Goal: Task Accomplishment & Management: Manage account settings

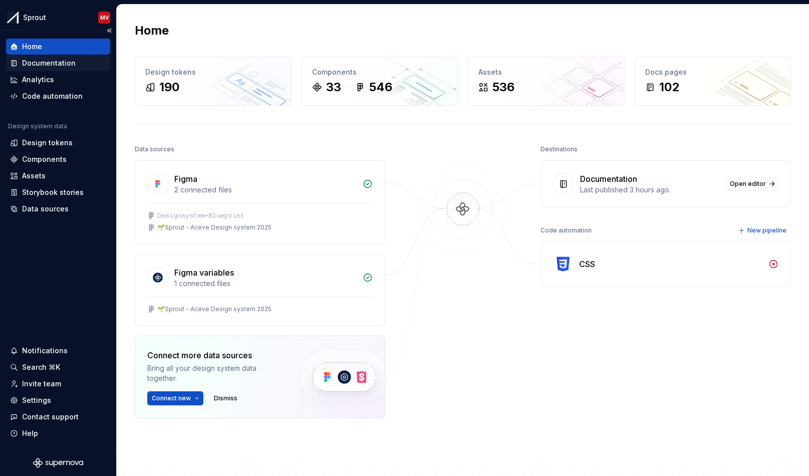
click at [78, 64] on div "Documentation" at bounding box center [58, 63] width 96 height 10
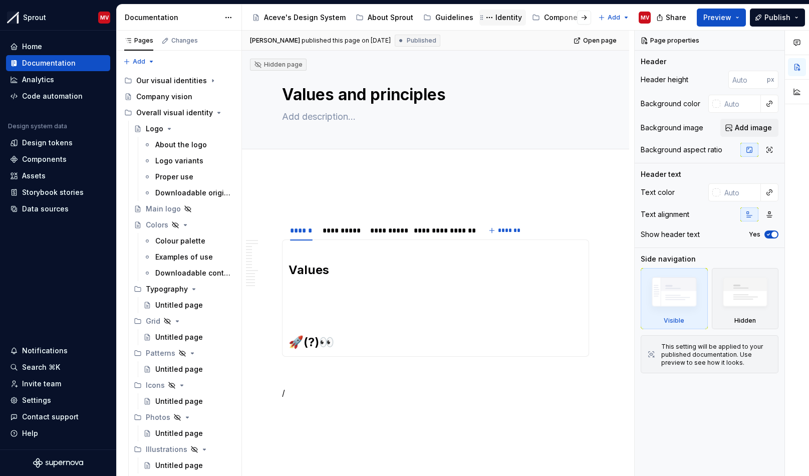
click at [499, 19] on div "Identity" at bounding box center [509, 18] width 27 height 10
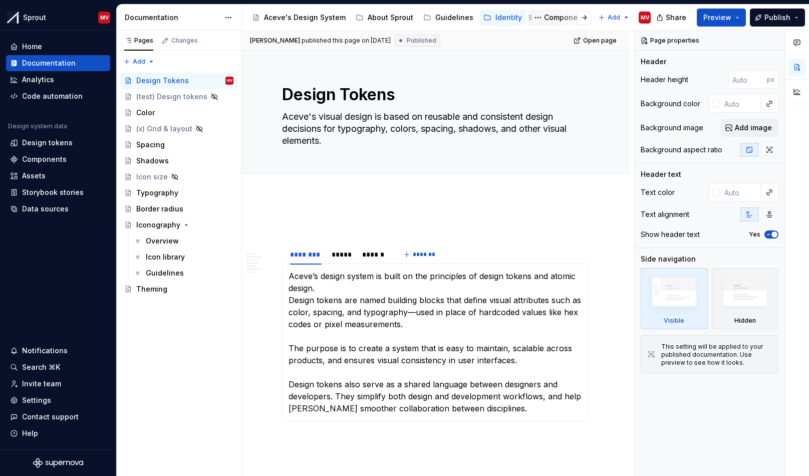
click at [545, 17] on div "Components" at bounding box center [566, 18] width 45 height 10
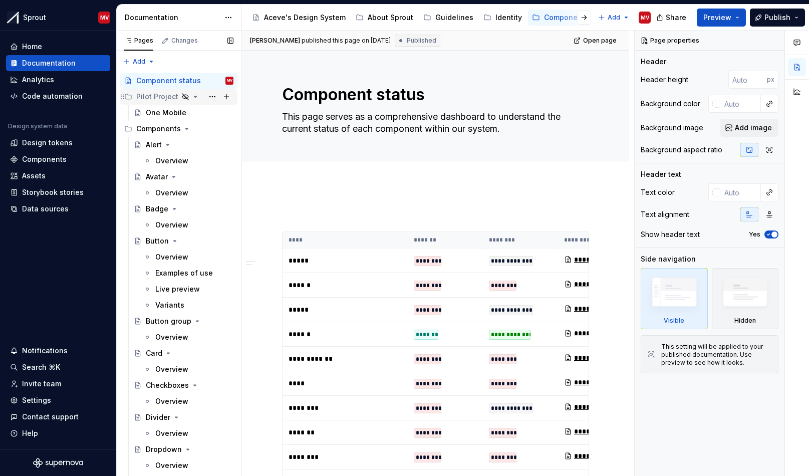
click at [155, 98] on div "Pilot Project" at bounding box center [157, 97] width 42 height 10
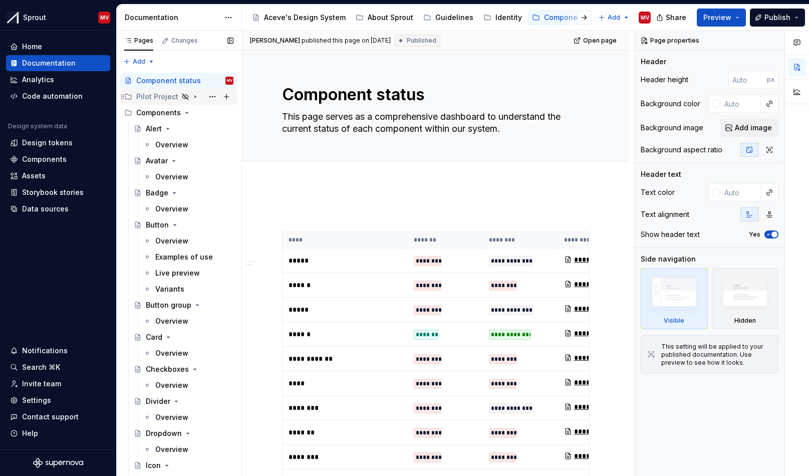
click at [151, 98] on div "Pilot Project" at bounding box center [157, 97] width 42 height 10
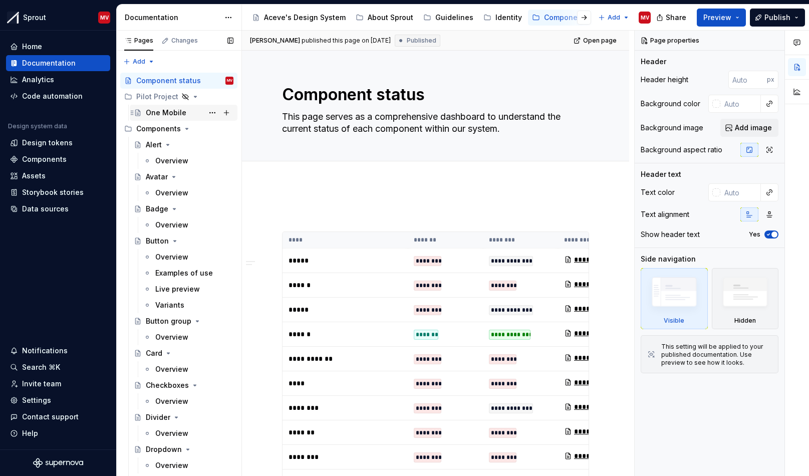
click at [152, 115] on div "One Mobile" at bounding box center [166, 113] width 41 height 10
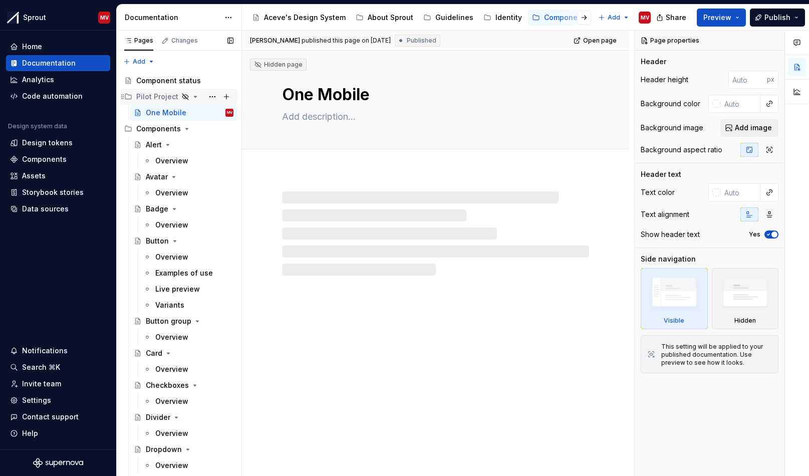
click at [157, 97] on div "Pilot Project" at bounding box center [157, 97] width 42 height 10
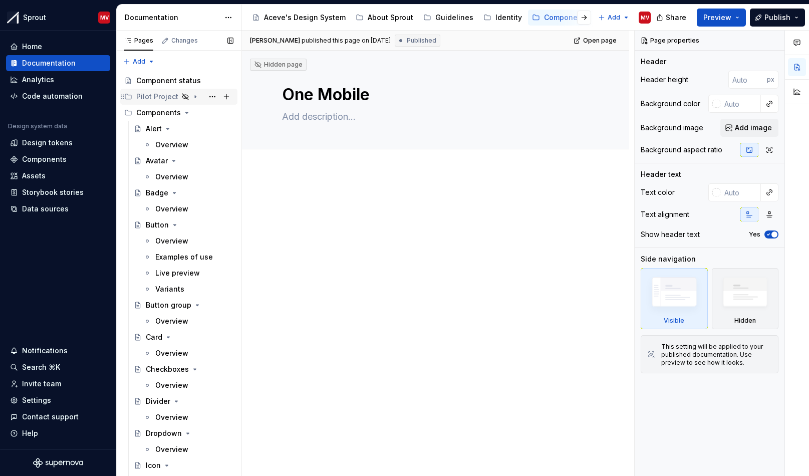
click at [195, 96] on icon "Page tree" at bounding box center [195, 97] width 1 height 3
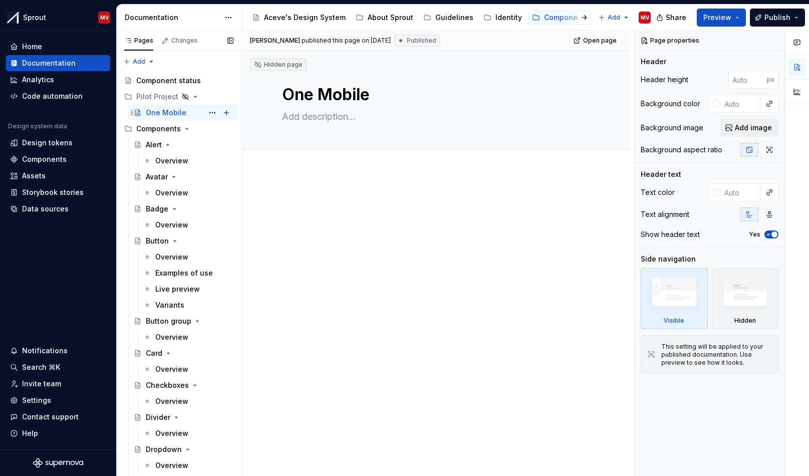
click at [165, 113] on div "One Mobile" at bounding box center [166, 113] width 41 height 10
drag, startPoint x: 369, startPoint y: 95, endPoint x: 374, endPoint y: 96, distance: 5.1
click at [385, 94] on textarea "One Mobile" at bounding box center [433, 95] width 307 height 24
drag, startPoint x: 374, startPoint y: 96, endPoint x: 254, endPoint y: 96, distance: 120.2
click at [254, 96] on div "Hidden page One Mobile Edit header" at bounding box center [435, 100] width 387 height 99
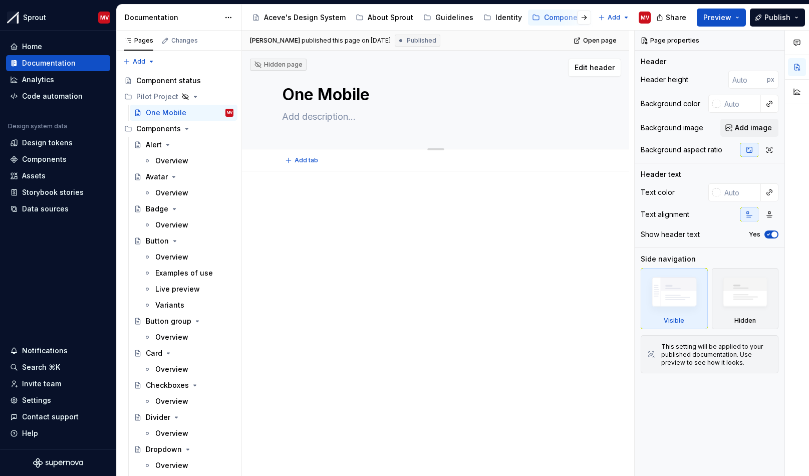
type textarea "*"
type textarea "E"
type textarea "*"
type textarea "En"
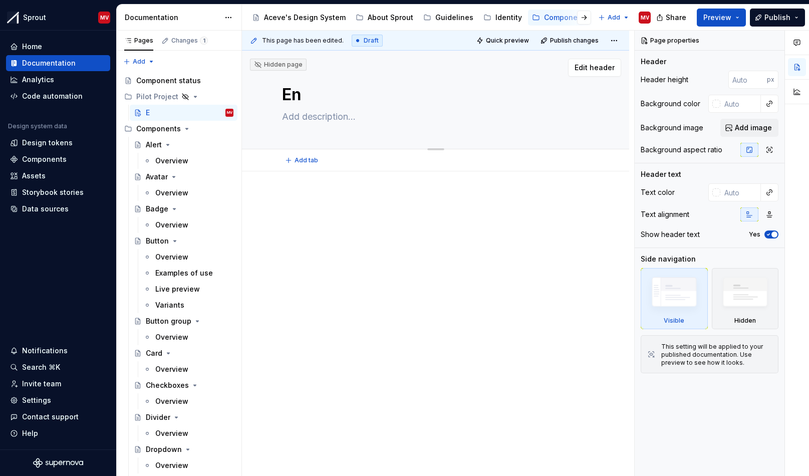
type textarea "*"
type textarea "Ent"
type textarea "*"
type textarea "Entr"
type textarea "*"
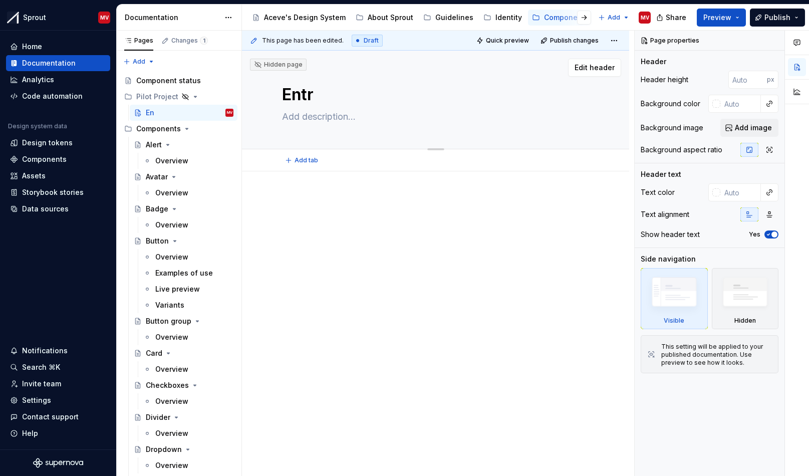
type textarea "Entre"
type textarea "*"
type textarea "Entre"
type textarea "*"
type textarea "Entre M"
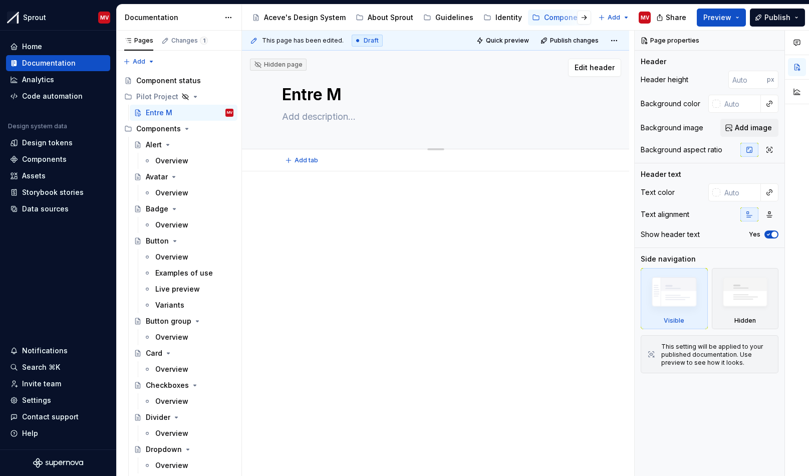
type textarea "*"
type textarea "Entre Mo"
type textarea "*"
type textarea "Entre Mob"
type textarea "*"
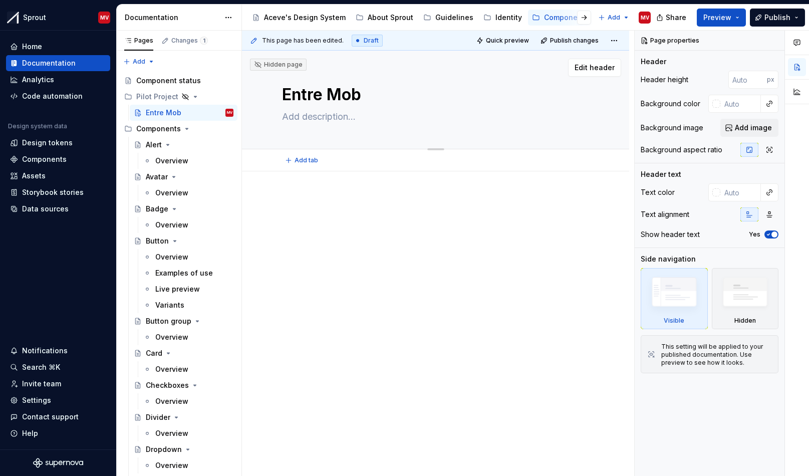
type textarea "Entre Mobi"
type textarea "*"
type textarea "Entre Mobil"
type textarea "*"
type textarea "Entre Mobile"
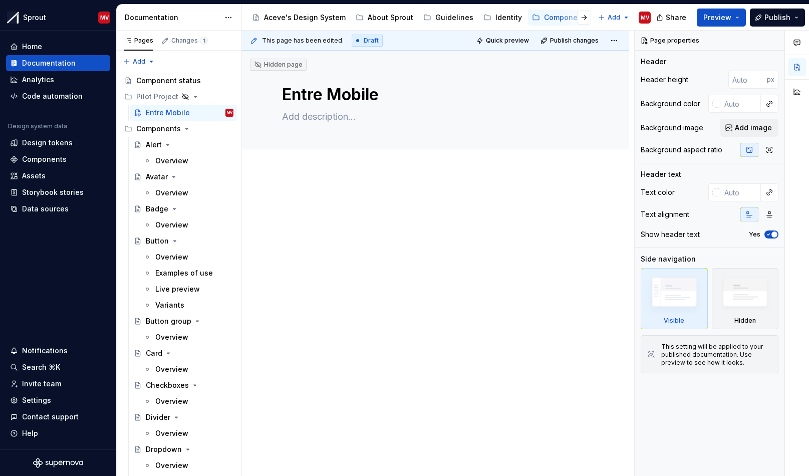
type textarea "*"
type textarea "Entre Mobile"
click at [294, 231] on div at bounding box center [435, 214] width 307 height 38
type textarea "*"
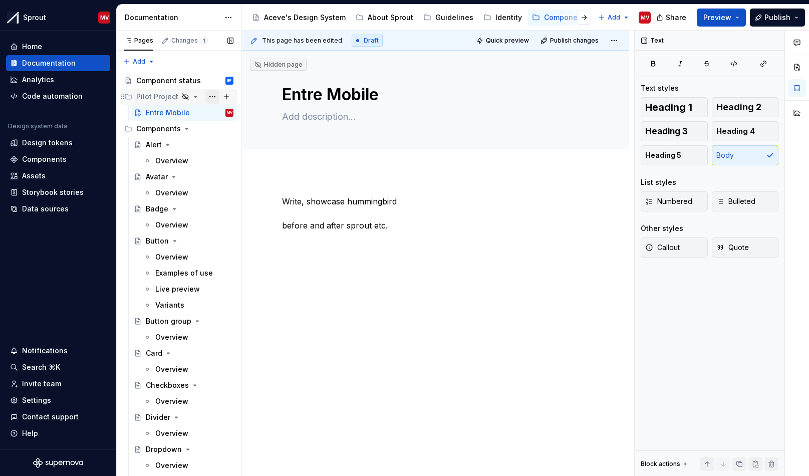
click at [205, 96] on button "Page tree" at bounding box center [212, 97] width 14 height 14
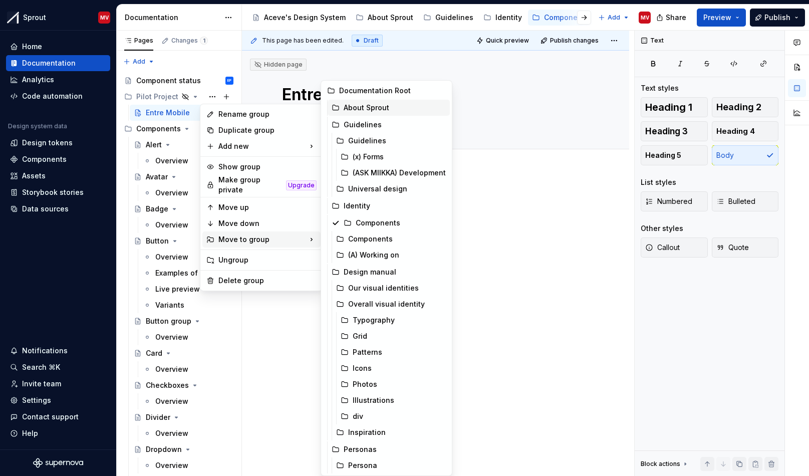
click at [380, 108] on div "About Sprout" at bounding box center [395, 108] width 102 height 10
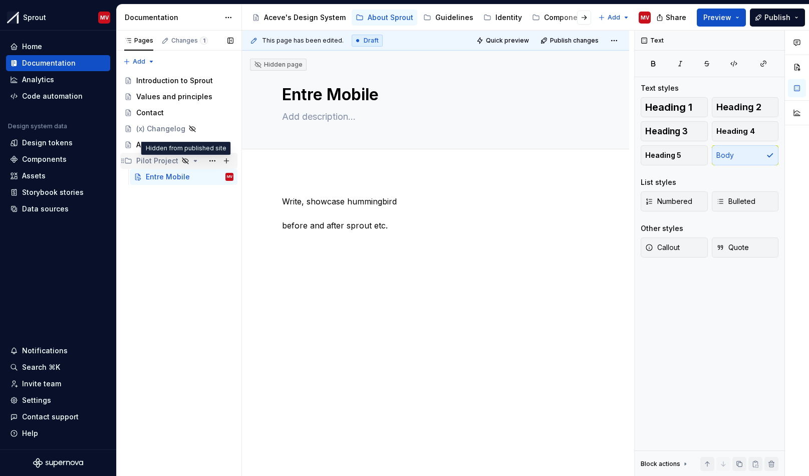
click at [183, 160] on icon "Page tree" at bounding box center [185, 161] width 6 height 6
click at [181, 160] on icon "Page tree" at bounding box center [185, 161] width 8 height 8
click at [182, 161] on icon "Page tree" at bounding box center [185, 161] width 6 height 6
click at [208, 162] on button "Page tree" at bounding box center [212, 161] width 14 height 14
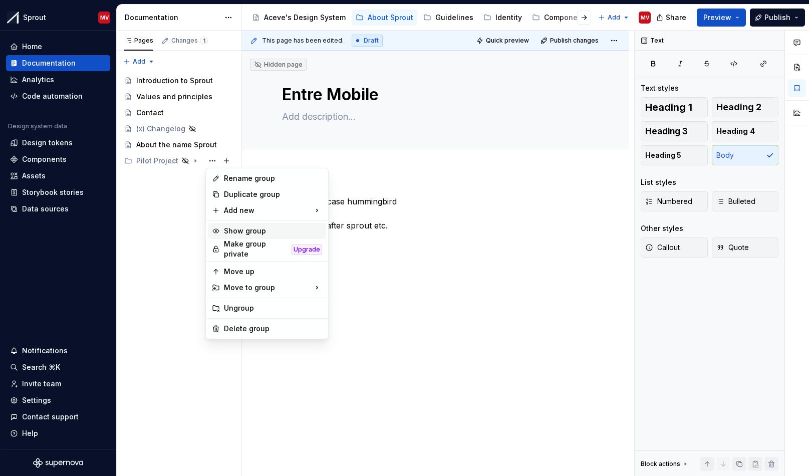
click at [248, 235] on div "Show group" at bounding box center [273, 231] width 98 height 10
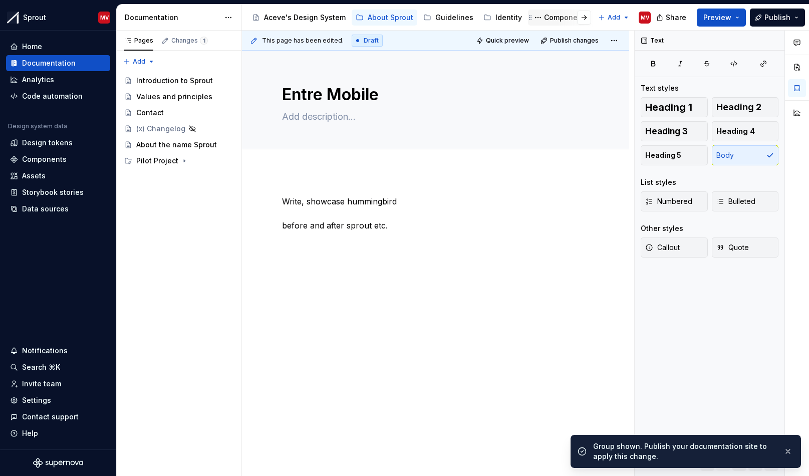
click at [549, 20] on div "Components" at bounding box center [566, 18] width 45 height 10
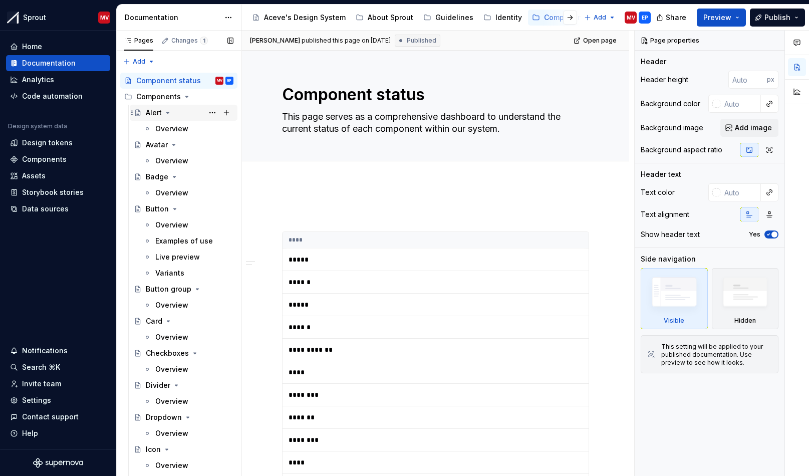
click at [167, 111] on icon "Page tree" at bounding box center [168, 113] width 8 height 8
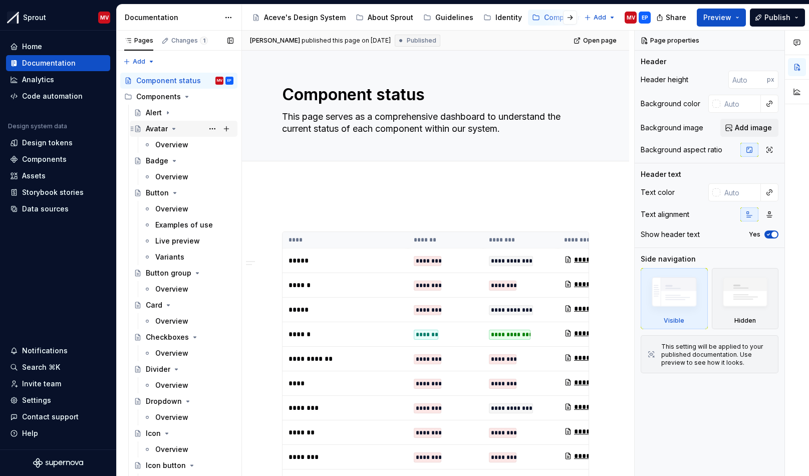
click at [169, 126] on div "Avatar" at bounding box center [190, 129] width 88 height 14
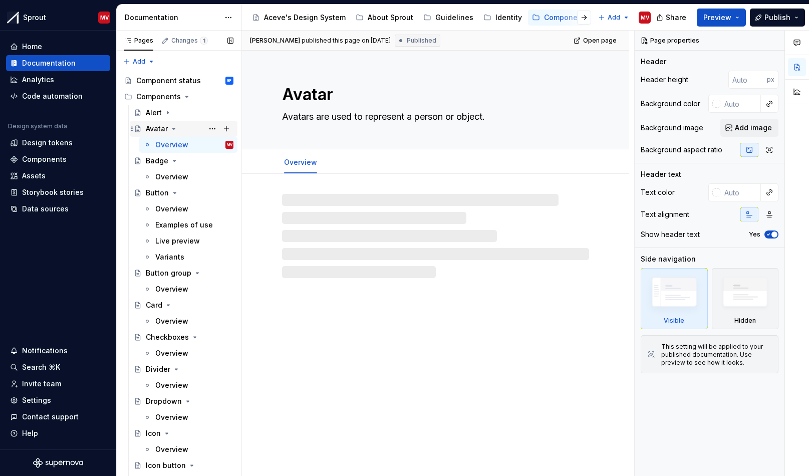
click at [171, 127] on icon "Page tree" at bounding box center [174, 129] width 8 height 8
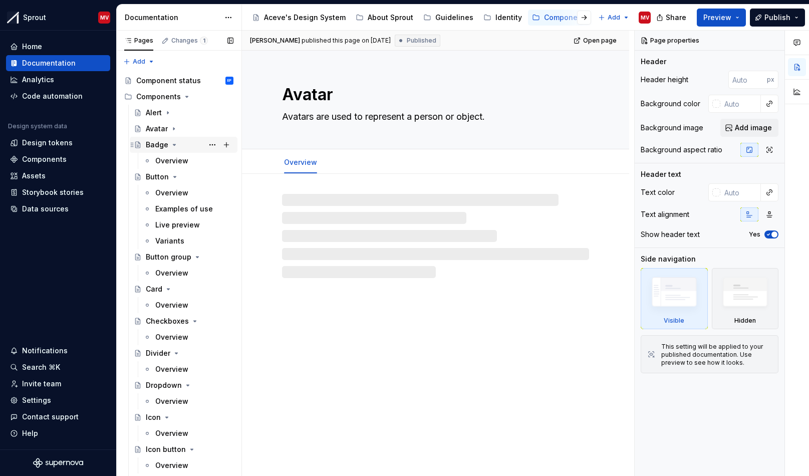
click at [174, 144] on icon "Page tree" at bounding box center [174, 145] width 8 height 8
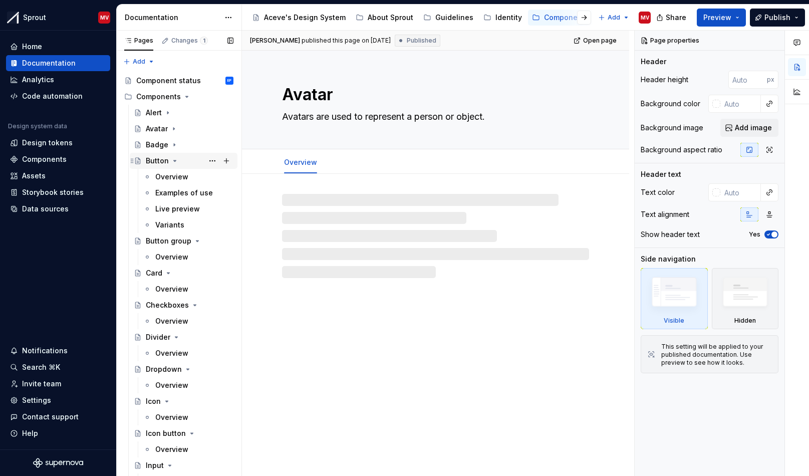
click at [176, 160] on icon "Page tree" at bounding box center [175, 161] width 8 height 8
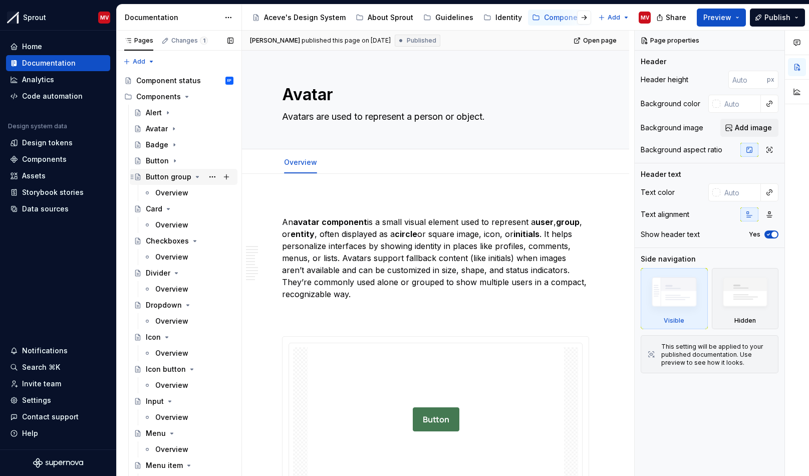
click at [196, 177] on icon "Page tree" at bounding box center [197, 176] width 3 height 1
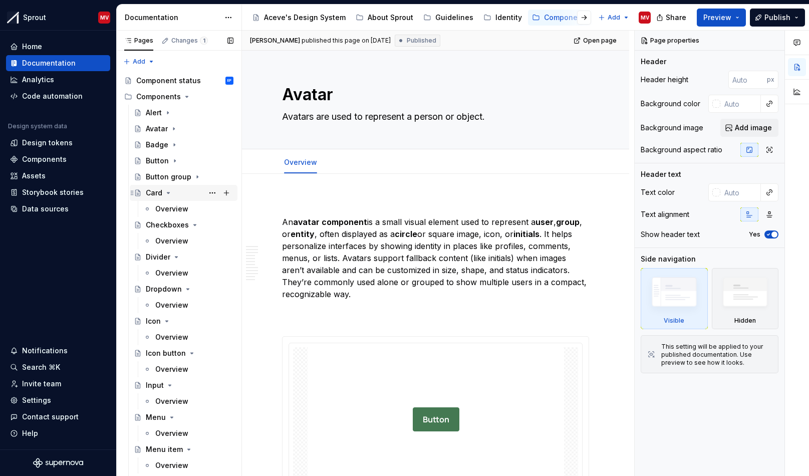
click at [169, 192] on icon "Page tree" at bounding box center [168, 193] width 8 height 8
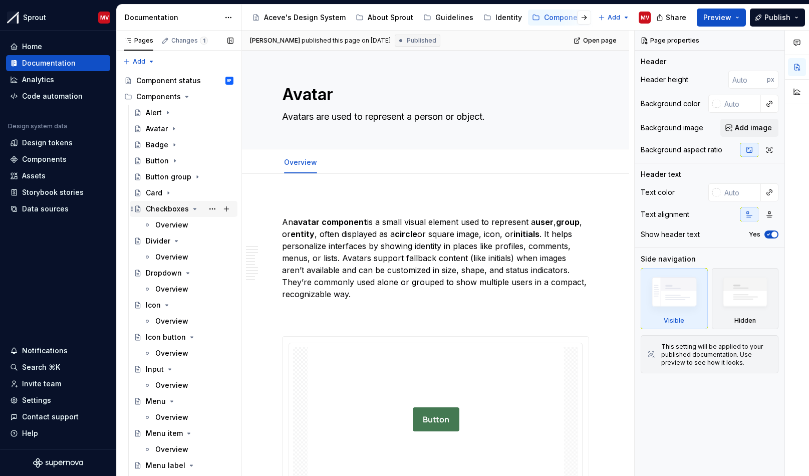
click at [191, 208] on icon "Page tree" at bounding box center [195, 209] width 8 height 8
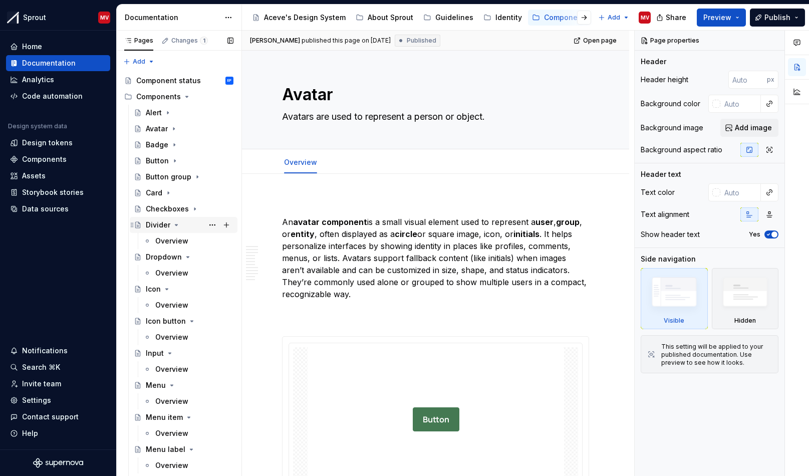
click at [176, 224] on icon "Page tree" at bounding box center [176, 225] width 8 height 8
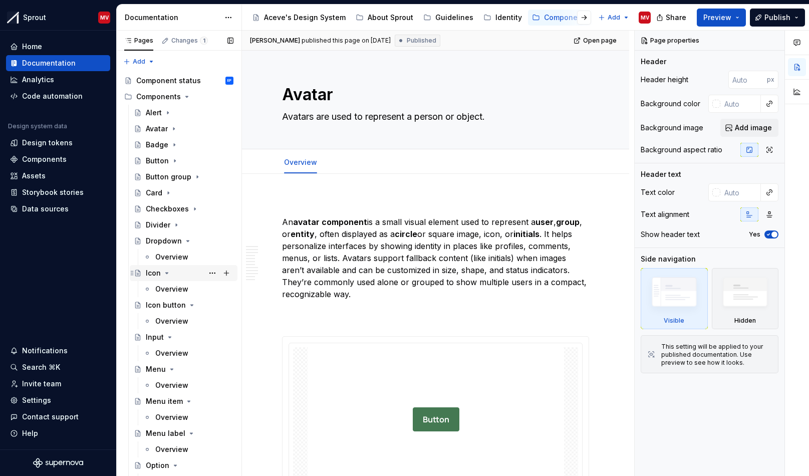
drag, startPoint x: 185, startPoint y: 241, endPoint x: 186, endPoint y: 256, distance: 14.6
click at [187, 241] on icon "Page tree" at bounding box center [188, 240] width 3 height 1
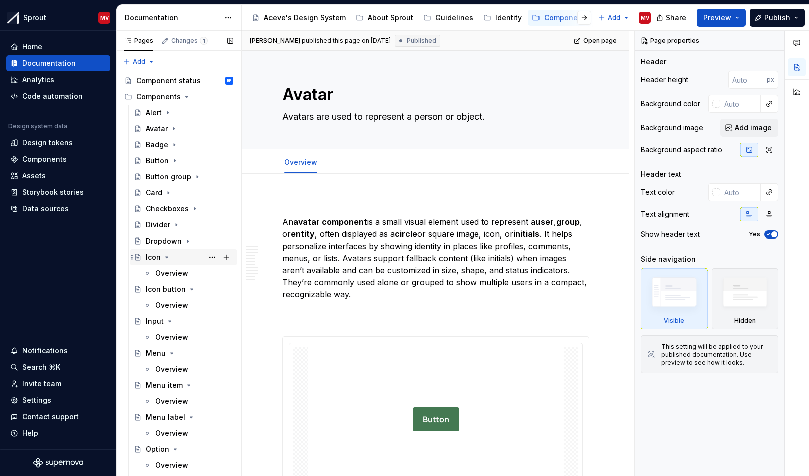
click at [165, 258] on icon "Page tree" at bounding box center [167, 257] width 8 height 8
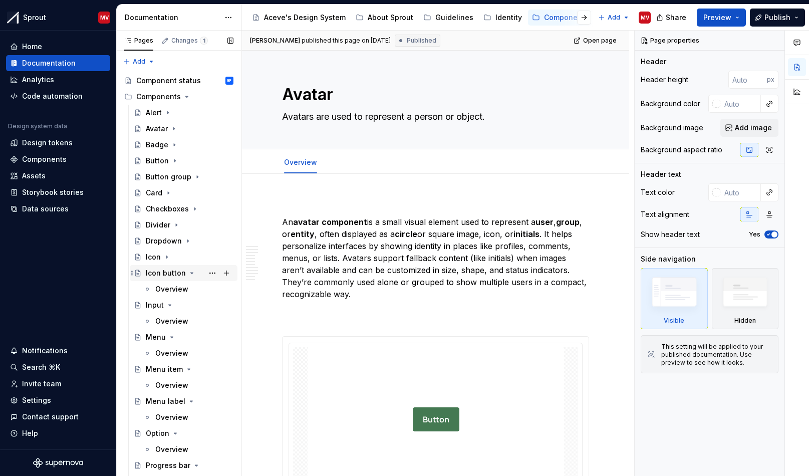
click at [188, 274] on icon "Page tree" at bounding box center [192, 273] width 8 height 8
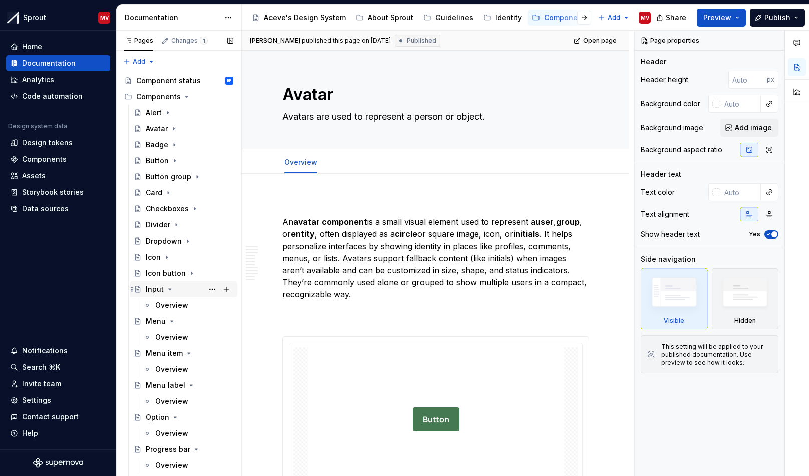
click at [172, 287] on icon "Page tree" at bounding box center [170, 289] width 8 height 8
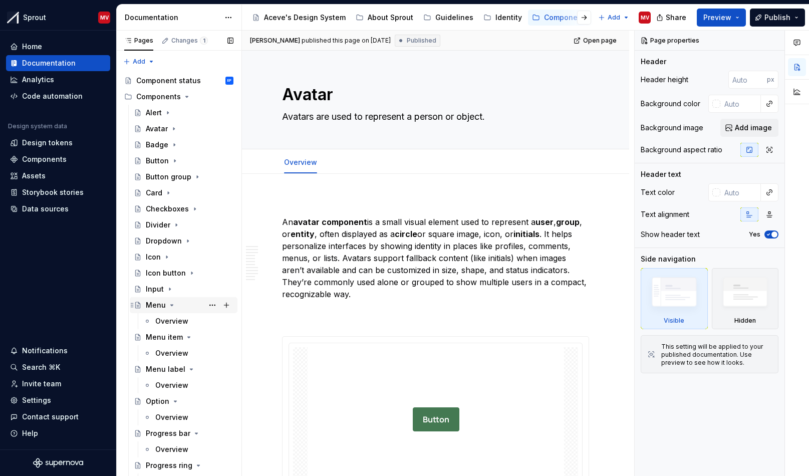
click at [169, 304] on icon "Page tree" at bounding box center [172, 305] width 8 height 8
click at [186, 324] on icon "Page tree" at bounding box center [189, 321] width 8 height 8
click at [190, 340] on icon "Page tree" at bounding box center [191, 337] width 8 height 8
click at [175, 352] on icon "Page tree" at bounding box center [175, 353] width 8 height 8
click at [196, 371] on icon "Page tree" at bounding box center [196, 369] width 8 height 8
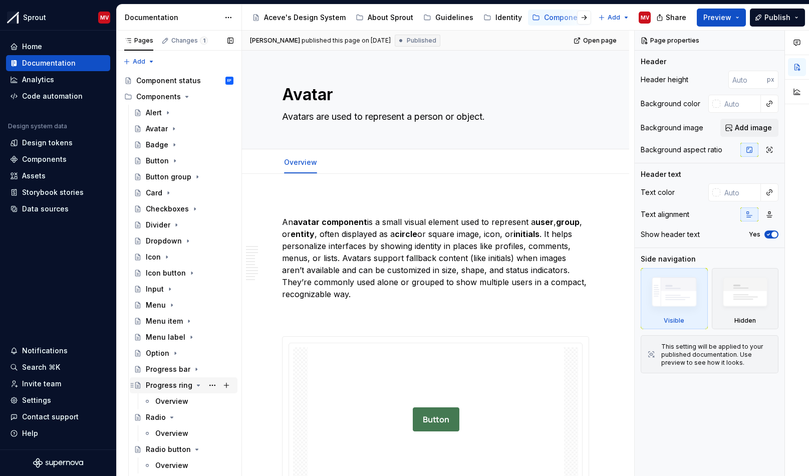
click at [197, 385] on icon "Page tree" at bounding box center [198, 385] width 3 height 1
click at [176, 400] on div "Radio" at bounding box center [190, 401] width 88 height 14
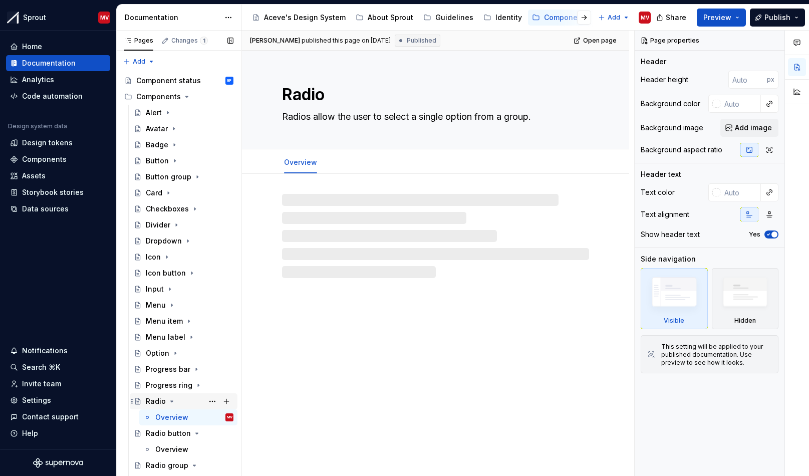
click at [170, 404] on icon "Page tree" at bounding box center [172, 401] width 8 height 8
click at [193, 420] on icon "Page tree" at bounding box center [197, 417] width 8 height 8
click at [192, 434] on icon "Page tree" at bounding box center [194, 433] width 8 height 8
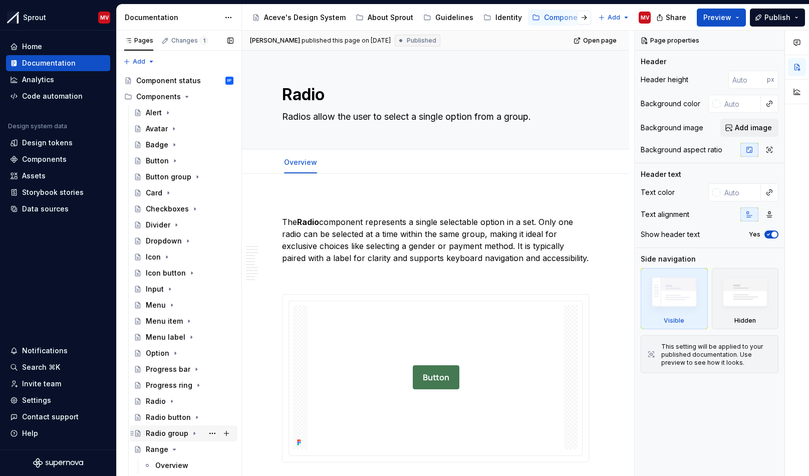
scroll to position [100, 0]
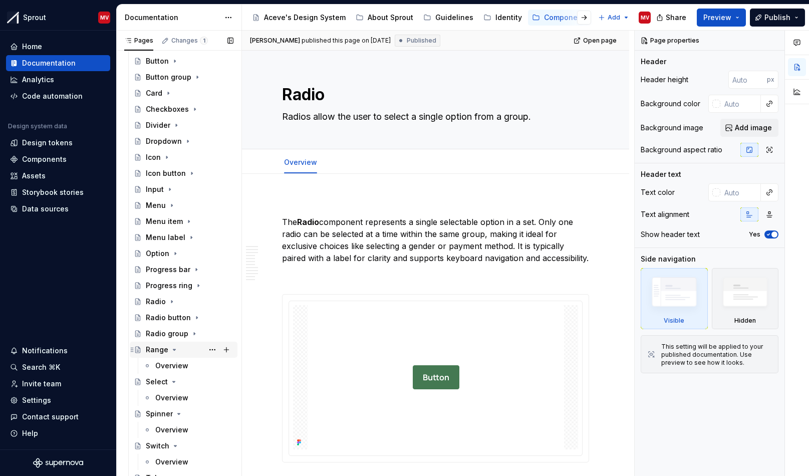
click at [175, 350] on icon "Page tree" at bounding box center [174, 350] width 8 height 8
click at [175, 366] on icon "Page tree" at bounding box center [174, 366] width 8 height 8
click at [176, 384] on icon "Page tree" at bounding box center [179, 382] width 8 height 8
click at [176, 399] on icon "Page tree" at bounding box center [175, 398] width 8 height 8
click at [167, 417] on icon "Page tree" at bounding box center [165, 414] width 8 height 8
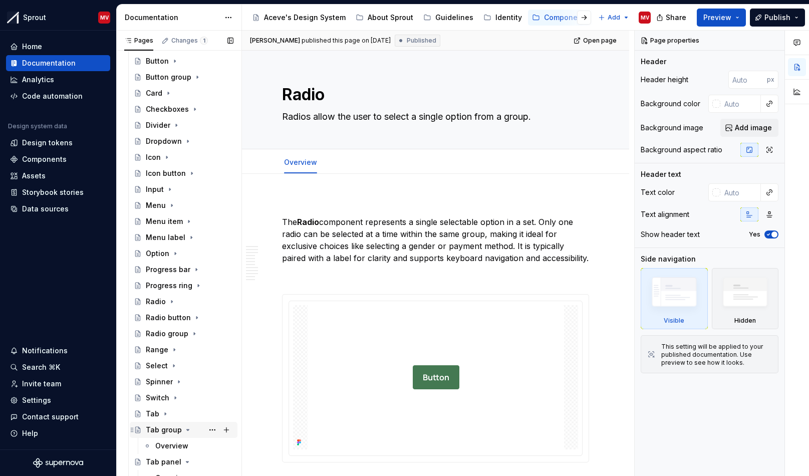
click at [185, 434] on div "Tab group" at bounding box center [190, 430] width 88 height 14
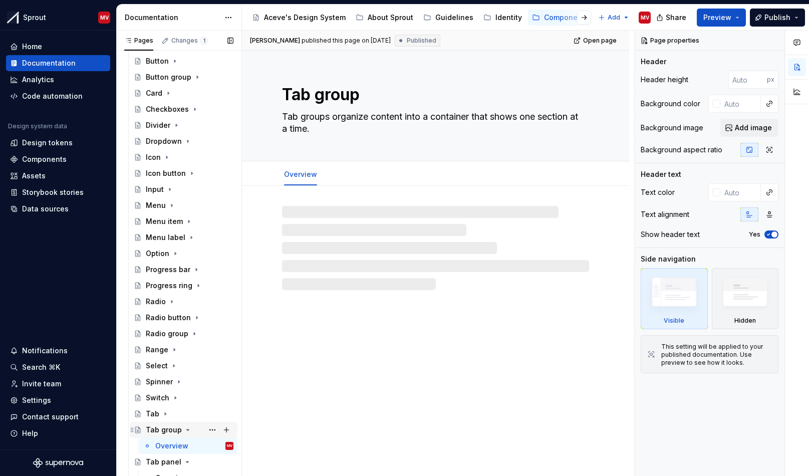
click at [186, 428] on icon "Page tree" at bounding box center [188, 430] width 8 height 8
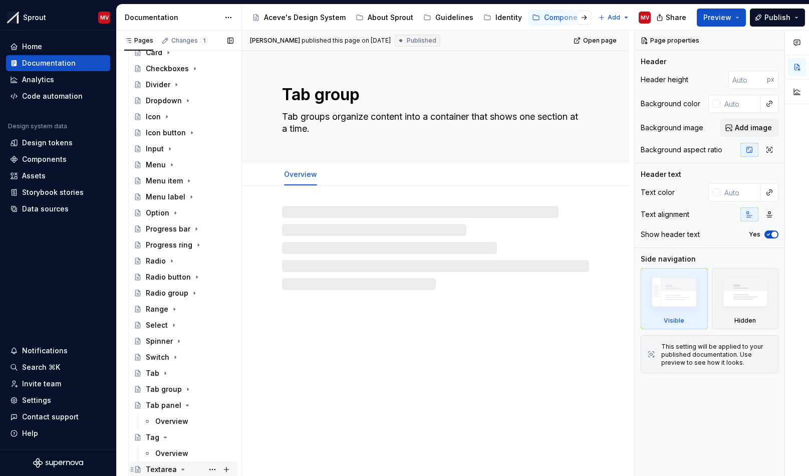
scroll to position [185, 0]
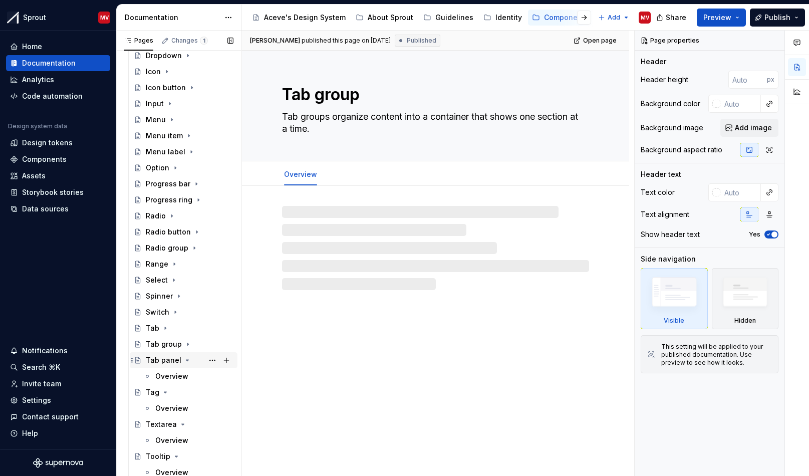
click at [186, 359] on icon "Page tree" at bounding box center [187, 360] width 8 height 8
click at [165, 377] on icon "Page tree" at bounding box center [165, 376] width 8 height 8
click at [182, 392] on icon "Page tree" at bounding box center [183, 392] width 3 height 1
click at [175, 410] on icon "Page tree" at bounding box center [176, 408] width 8 height 8
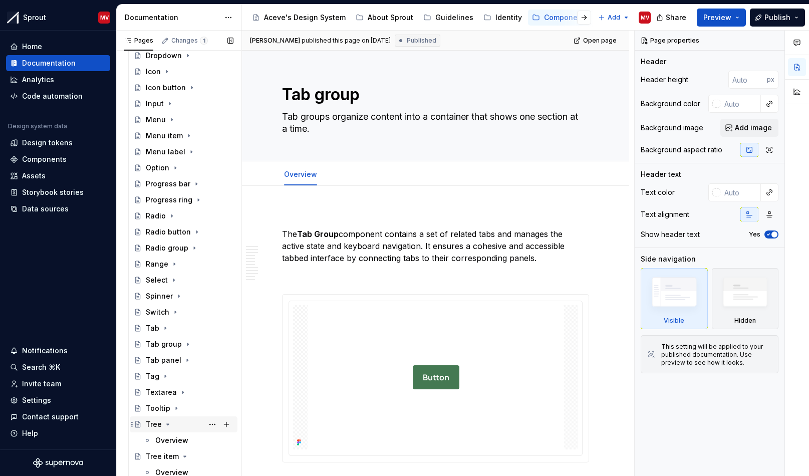
scroll to position [219, 0]
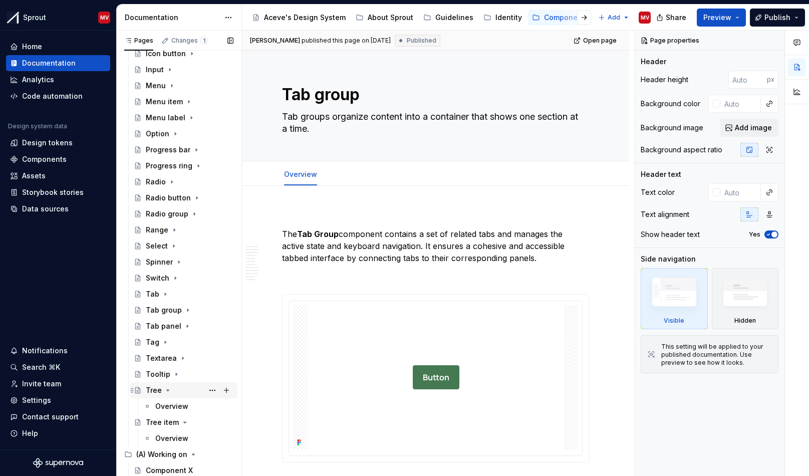
click at [167, 389] on icon "Page tree" at bounding box center [168, 390] width 8 height 8
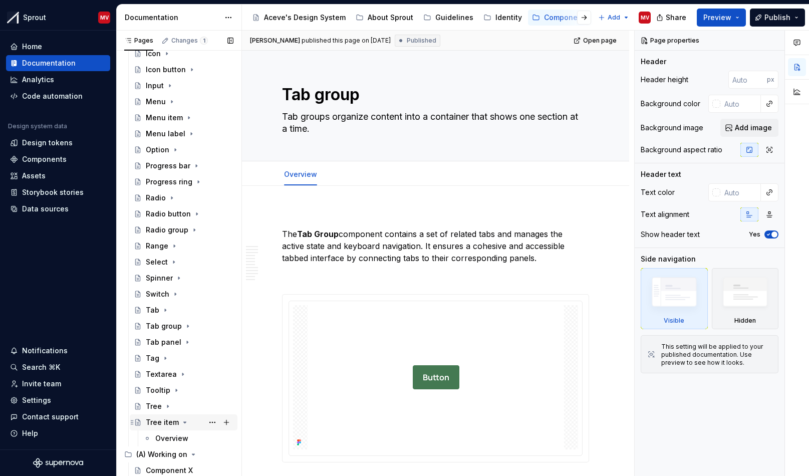
click at [182, 423] on icon "Page tree" at bounding box center [185, 422] width 8 height 8
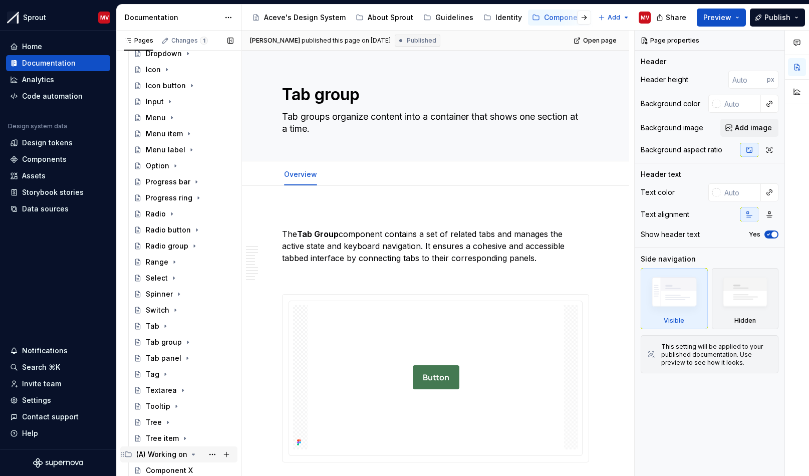
click at [190, 455] on icon "Page tree" at bounding box center [193, 454] width 8 height 8
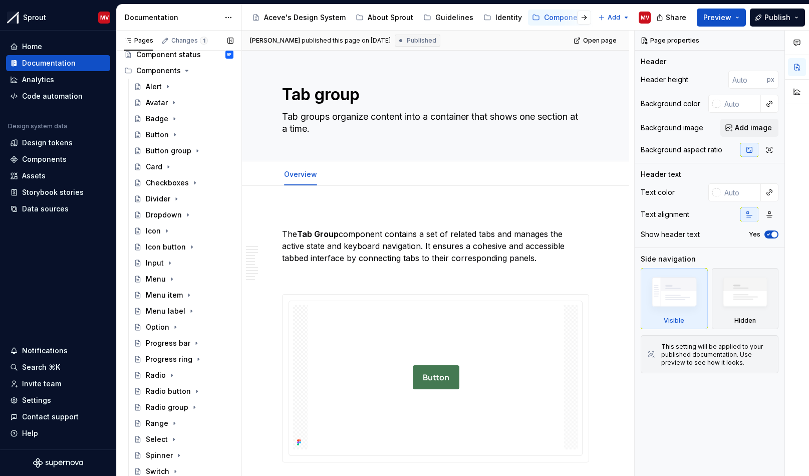
scroll to position [0, 0]
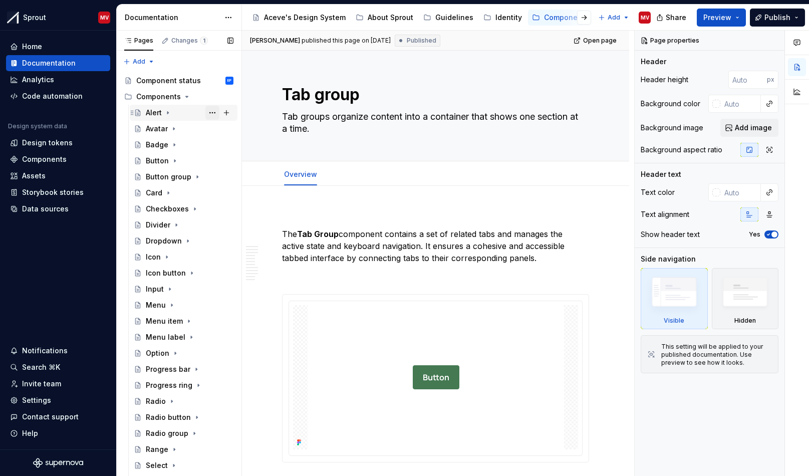
click at [208, 112] on button "Page tree" at bounding box center [212, 113] width 14 height 14
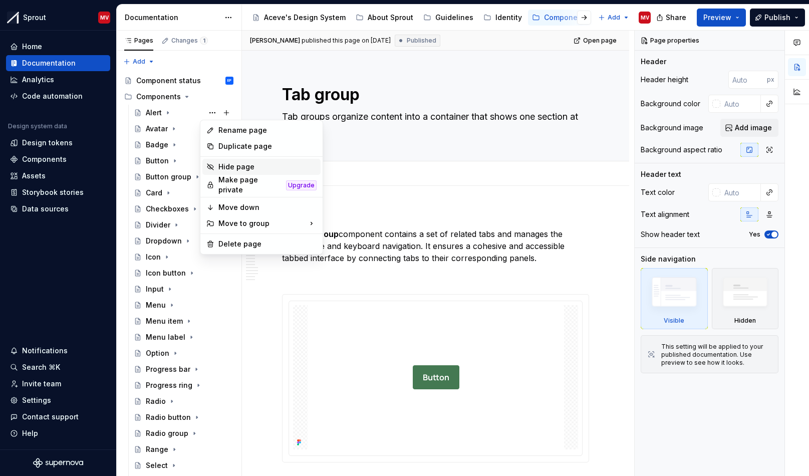
click at [238, 169] on div "Hide page" at bounding box center [267, 167] width 98 height 10
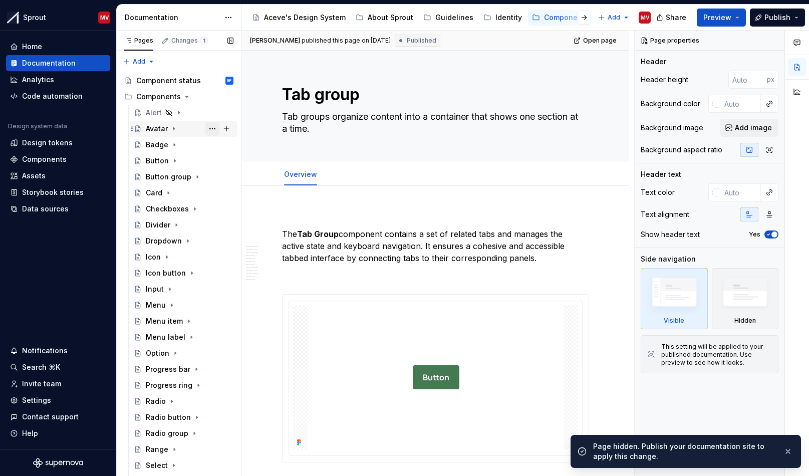
click at [210, 129] on button "Page tree" at bounding box center [212, 129] width 14 height 14
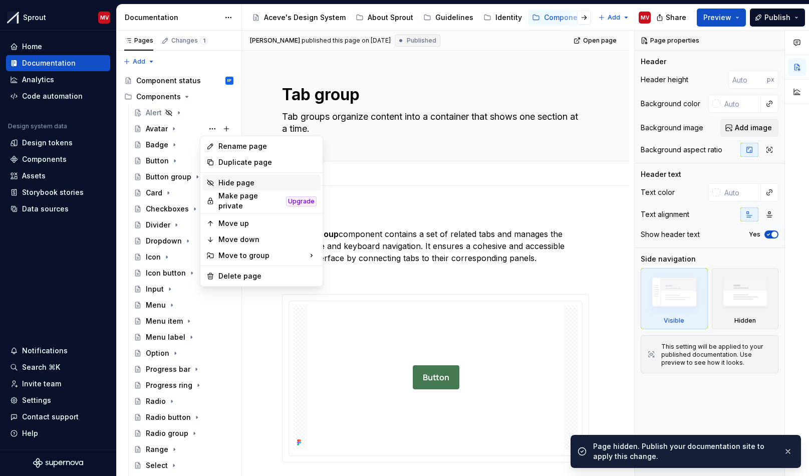
click at [236, 181] on div "Hide page" at bounding box center [267, 183] width 98 height 10
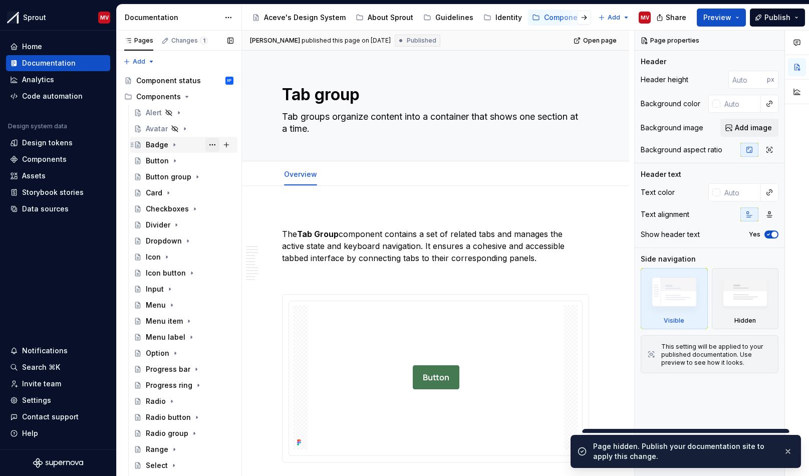
click at [208, 145] on button "Page tree" at bounding box center [212, 145] width 14 height 14
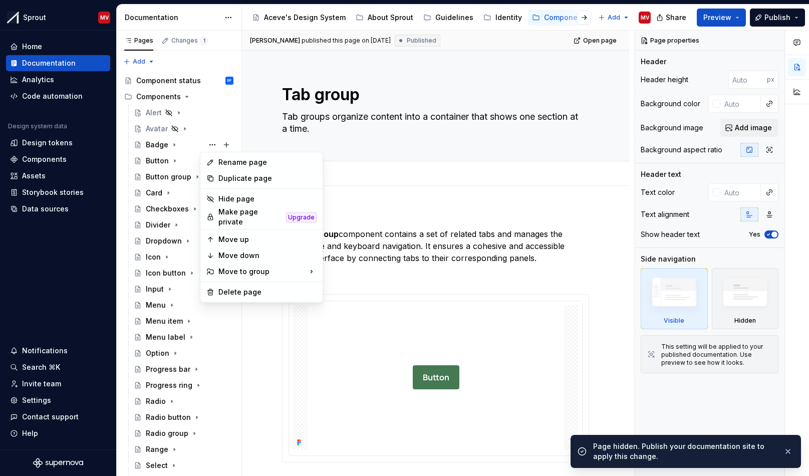
click at [229, 201] on div "Hide page" at bounding box center [267, 199] width 98 height 10
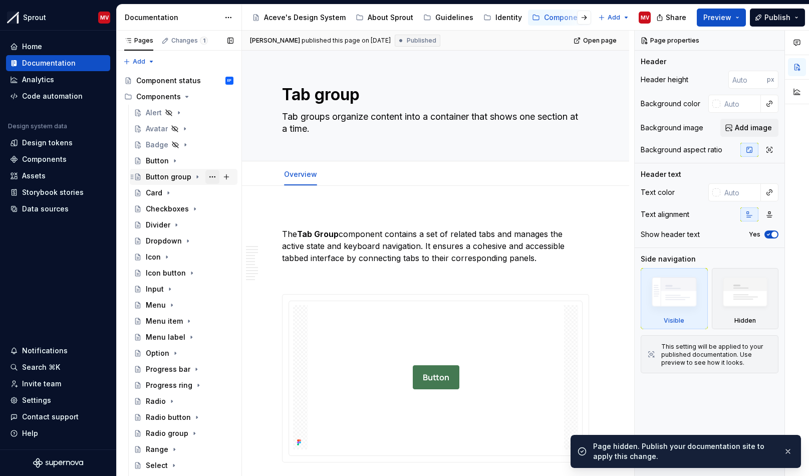
click at [207, 178] on button "Page tree" at bounding box center [212, 177] width 14 height 14
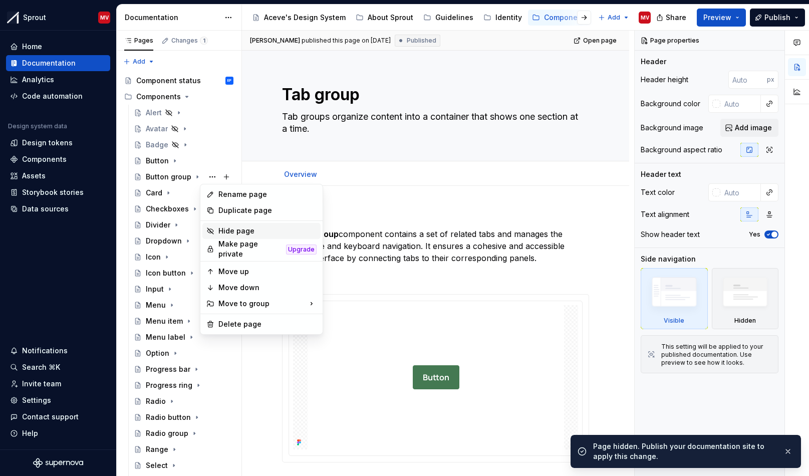
click at [243, 234] on div "Hide page" at bounding box center [267, 231] width 98 height 10
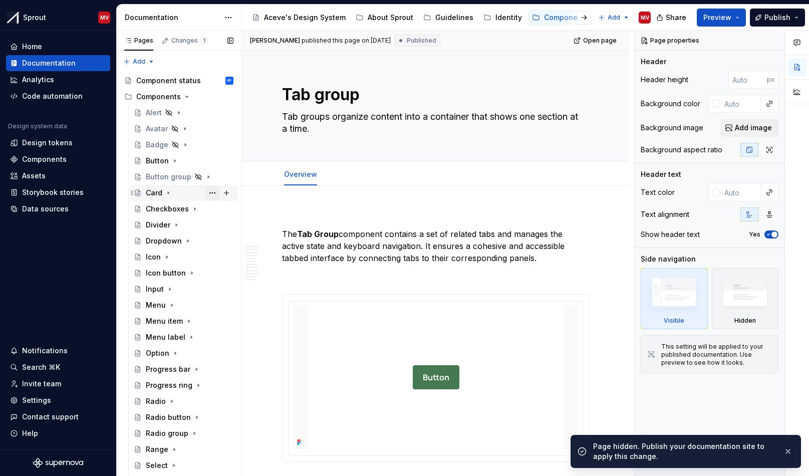
click at [207, 193] on button "Page tree" at bounding box center [212, 193] width 14 height 14
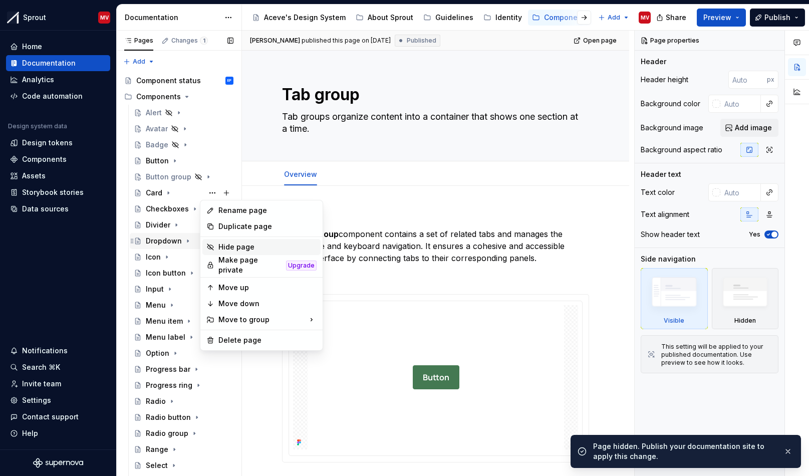
click at [231, 246] on div "Hide page" at bounding box center [267, 247] width 98 height 10
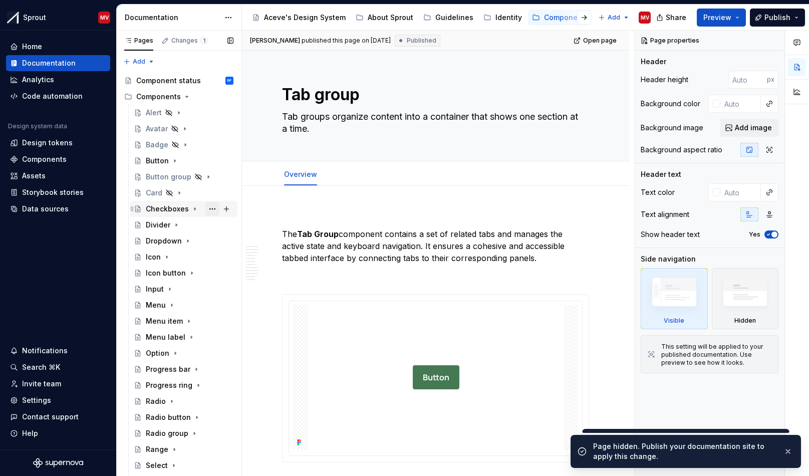
click at [207, 206] on button "Page tree" at bounding box center [212, 209] width 14 height 14
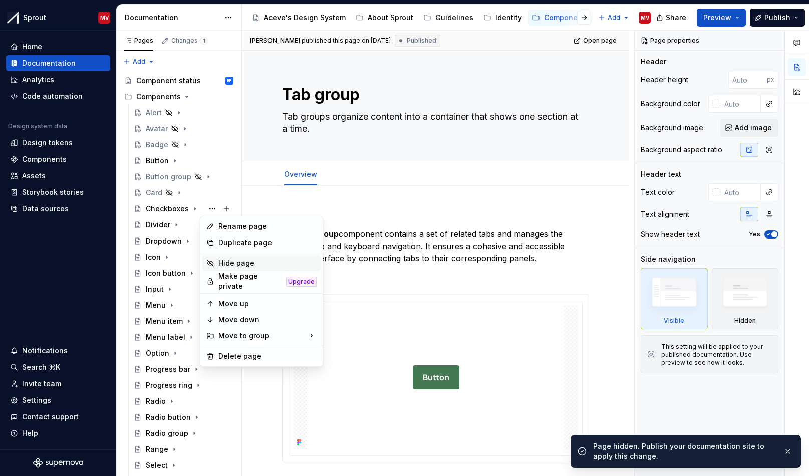
click at [239, 266] on div "Hide page" at bounding box center [267, 263] width 98 height 10
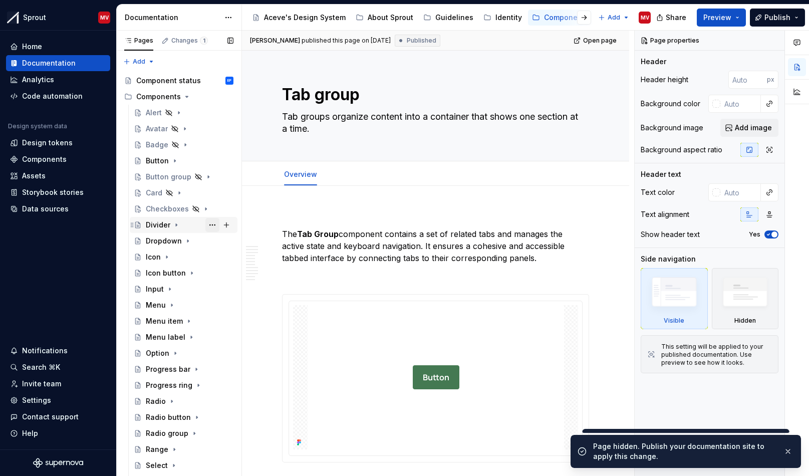
click at [210, 224] on button "Page tree" at bounding box center [212, 225] width 14 height 14
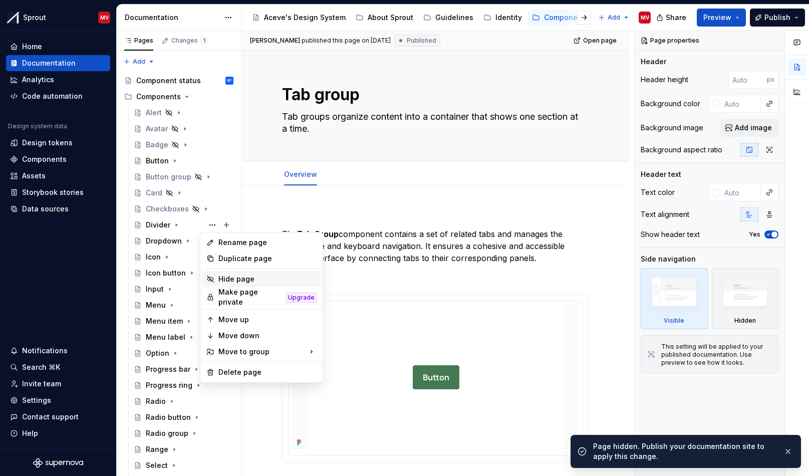
click at [245, 280] on div "Hide page" at bounding box center [267, 279] width 98 height 10
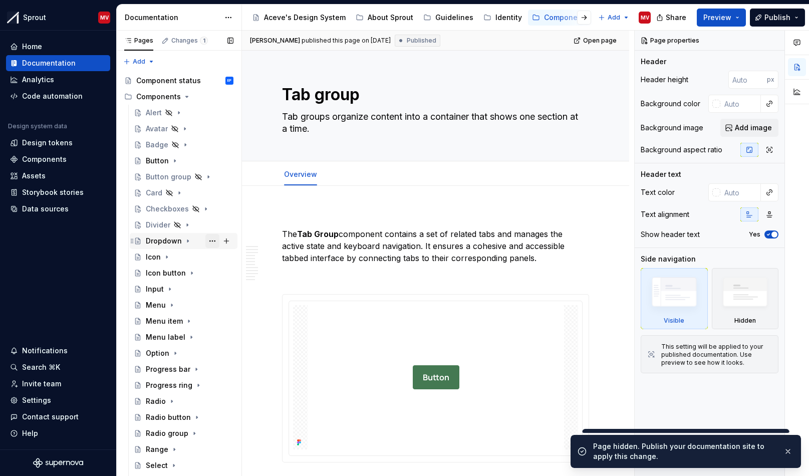
click at [205, 240] on button "Page tree" at bounding box center [212, 241] width 14 height 14
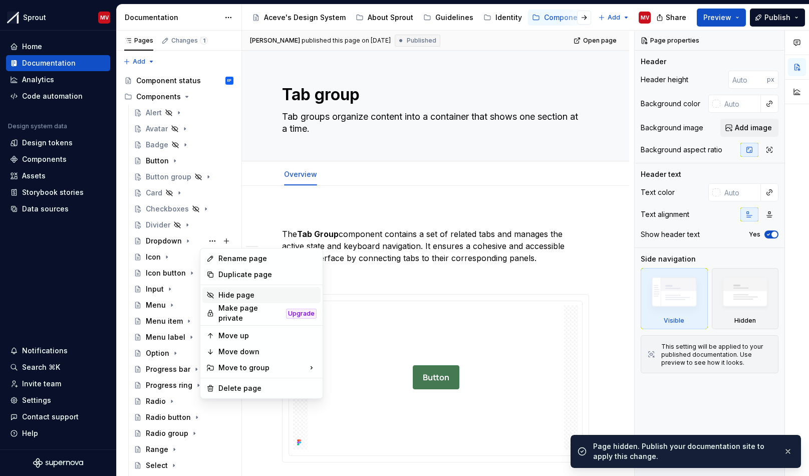
click at [238, 293] on div "Hide page" at bounding box center [267, 295] width 98 height 10
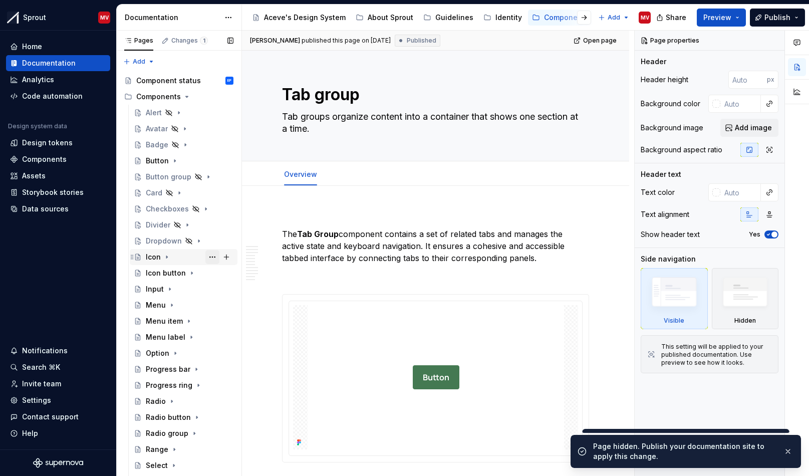
click at [206, 256] on button "Page tree" at bounding box center [212, 257] width 14 height 14
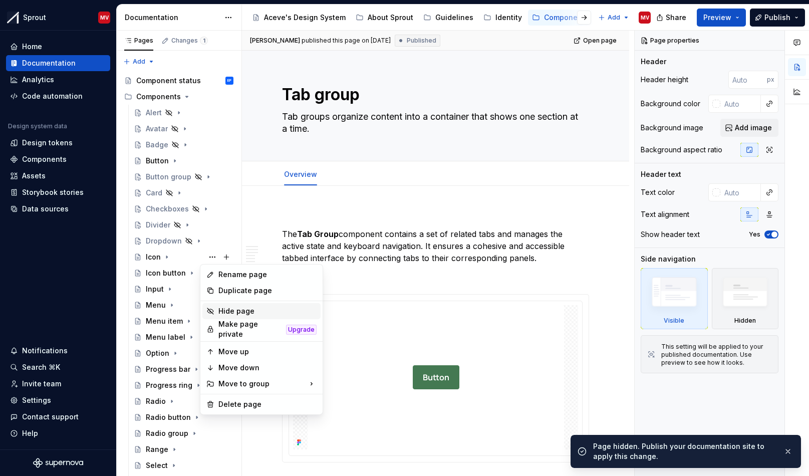
click at [245, 312] on div "Hide page" at bounding box center [267, 311] width 98 height 10
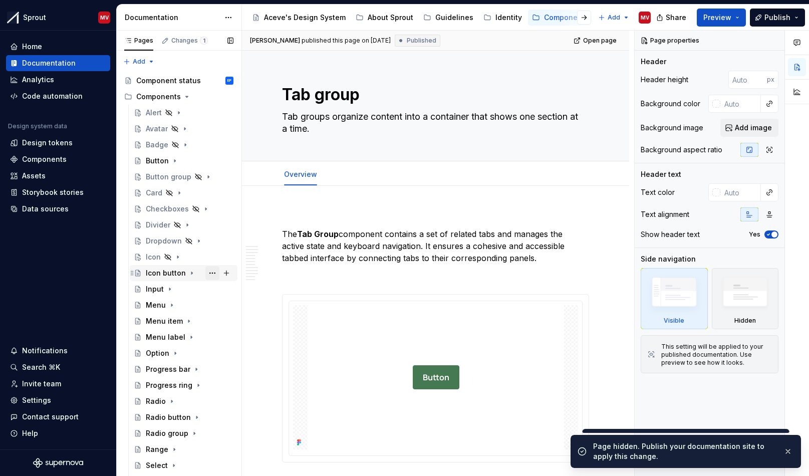
click at [207, 273] on button "Page tree" at bounding box center [212, 273] width 14 height 14
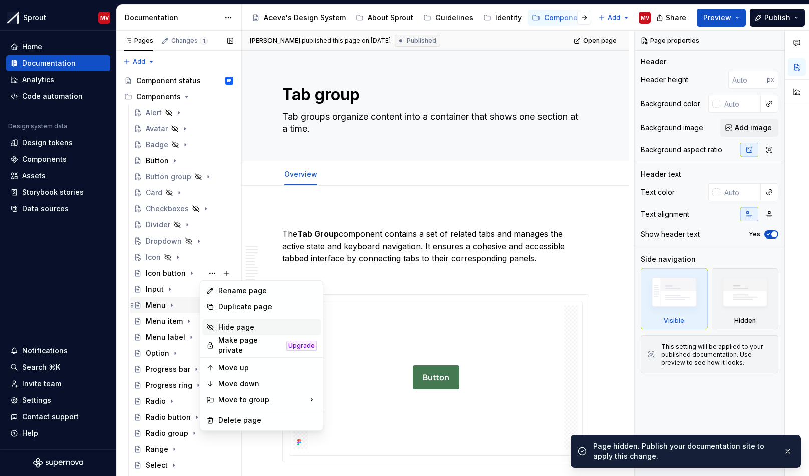
drag, startPoint x: 245, startPoint y: 321, endPoint x: 221, endPoint y: 305, distance: 28.5
click at [245, 321] on div "Hide page" at bounding box center [261, 327] width 118 height 16
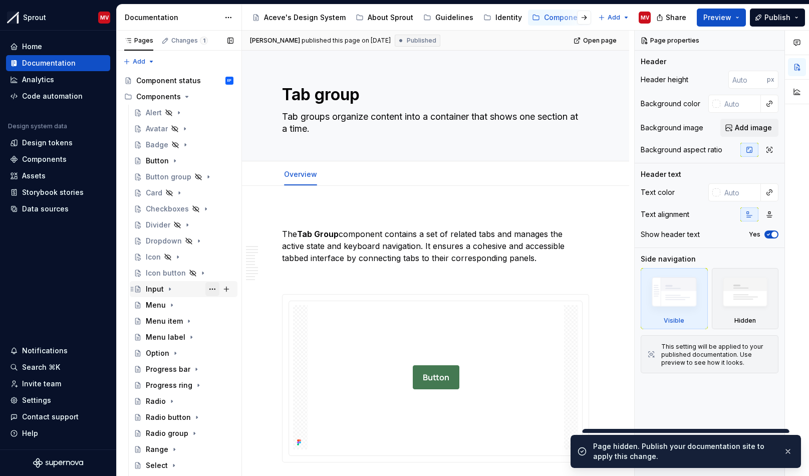
click at [205, 290] on button "Page tree" at bounding box center [212, 289] width 14 height 14
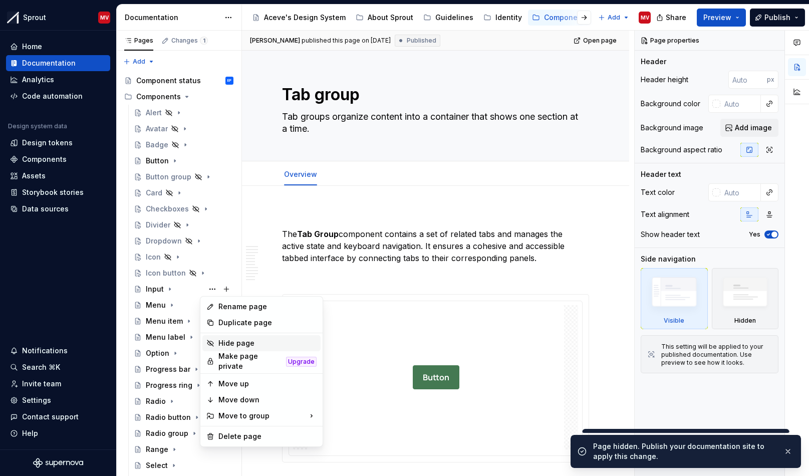
click at [238, 345] on div "Hide page" at bounding box center [267, 343] width 98 height 10
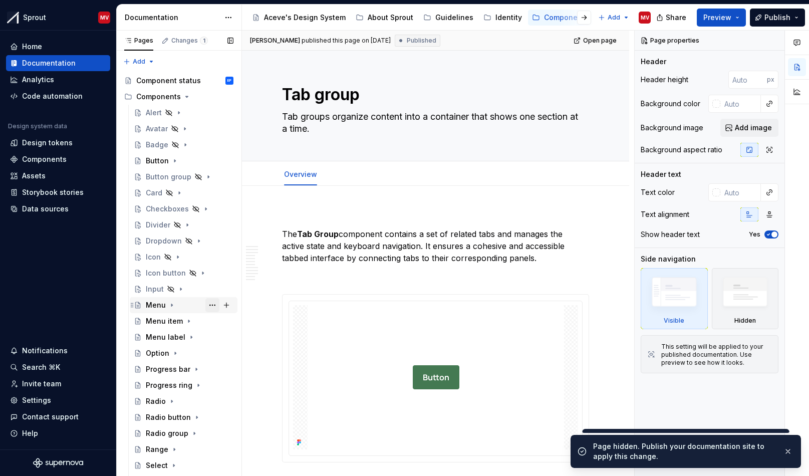
click at [205, 306] on button "Page tree" at bounding box center [212, 305] width 14 height 14
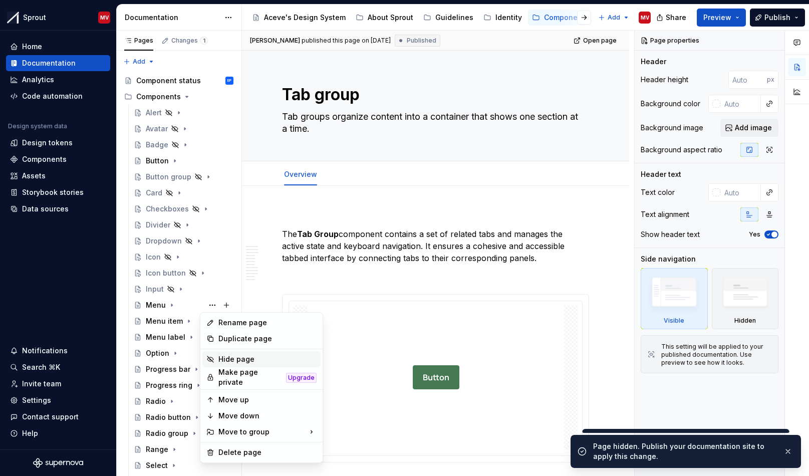
click at [236, 355] on div "Hide page" at bounding box center [267, 359] width 98 height 10
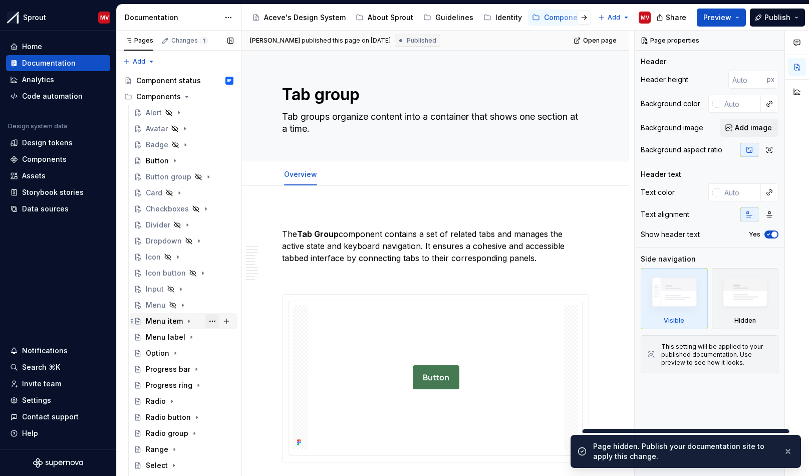
click at [205, 322] on button "Page tree" at bounding box center [212, 321] width 14 height 14
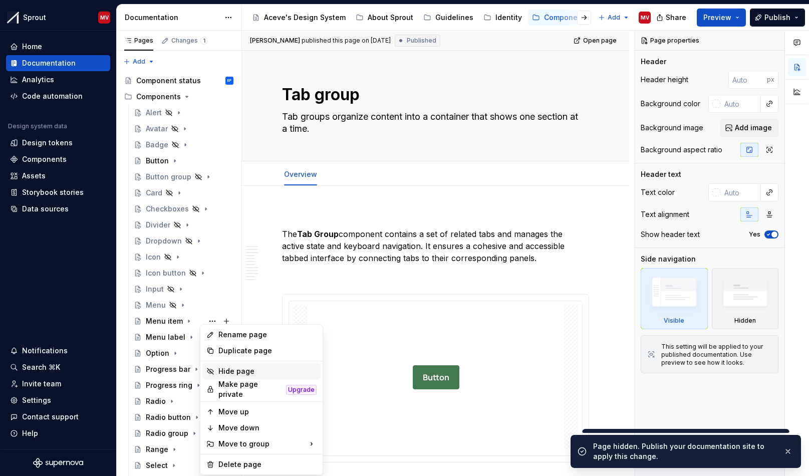
click at [239, 371] on div "Hide page" at bounding box center [267, 371] width 98 height 10
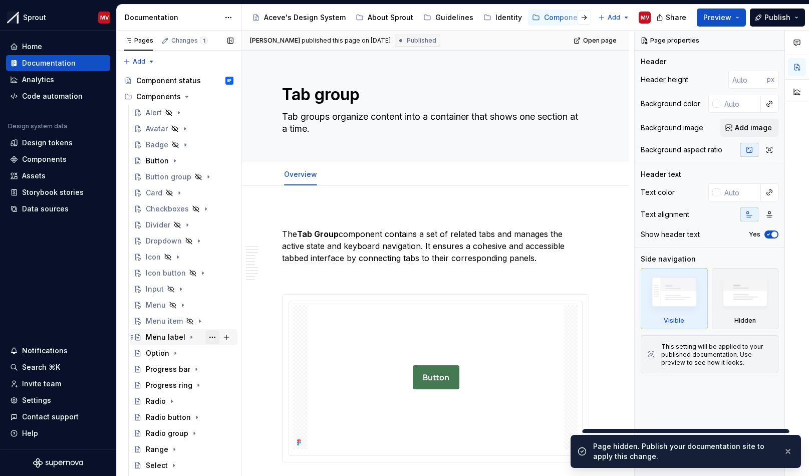
click at [206, 335] on button "Page tree" at bounding box center [212, 337] width 14 height 14
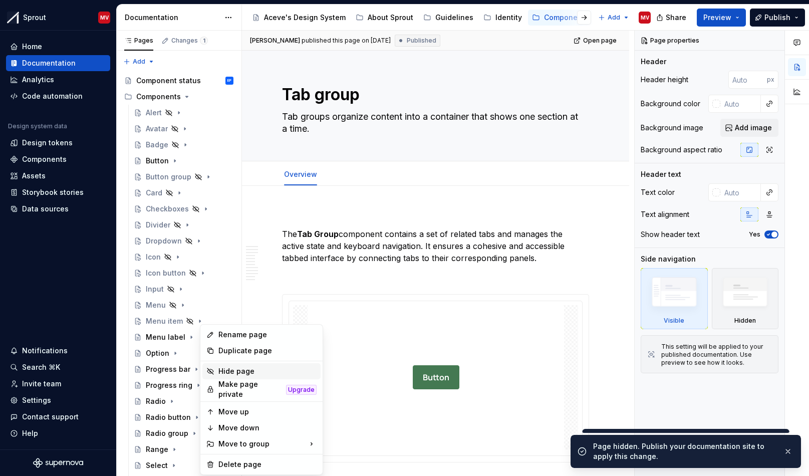
click at [235, 373] on div "Hide page" at bounding box center [267, 371] width 98 height 10
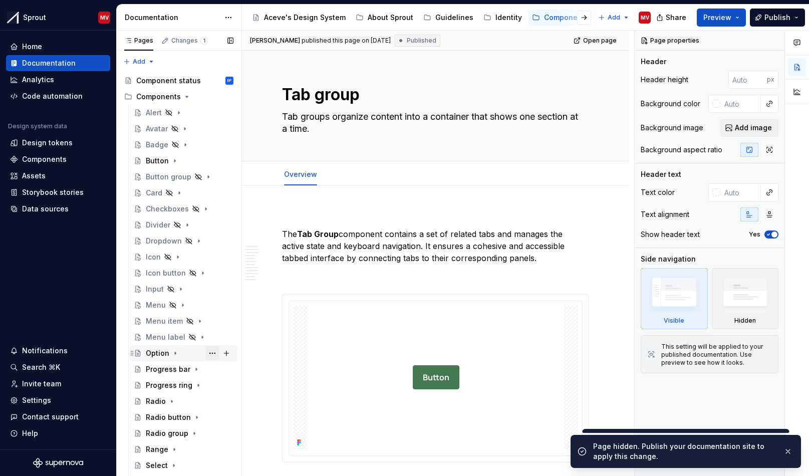
click at [205, 356] on button "Page tree" at bounding box center [212, 353] width 14 height 14
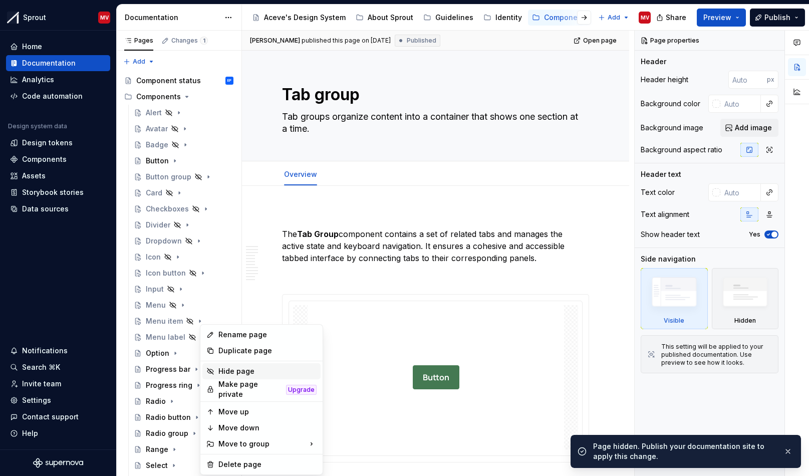
click at [240, 377] on div "Hide page" at bounding box center [261, 371] width 118 height 16
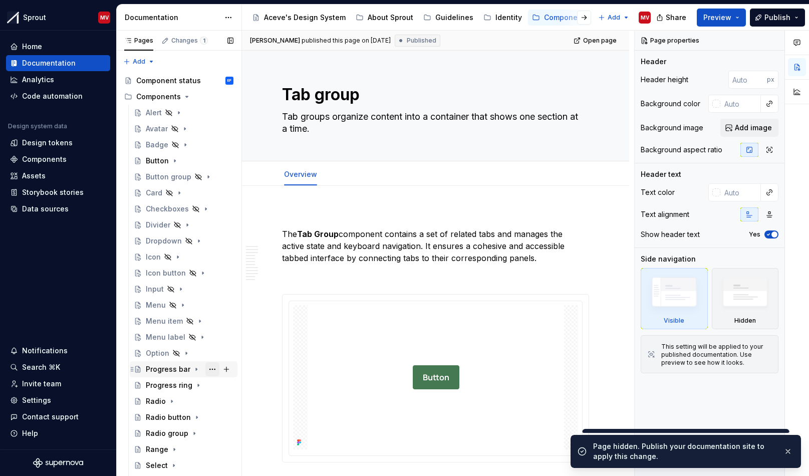
click at [208, 367] on button "Page tree" at bounding box center [212, 369] width 14 height 14
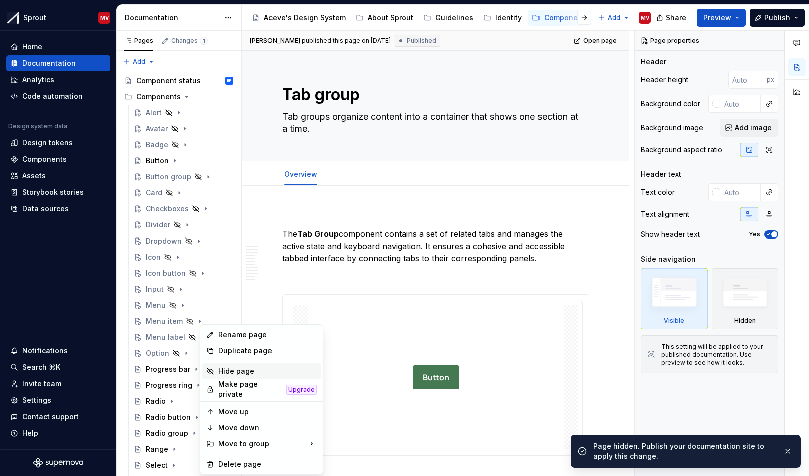
click at [239, 372] on div "Hide page" at bounding box center [267, 371] width 98 height 10
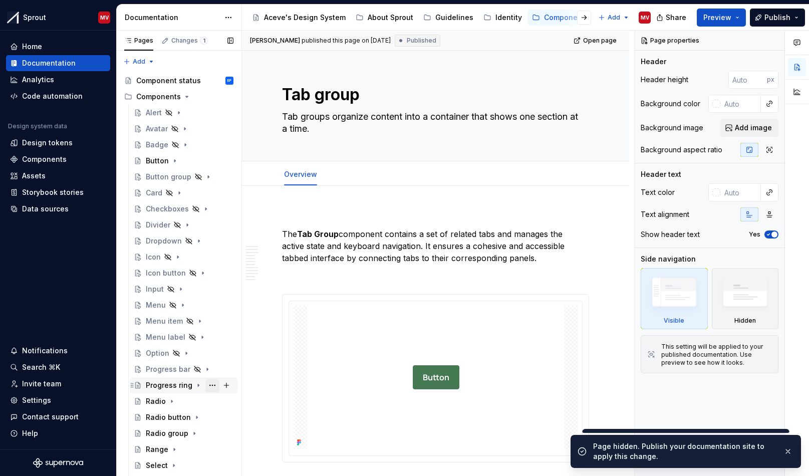
click at [209, 384] on button "Page tree" at bounding box center [212, 385] width 14 height 14
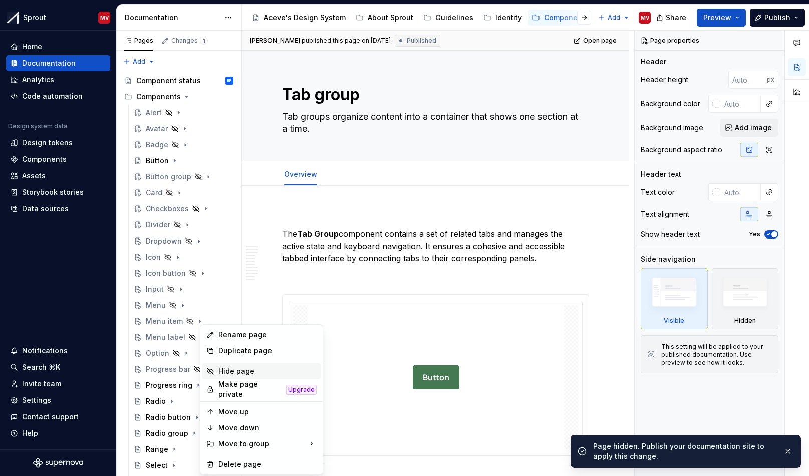
click at [237, 373] on div "Hide page" at bounding box center [267, 371] width 98 height 10
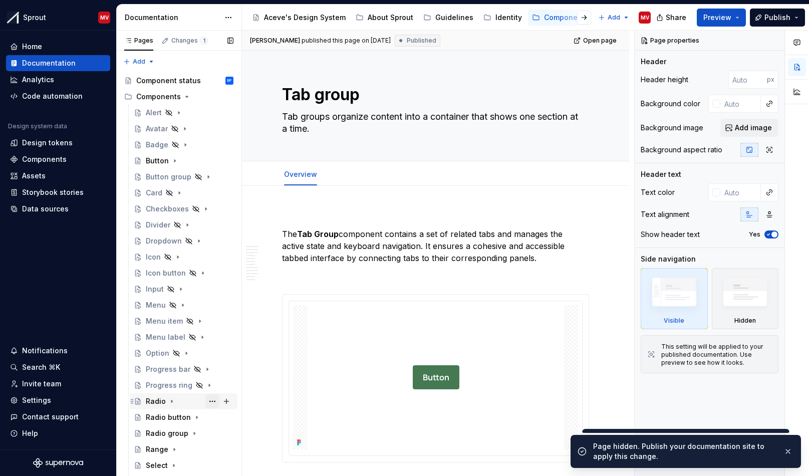
click at [205, 401] on button "Page tree" at bounding box center [212, 401] width 14 height 14
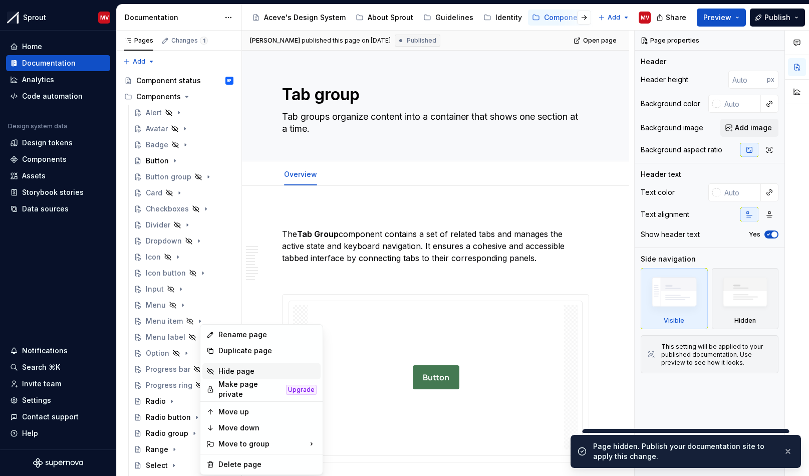
click at [255, 372] on div "Hide page" at bounding box center [267, 371] width 98 height 10
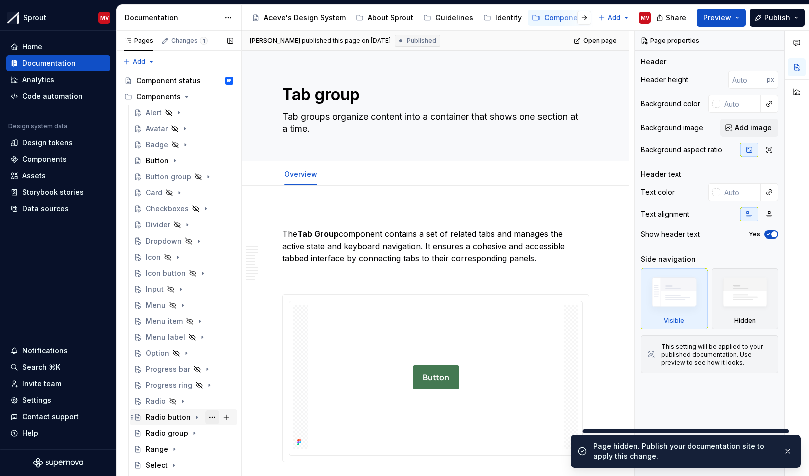
click at [207, 415] on button "Page tree" at bounding box center [212, 417] width 14 height 14
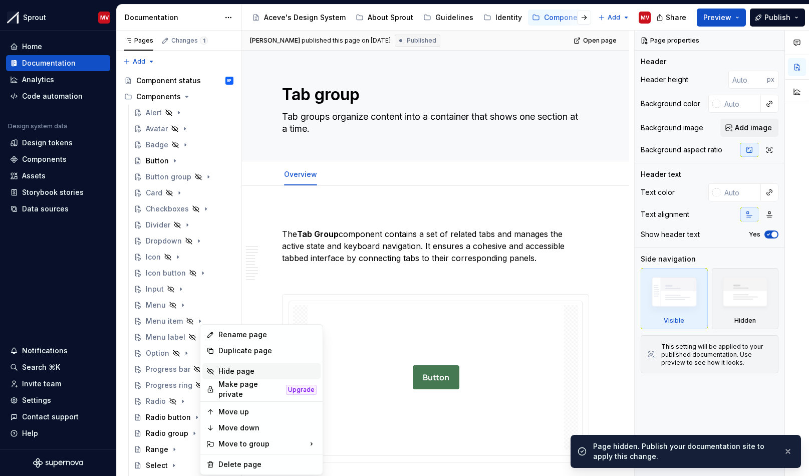
click at [263, 375] on div "Hide page" at bounding box center [267, 371] width 98 height 10
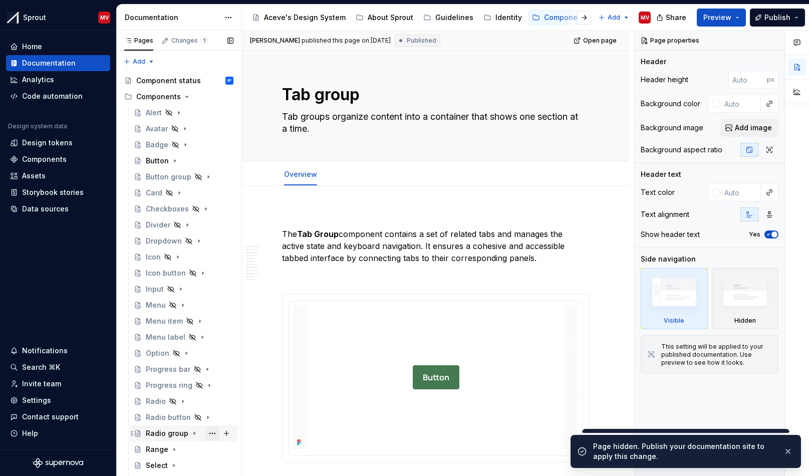
click at [205, 435] on button "Page tree" at bounding box center [212, 433] width 14 height 14
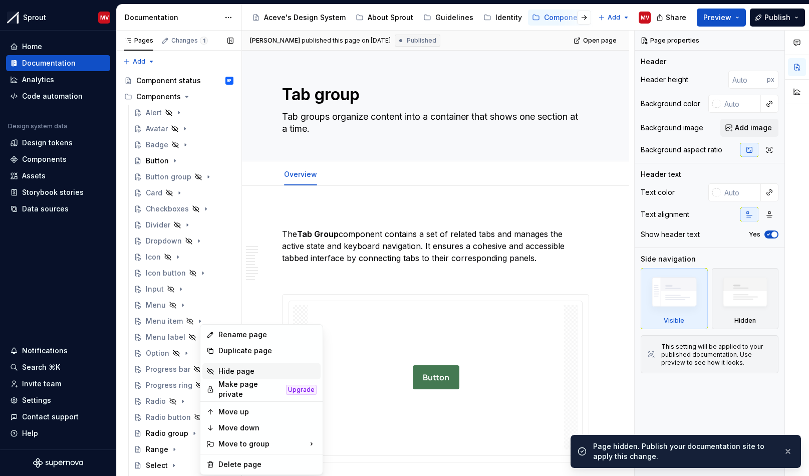
drag, startPoint x: 258, startPoint y: 374, endPoint x: 232, endPoint y: 394, distance: 32.5
click at [258, 374] on div "Hide page" at bounding box center [267, 371] width 98 height 10
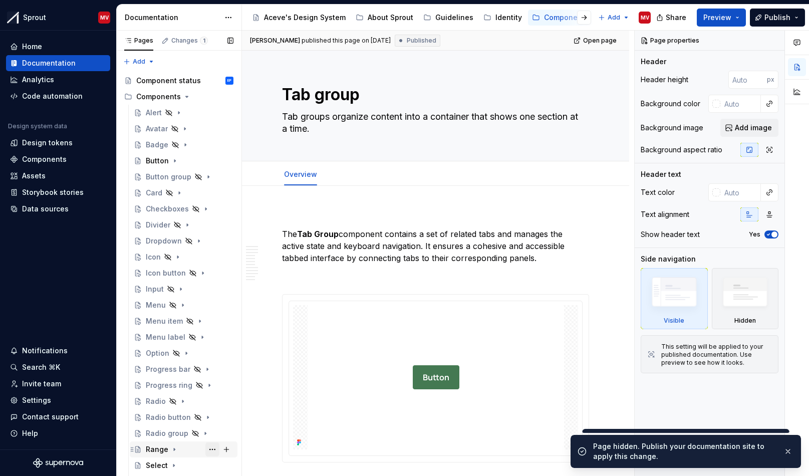
click at [205, 451] on button "Page tree" at bounding box center [212, 449] width 14 height 14
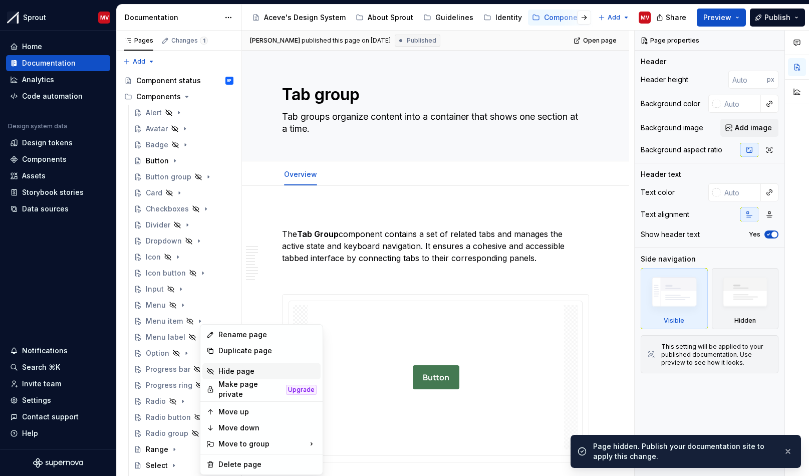
click at [277, 370] on div "Hide page" at bounding box center [267, 371] width 98 height 10
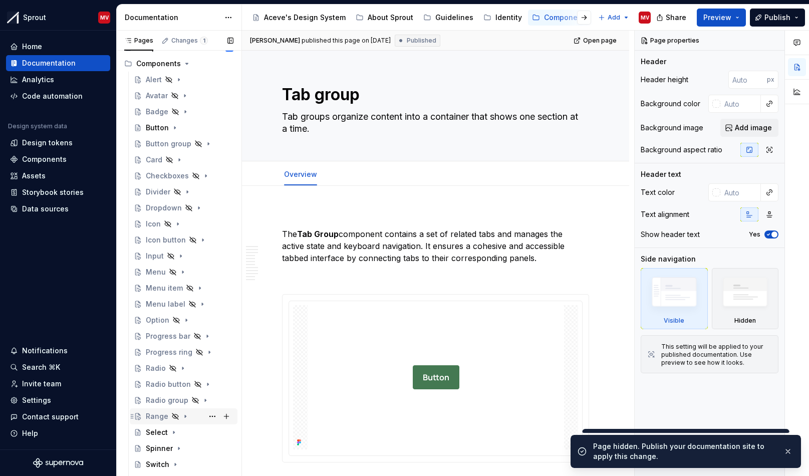
scroll to position [69, 0]
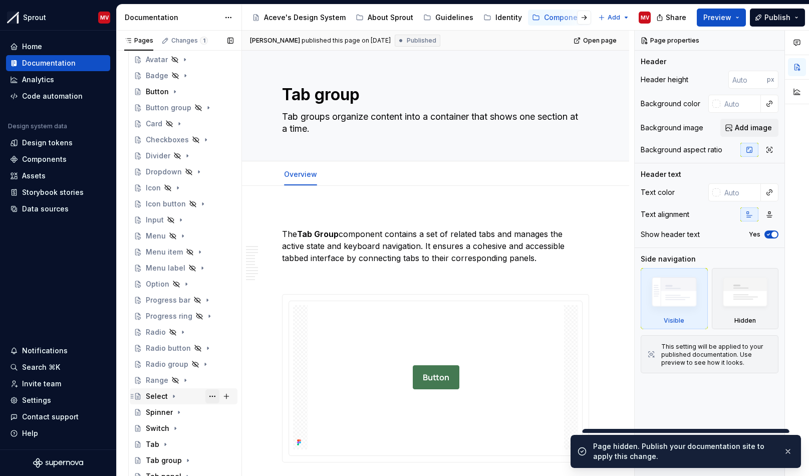
click at [205, 396] on button "Page tree" at bounding box center [212, 396] width 14 height 14
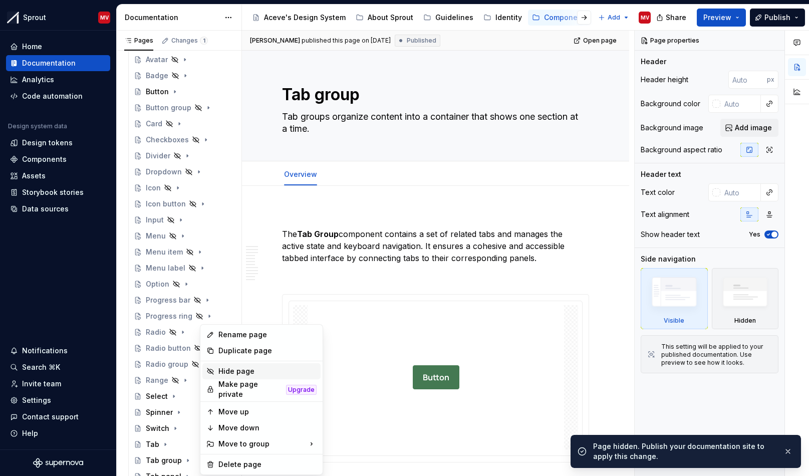
click at [244, 375] on div "Hide page" at bounding box center [267, 371] width 98 height 10
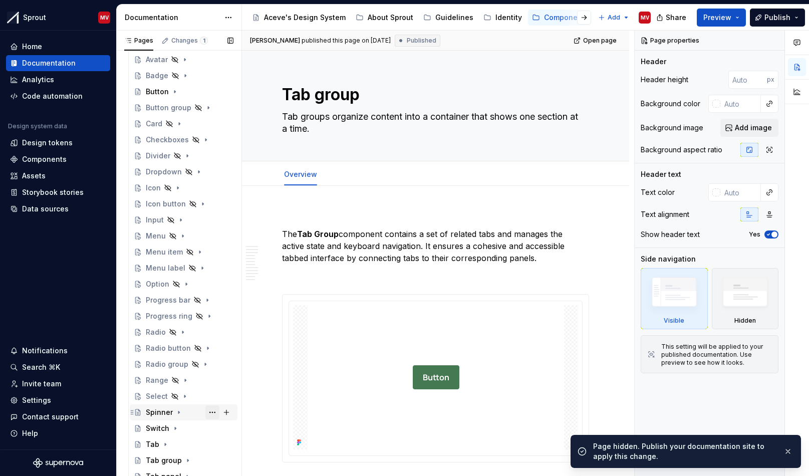
click at [210, 414] on button "Page tree" at bounding box center [212, 412] width 14 height 14
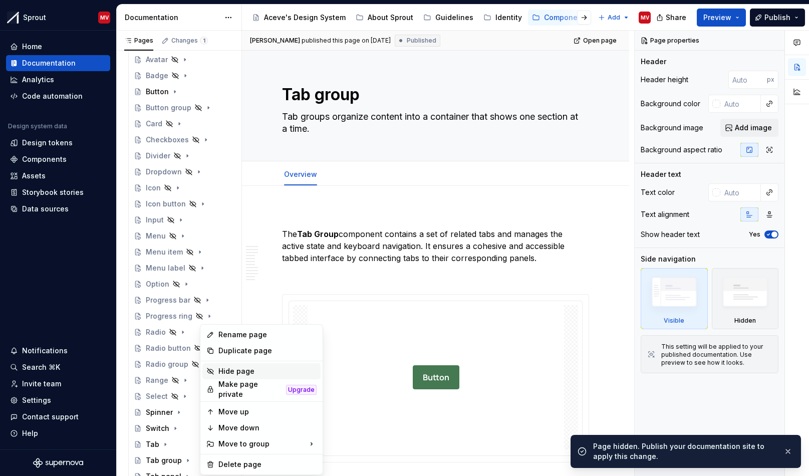
click at [237, 372] on div "Hide page" at bounding box center [267, 371] width 98 height 10
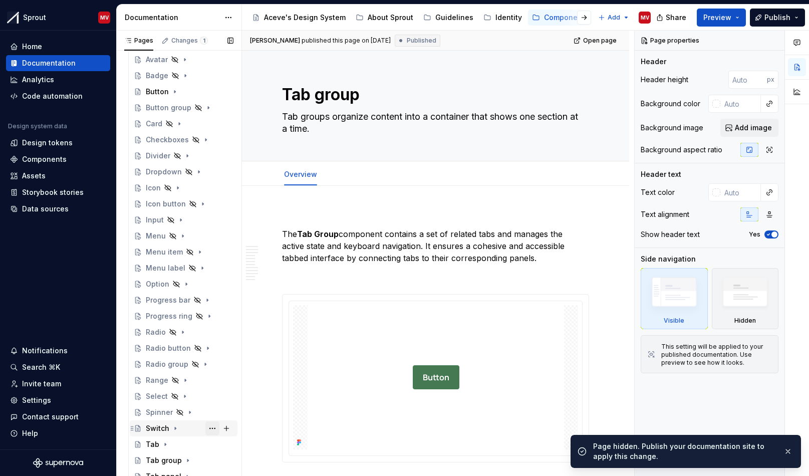
click at [205, 427] on button "Page tree" at bounding box center [212, 428] width 14 height 14
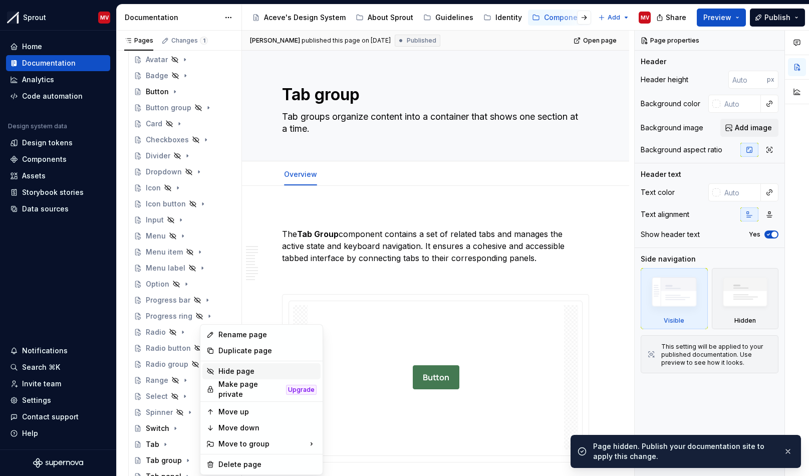
click at [244, 372] on div "Hide page" at bounding box center [267, 371] width 98 height 10
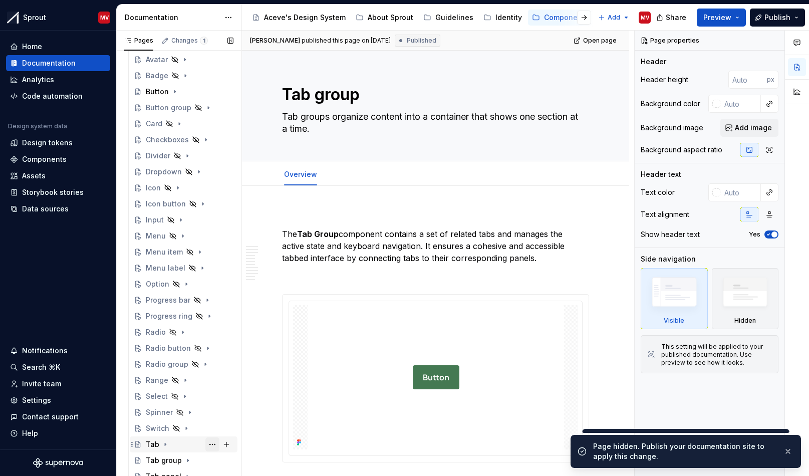
click at [205, 444] on button "Page tree" at bounding box center [212, 444] width 14 height 14
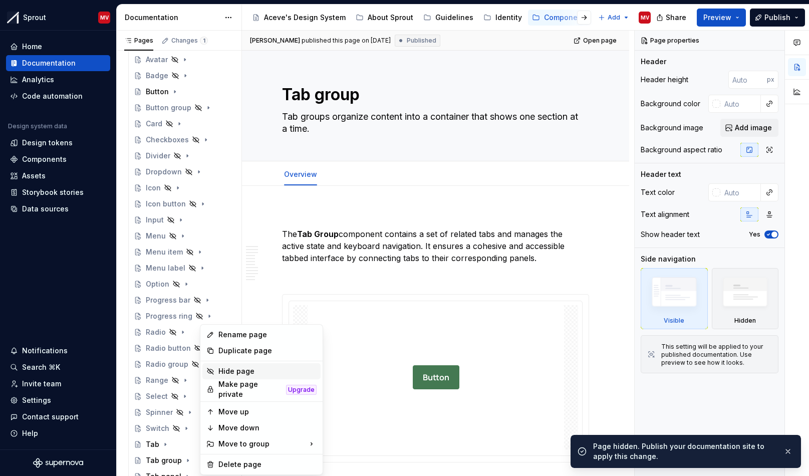
click at [259, 372] on div "Hide page" at bounding box center [267, 371] width 98 height 10
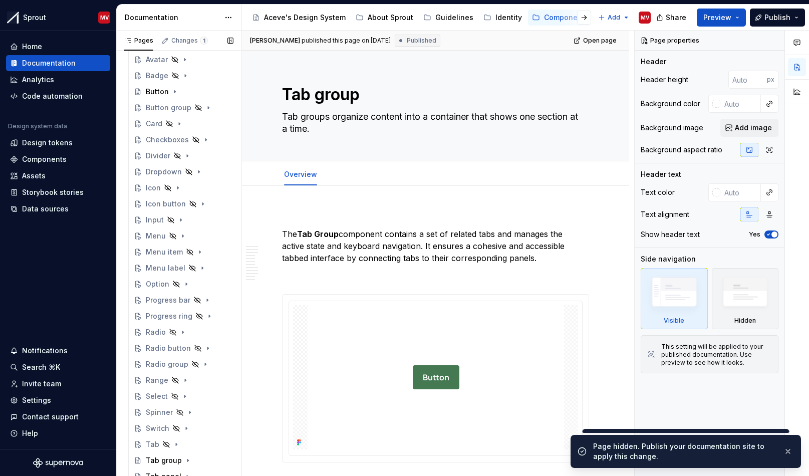
scroll to position [171, 0]
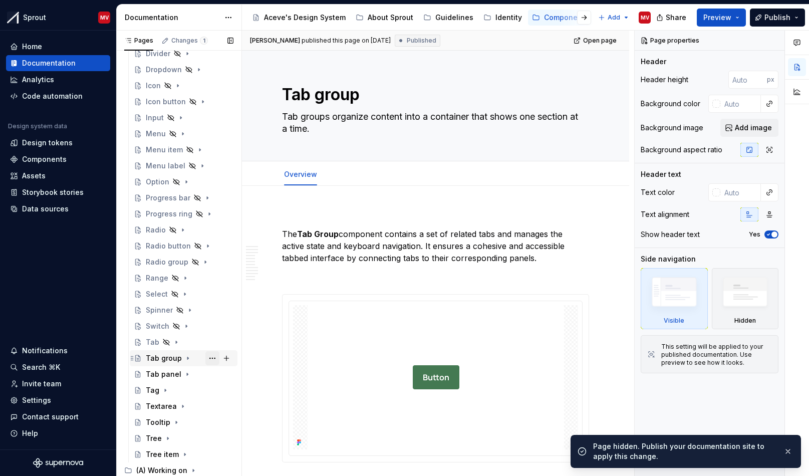
click at [208, 358] on button "Page tree" at bounding box center [212, 358] width 14 height 14
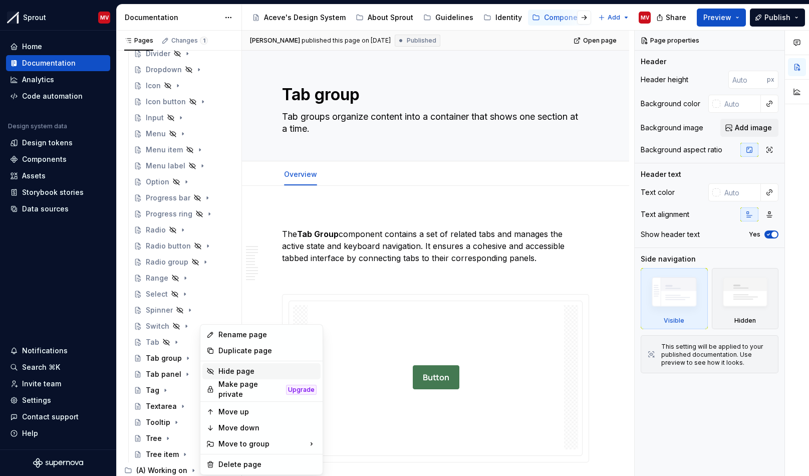
click at [243, 376] on div "Hide page" at bounding box center [267, 371] width 98 height 10
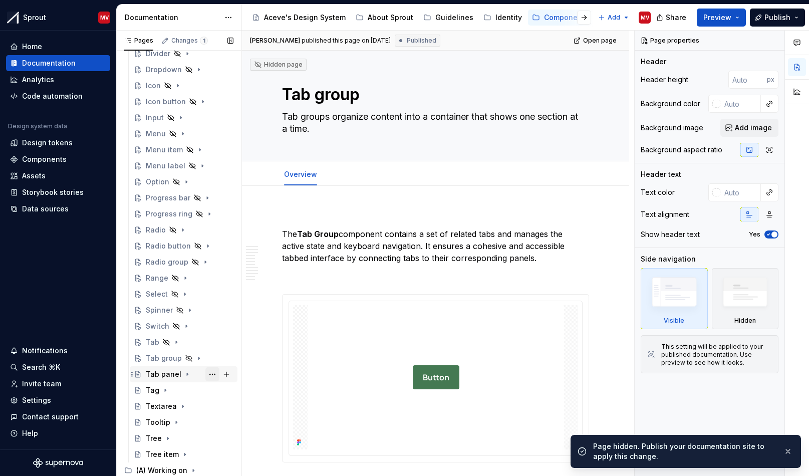
click at [210, 376] on button "Page tree" at bounding box center [212, 374] width 14 height 14
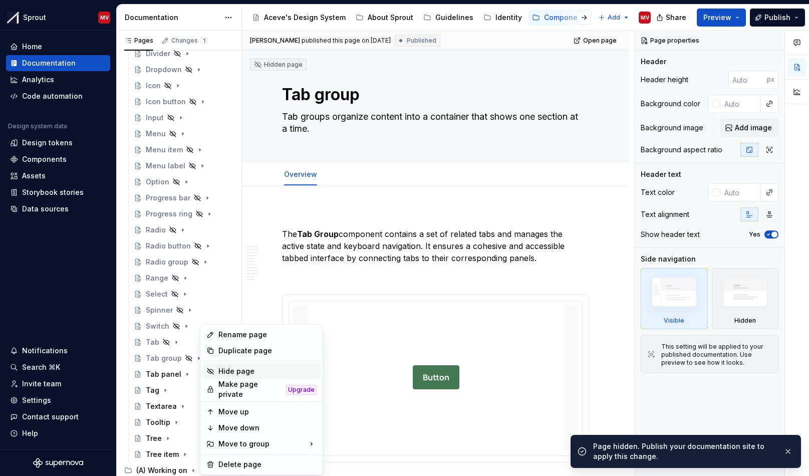
click at [231, 376] on div "Hide page" at bounding box center [267, 371] width 98 height 10
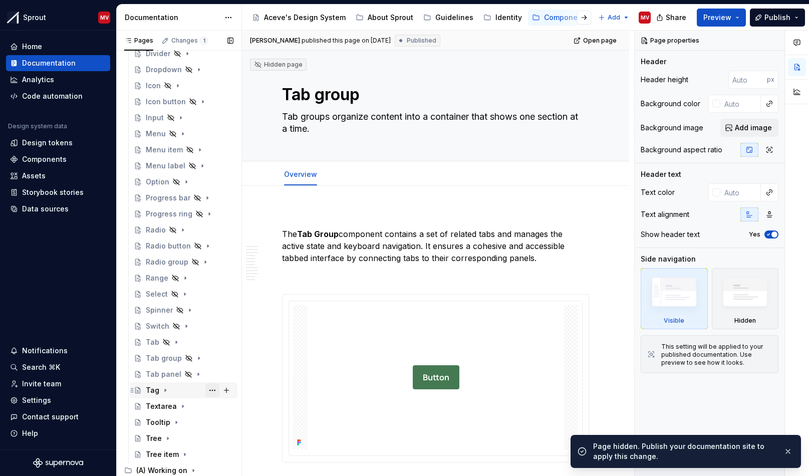
click at [205, 390] on button "Page tree" at bounding box center [212, 390] width 14 height 14
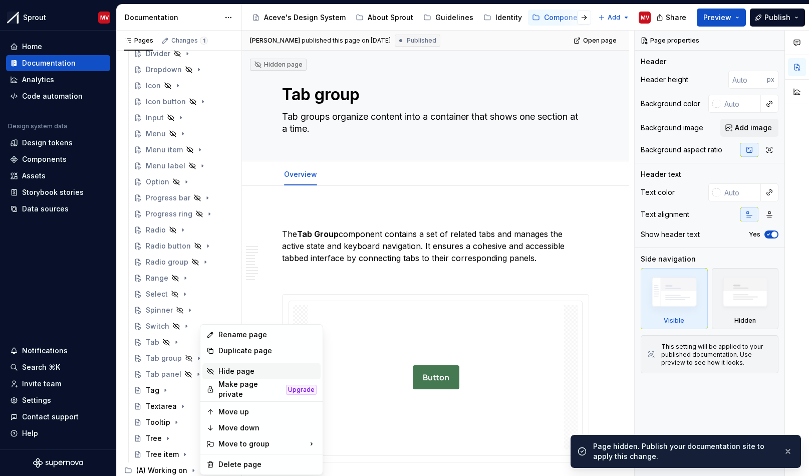
click at [238, 371] on div "Hide page" at bounding box center [267, 371] width 98 height 10
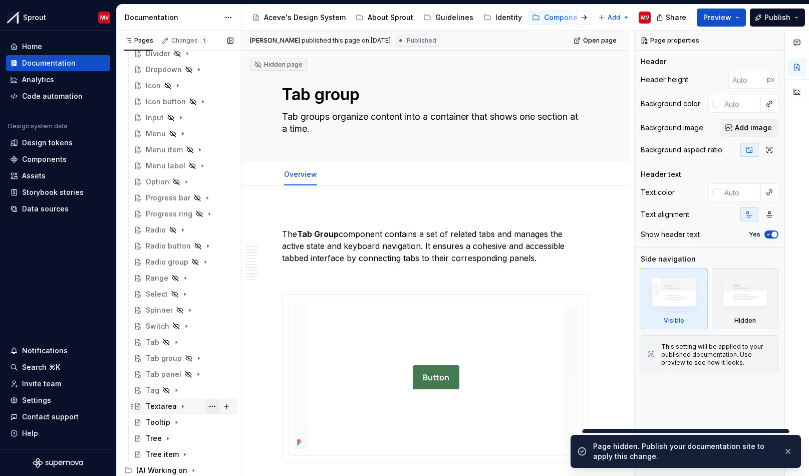
click at [207, 404] on button "Page tree" at bounding box center [212, 406] width 14 height 14
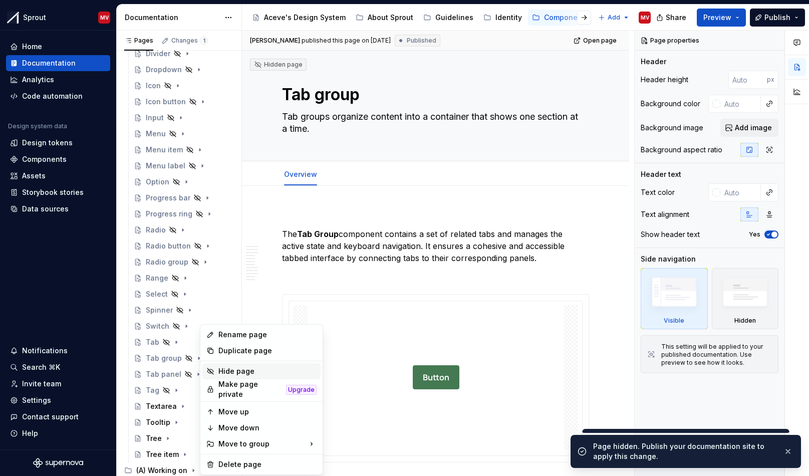
click at [237, 375] on div "Hide page" at bounding box center [267, 371] width 98 height 10
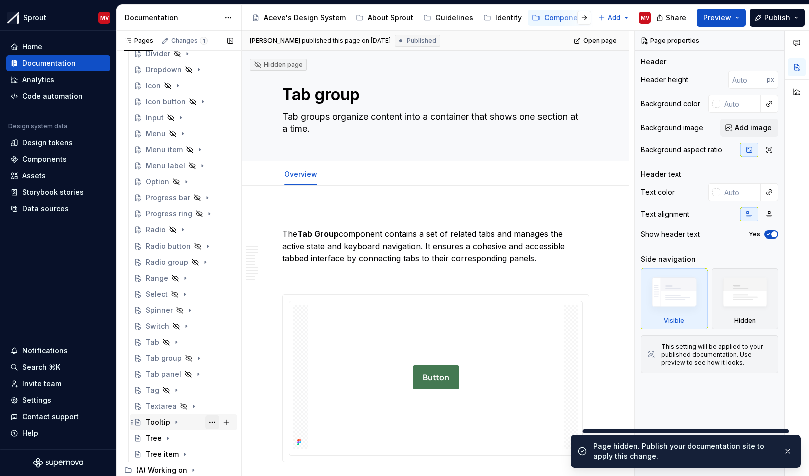
click at [205, 421] on button "Page tree" at bounding box center [212, 422] width 14 height 14
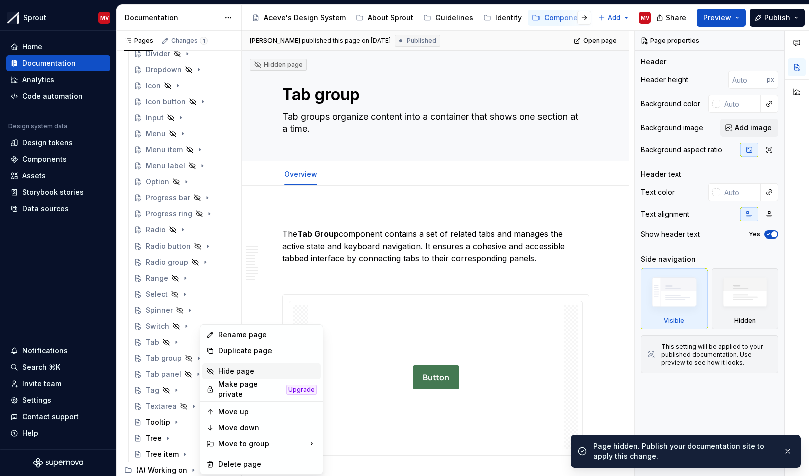
click at [242, 377] on div "Hide page" at bounding box center [261, 371] width 118 height 16
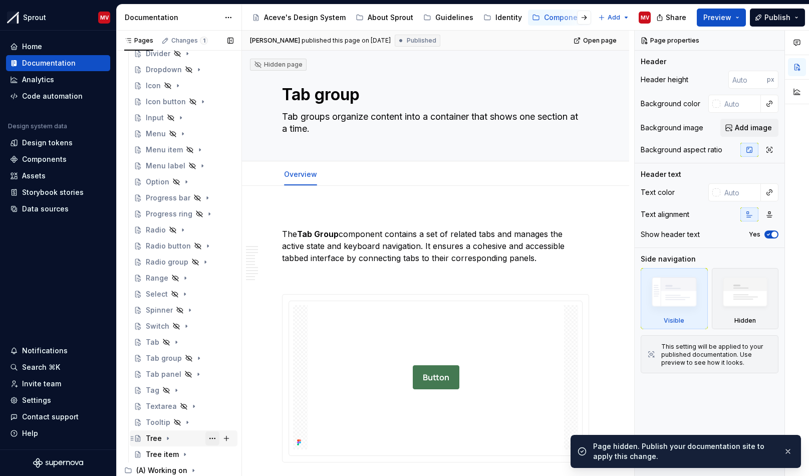
click at [206, 441] on button "Page tree" at bounding box center [212, 438] width 14 height 14
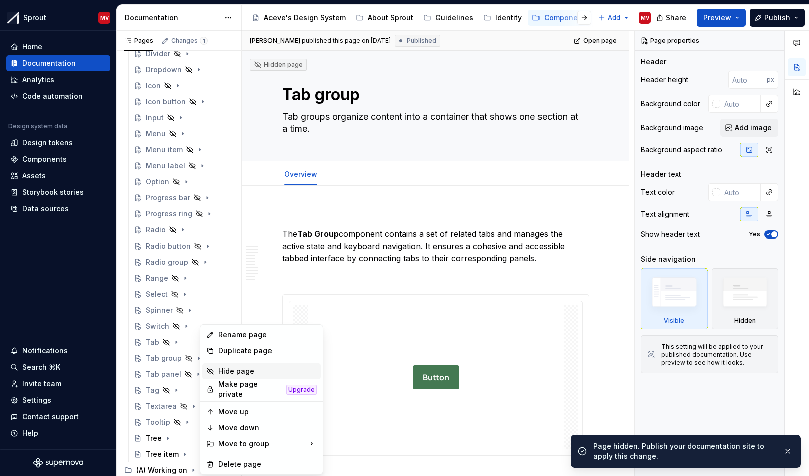
click at [245, 371] on div "Hide page" at bounding box center [267, 371] width 98 height 10
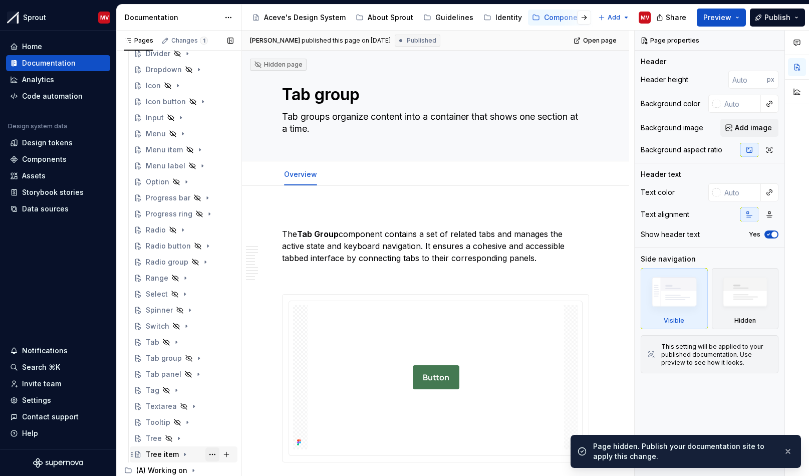
click at [205, 452] on button "Page tree" at bounding box center [212, 454] width 14 height 14
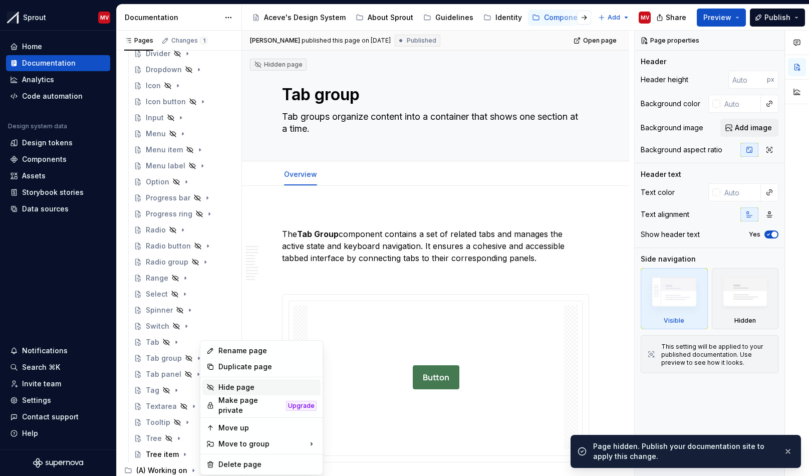
click at [235, 384] on div "Hide page" at bounding box center [267, 387] width 98 height 10
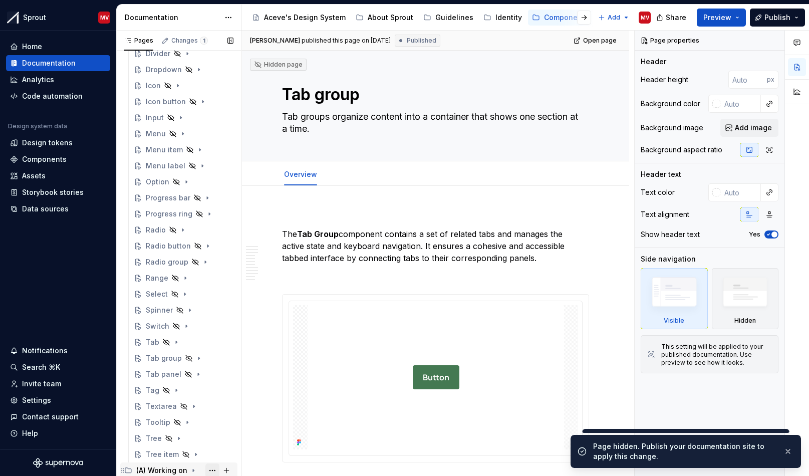
click at [206, 470] on button "Page tree" at bounding box center [212, 470] width 14 height 14
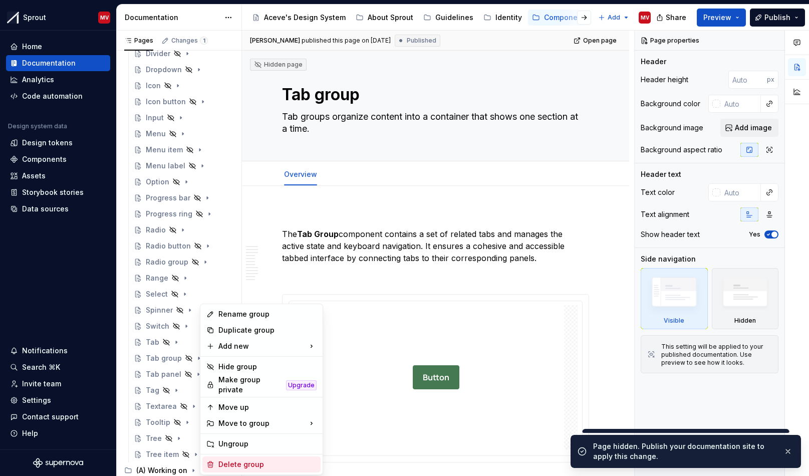
scroll to position [3, 0]
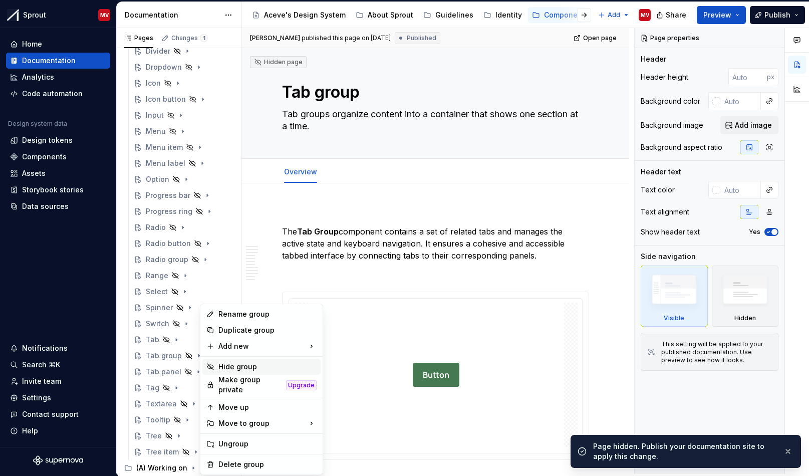
click at [248, 369] on div "Hide group" at bounding box center [267, 367] width 98 height 10
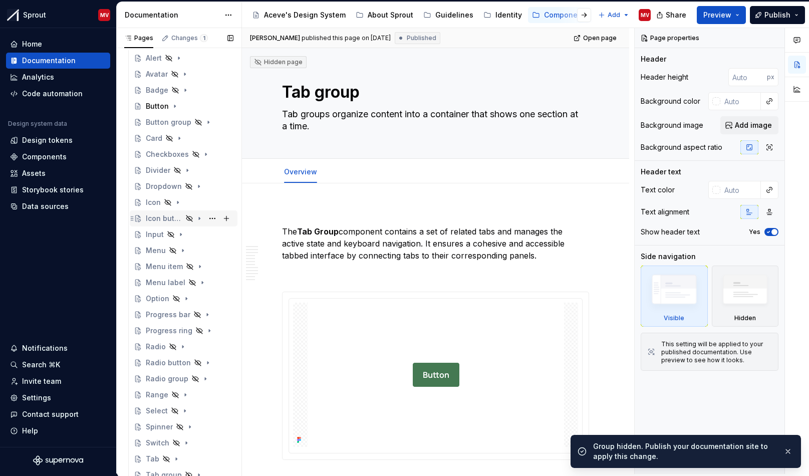
scroll to position [0, 0]
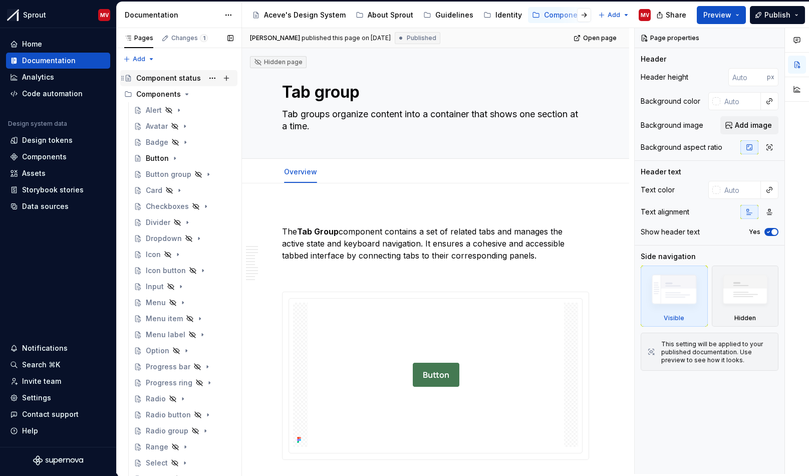
click at [177, 79] on div "Component status" at bounding box center [168, 78] width 65 height 10
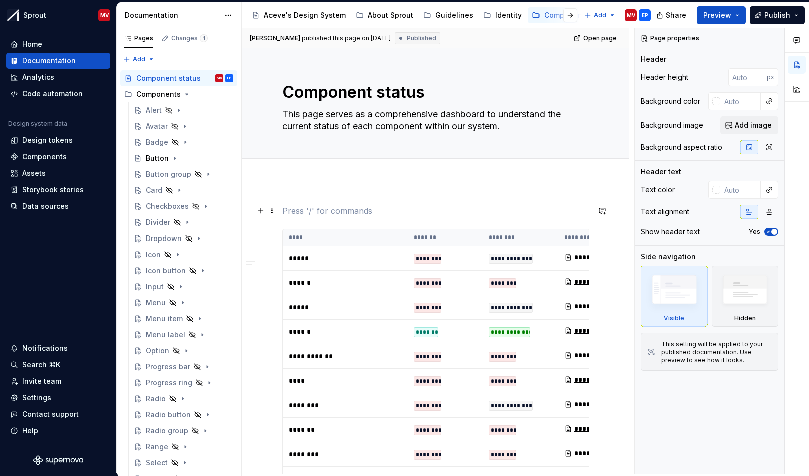
type textarea "*"
click at [300, 205] on p at bounding box center [435, 211] width 307 height 12
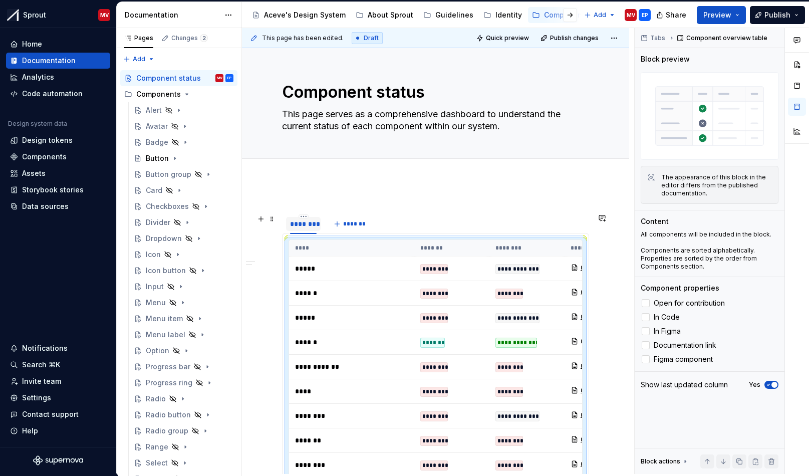
click at [294, 225] on div "********" at bounding box center [303, 224] width 27 height 10
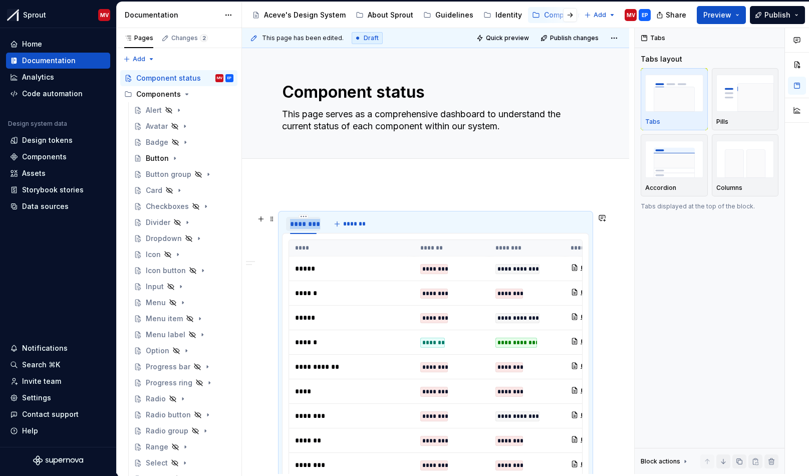
click at [294, 225] on div "********" at bounding box center [303, 224] width 27 height 10
drag, startPoint x: 334, startPoint y: 224, endPoint x: 284, endPoint y: 221, distance: 50.2
click at [284, 221] on div "**********" at bounding box center [320, 226] width 77 height 25
type input "******"
click at [348, 224] on span "*******" at bounding box center [349, 224] width 23 height 8
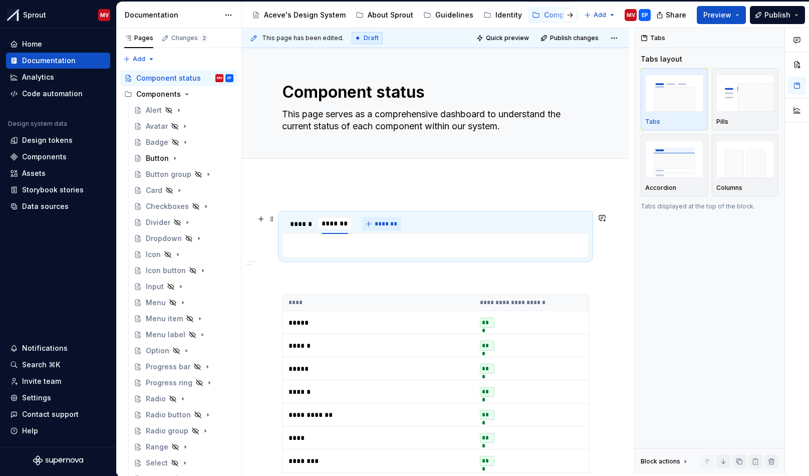
type input "*"
type input "**********"
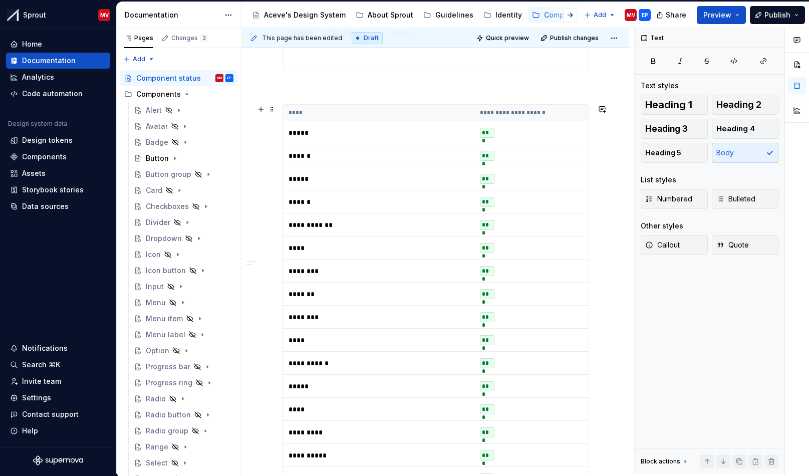
scroll to position [83, 0]
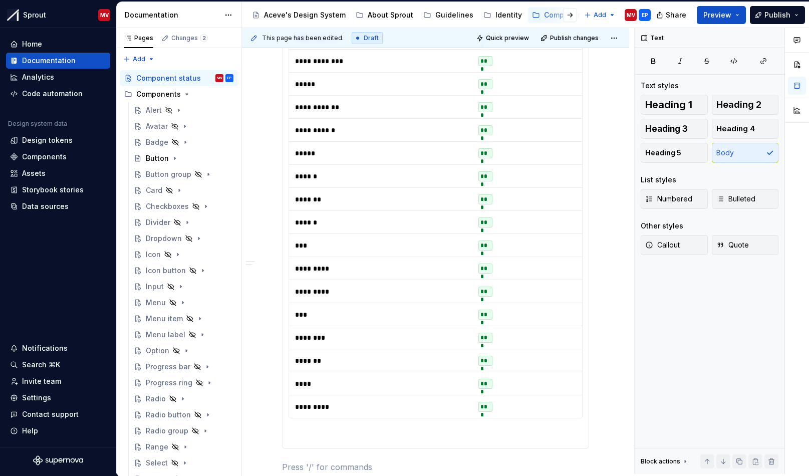
scroll to position [944, 0]
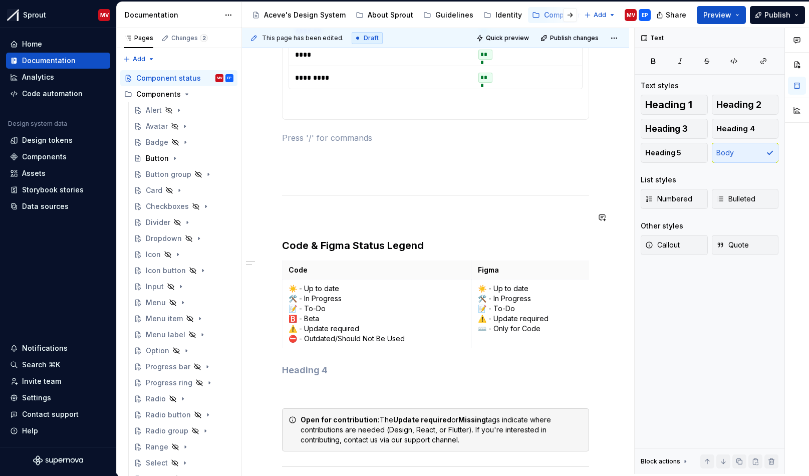
click at [433, 206] on div "**********" at bounding box center [435, 24] width 307 height 1526
click at [481, 191] on div "**********" at bounding box center [435, 24] width 307 height 1526
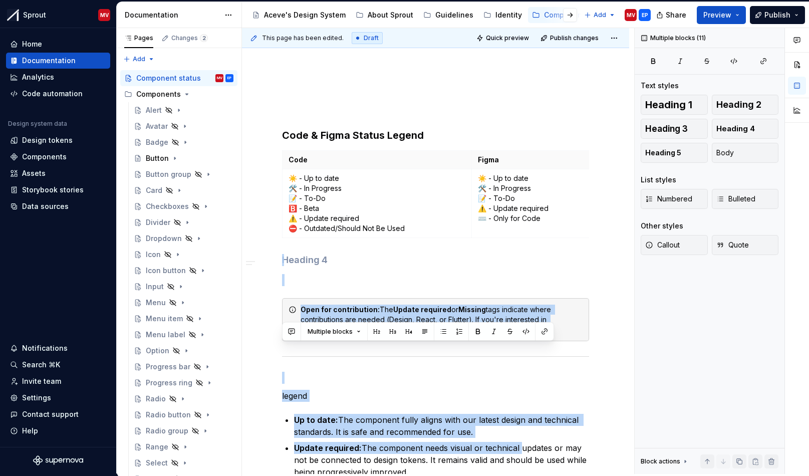
scroll to position [1413, 0]
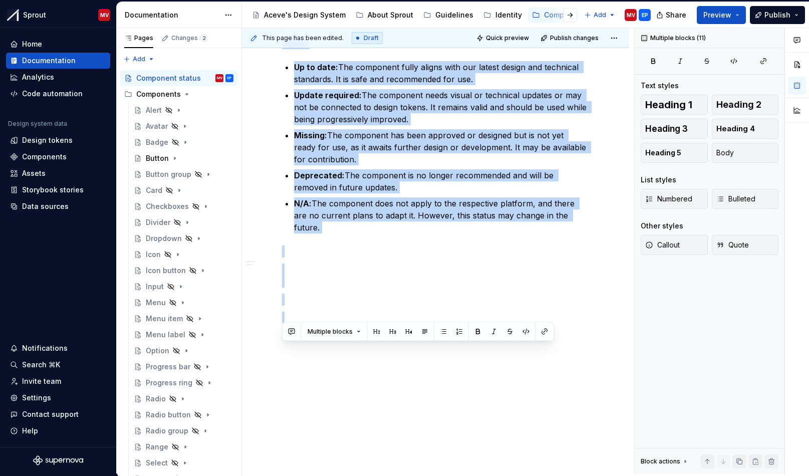
drag, startPoint x: 282, startPoint y: 264, endPoint x: 531, endPoint y: 324, distance: 256.7
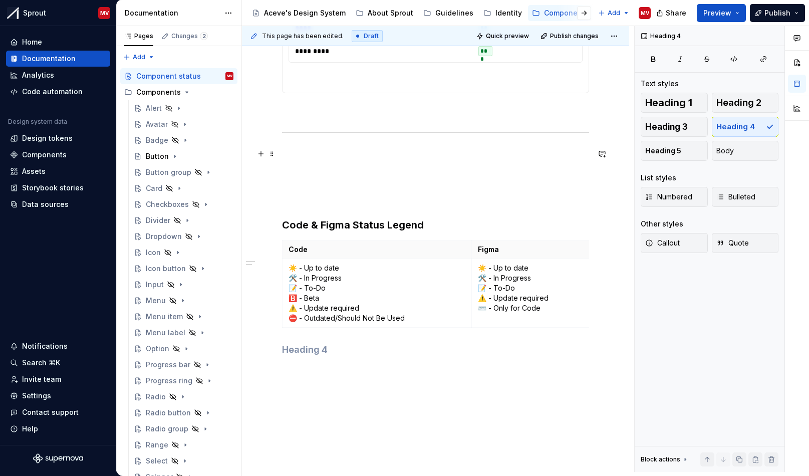
scroll to position [962, 0]
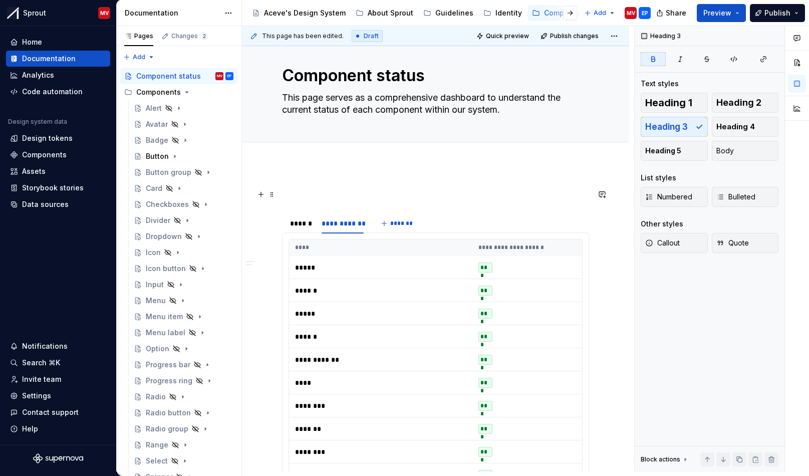
scroll to position [0, 0]
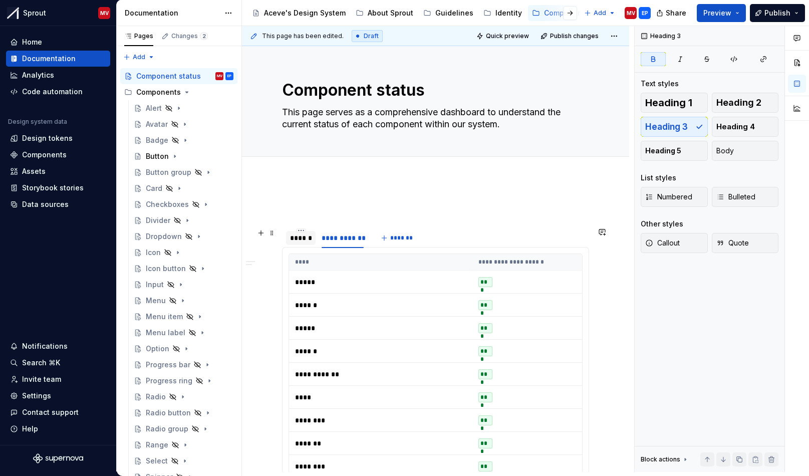
click at [293, 238] on div "******" at bounding box center [301, 238] width 22 height 10
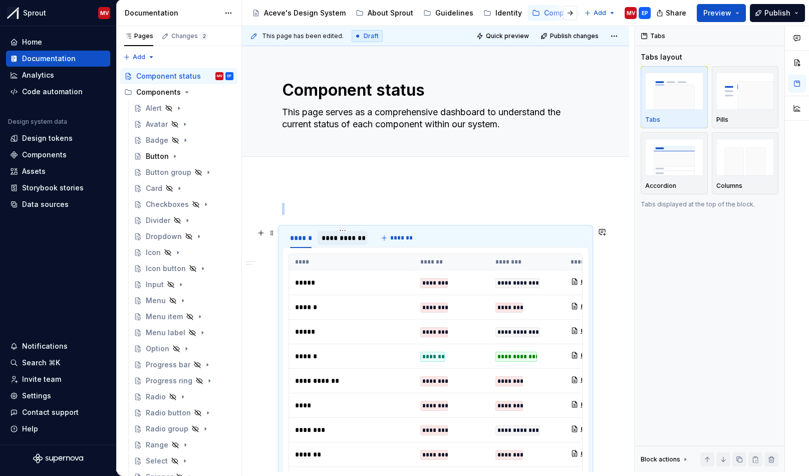
click at [340, 239] on div "**********" at bounding box center [343, 238] width 42 height 10
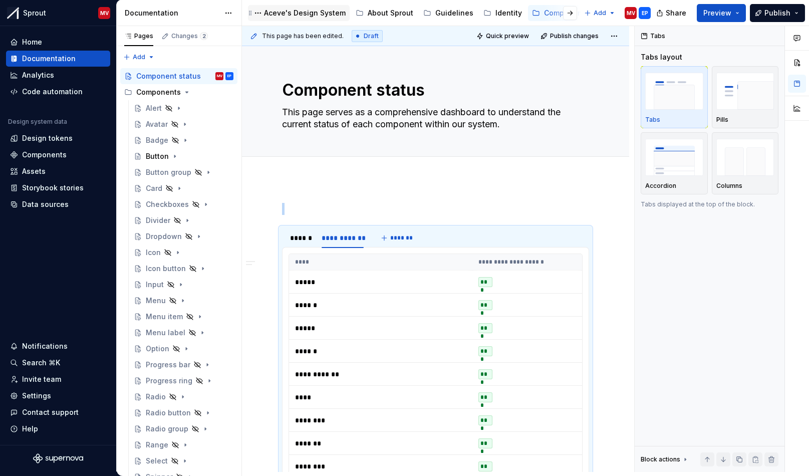
click at [289, 15] on div "Aceve's Design System" at bounding box center [305, 13] width 82 height 10
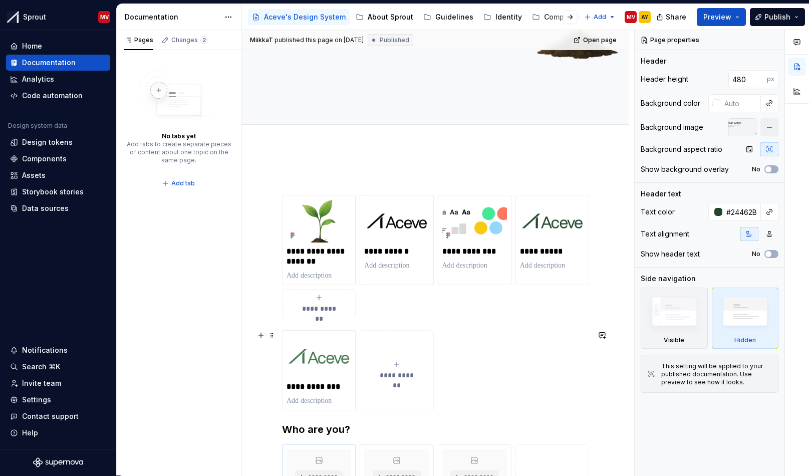
scroll to position [264, 0]
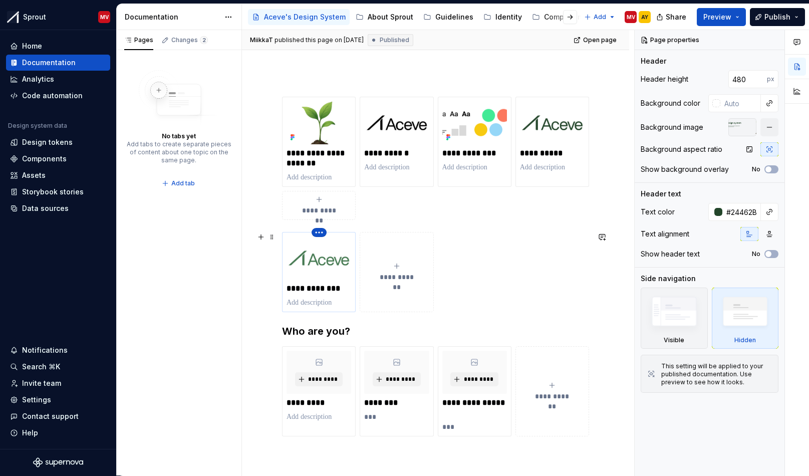
click at [320, 231] on html "Sprout MV Home Documentation Analytics Code automation Design system data Desig…" at bounding box center [404, 238] width 809 height 476
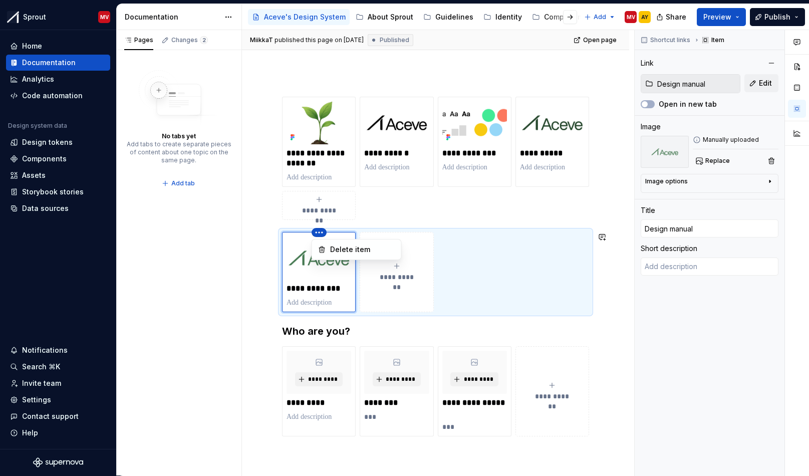
type textarea "*"
click at [279, 228] on html "Sprout MV Home Documentation Analytics Code automation Design system data Desig…" at bounding box center [404, 238] width 809 height 476
click at [272, 237] on span at bounding box center [272, 237] width 8 height 14
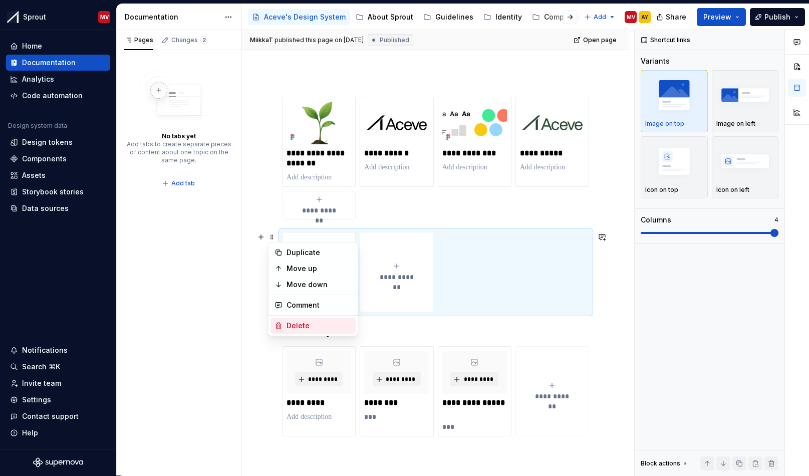
click at [296, 323] on div "Delete" at bounding box center [319, 326] width 65 height 10
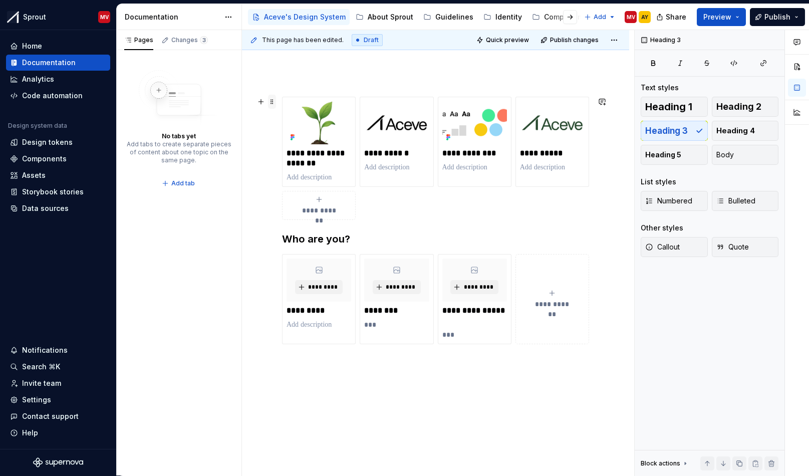
click at [274, 102] on span at bounding box center [272, 102] width 8 height 14
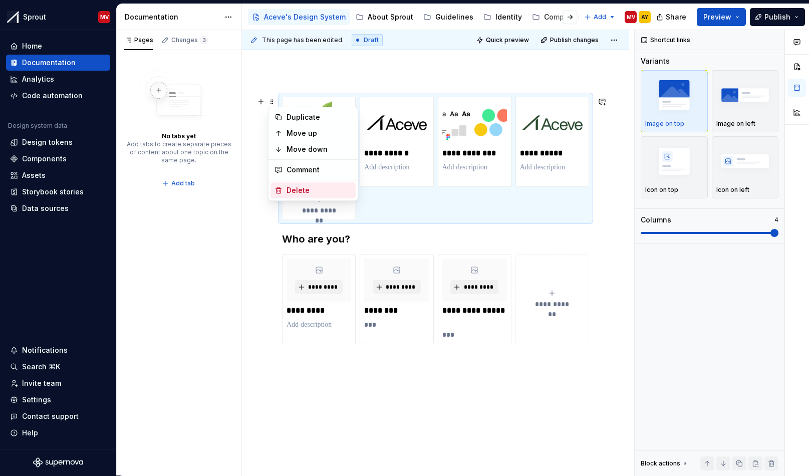
click at [294, 191] on div "Delete" at bounding box center [319, 190] width 65 height 10
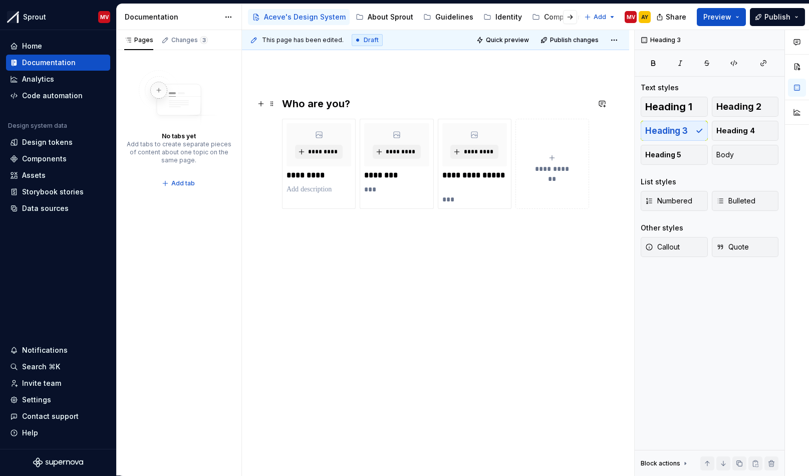
click at [324, 99] on h3 "Who are you?" at bounding box center [435, 104] width 307 height 14
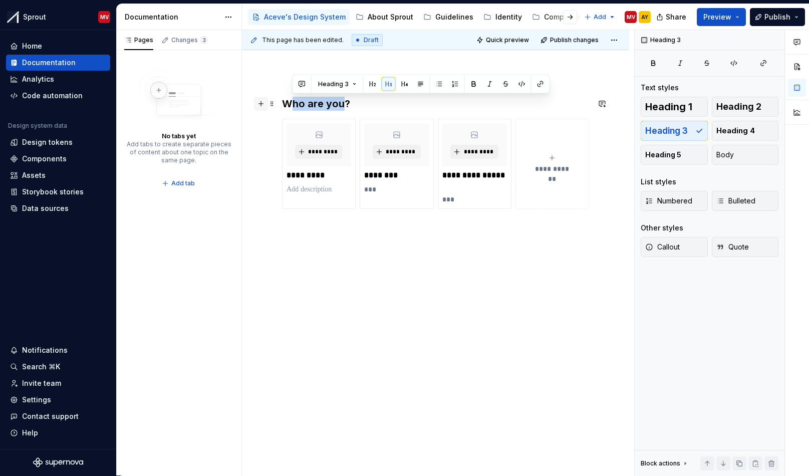
drag, startPoint x: 343, startPoint y: 103, endPoint x: 266, endPoint y: 99, distance: 77.3
click at [282, 99] on div "**********" at bounding box center [435, 267] width 307 height 389
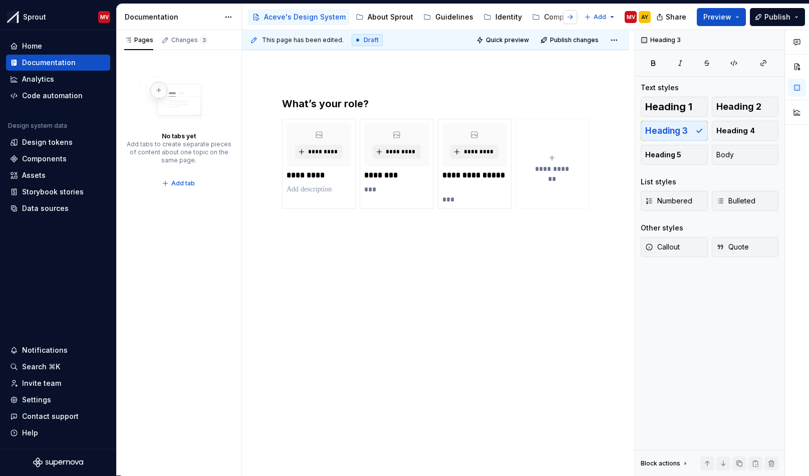
click at [573, 16] on button "button" at bounding box center [570, 17] width 14 height 14
click at [561, 17] on div "Personas" at bounding box center [577, 17] width 33 height 10
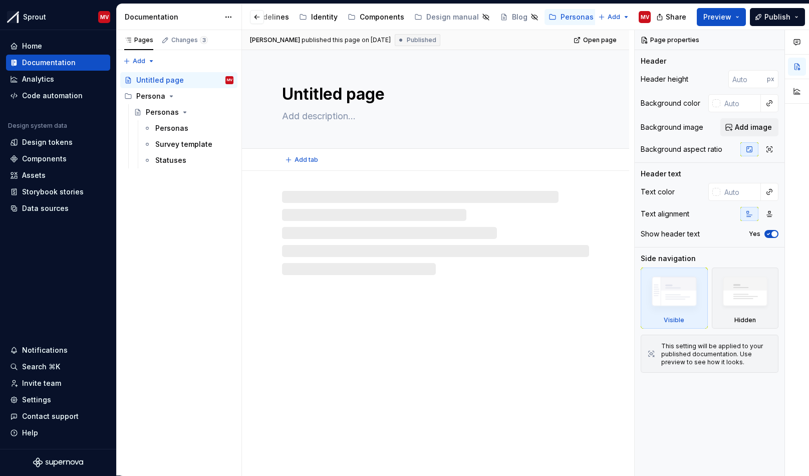
scroll to position [0, 170]
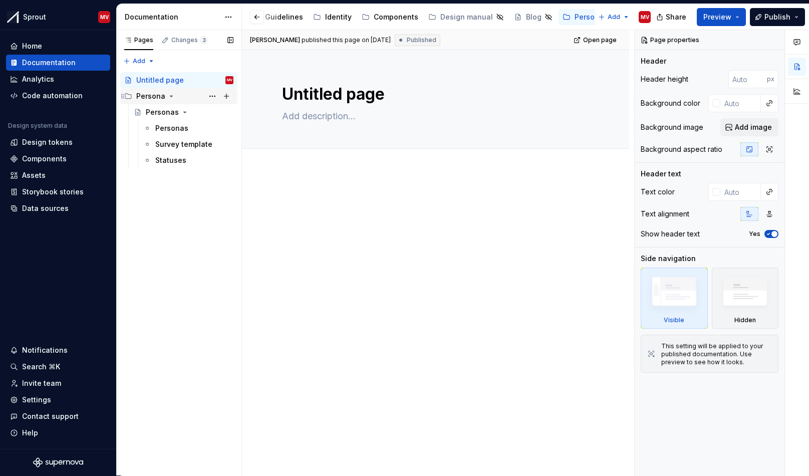
click at [146, 96] on div "Persona" at bounding box center [150, 96] width 29 height 10
click at [147, 89] on div "Persona" at bounding box center [184, 96] width 97 height 14
click at [148, 111] on div "Personas" at bounding box center [162, 112] width 33 height 10
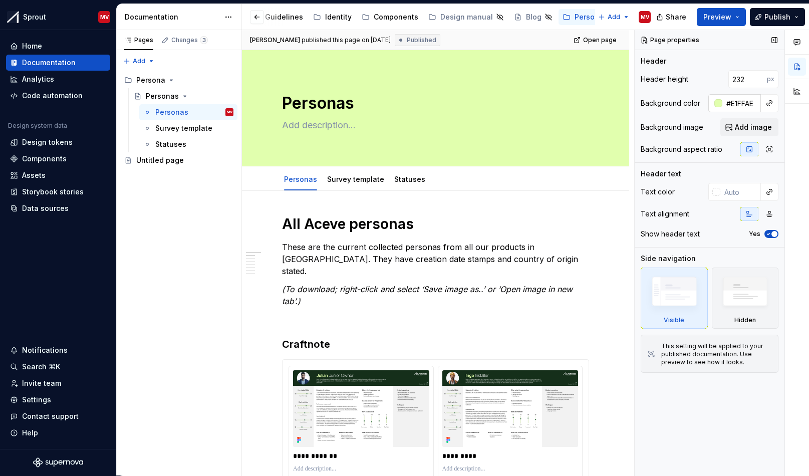
click at [741, 103] on input "#E1FFAE" at bounding box center [742, 103] width 39 height 18
click at [749, 103] on input "#E1FFAE" at bounding box center [742, 103] width 39 height 18
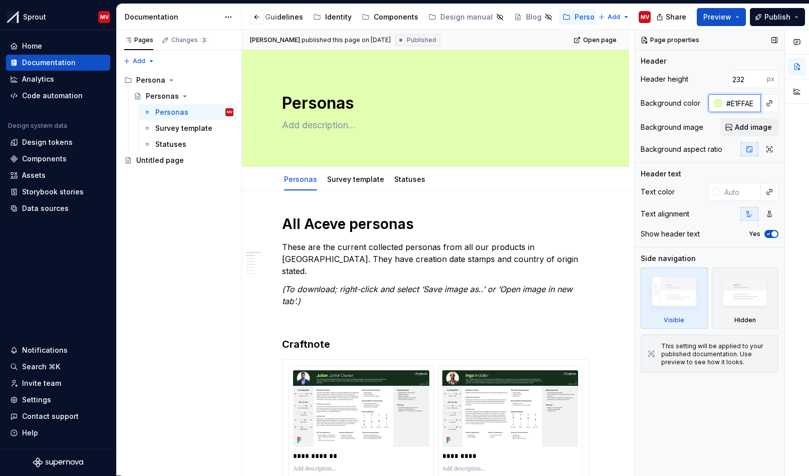
click at [749, 103] on input "#E1FFAE" at bounding box center [742, 103] width 39 height 18
click at [331, 19] on div "Identity" at bounding box center [338, 17] width 27 height 10
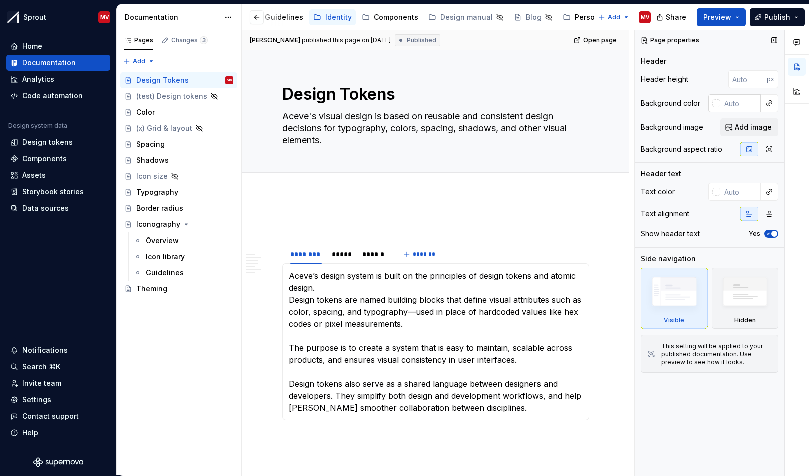
type textarea "*"
click at [735, 105] on input "text" at bounding box center [740, 103] width 41 height 18
click at [740, 189] on input "text" at bounding box center [740, 192] width 41 height 18
click at [736, 101] on input "text" at bounding box center [740, 103] width 41 height 18
paste input "#E1FFAE"
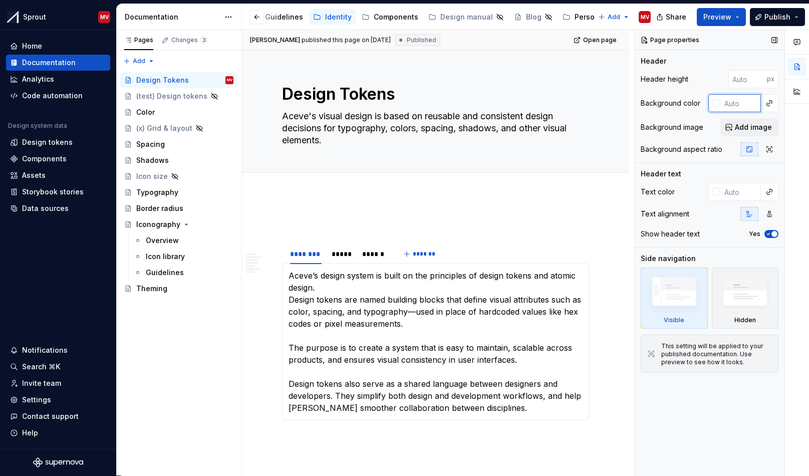
type input "#E1FFAE"
type textarea "*"
type input "#E1FFAE"
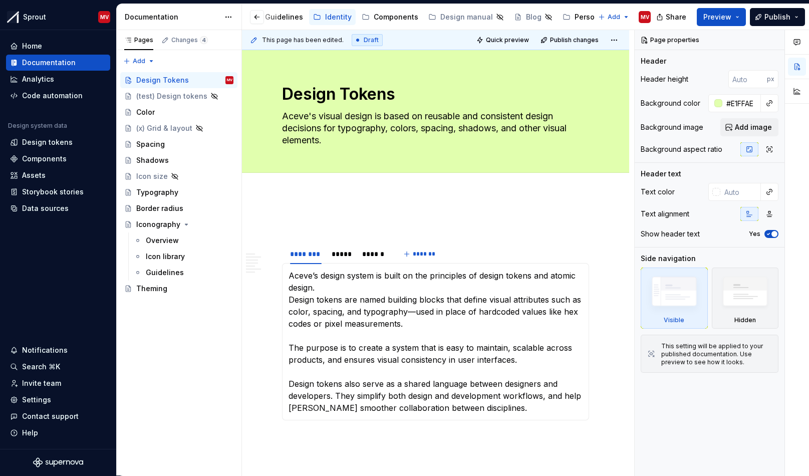
click at [589, 206] on div "******** ***** ****** ******* Aceve’s design system is built on the principles …" at bounding box center [435, 397] width 387 height 404
click at [386, 17] on div "Components" at bounding box center [396, 17] width 45 height 10
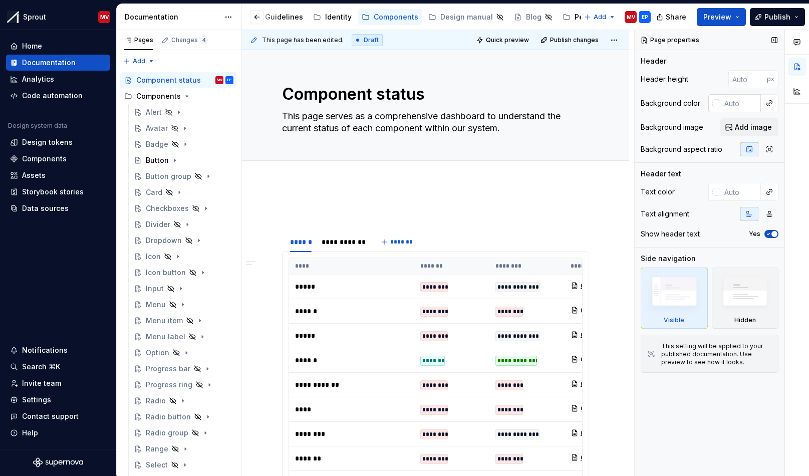
type textarea "*"
click at [746, 102] on input "text" at bounding box center [740, 103] width 41 height 18
paste input "#E1FFAE"
type input "#E1FFAE"
type textarea "*"
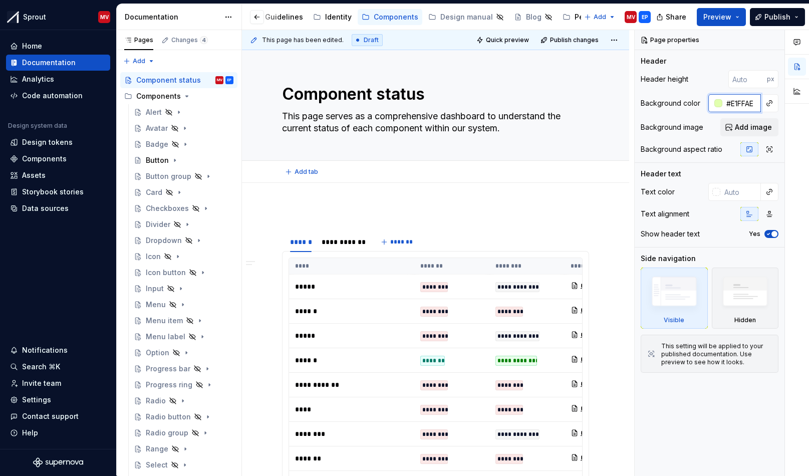
type input "#E1FFAE"
click at [542, 170] on div "Add tab" at bounding box center [435, 172] width 307 height 14
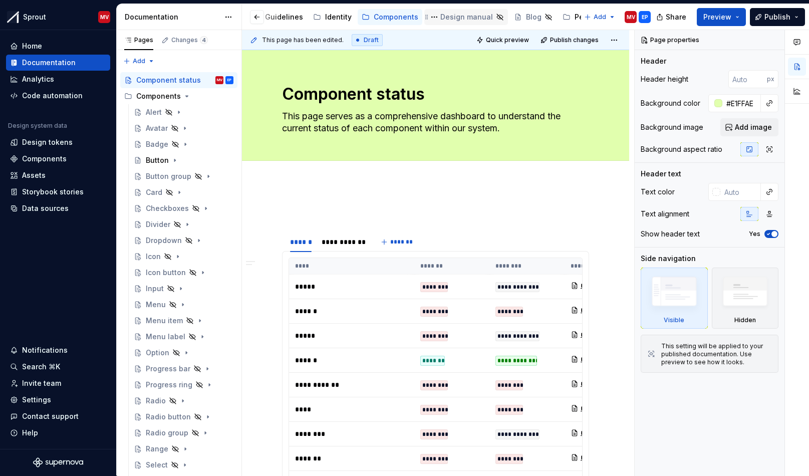
click at [440, 12] on div "Design manual" at bounding box center [466, 17] width 53 height 10
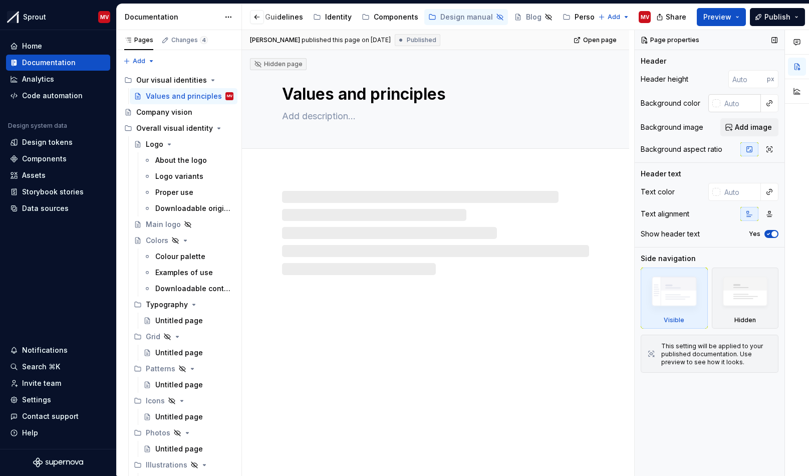
type textarea "*"
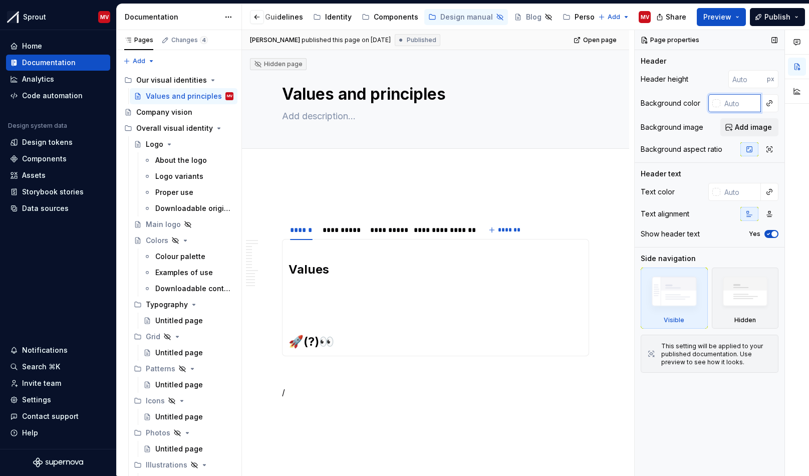
click at [738, 105] on input "text" at bounding box center [740, 103] width 41 height 18
paste input "#E1FFAE"
type input "#E1FFAE"
type textarea "*"
type input "#E1FFAE"
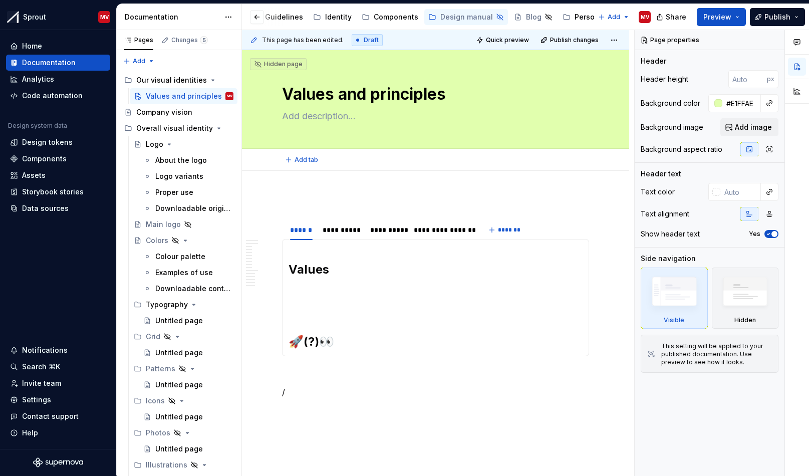
click at [592, 165] on div "Add tab" at bounding box center [435, 160] width 387 height 22
click at [279, 19] on div at bounding box center [265, 17] width 38 height 18
click at [285, 17] on div "Guidelines" at bounding box center [284, 17] width 38 height 10
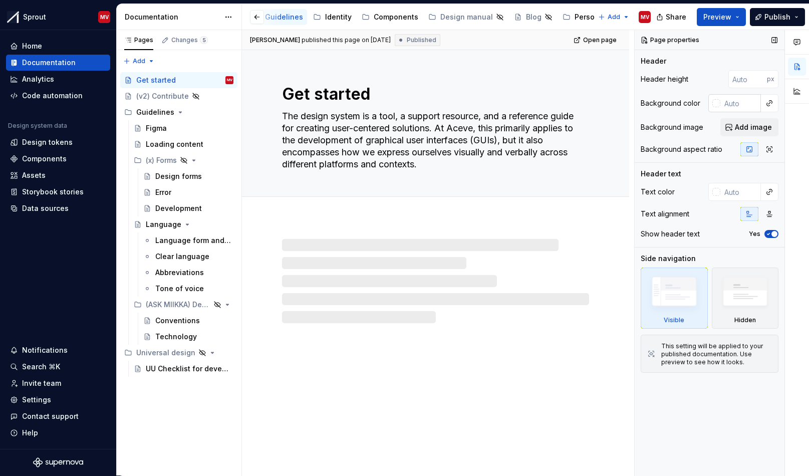
type textarea "*"
click at [755, 106] on input "text" at bounding box center [740, 103] width 41 height 18
paste input "#E1FFAE"
type input "#E1FFAE"
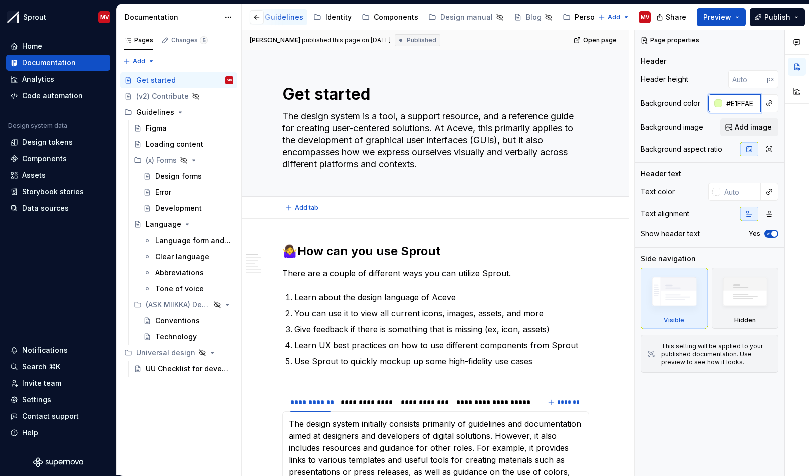
type textarea "*"
type input "#E1FFAE"
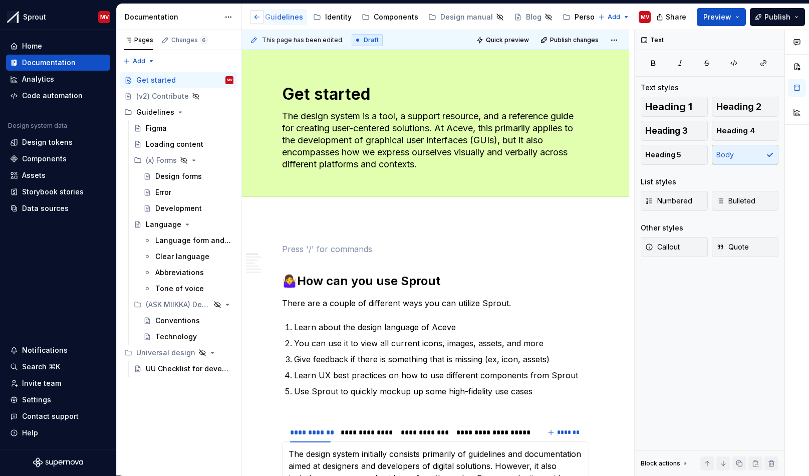
click at [258, 20] on button "button" at bounding box center [257, 17] width 14 height 14
click at [398, 13] on div "About Sprout" at bounding box center [391, 17] width 46 height 10
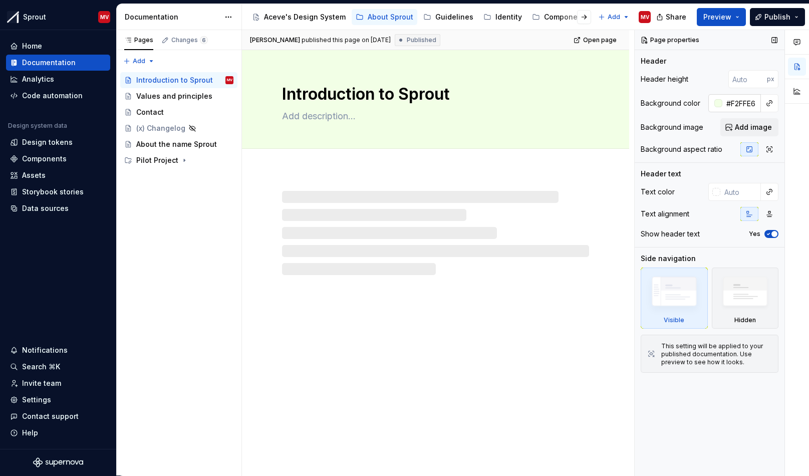
type textarea "*"
click at [747, 105] on input "#F2FFE6" at bounding box center [742, 103] width 39 height 18
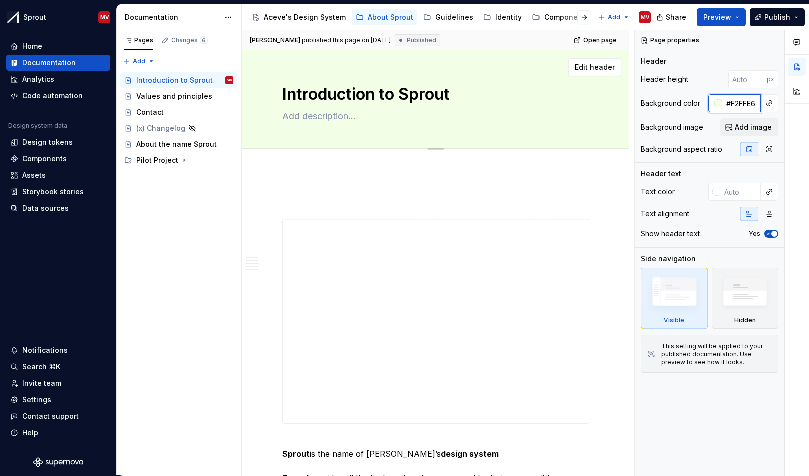
paste input "E1FFAE"
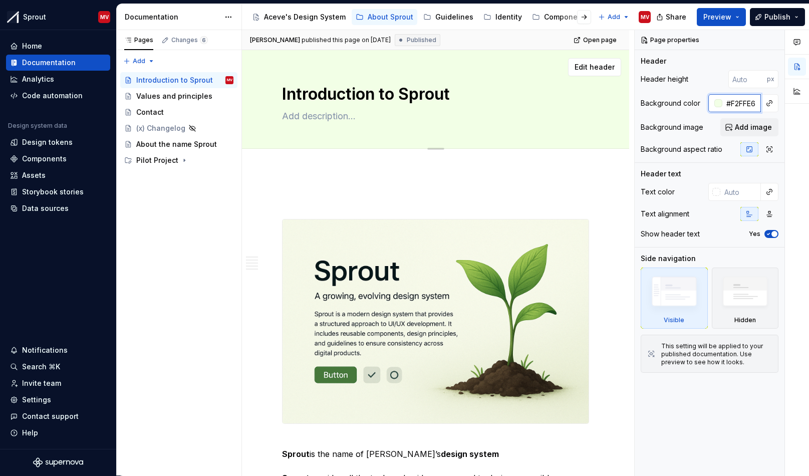
type input "#E1FFAE"
type textarea "*"
type input "e1ffae"
type textarea "*"
type input "e1ffae"
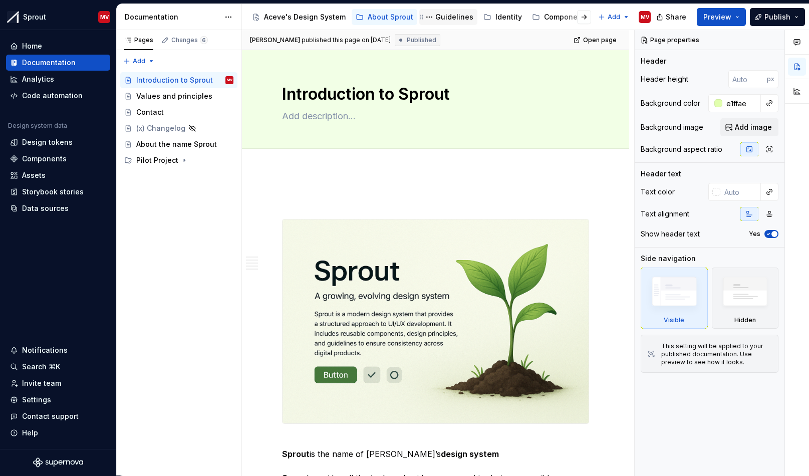
type textarea "*"
type input "#E1FFAE"
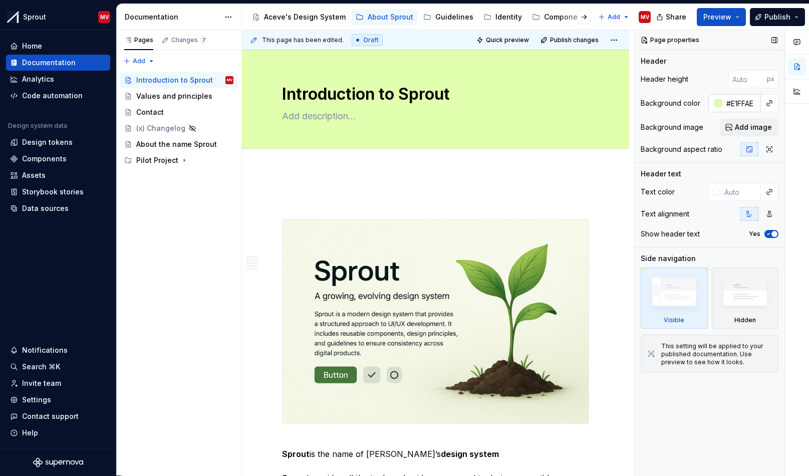
type textarea "*"
click at [759, 103] on input "#E1FFAE" at bounding box center [742, 103] width 39 height 18
paste input "e1ffae"
type input "e1ffae"
type textarea "*"
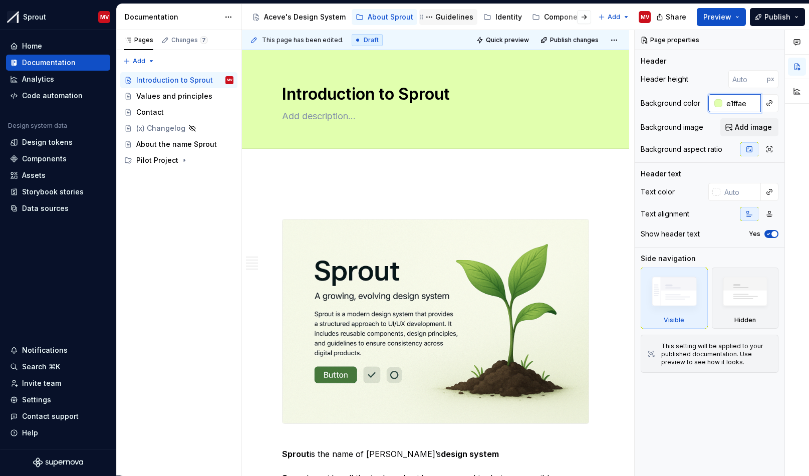
type input "e1ffae"
type textarea "*"
type input "#E1FFAE"
click at [453, 18] on div "Guidelines" at bounding box center [454, 17] width 38 height 10
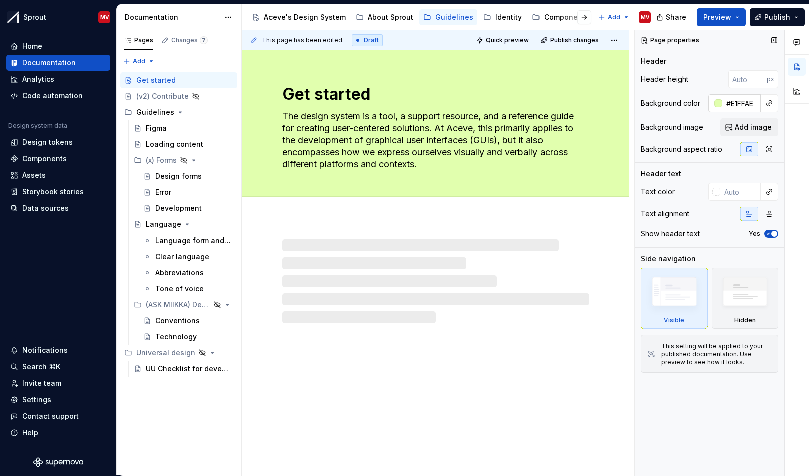
click at [741, 107] on input "#E1FFAE" at bounding box center [742, 103] width 39 height 18
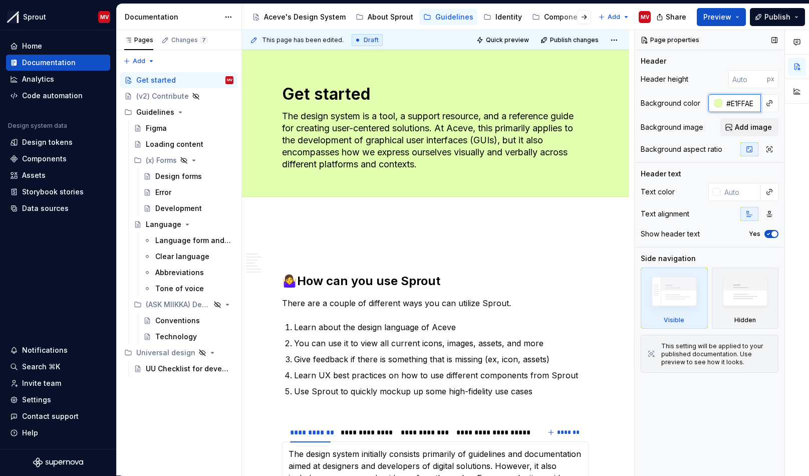
type textarea "*"
paste input "e1ffae"
type input "e1ffaeFAE"
type textarea "*"
type input "#E1FFAE"
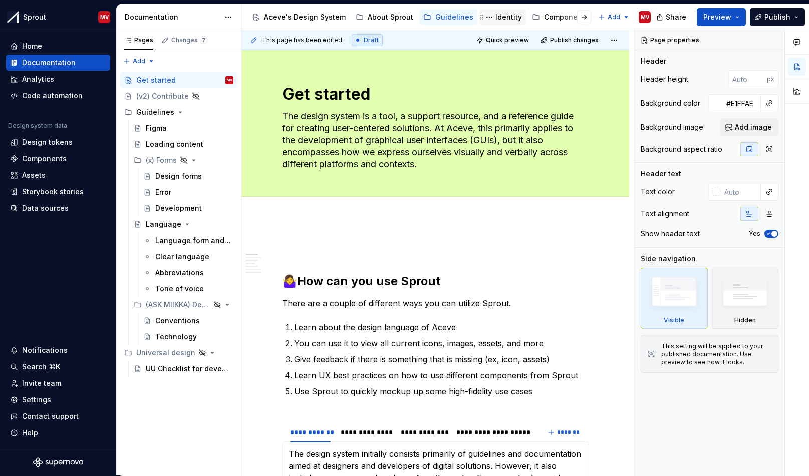
click at [498, 19] on div "Identity" at bounding box center [509, 17] width 27 height 10
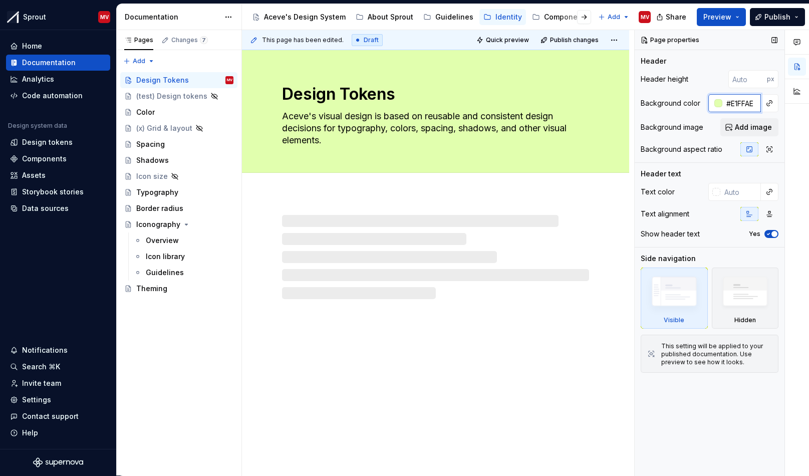
click at [741, 99] on input "#E1FFAE" at bounding box center [742, 103] width 39 height 18
type textarea "*"
paste input "e1ffae"
type input "e1ffae#E1FFAE"
type textarea "*"
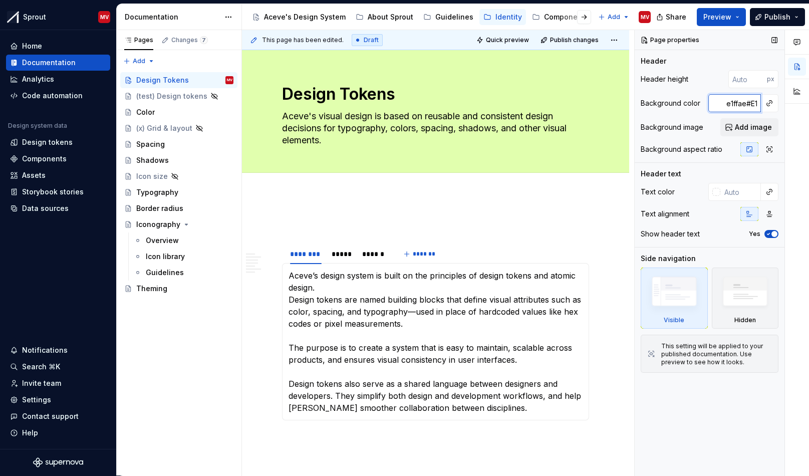
paste input "text"
type input "e1ffae"
type textarea "*"
type input "e1ffae"
type textarea "*"
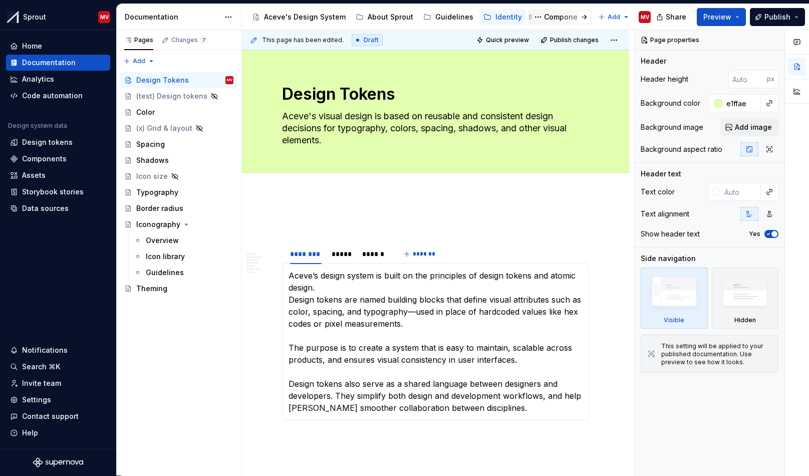
type input "#E1FFAE"
click at [547, 15] on div "Components" at bounding box center [566, 17] width 45 height 10
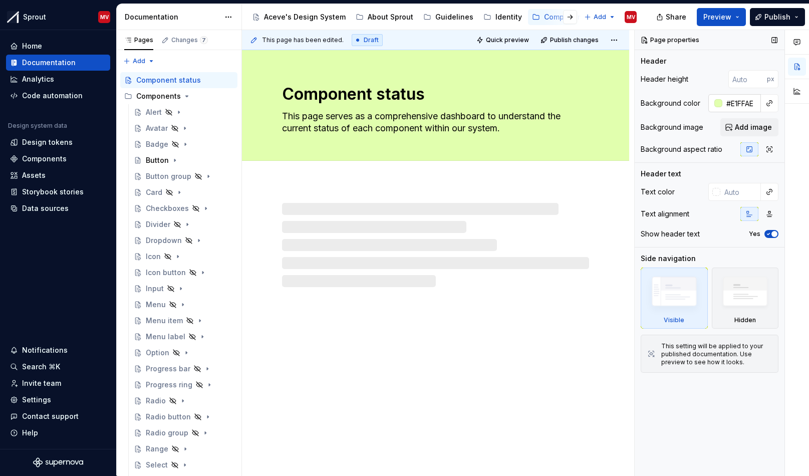
click at [743, 106] on input "#E1FFAE" at bounding box center [742, 103] width 39 height 18
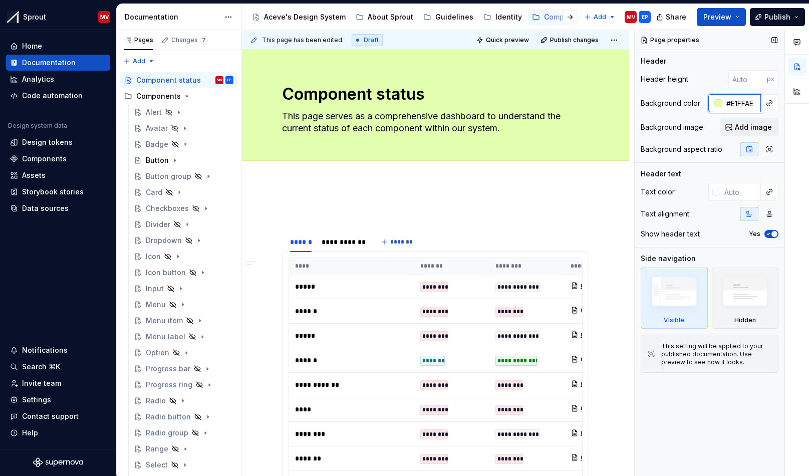
type textarea "*"
paste input "e1ffae"
type input "e1ffae"
type textarea "*"
type input "#E1FFAE"
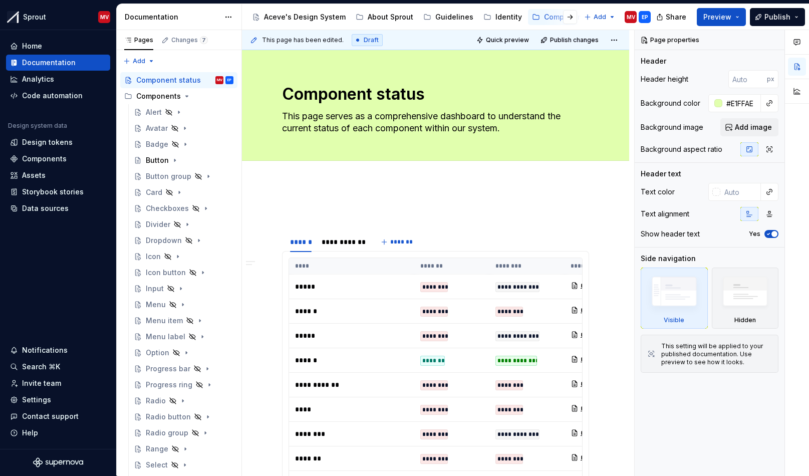
type textarea "*"
click at [745, 101] on input "#E1FFAE" at bounding box center [742, 103] width 39 height 18
paste input "e1ffae"
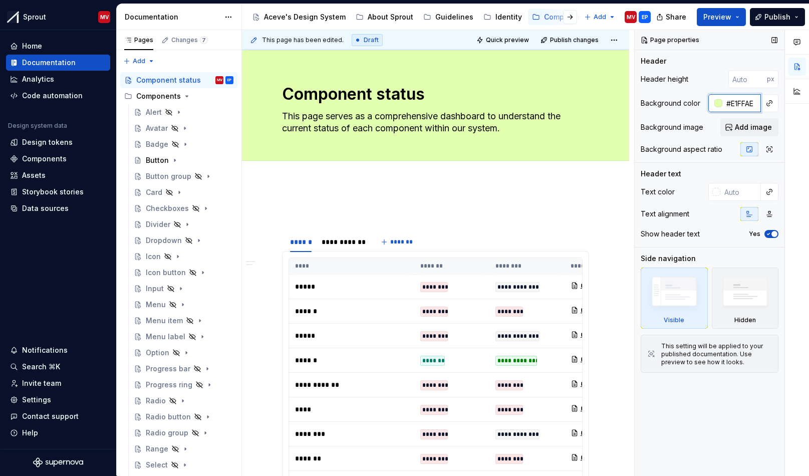
type input "e1ffae"
type textarea "*"
type input "#E1FFAE"
click at [384, 19] on div "About Sprout" at bounding box center [391, 17] width 46 height 10
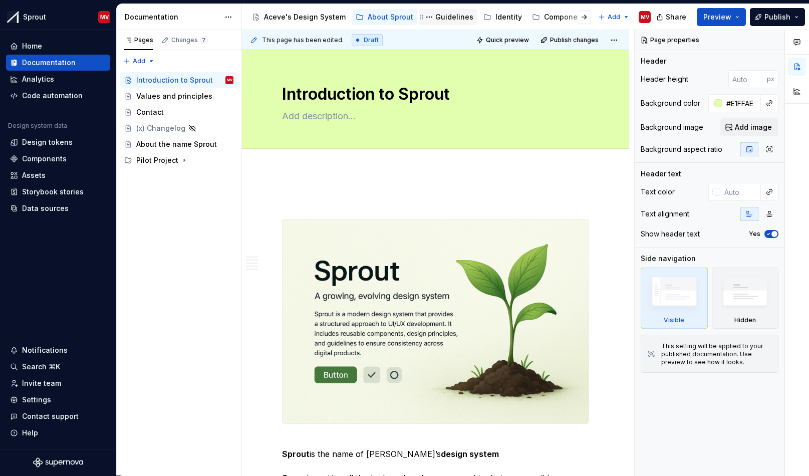
click at [445, 14] on div "Guidelines" at bounding box center [454, 17] width 38 height 10
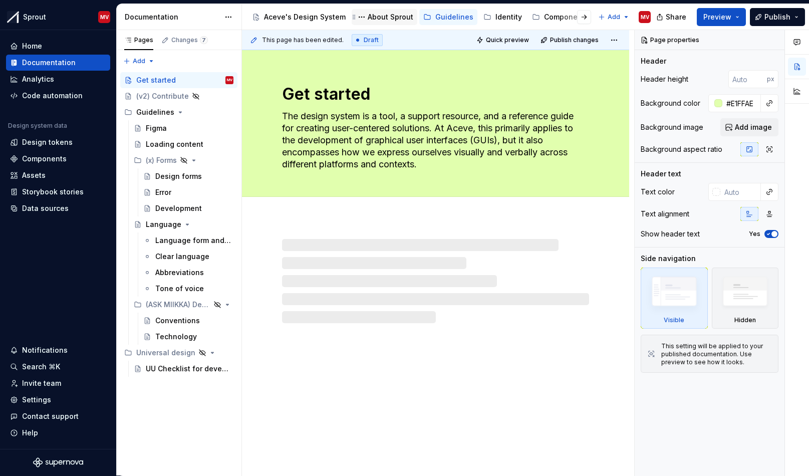
click at [383, 14] on div "About Sprout" at bounding box center [391, 17] width 46 height 10
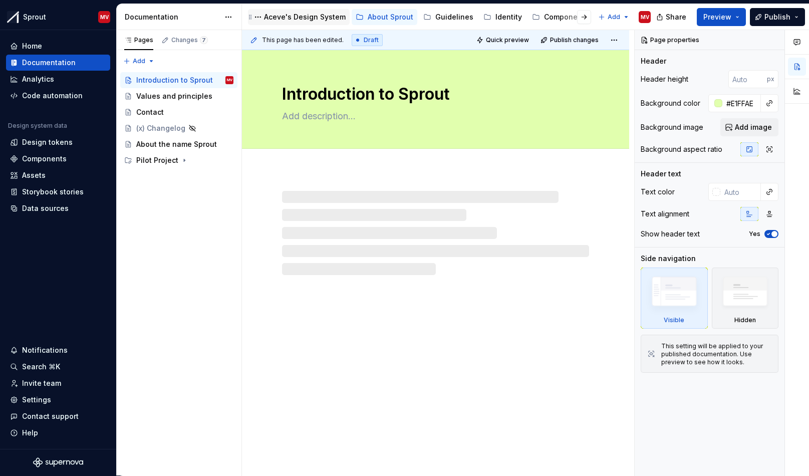
click at [293, 16] on div "Aceve's Design System" at bounding box center [305, 17] width 82 height 10
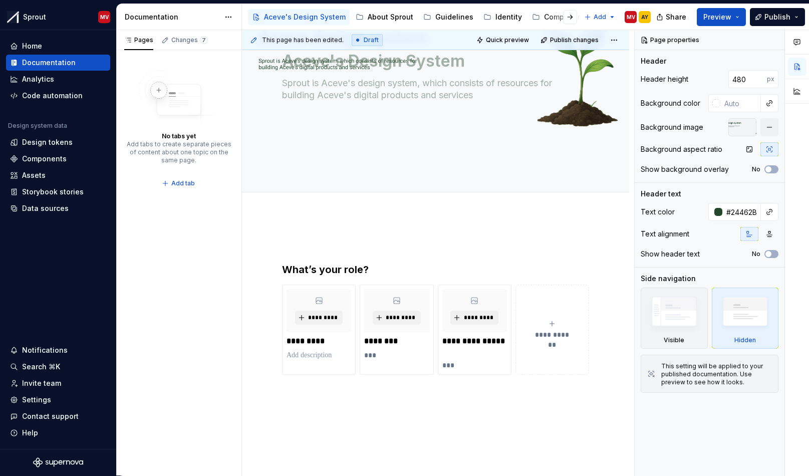
scroll to position [105, 0]
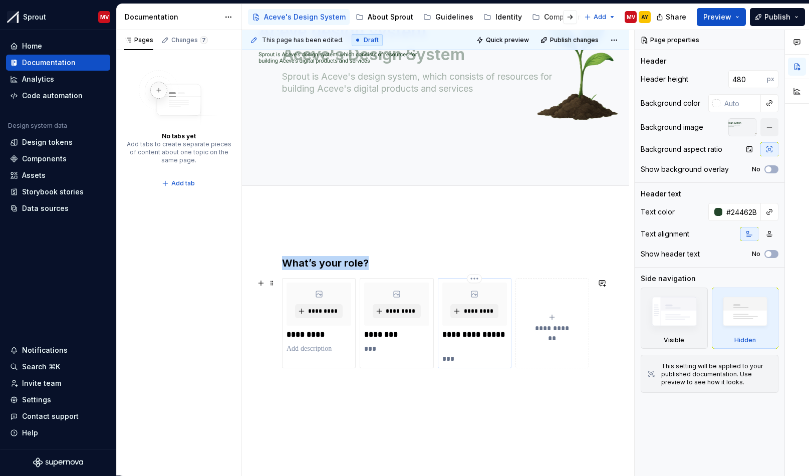
click at [451, 364] on div "**********" at bounding box center [475, 323] width 74 height 90
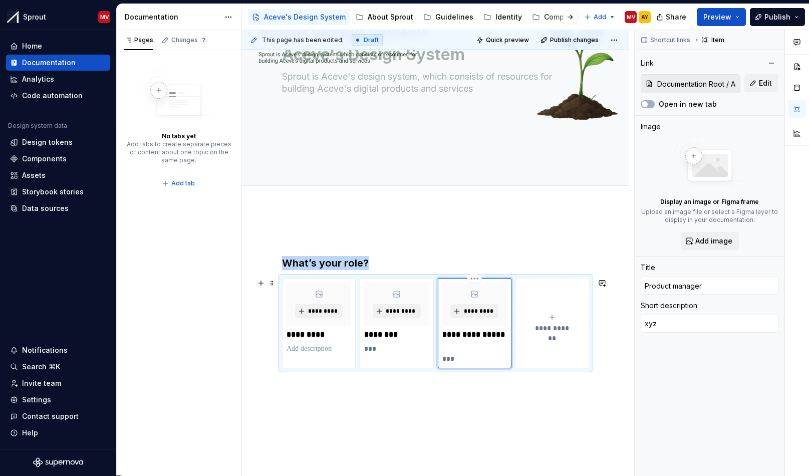
click at [450, 359] on p "***" at bounding box center [474, 359] width 65 height 10
type textarea "*"
type input "Designer"
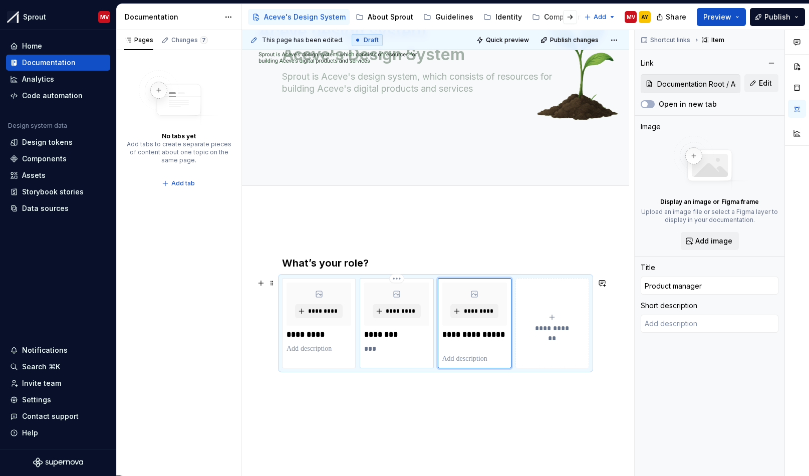
type textarea "xyz"
click at [377, 354] on div "********* ******** ***" at bounding box center [397, 323] width 74 height 90
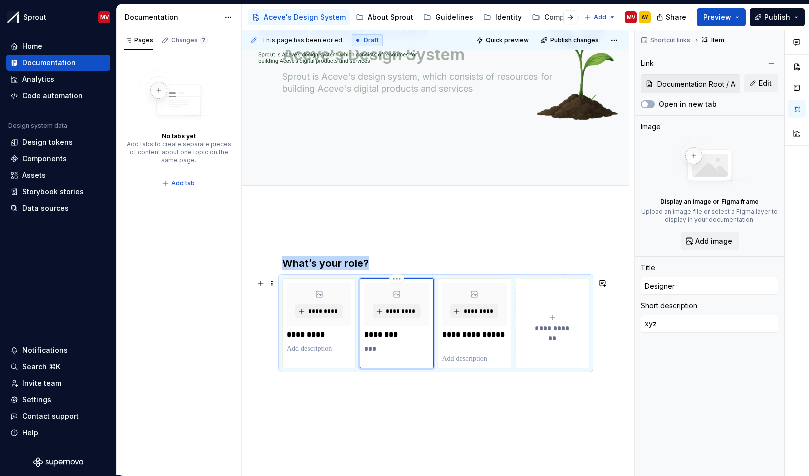
click at [376, 348] on p "***" at bounding box center [396, 349] width 65 height 10
type textarea "*"
click at [507, 434] on p at bounding box center [435, 440] width 307 height 12
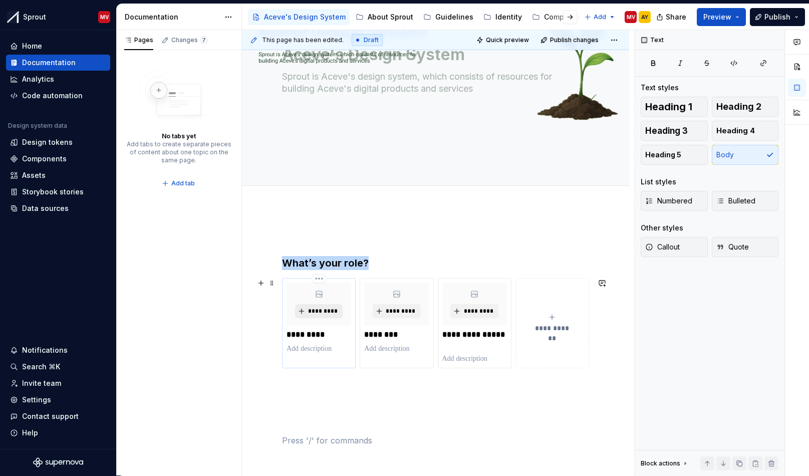
click at [331, 313] on span "*********" at bounding box center [323, 311] width 31 height 8
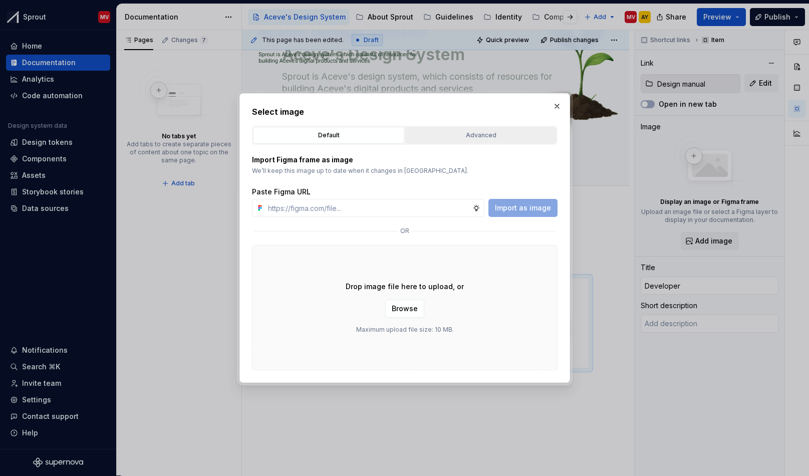
click at [482, 137] on div "Advanced" at bounding box center [481, 135] width 144 height 10
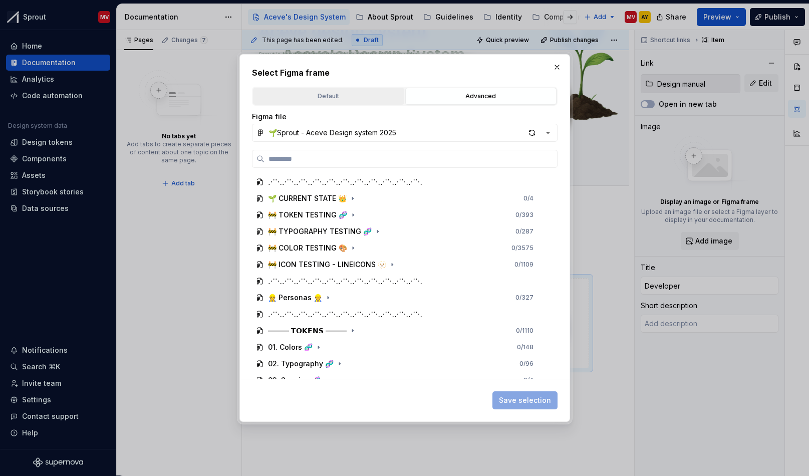
click at [347, 92] on div "Default" at bounding box center [329, 96] width 144 height 10
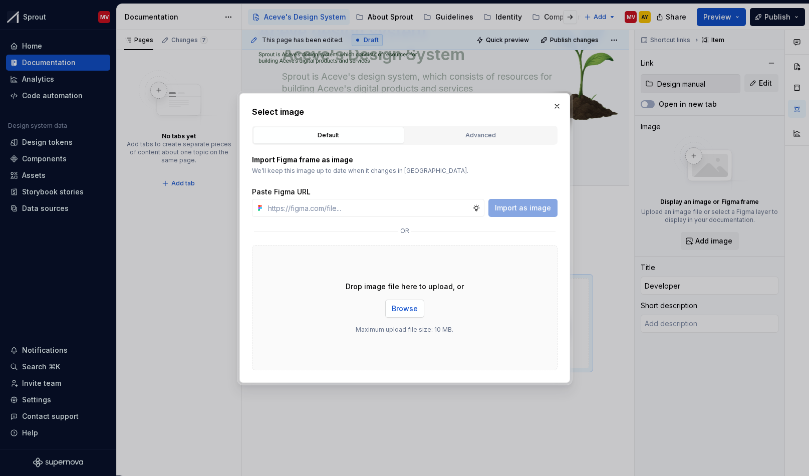
click at [395, 306] on span "Browse" at bounding box center [405, 309] width 26 height 10
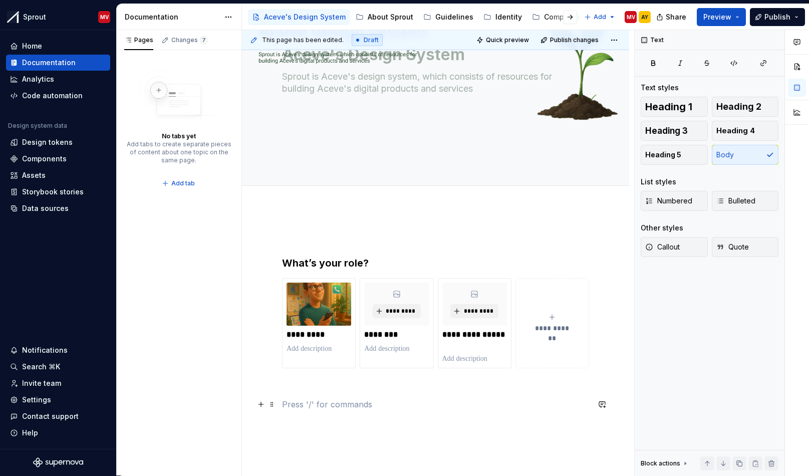
click at [419, 410] on p at bounding box center [435, 404] width 307 height 12
click at [794, 18] on button "Publish" at bounding box center [777, 17] width 55 height 18
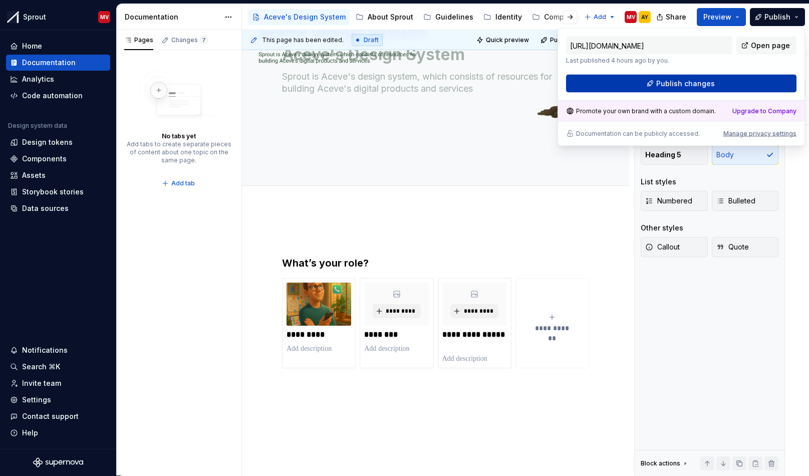
click at [684, 82] on span "Publish changes" at bounding box center [685, 84] width 59 height 10
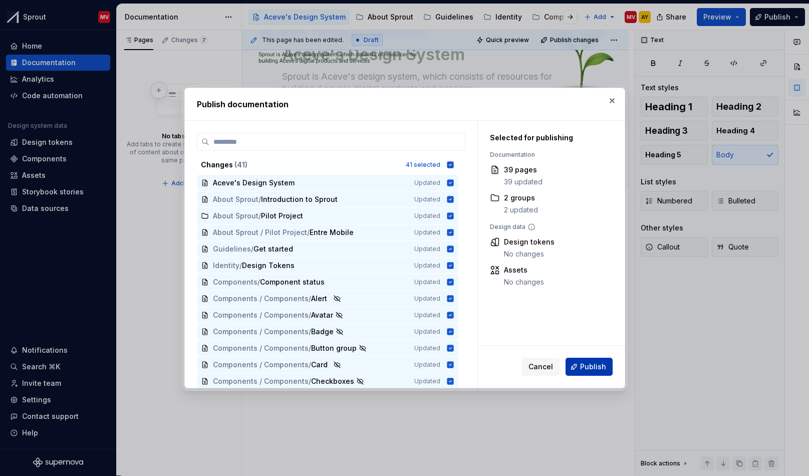
click at [588, 362] on span "Publish" at bounding box center [593, 367] width 26 height 10
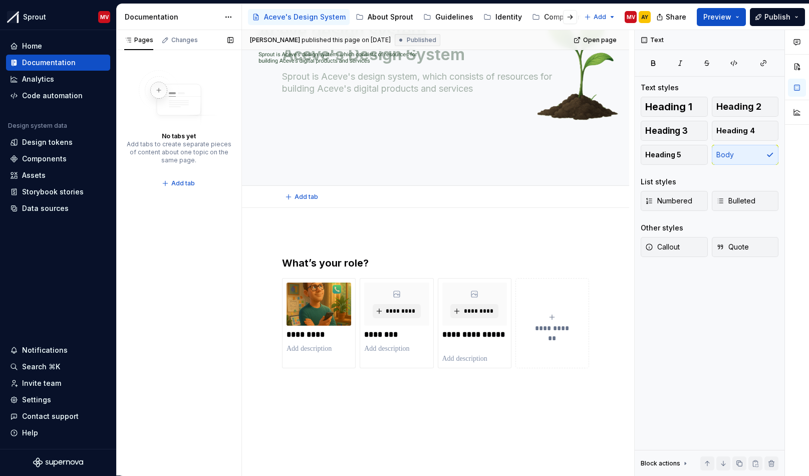
type textarea "*"
click at [32, 47] on div "Home" at bounding box center [32, 46] width 20 height 10
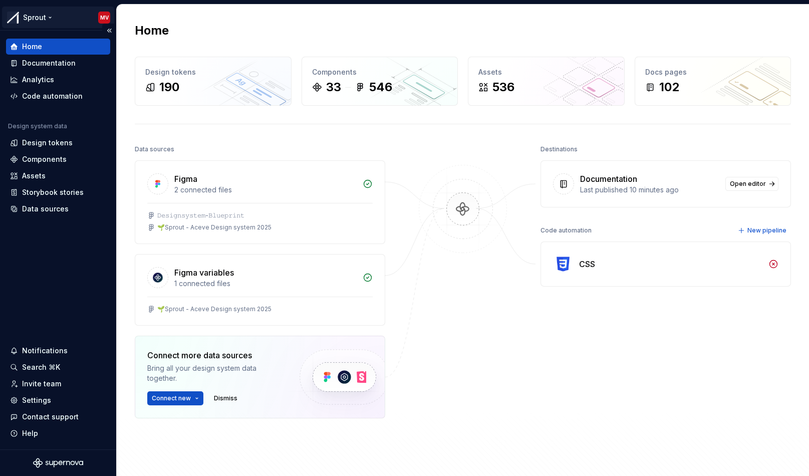
click at [48, 17] on html "Sprout MV Home Documentation Analytics Code automation Design system data Desig…" at bounding box center [404, 238] width 809 height 476
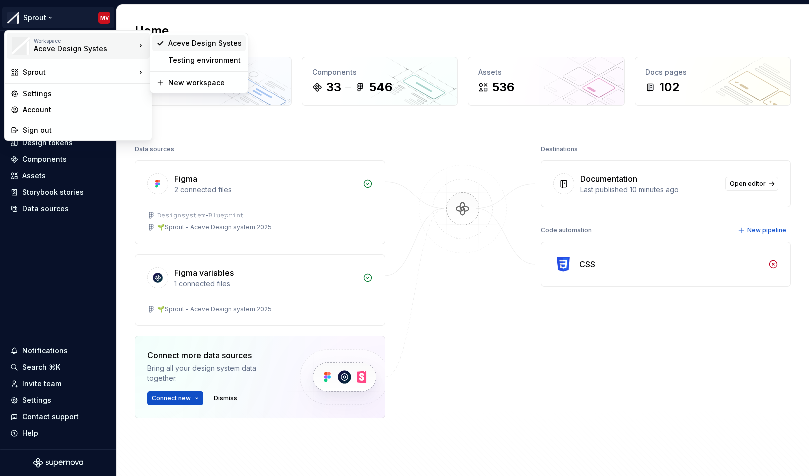
click at [188, 45] on div "Aceve Design Systes" at bounding box center [205, 43] width 74 height 10
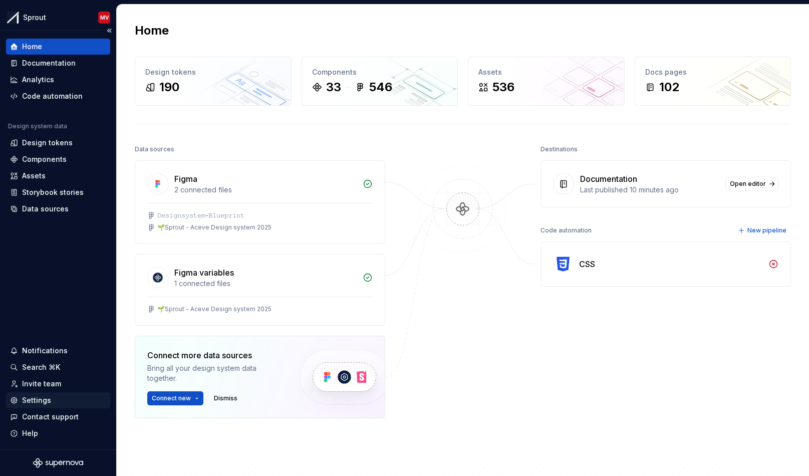
click at [36, 399] on div "Settings" at bounding box center [36, 400] width 29 height 10
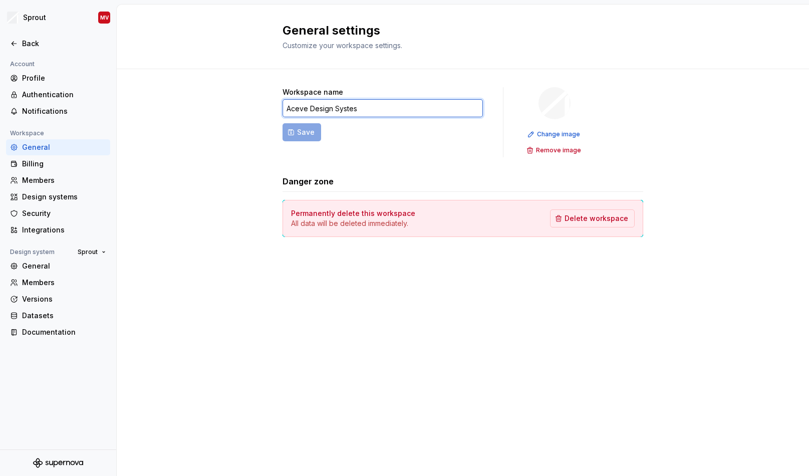
click at [366, 108] on input "Aceve Design Systes" at bounding box center [383, 108] width 200 height 18
drag, startPoint x: 360, startPoint y: 108, endPoint x: 353, endPoint y: 109, distance: 6.6
click at [353, 109] on input "Aceve Design Systes" at bounding box center [383, 108] width 200 height 18
type input "Aceve Design System"
click at [315, 133] on button "Save" at bounding box center [302, 132] width 39 height 18
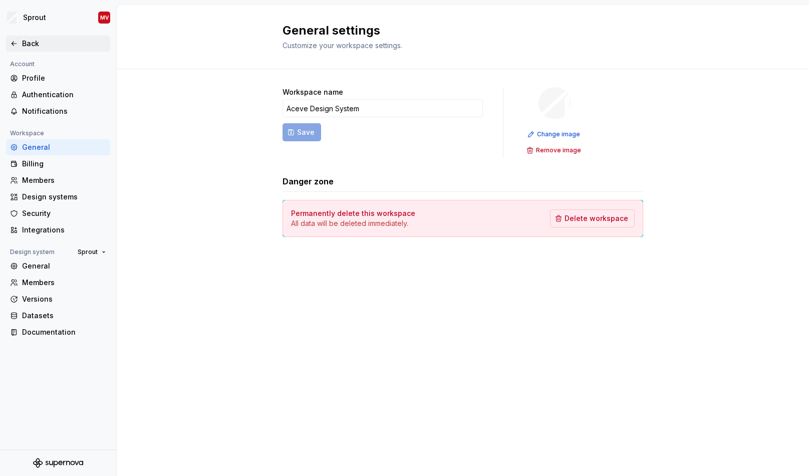
click at [28, 48] on div "Back" at bounding box center [64, 44] width 84 height 10
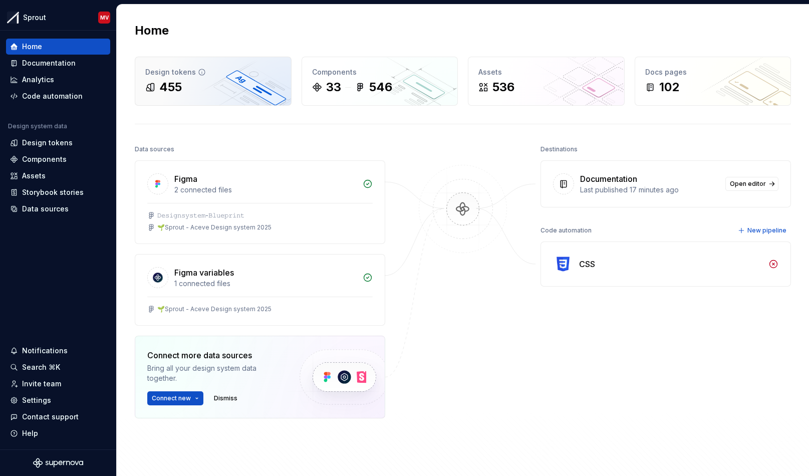
click at [239, 80] on div "455" at bounding box center [213, 87] width 136 height 16
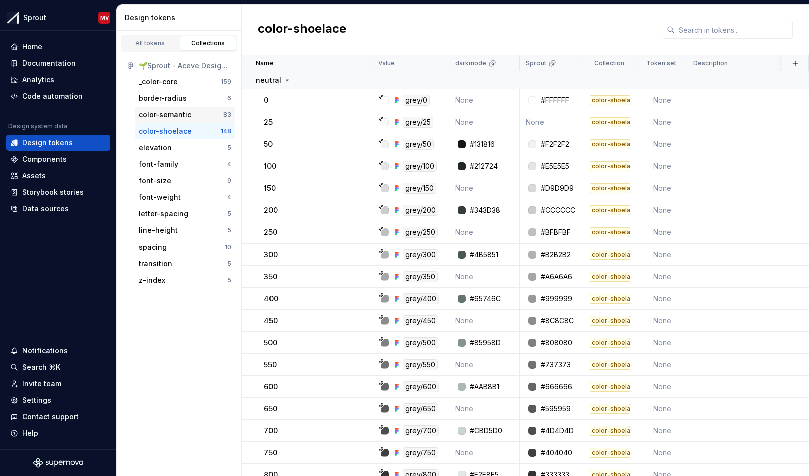
click at [173, 117] on div "color-semantic" at bounding box center [165, 115] width 53 height 10
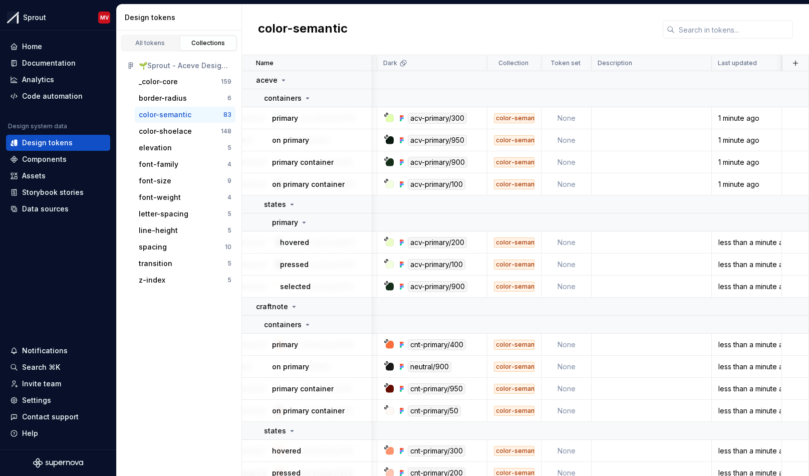
scroll to position [0, 187]
click at [154, 42] on div "All tokens" at bounding box center [150, 43] width 50 height 8
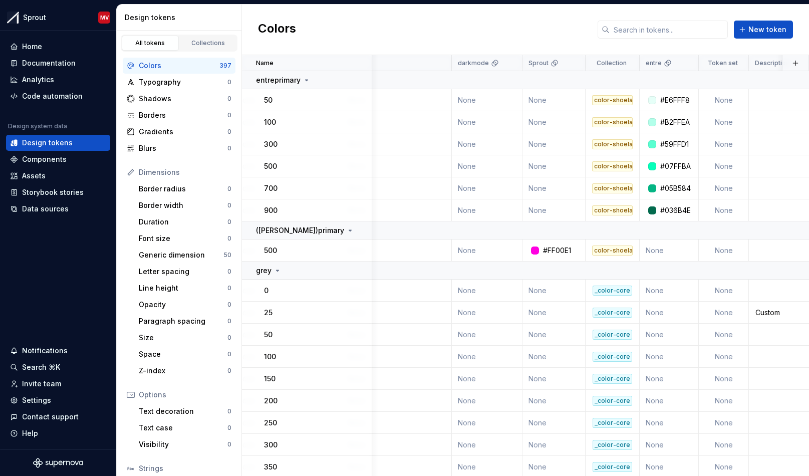
scroll to position [0, 221]
click at [303, 81] on icon at bounding box center [307, 80] width 8 height 8
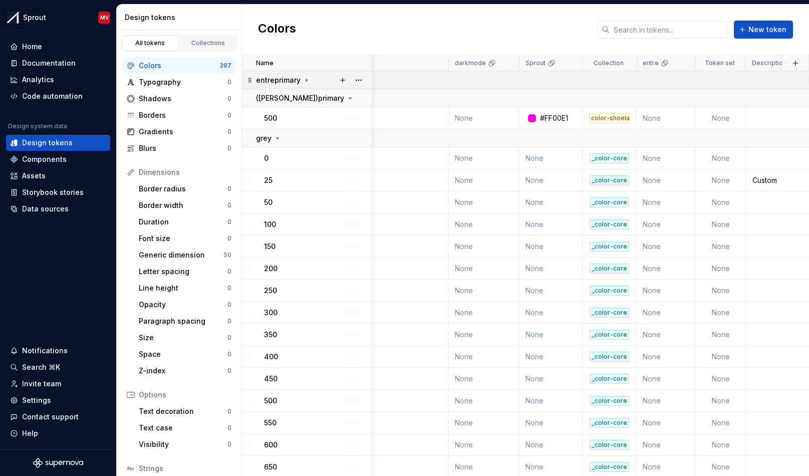
click at [300, 77] on div "entreprimary" at bounding box center [283, 80] width 55 height 10
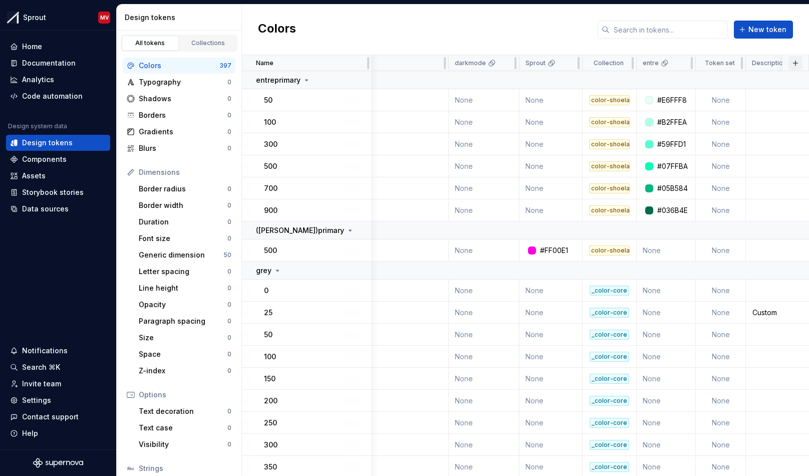
click at [790, 65] on button "button" at bounding box center [796, 63] width 14 height 14
click at [657, 64] on p "entre" at bounding box center [651, 63] width 16 height 8
click at [58, 97] on div "Code automation" at bounding box center [52, 96] width 61 height 10
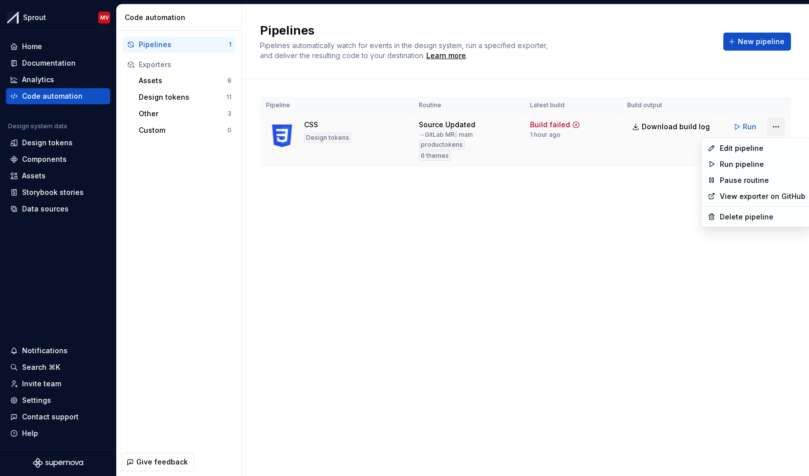
click at [776, 127] on html "Sprout MV Home Documentation Analytics Code automation Design system data Desig…" at bounding box center [404, 238] width 809 height 476
click at [735, 145] on div "Edit pipeline" at bounding box center [763, 148] width 86 height 10
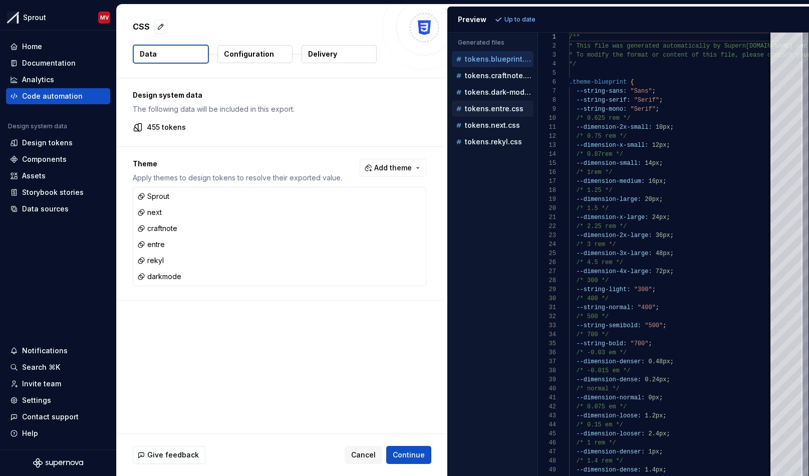
click at [491, 107] on p "tokens.entre.css" at bounding box center [494, 109] width 59 height 8
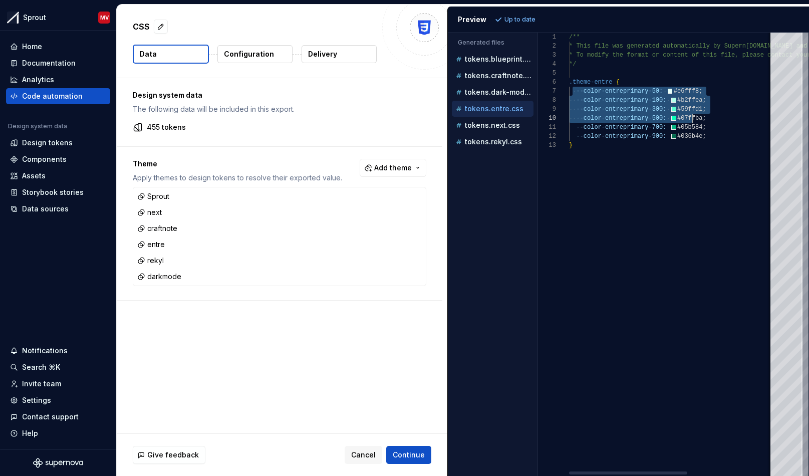
scroll to position [54, 137]
drag, startPoint x: 574, startPoint y: 89, endPoint x: 715, endPoint y: 134, distance: 147.7
click at [715, 134] on div "/** * This file was generated automatically by Supern ova.io and should not be …" at bounding box center [745, 254] width 353 height 443
click at [174, 211] on div "next" at bounding box center [279, 212] width 289 height 14
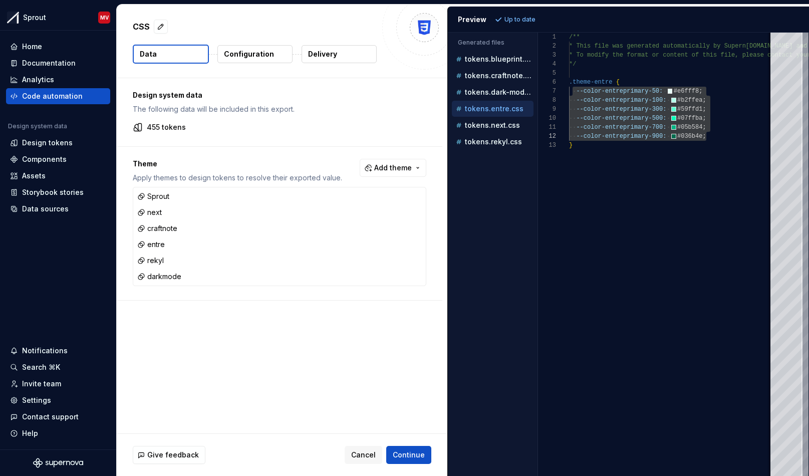
click at [278, 54] on button "Configuration" at bounding box center [254, 54] width 75 height 18
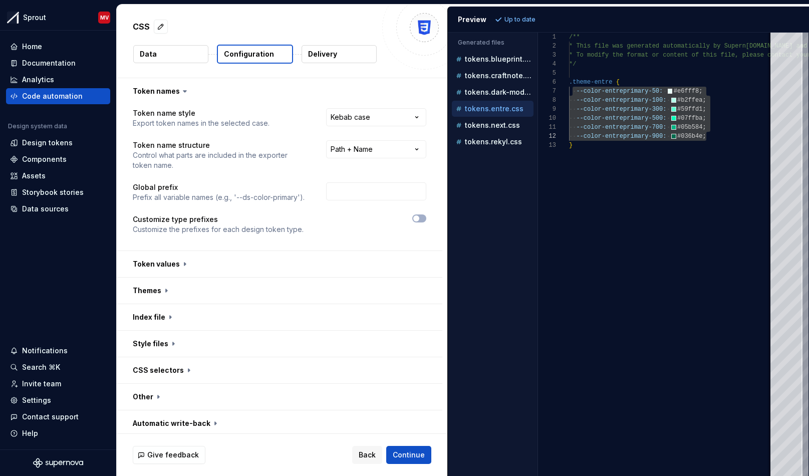
click at [183, 52] on button "Data" at bounding box center [170, 54] width 75 height 18
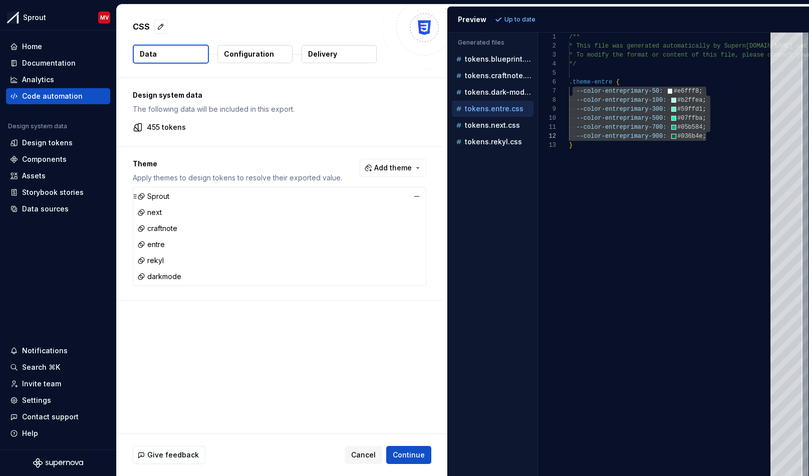
click at [137, 195] on icon at bounding box center [135, 196] width 8 height 8
click at [159, 196] on div "Sprout" at bounding box center [153, 196] width 32 height 10
click at [135, 197] on icon at bounding box center [135, 196] width 8 height 8
click at [167, 196] on div "Sprout" at bounding box center [153, 196] width 32 height 10
click at [495, 61] on p "tokens.blueprint.css" at bounding box center [499, 59] width 69 height 8
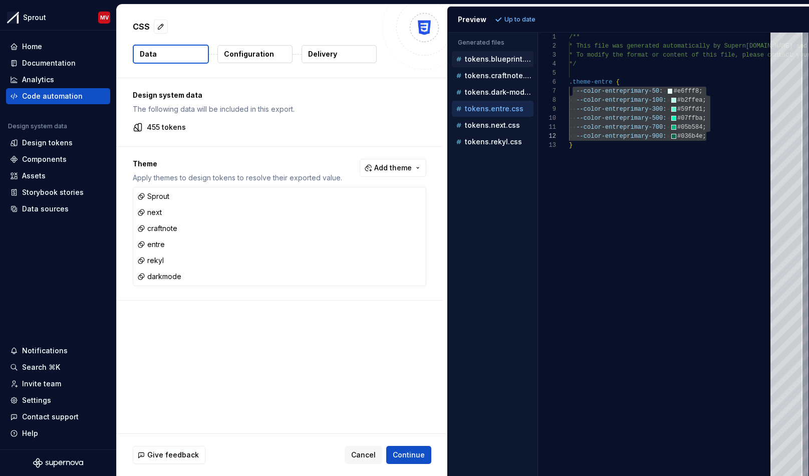
scroll to position [90, 0]
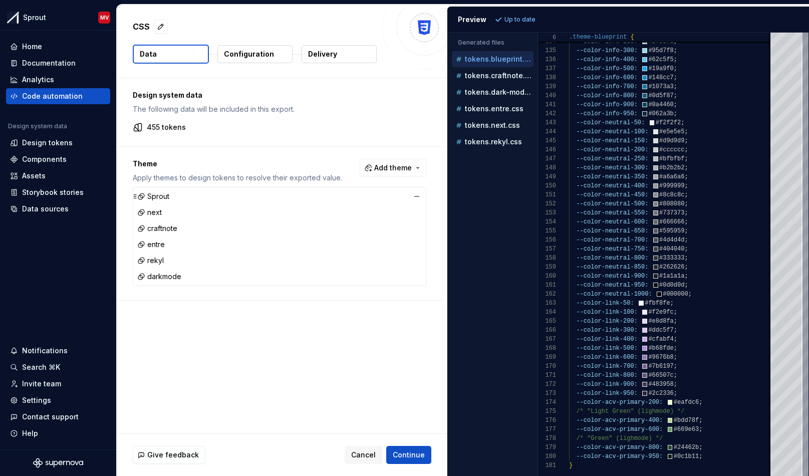
click at [198, 199] on div "Sprout" at bounding box center [279, 196] width 289 height 14
click at [163, 195] on div "Sprout" at bounding box center [153, 196] width 32 height 10
click at [144, 196] on icon at bounding box center [141, 196] width 8 height 8
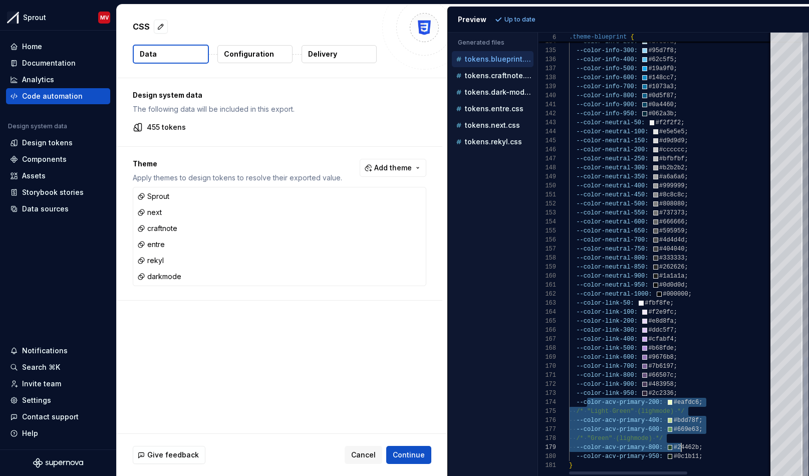
scroll to position [27, 126]
drag, startPoint x: 586, startPoint y: 402, endPoint x: 715, endPoint y: 454, distance: 139.4
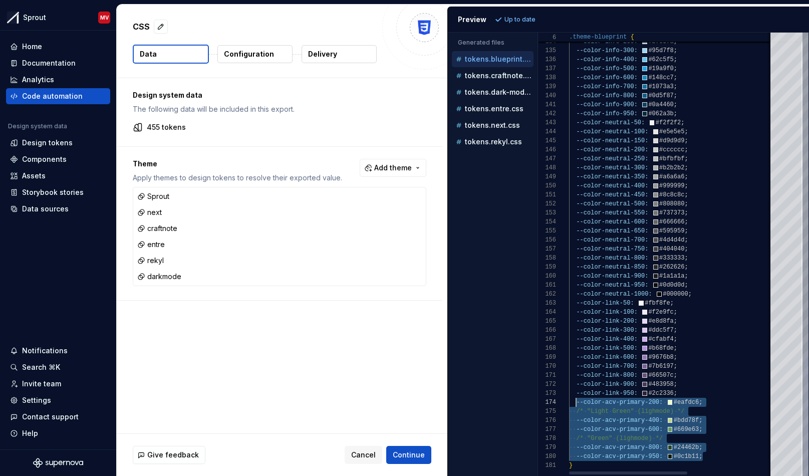
drag, startPoint x: 713, startPoint y: 453, endPoint x: 577, endPoint y: 401, distance: 146.2
click at [492, 125] on p "tokens.next.css" at bounding box center [492, 125] width 55 height 8
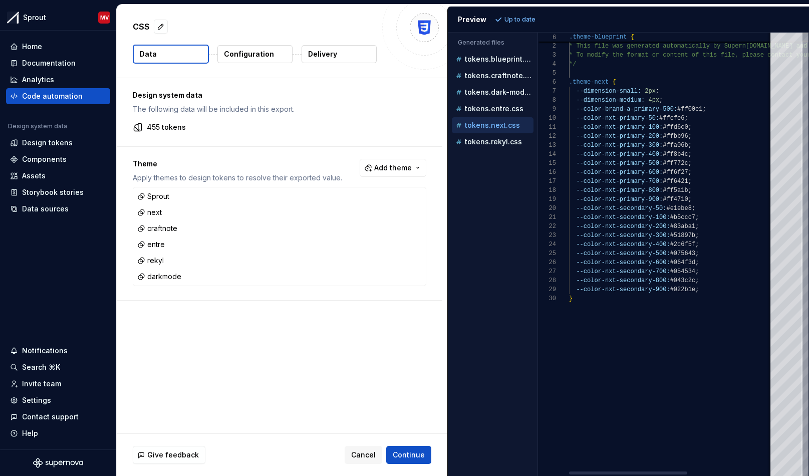
scroll to position [0, 0]
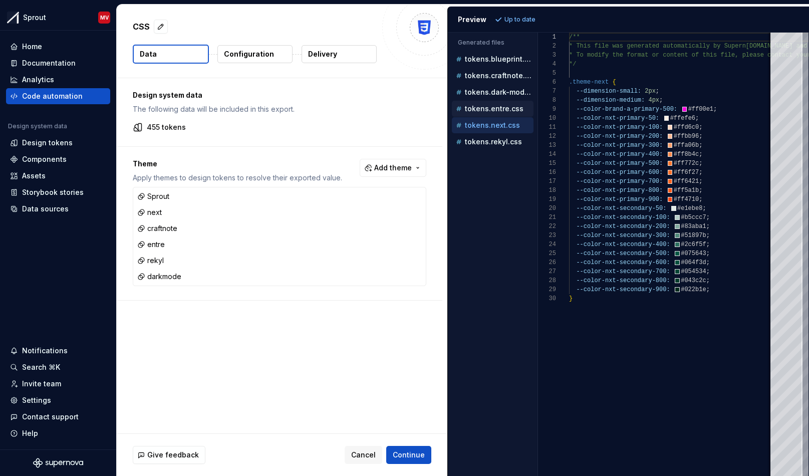
click at [497, 106] on p "tokens.entre.css" at bounding box center [494, 109] width 59 height 8
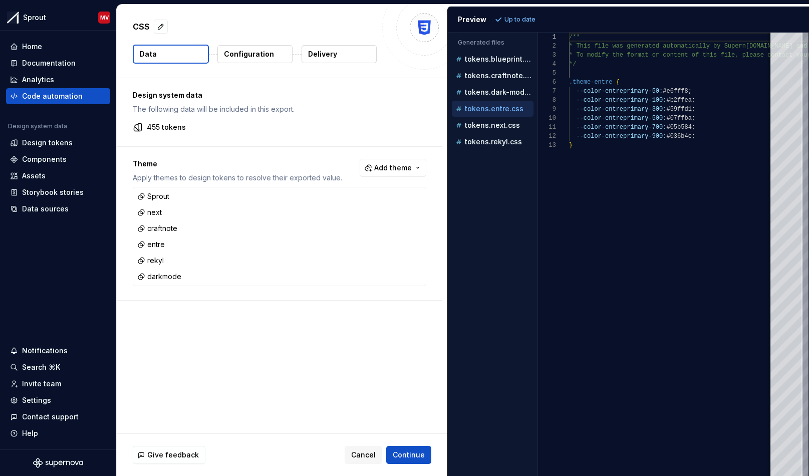
click at [497, 106] on p "tokens.entre.css" at bounding box center [494, 109] width 59 height 8
click at [499, 95] on p "tokens.dark-mode.css" at bounding box center [499, 92] width 69 height 8
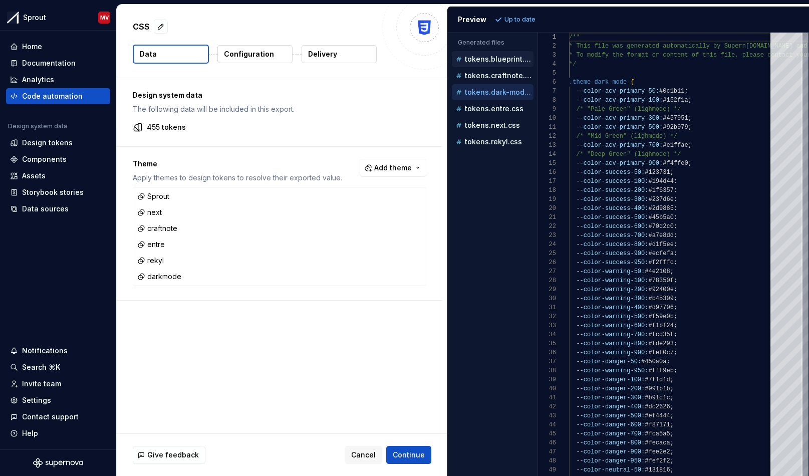
click at [508, 56] on p "tokens.blueprint.css" at bounding box center [499, 59] width 69 height 8
type textarea "**********"
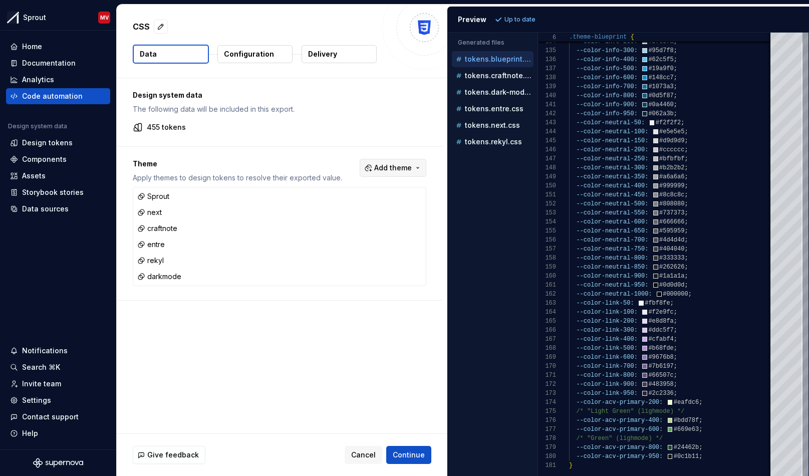
click at [401, 169] on span "Add theme" at bounding box center [393, 168] width 38 height 10
click at [327, 303] on div "Light" at bounding box center [333, 304] width 18 height 10
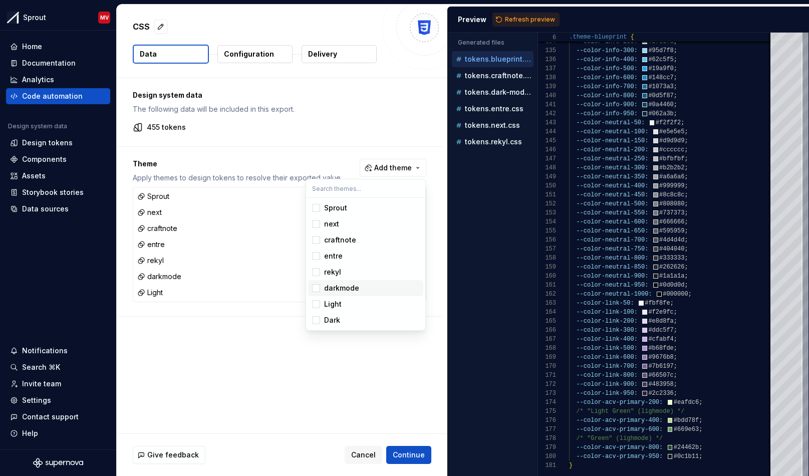
click at [318, 288] on div "Suggestions" at bounding box center [316, 288] width 8 height 8
click at [318, 271] on div "Suggestions" at bounding box center [316, 272] width 8 height 8
click at [318, 257] on div "Suggestions" at bounding box center [316, 256] width 8 height 8
click at [319, 237] on div "Suggestions" at bounding box center [316, 240] width 8 height 8
click at [318, 224] on div "Suggestions" at bounding box center [316, 224] width 8 height 8
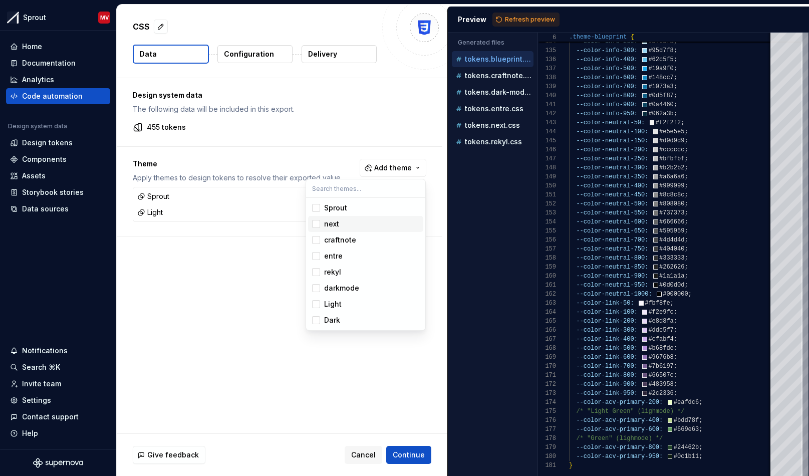
click at [317, 213] on span "Sprout" at bounding box center [365, 208] width 115 height 16
click at [346, 349] on html "Sprout MV Home Documentation Analytics Code automation Design system data Desig…" at bounding box center [404, 238] width 809 height 476
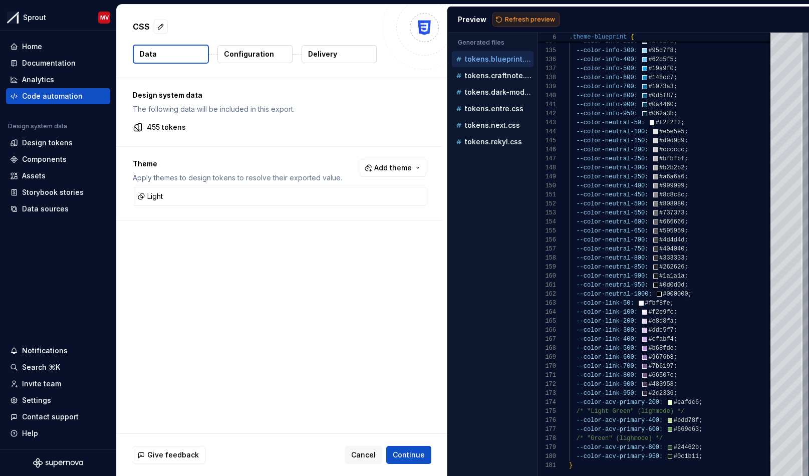
click at [519, 23] on span "Refresh preview" at bounding box center [530, 20] width 50 height 8
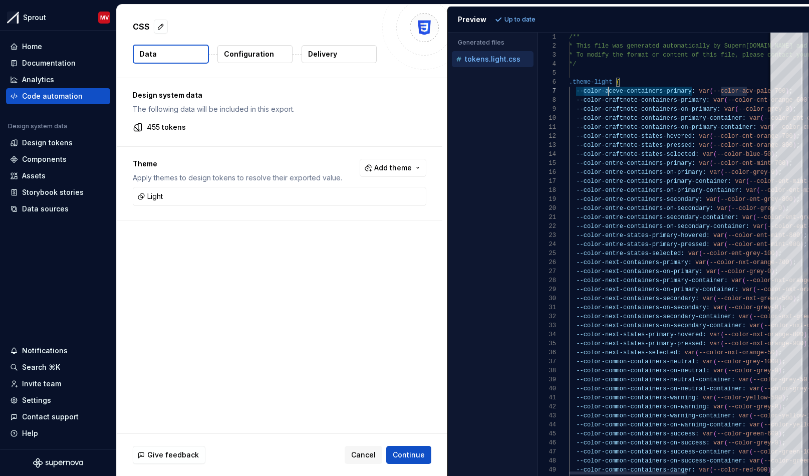
scroll to position [54, 47]
drag, startPoint x: 585, startPoint y: 93, endPoint x: 616, endPoint y: 92, distance: 31.6
click at [616, 92] on div "--color-common-containers-on-warning: var ( --color-grey-0 ) ; --color-common-c…" at bounding box center [745, 442] width 353 height 818
click at [663, 92] on div "--color-common-containers-on-warning: var ( --color-grey-0 ) ; --color-common-c…" at bounding box center [745, 442] width 353 height 818
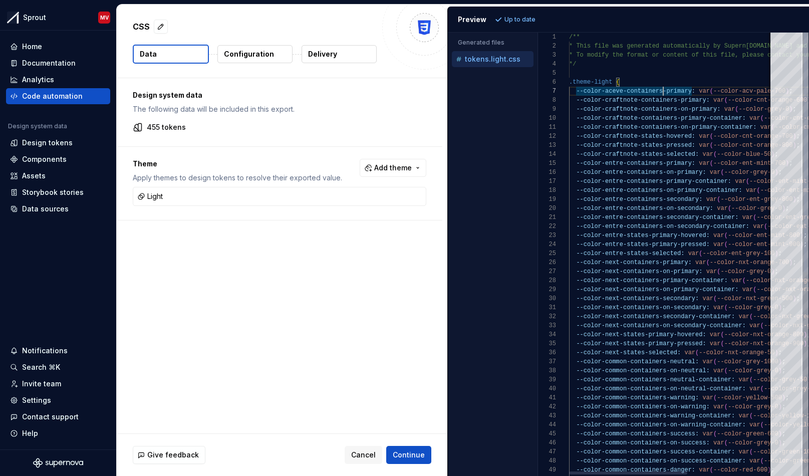
scroll to position [63, 62]
click at [632, 101] on div "--color-common-containers-on-warning: var ( --color-grey-0 ) ; --color-common-c…" at bounding box center [745, 442] width 353 height 818
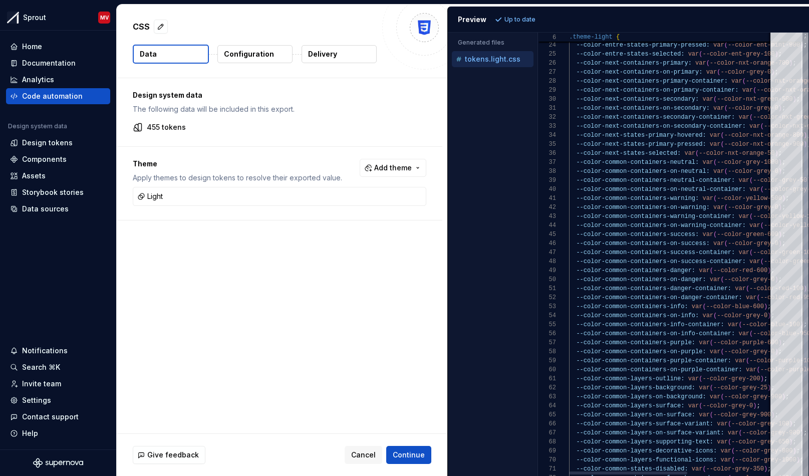
scroll to position [72, 44]
click at [612, 93] on div "--color-common-containers-on-warning: var ( --color-grey-0 ) ; --color-common-c…" at bounding box center [745, 242] width 353 height 818
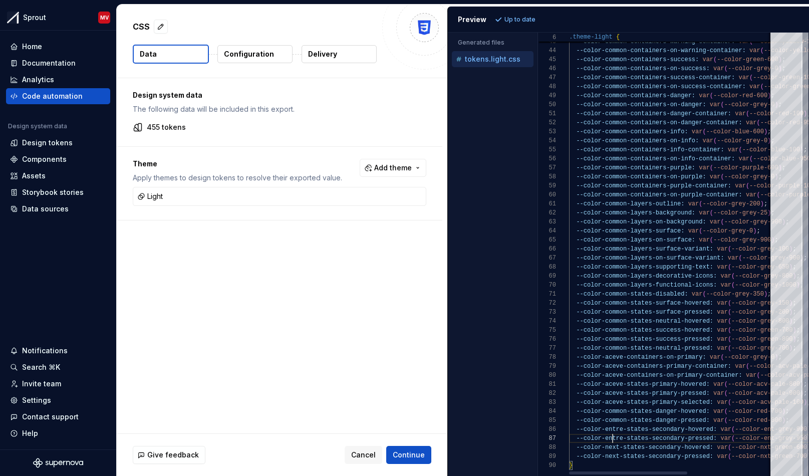
scroll to position [54, 44]
click at [612, 441] on div "--color-common-containers-on-warning: var ( --color-grey-0 ) ; --color-common-c…" at bounding box center [745, 67] width 353 height 818
click at [647, 461] on div "--color-common-containers-on-warning: var ( --color-grey-0 ) ; --color-common-c…" at bounding box center [745, 67] width 353 height 818
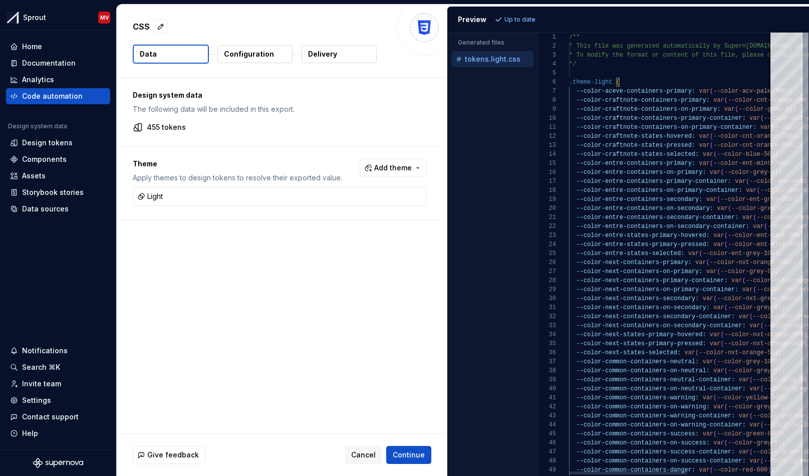
type textarea "**********"
click at [735, 92] on div "--color-common-containers-on-warning: var ( --color-grey-0 ) ; --color-common-c…" at bounding box center [745, 442] width 353 height 818
click at [443, 423] on div "Design system data The following data will be included in this export. 455 toke…" at bounding box center [282, 255] width 331 height 355
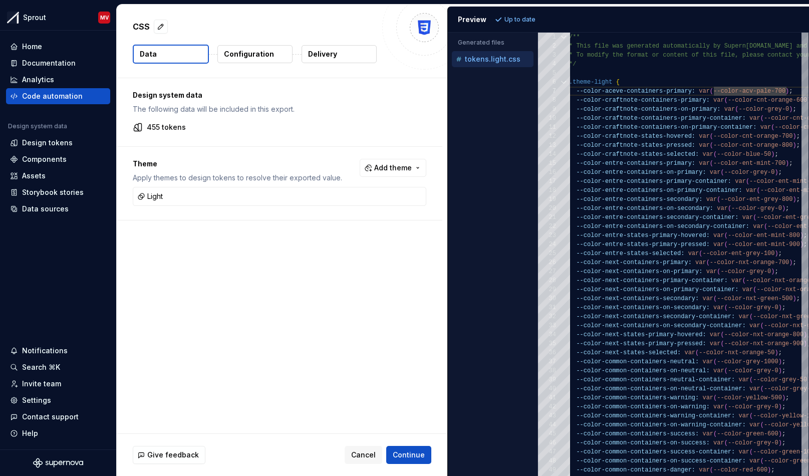
click at [538, 65] on div "Generated files Accessibility guide for tree . Navigate the tree with the arrow…" at bounding box center [628, 254] width 361 height 443
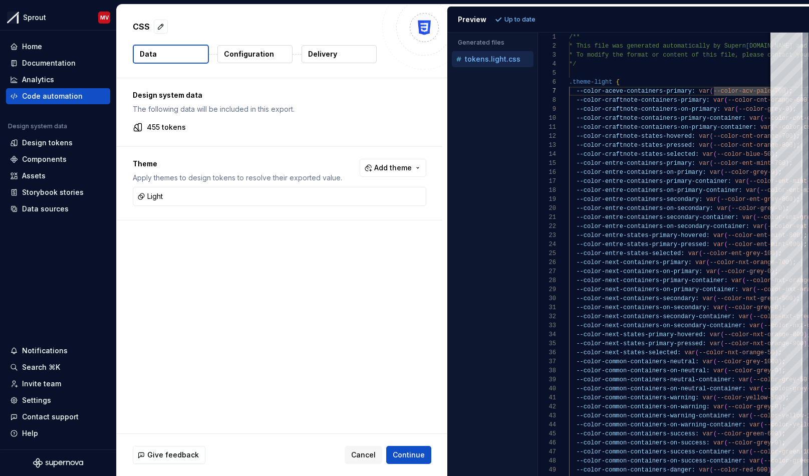
click at [462, 78] on div "Accessibility guide for tree . Navigate the tree with the arrow keys. Common tr…" at bounding box center [493, 262] width 90 height 427
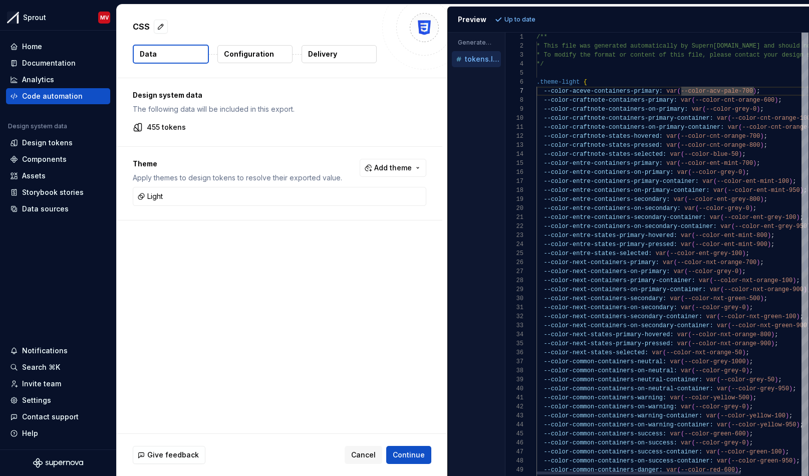
click at [471, 116] on div "Generated files Accessibility guide for tree . Navigate the tree with the arrow…" at bounding box center [628, 254] width 361 height 443
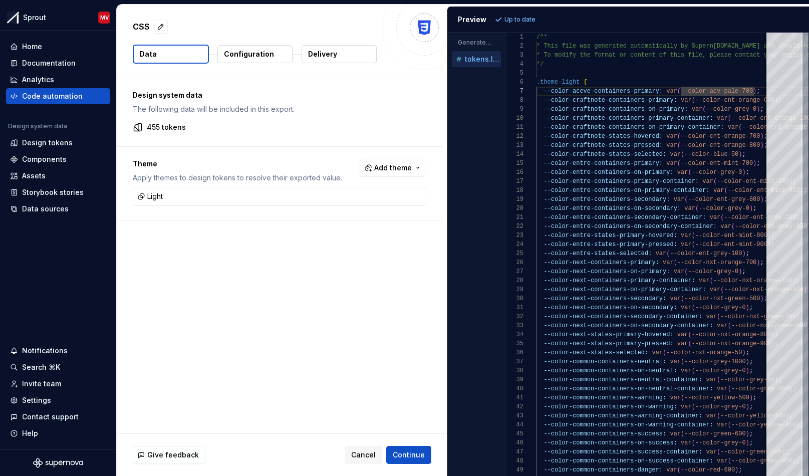
click at [247, 53] on p "Configuration" at bounding box center [249, 54] width 50 height 10
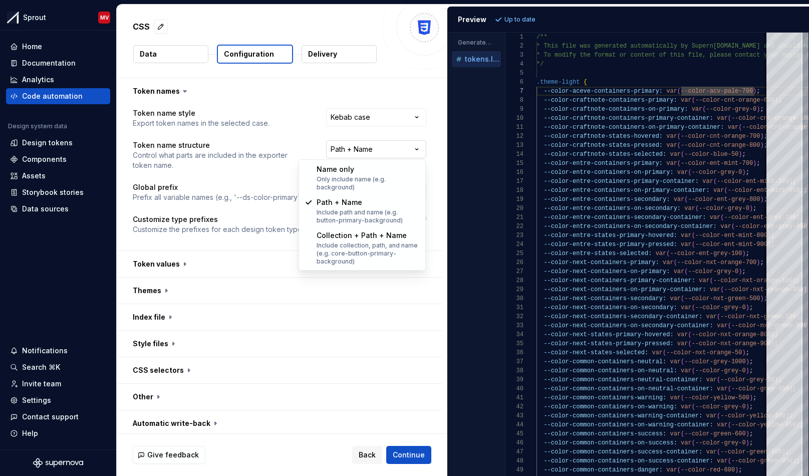
click at [396, 154] on html "**********" at bounding box center [404, 238] width 809 height 476
select select "**********"
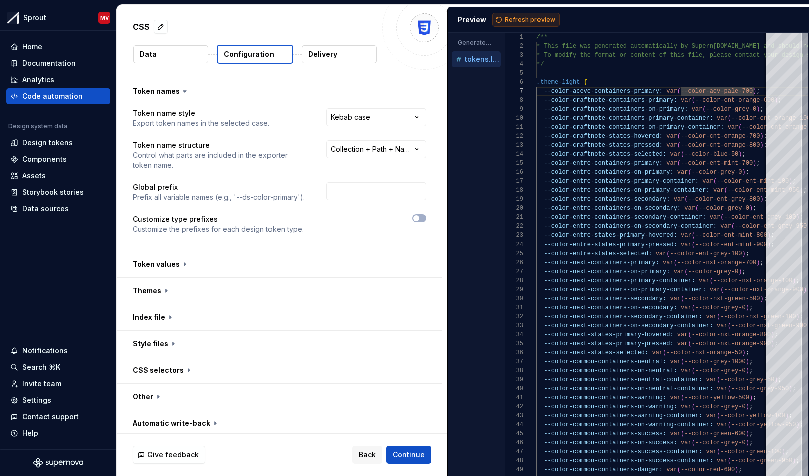
click at [515, 17] on span "Refresh preview" at bounding box center [530, 20] width 50 height 8
type textarea "**********"
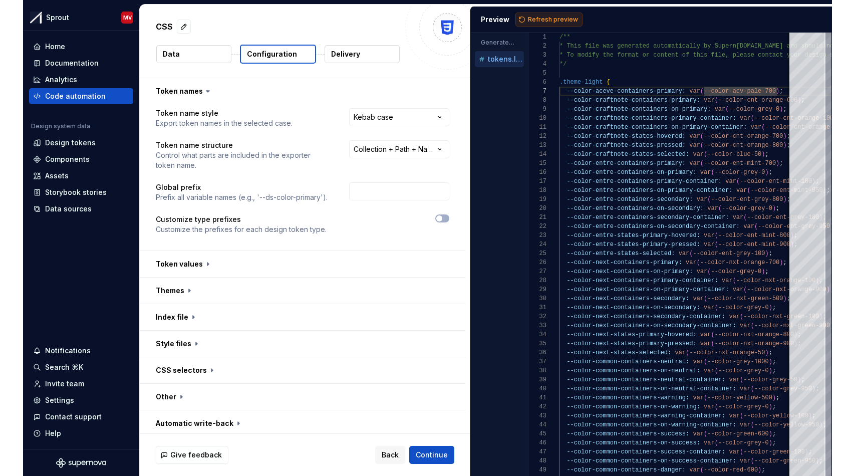
scroll to position [81, 0]
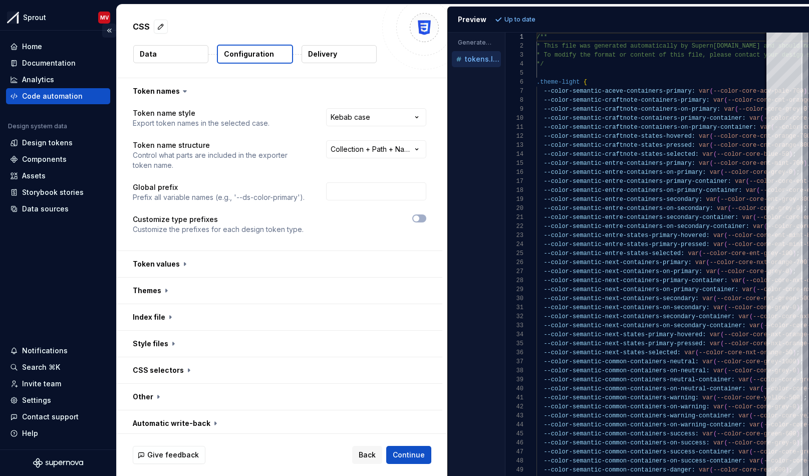
click at [111, 32] on button "Collapse sidebar" at bounding box center [109, 31] width 14 height 14
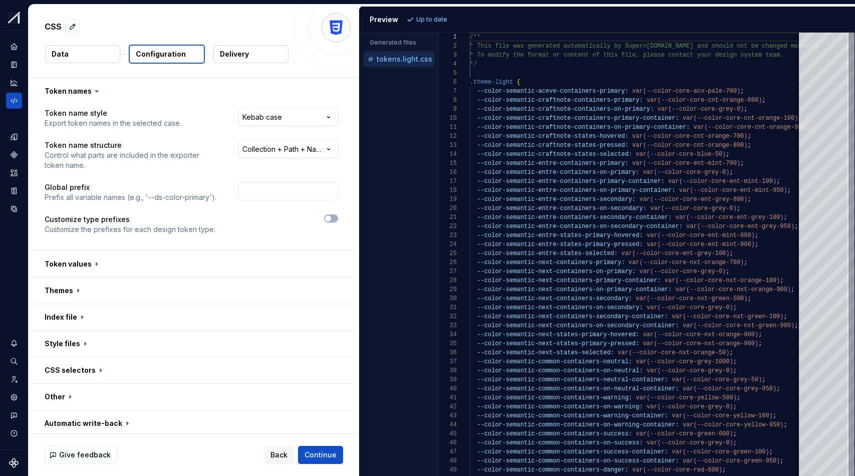
click at [327, 148] on html "**********" at bounding box center [427, 238] width 855 height 476
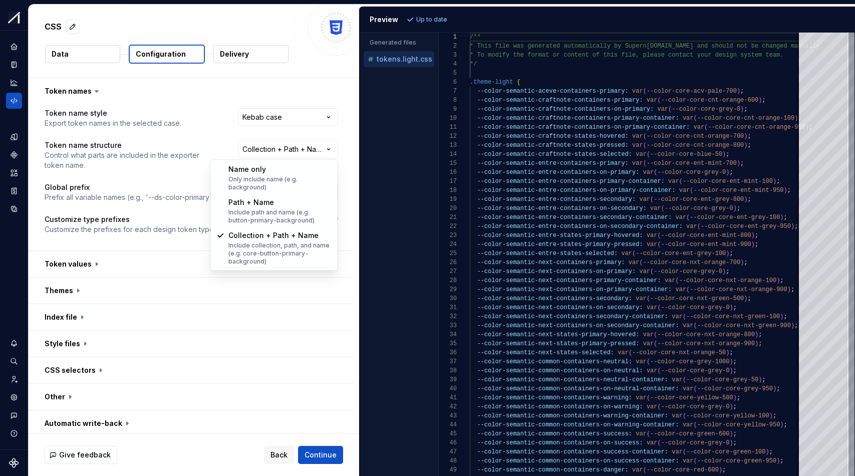
select select "********"
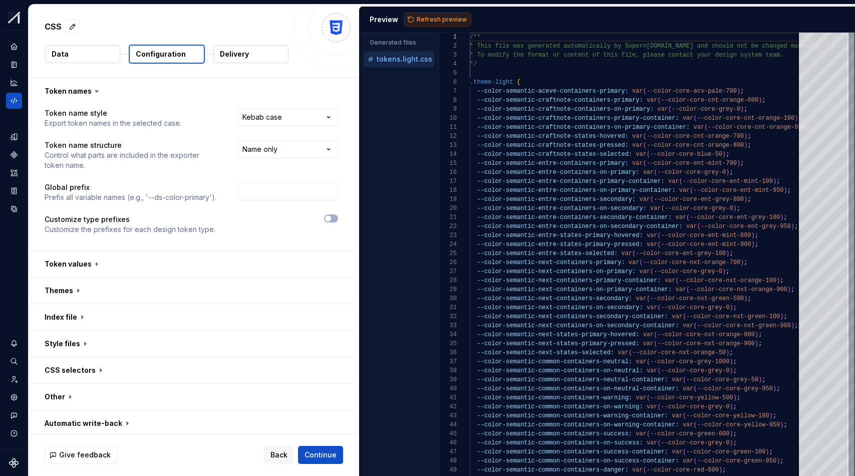
click at [437, 21] on span "Refresh preview" at bounding box center [442, 20] width 50 height 8
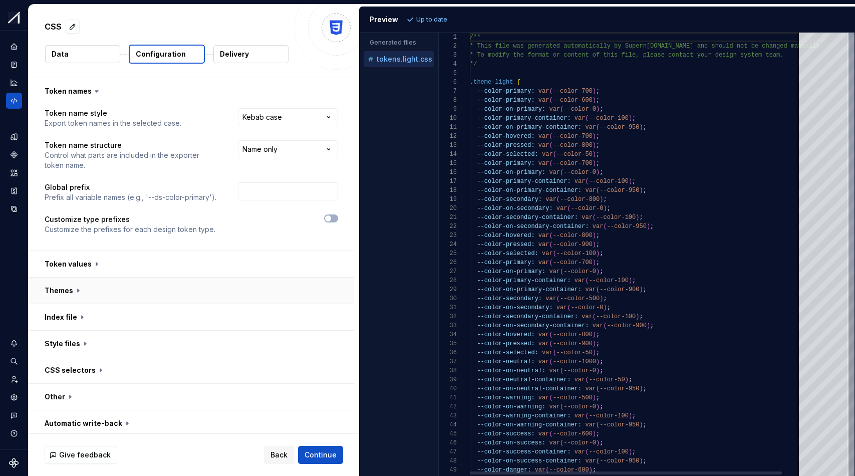
scroll to position [90, 0]
type textarea "**********"
drag, startPoint x: 508, startPoint y: 335, endPoint x: 525, endPoint y: 344, distance: 19.0
click at [525, 343] on div "/** * This file was generated automatically by Supern ova.io and should not be …" at bounding box center [646, 442] width 353 height 818
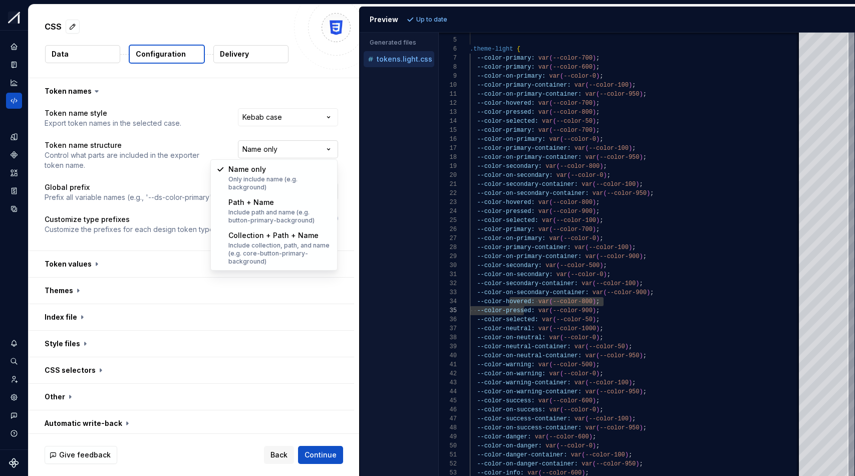
click at [317, 149] on html "**********" at bounding box center [427, 238] width 855 height 476
select select "**********"
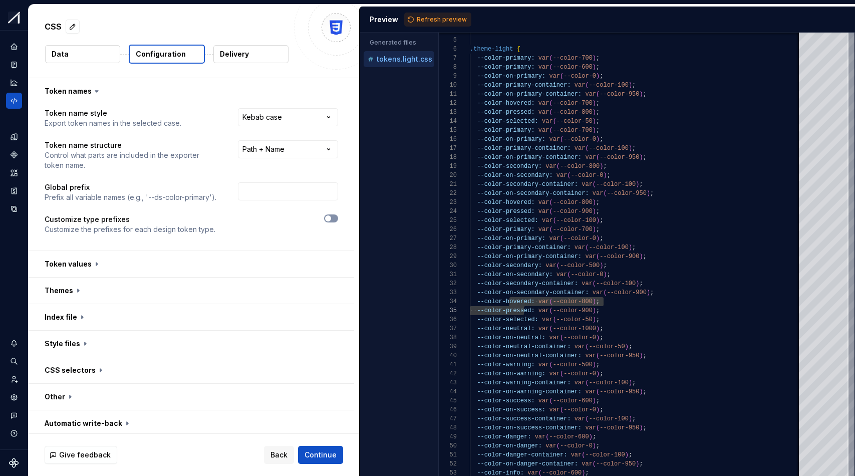
click at [328, 219] on span "button" at bounding box center [328, 218] width 6 height 6
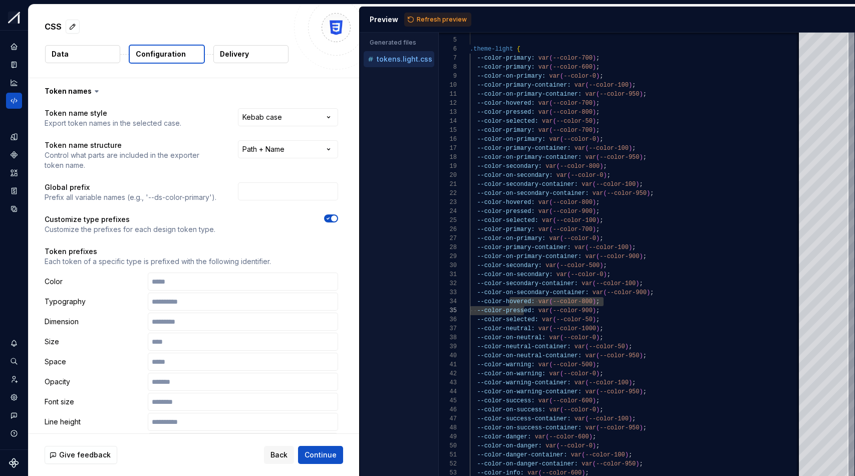
click at [333, 219] on span "button" at bounding box center [334, 218] width 6 height 6
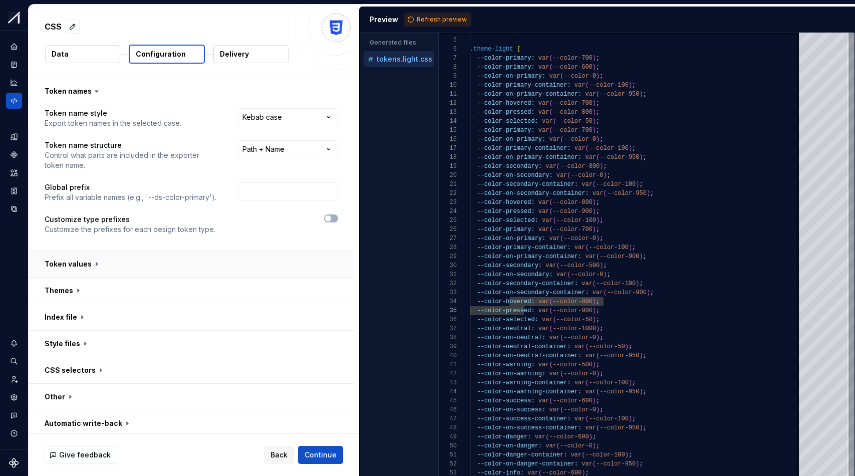
scroll to position [4, 0]
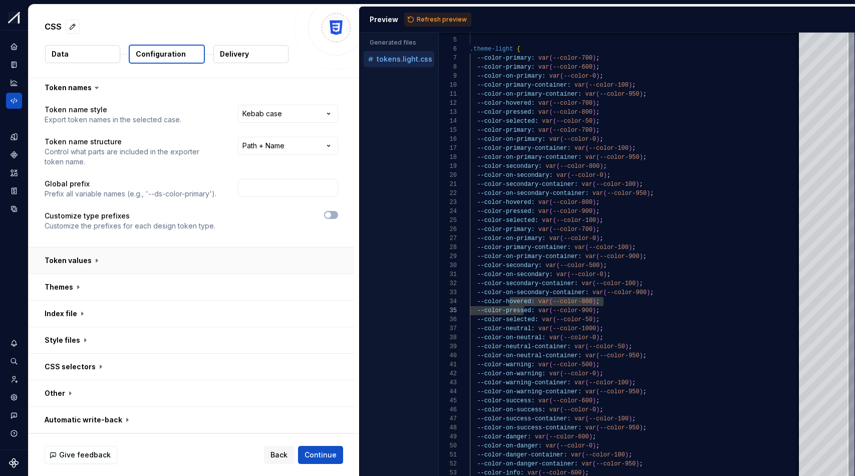
click at [71, 258] on button "button" at bounding box center [192, 261] width 326 height 26
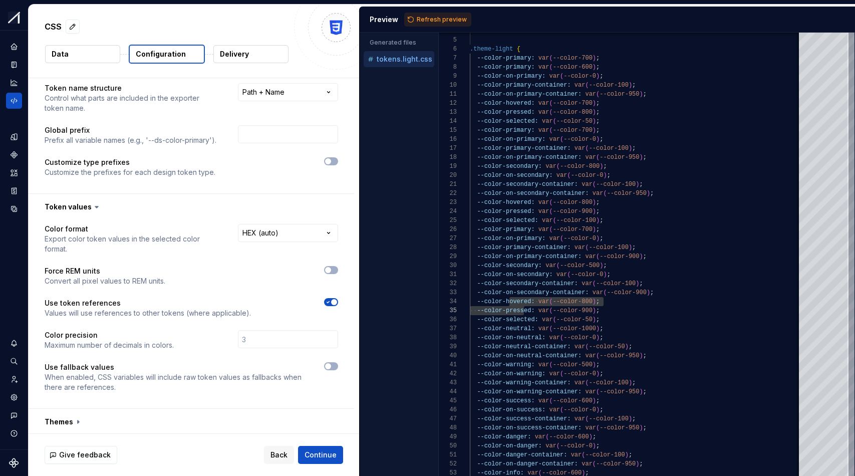
scroll to position [71, 0]
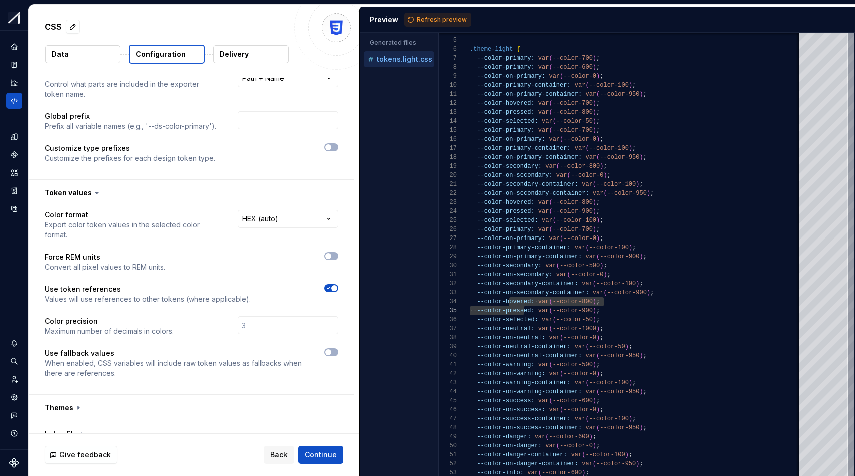
click at [94, 195] on icon at bounding box center [97, 193] width 10 height 10
click at [92, 193] on icon at bounding box center [97, 193] width 10 height 10
click at [95, 192] on icon at bounding box center [96, 193] width 3 height 2
click at [86, 193] on button "button" at bounding box center [192, 193] width 326 height 26
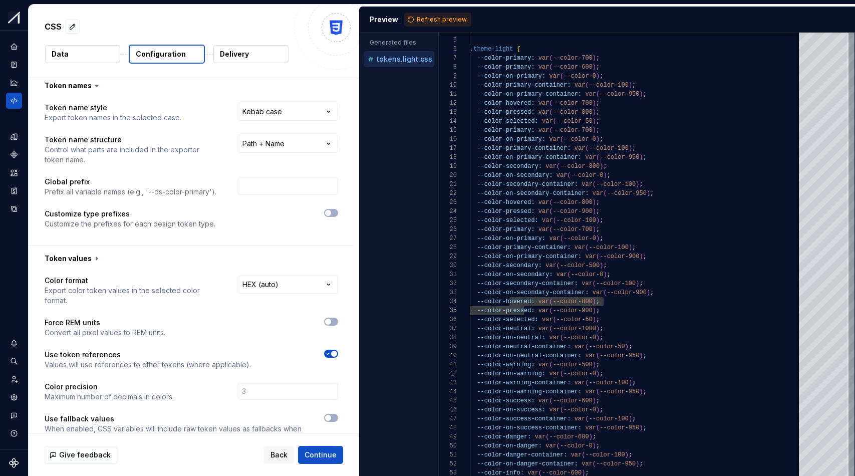
scroll to position [4, 0]
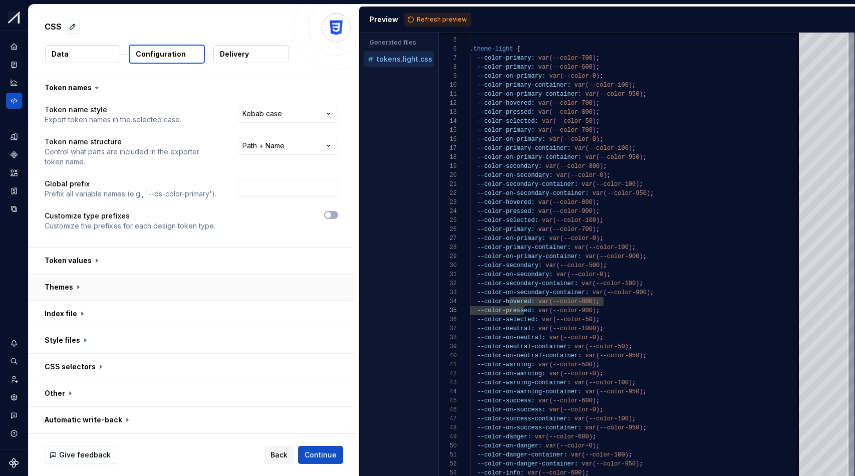
click at [66, 284] on button "button" at bounding box center [192, 287] width 326 height 26
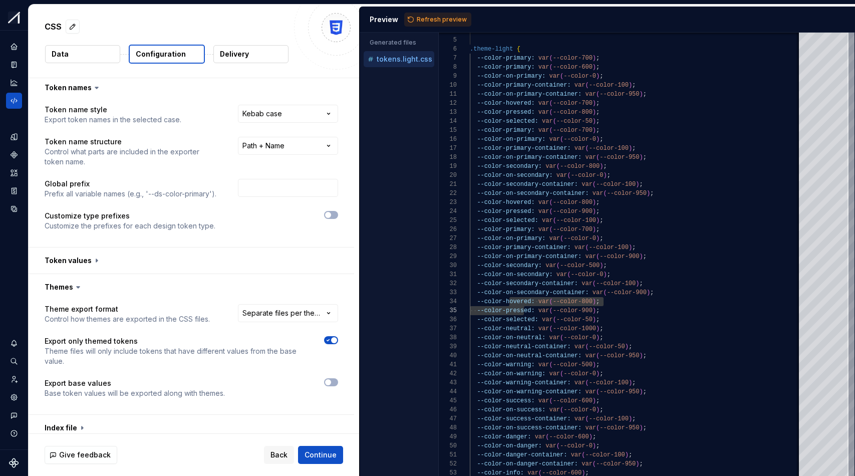
scroll to position [107, 0]
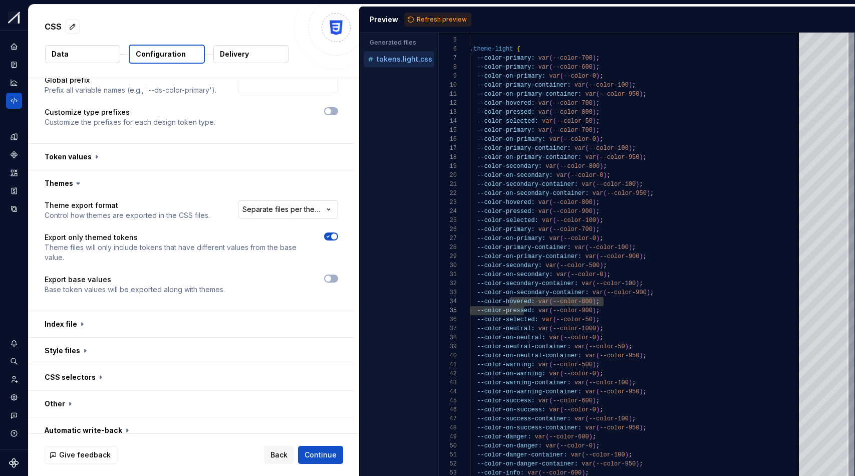
click at [303, 209] on html "**********" at bounding box center [427, 238] width 855 height 476
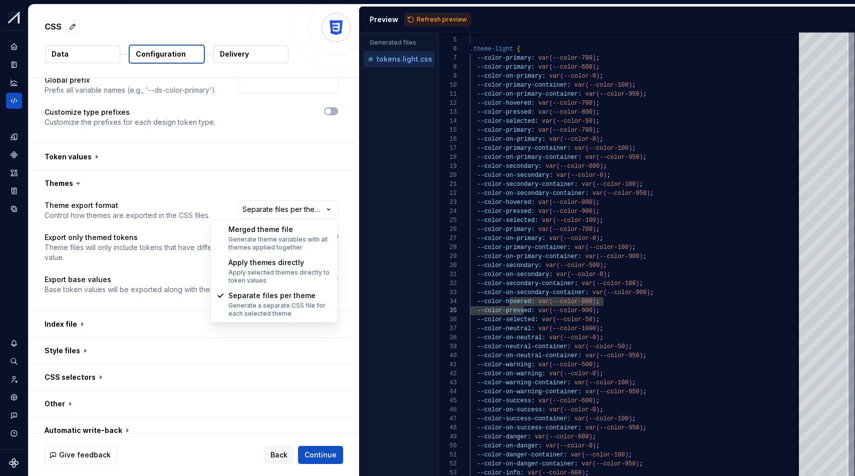
click at [229, 188] on html "**********" at bounding box center [427, 238] width 855 height 476
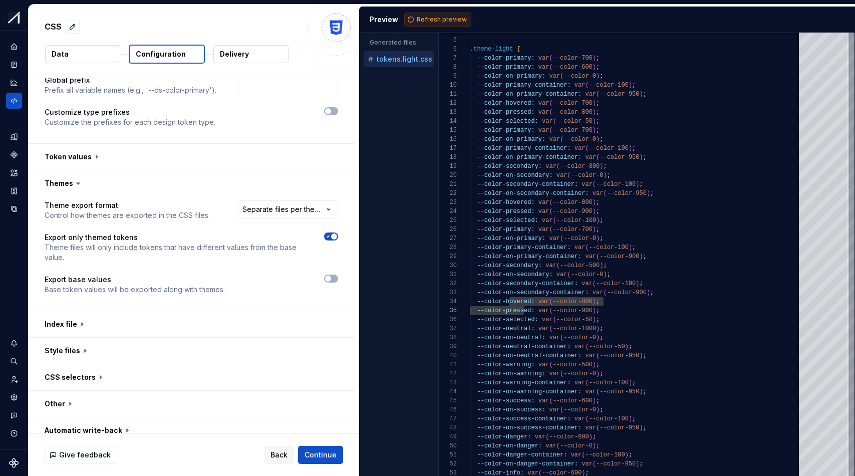
click at [433, 16] on span "Refresh preview" at bounding box center [442, 20] width 50 height 8
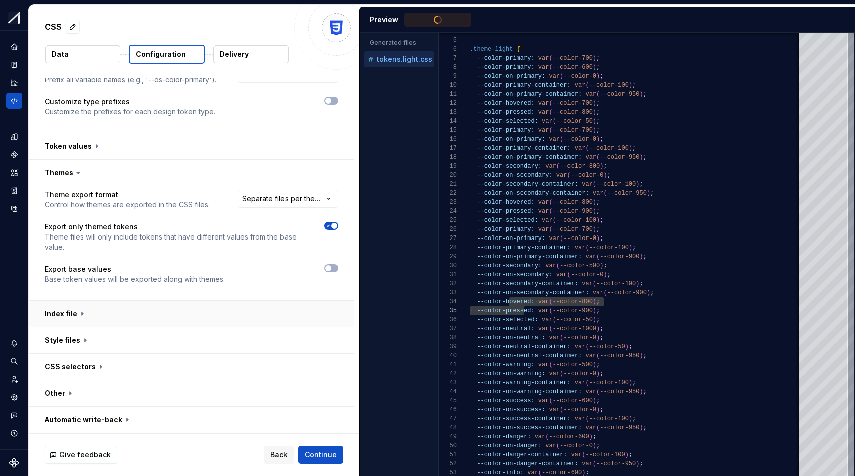
click at [79, 316] on button "button" at bounding box center [192, 314] width 326 height 26
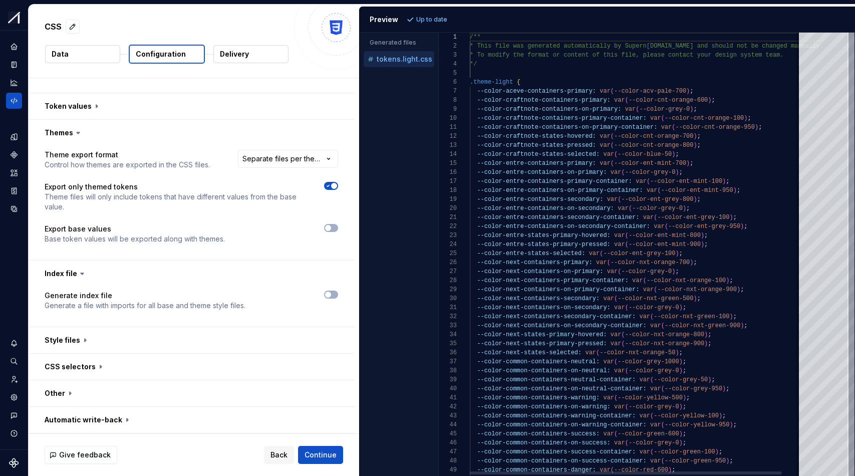
scroll to position [90, 0]
drag, startPoint x: 511, startPoint y: 92, endPoint x: 553, endPoint y: 93, distance: 42.1
click at [553, 93] on div "--color-entre-containers-primary: var ( --color-ent-mint-700 ) ; --color-entre-…" at bounding box center [646, 442] width 353 height 818
click at [566, 97] on div "--color-entre-containers-primary: var ( --color-ent-mint-700 ) ; --color-entre-…" at bounding box center [646, 442] width 353 height 818
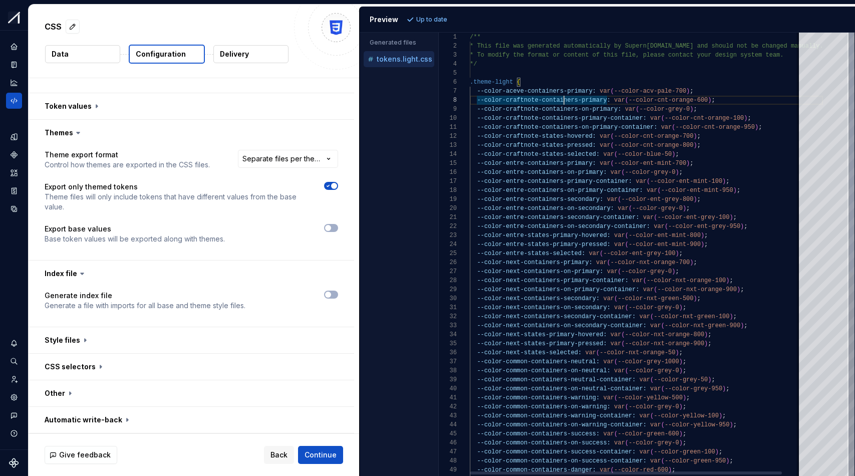
click at [675, 99] on div "--color-entre-containers-primary: var ( --color-ent-mint-700 ) ; --color-entre-…" at bounding box center [646, 442] width 353 height 818
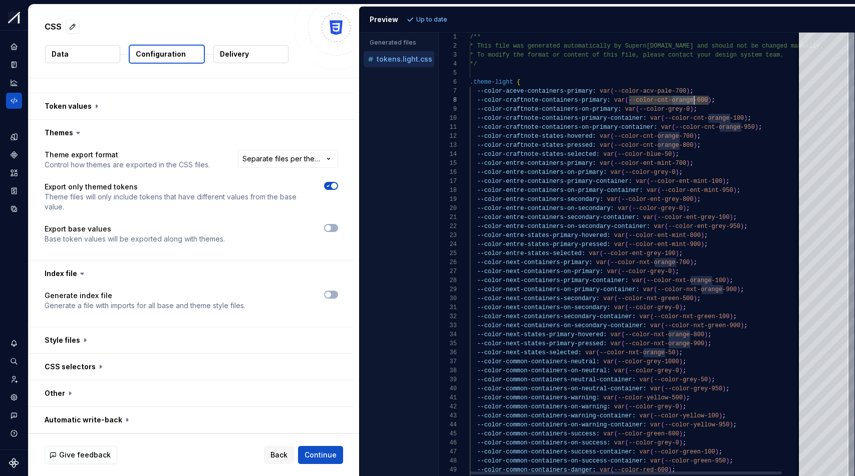
click at [675, 99] on div "--color-entre-containers-primary: var ( --color-ent-mint-700 ) ; --color-entre-…" at bounding box center [646, 442] width 353 height 818
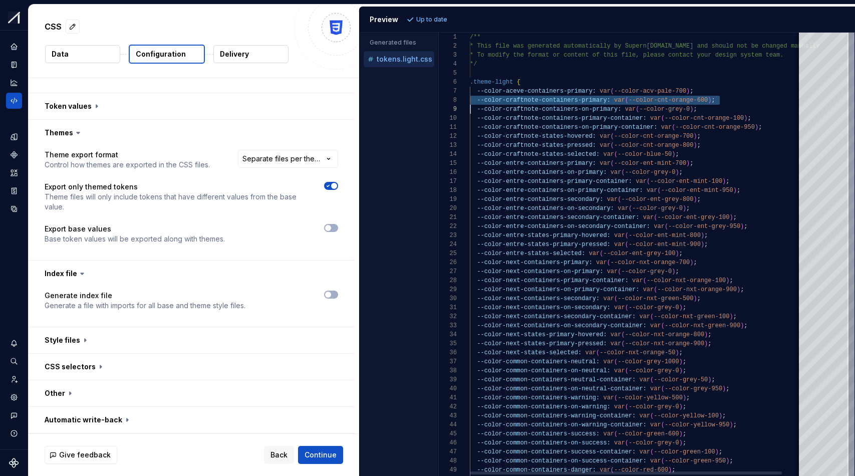
click at [675, 99] on div "--color-entre-containers-primary: var ( --color-ent-mint-700 ) ; --color-entre-…" at bounding box center [646, 442] width 353 height 818
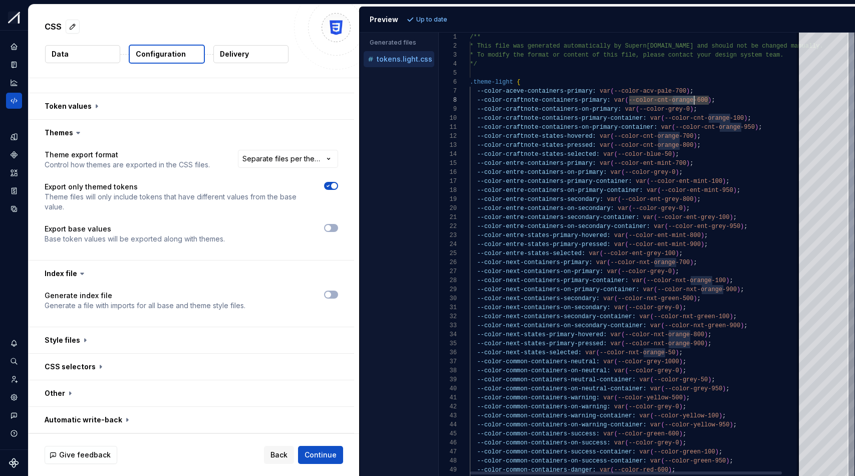
click at [675, 99] on div "--color-entre-containers-primary: var ( --color-ent-mint-700 ) ; --color-entre-…" at bounding box center [646, 442] width 353 height 818
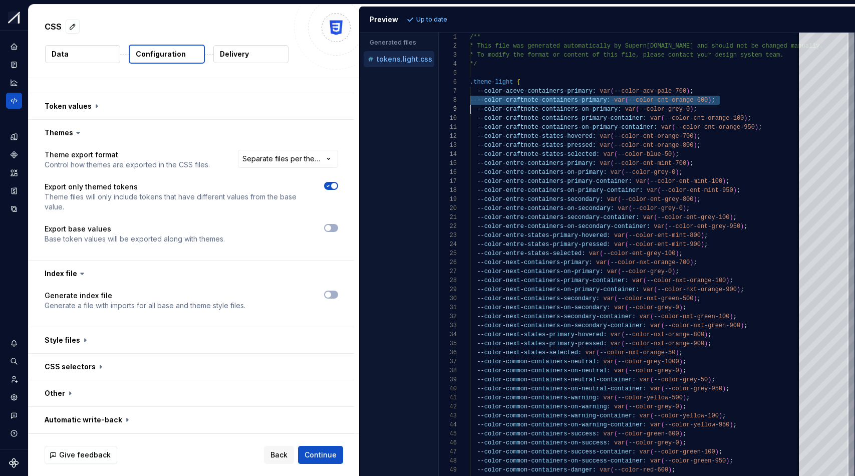
click at [407, 97] on div "Accessibility guide for tree . Navigate the tree with the arrow keys. Common tr…" at bounding box center [399, 262] width 79 height 427
click at [407, 100] on div "Accessibility guide for tree . Navigate the tree with the arrow keys. Common tr…" at bounding box center [399, 262] width 79 height 427
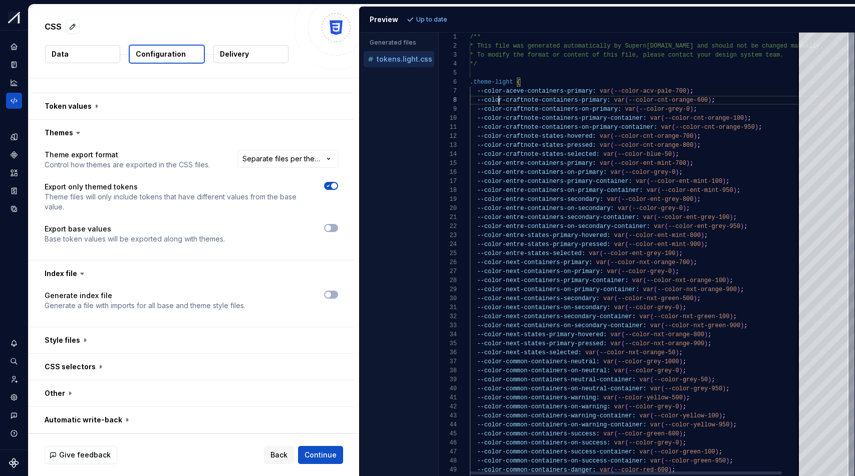
click at [501, 100] on div "--color-entre-containers-primary: var ( --color-ent-mint-700 ) ; --color-entre-…" at bounding box center [646, 442] width 353 height 818
click at [500, 100] on div "--color-entre-containers-primary: var ( --color-ent-mint-700 ) ; --color-entre-…" at bounding box center [646, 442] width 353 height 818
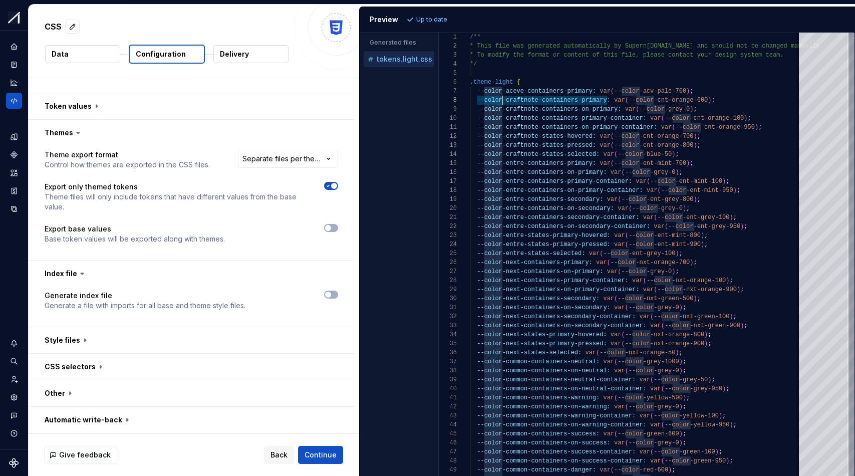
click at [419, 104] on div "Accessibility guide for tree . Navigate the tree with the arrow keys. Common tr…" at bounding box center [399, 262] width 79 height 427
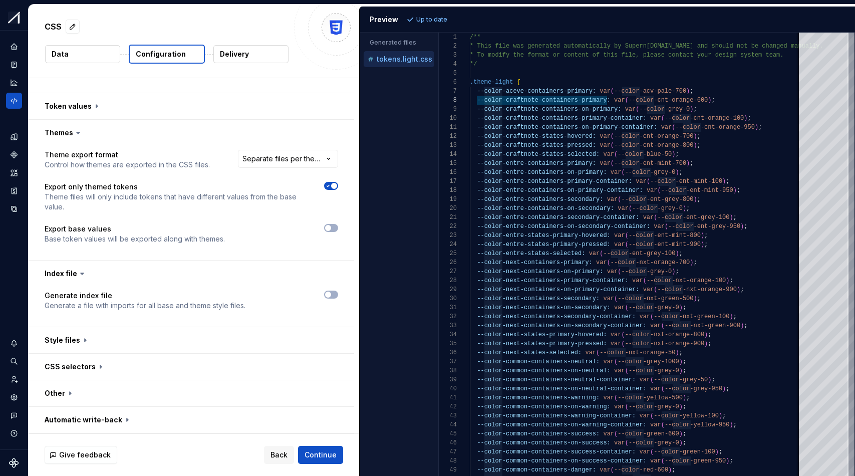
click at [403, 104] on div "Accessibility guide for tree . Navigate the tree with the arrow keys. Common tr…" at bounding box center [399, 262] width 79 height 427
click at [513, 98] on div "--color-entre-containers-primary: var ( --color-ent-mint-700 ) ; --color-entre-…" at bounding box center [646, 442] width 353 height 818
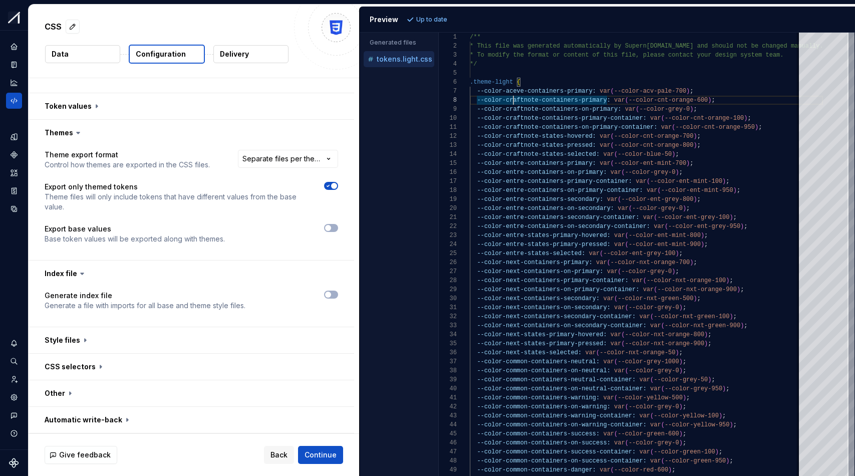
click at [418, 108] on div "Accessibility guide for tree . Navigate the tree with the arrow keys. Common tr…" at bounding box center [399, 262] width 79 height 427
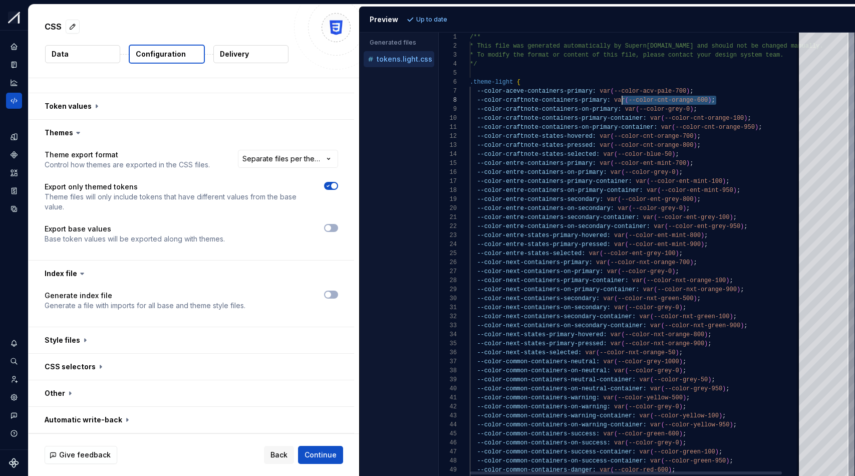
scroll to position [63, 148]
drag, startPoint x: 719, startPoint y: 99, endPoint x: 617, endPoint y: 101, distance: 102.7
click at [617, 101] on div "--color-entre-containers-primary: var ( --color-ent-mint-700 ) ; --color-entre-…" at bounding box center [646, 442] width 353 height 818
click at [141, 384] on button "button" at bounding box center [192, 393] width 326 height 26
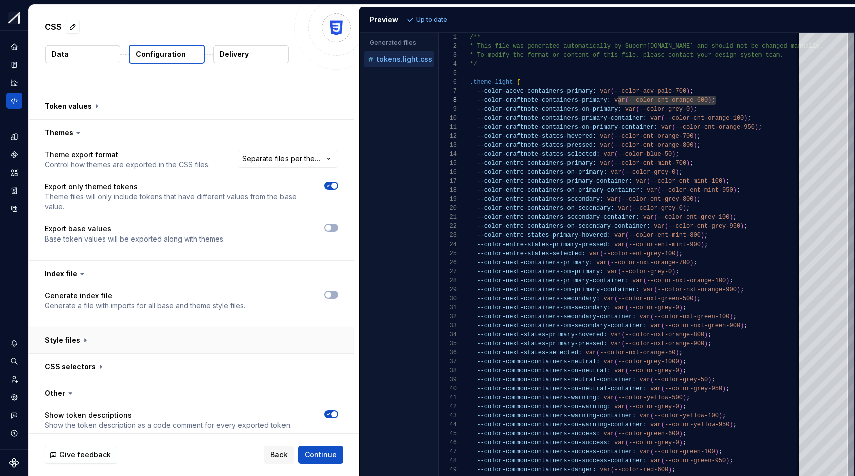
scroll to position [314, 0]
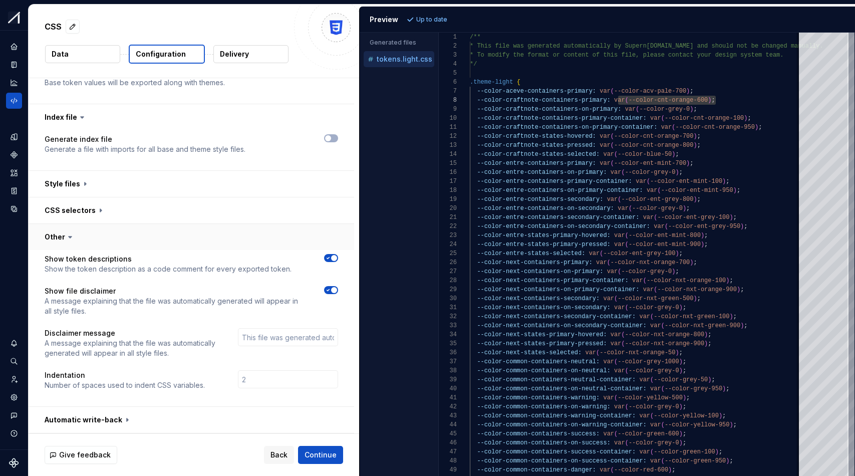
click at [74, 229] on button "button" at bounding box center [192, 237] width 326 height 26
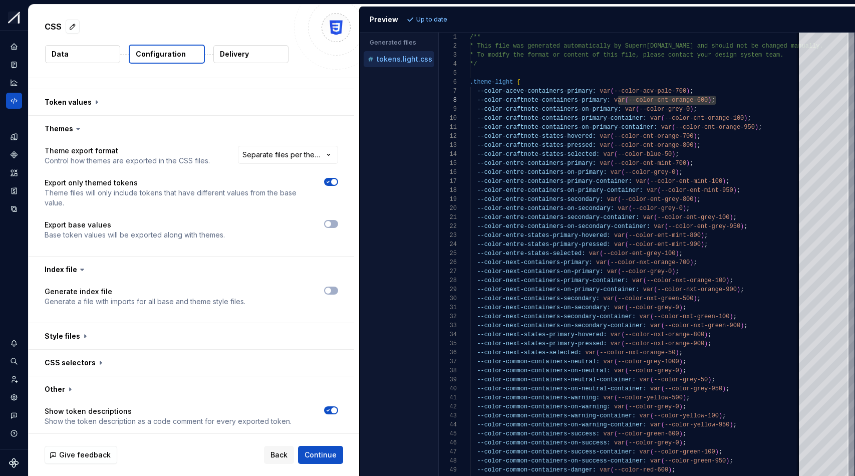
scroll to position [158, 0]
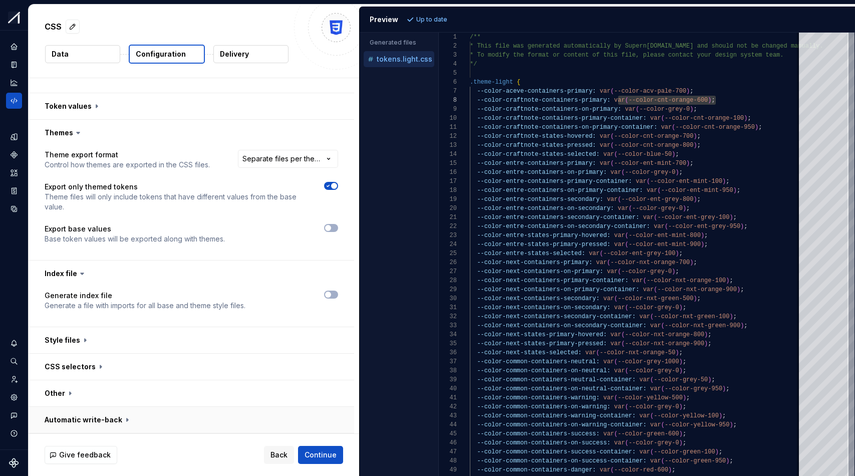
click at [125, 418] on button "button" at bounding box center [192, 420] width 326 height 26
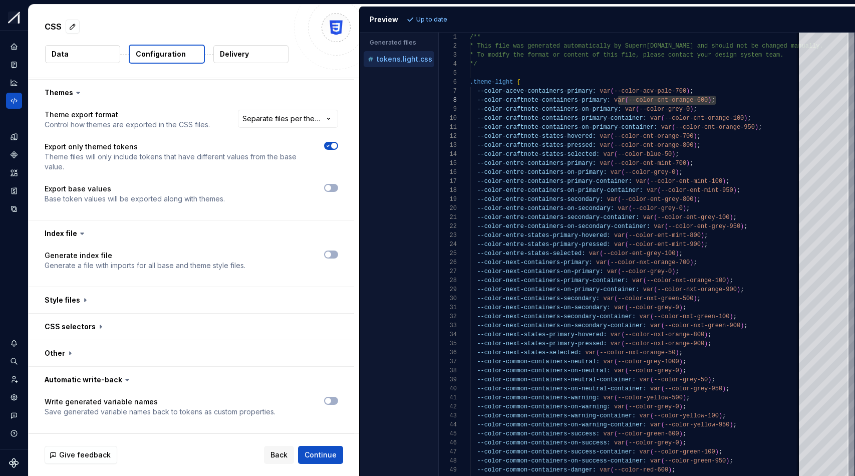
click at [126, 380] on icon at bounding box center [127, 380] width 3 height 2
click at [133, 385] on button "button" at bounding box center [192, 380] width 326 height 26
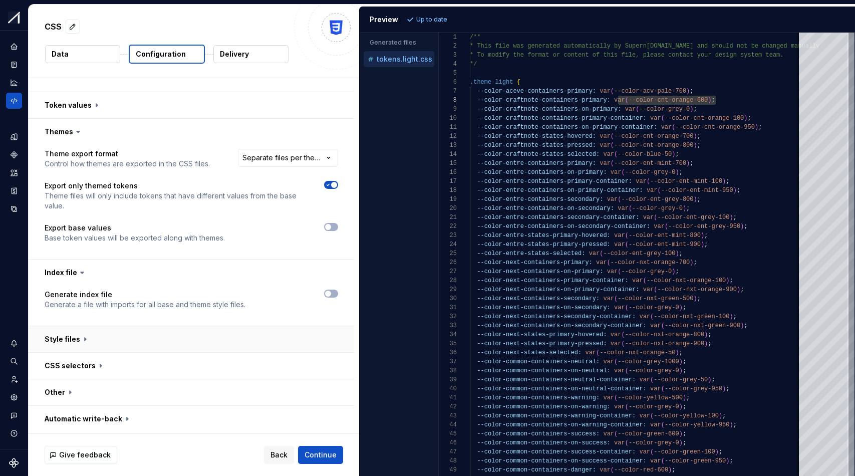
scroll to position [158, 0]
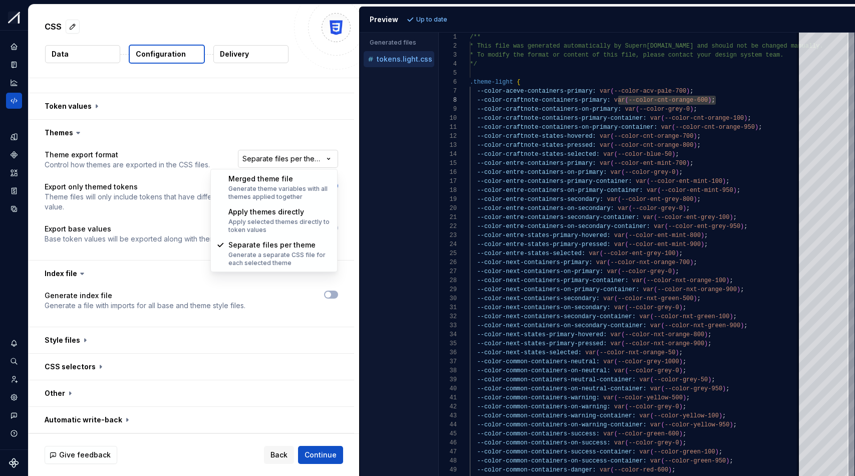
click at [311, 155] on html "**********" at bounding box center [427, 238] width 855 height 476
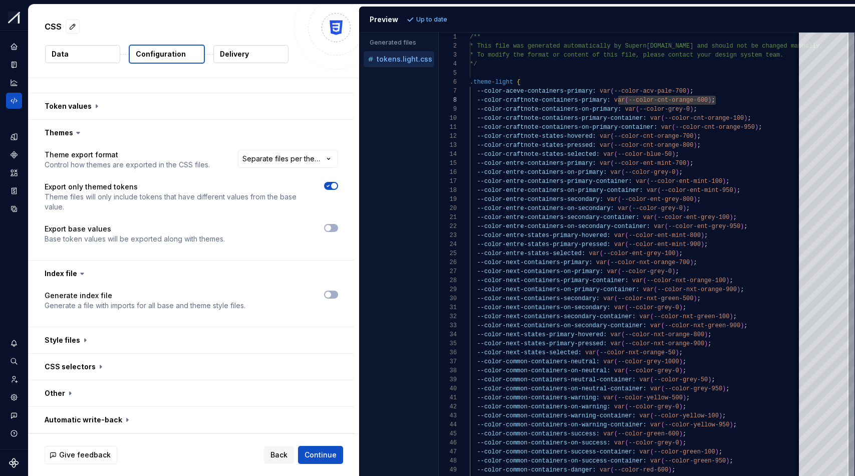
click at [424, 100] on html "**********" at bounding box center [427, 238] width 855 height 476
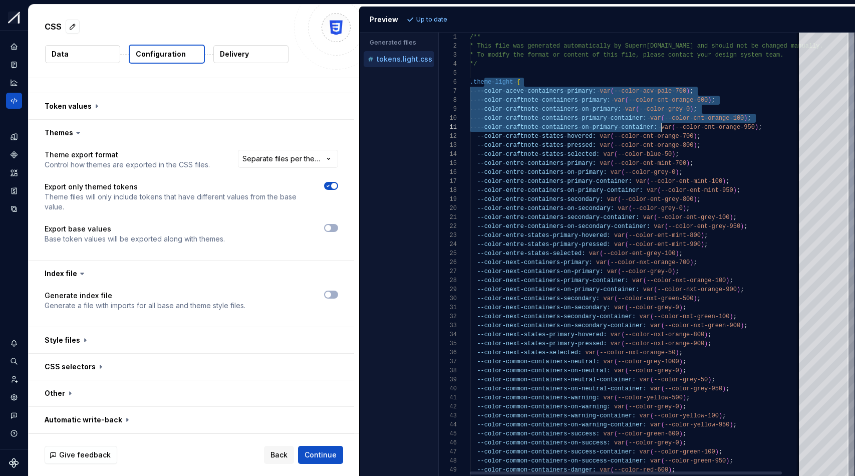
scroll to position [45, 192]
drag, startPoint x: 486, startPoint y: 82, endPoint x: 662, endPoint y: 125, distance: 180.9
click at [662, 125] on div "--color-entre-containers-primary: var ( --color-ent-mint-700 ) ; --color-entre-…" at bounding box center [646, 442] width 353 height 818
type textarea "**********"
click at [489, 92] on div "--color-entre-containers-primary: var ( --color-ent-mint-700 ) ; --color-entre-…" at bounding box center [646, 442] width 353 height 818
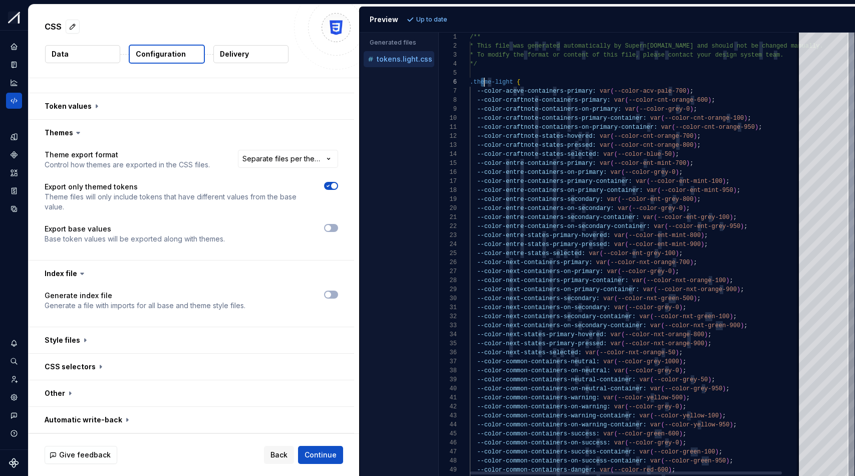
scroll to position [45, 51]
drag, startPoint x: 483, startPoint y: 81, endPoint x: 531, endPoint y: 80, distance: 48.1
click at [531, 80] on div "--color-entre-containers-primary: var ( --color-ent-mint-700 ) ; --color-entre-…" at bounding box center [646, 442] width 353 height 818
click at [537, 80] on div "--color-entre-containers-primary: var ( --color-ent-mint-700 ) ; --color-entre-…" at bounding box center [646, 442] width 353 height 818
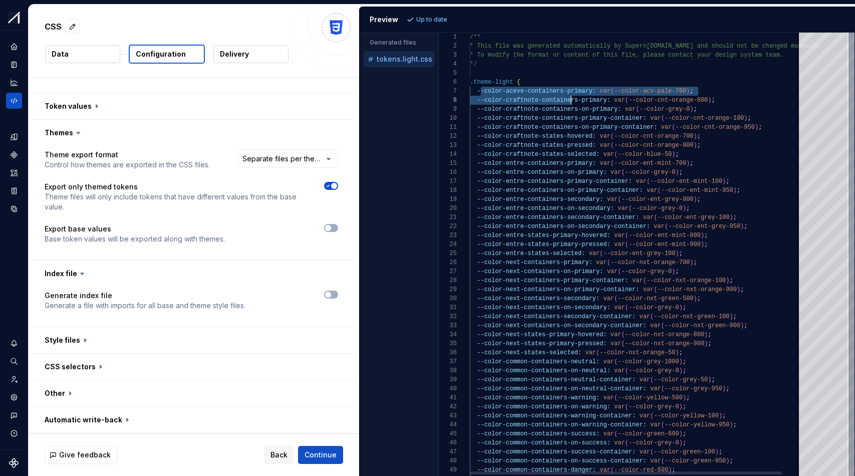
drag, startPoint x: 482, startPoint y: 90, endPoint x: 570, endPoint y: 98, distance: 88.0
click at [570, 98] on div "--color-entre-containers-primary: var ( --color-ent-mint-700 ) ; --color-entre-…" at bounding box center [646, 442] width 353 height 818
click at [497, 101] on div "--color-entre-containers-primary: var ( --color-ent-mint-700 ) ; --color-entre-…" at bounding box center [646, 442] width 353 height 818
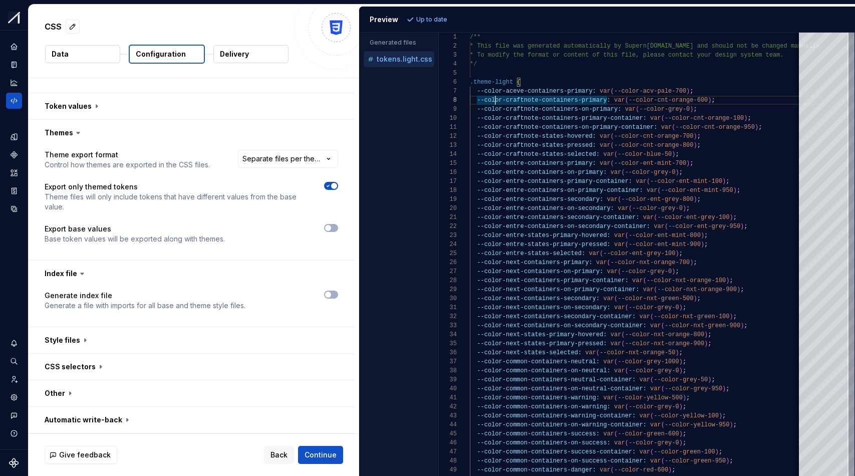
scroll to position [0, 0]
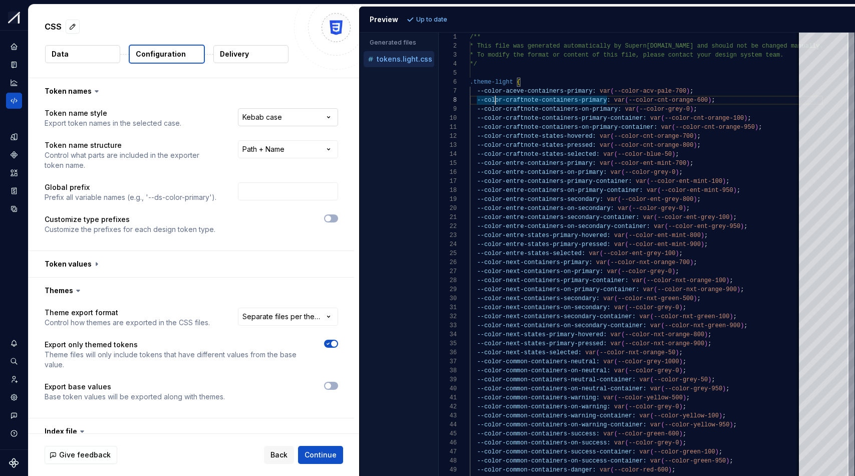
click at [301, 116] on html "**********" at bounding box center [427, 238] width 855 height 476
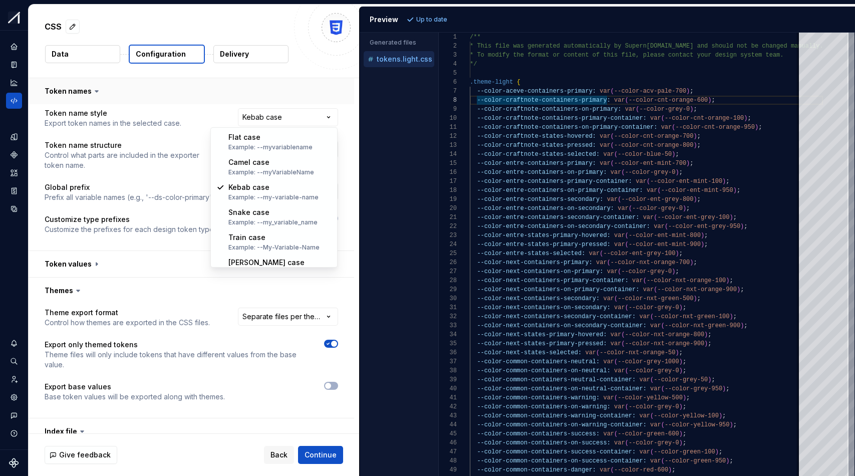
click at [315, 91] on html "**********" at bounding box center [427, 238] width 855 height 476
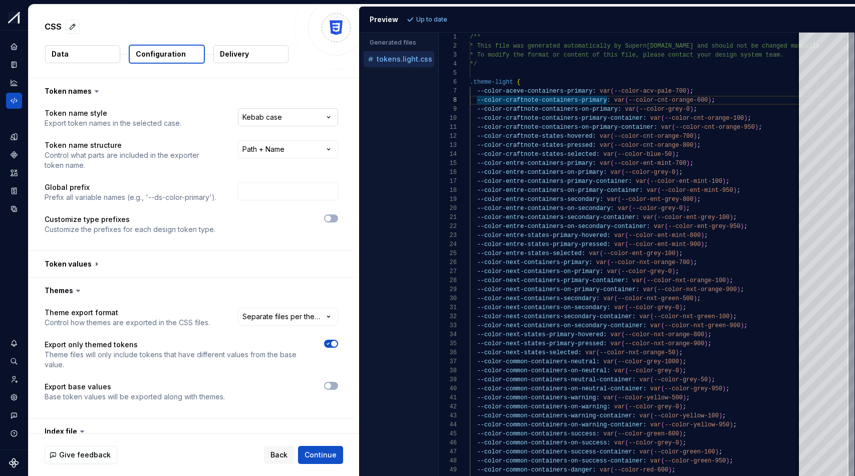
click at [307, 110] on html "**********" at bounding box center [427, 238] width 855 height 476
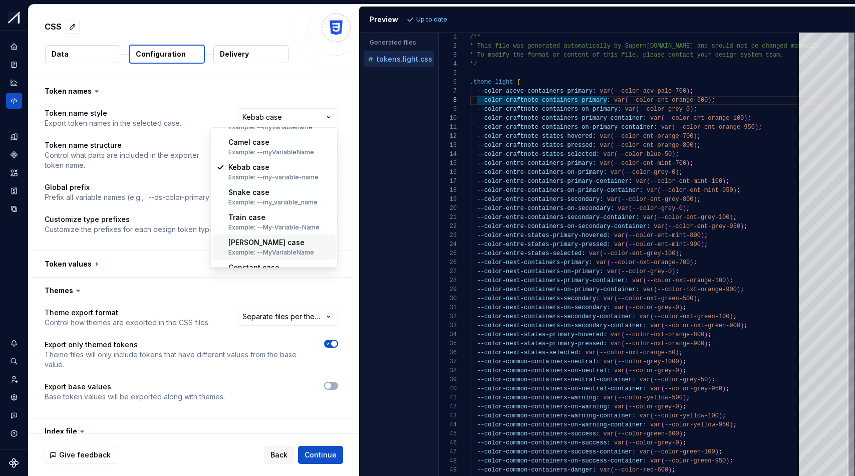
scroll to position [14, 0]
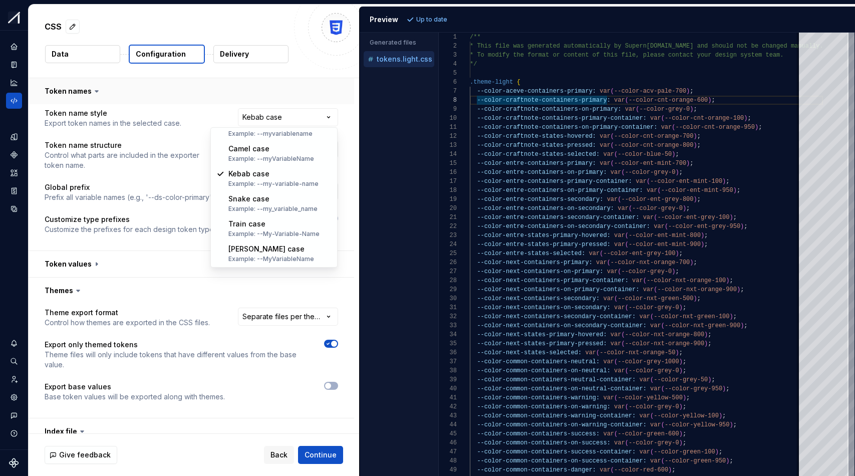
click at [333, 93] on html "**********" at bounding box center [427, 238] width 855 height 476
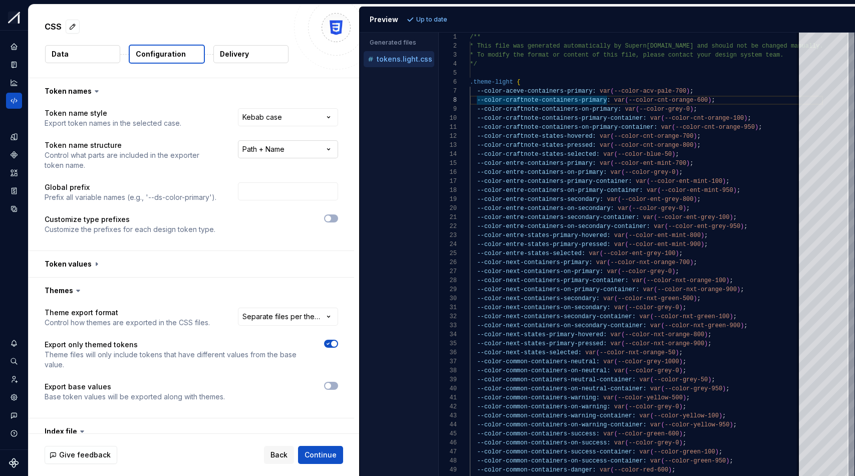
click at [313, 154] on html "**********" at bounding box center [427, 238] width 855 height 476
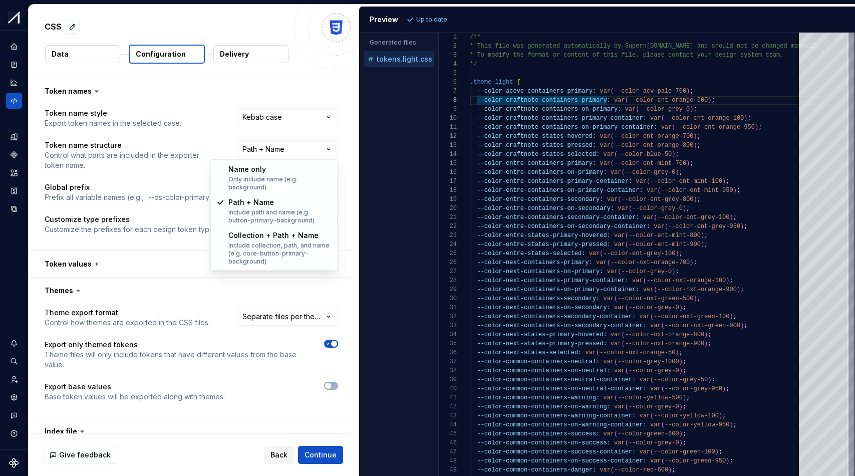
select select "********"
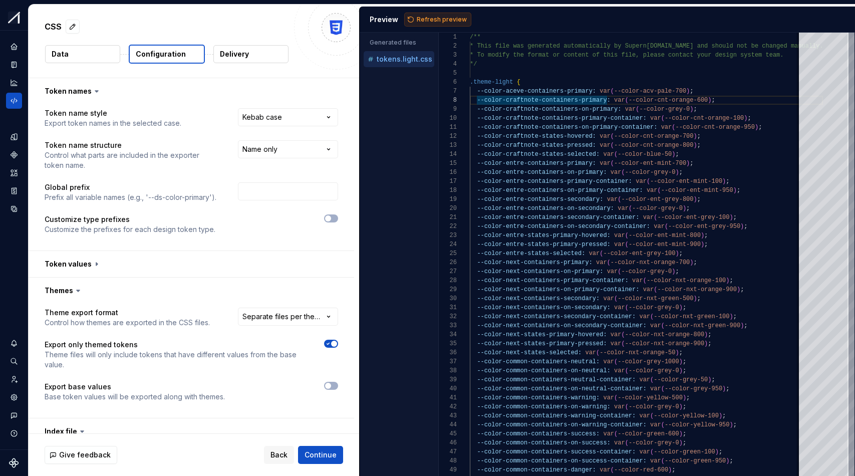
click at [429, 19] on span "Refresh preview" at bounding box center [442, 20] width 50 height 8
type textarea "**********"
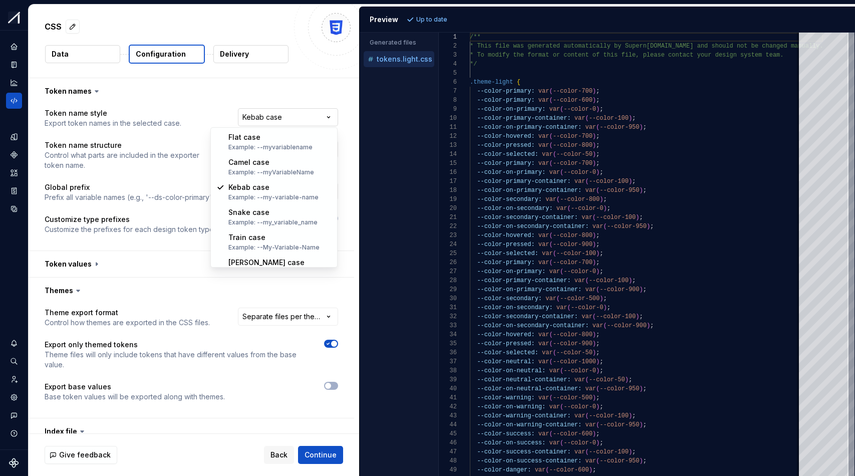
click at [325, 114] on html "**********" at bounding box center [427, 238] width 855 height 476
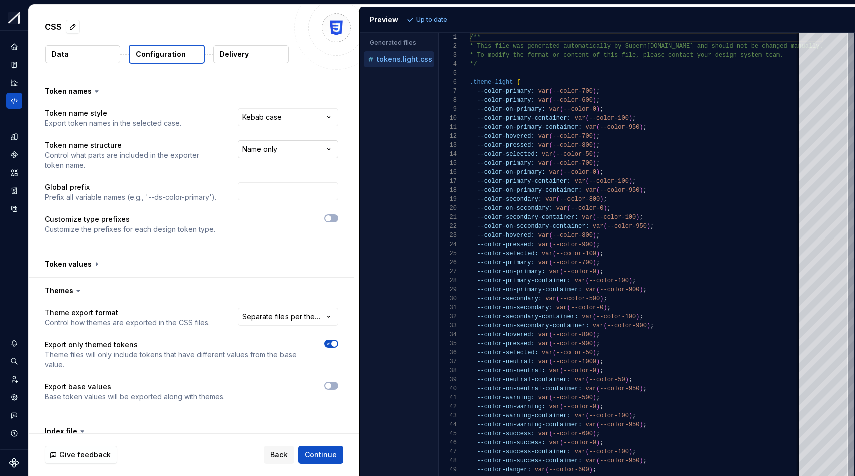
click at [310, 147] on html "**********" at bounding box center [427, 238] width 855 height 476
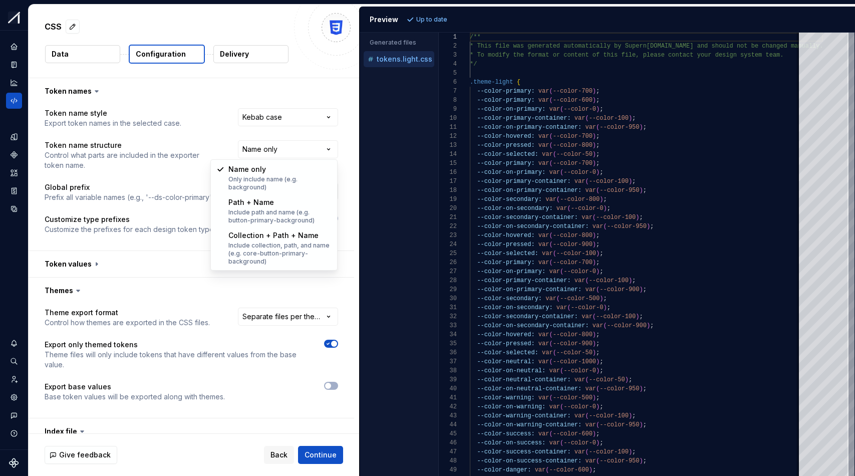
select select "**********"
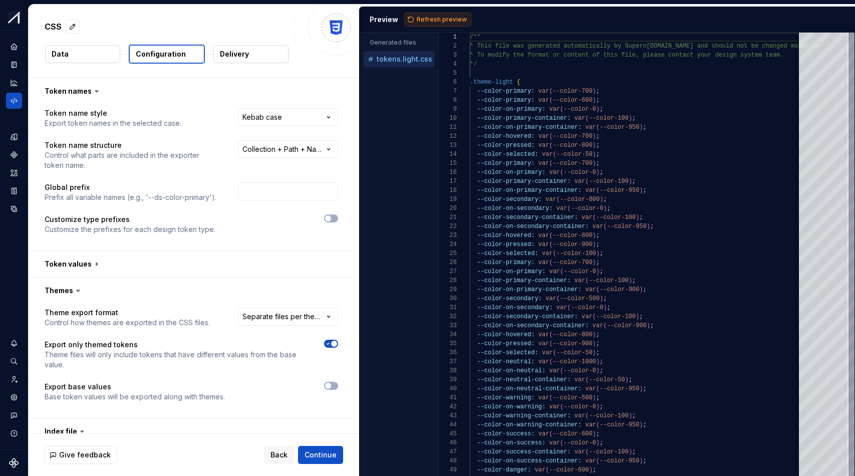
click at [434, 17] on span "Refresh preview" at bounding box center [442, 20] width 50 height 8
type textarea "**********"
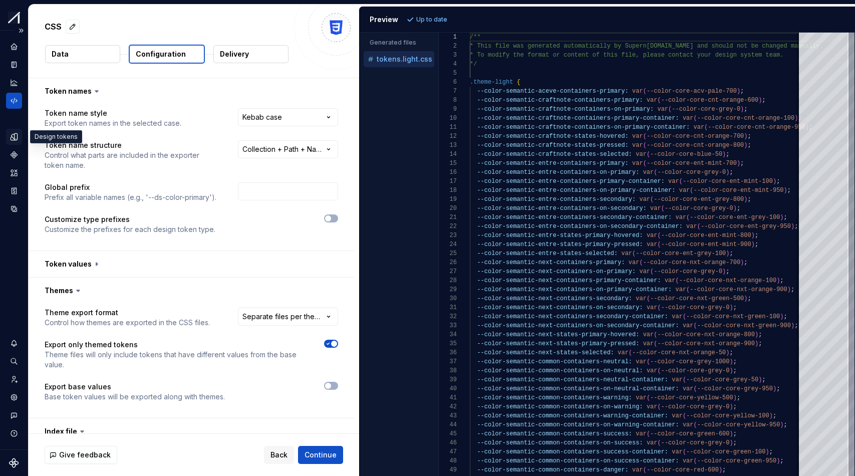
click at [11, 138] on icon "Design tokens" at bounding box center [14, 136] width 9 height 9
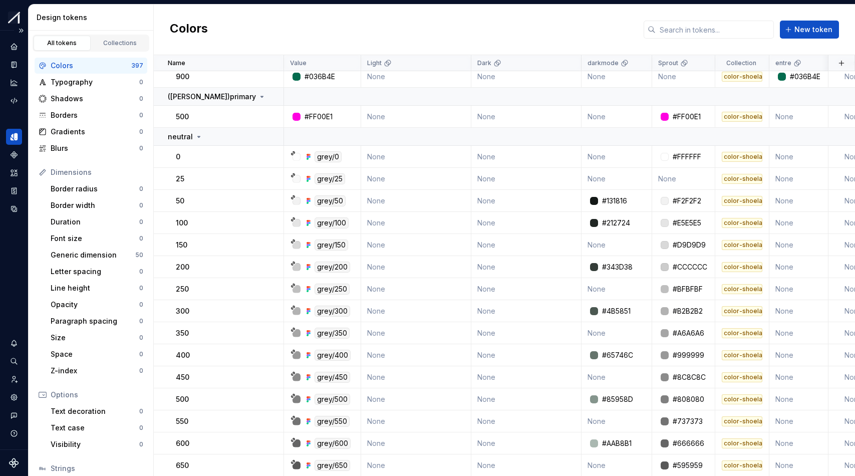
scroll to position [137, 0]
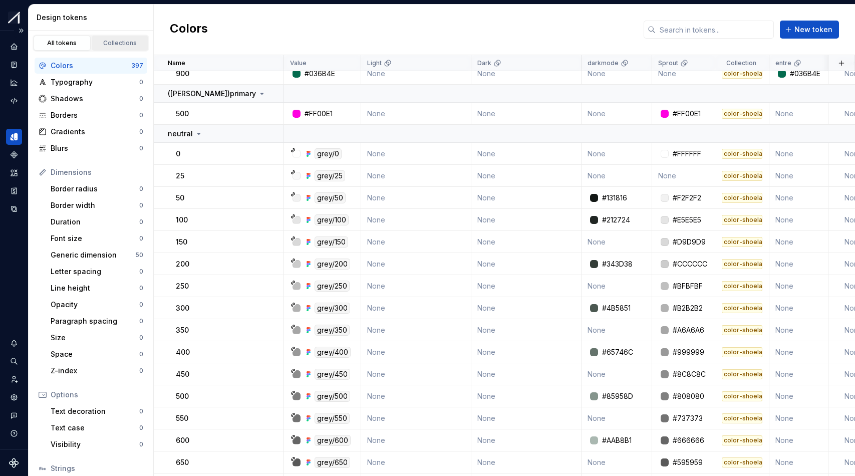
click at [114, 41] on div "Collections" at bounding box center [120, 43] width 50 height 8
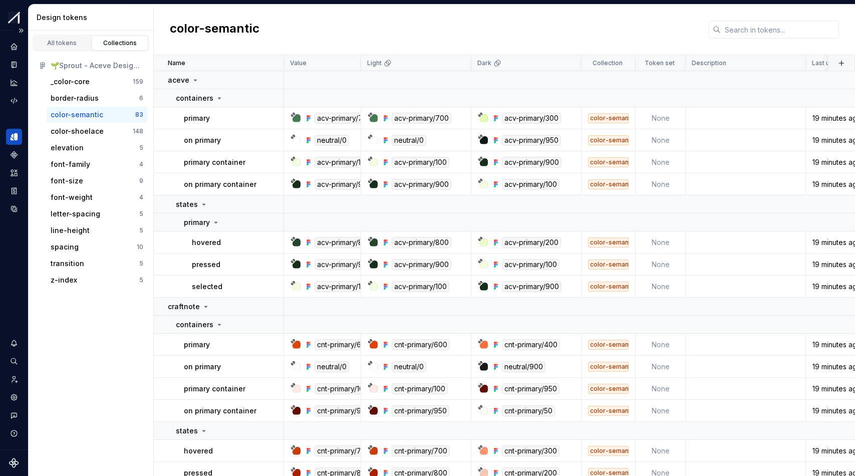
click at [91, 116] on div "color-semantic" at bounding box center [77, 115] width 53 height 10
click at [809, 65] on button "button" at bounding box center [842, 63] width 14 height 14
click at [62, 41] on div "All tokens" at bounding box center [62, 43] width 50 height 8
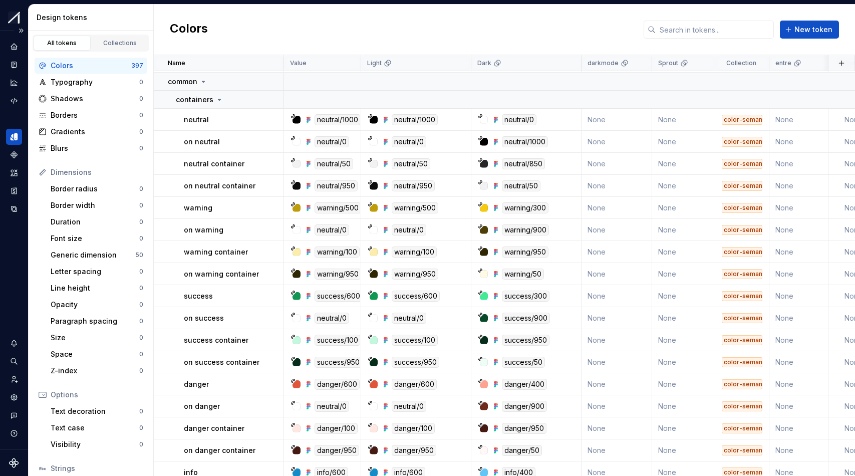
scroll to position [8725, 0]
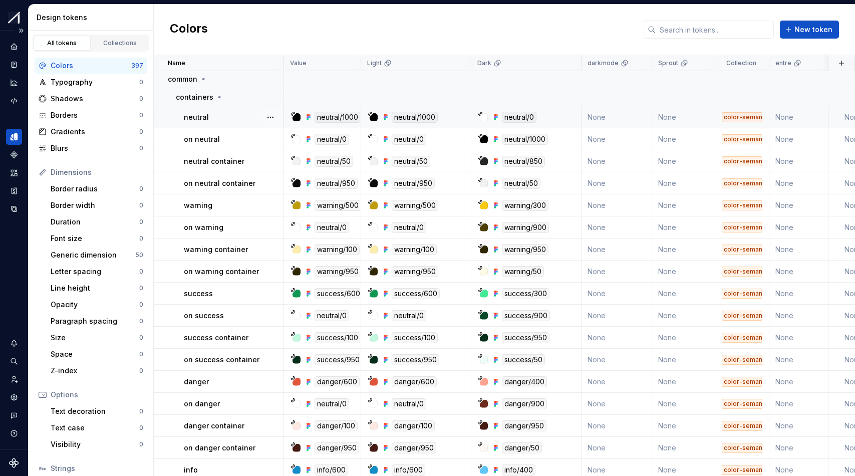
click at [233, 121] on div "neutral" at bounding box center [233, 117] width 99 height 10
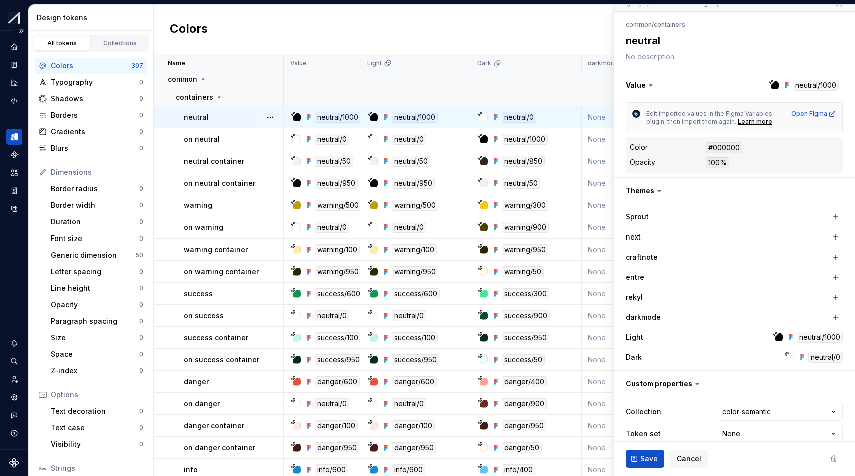
scroll to position [114, 0]
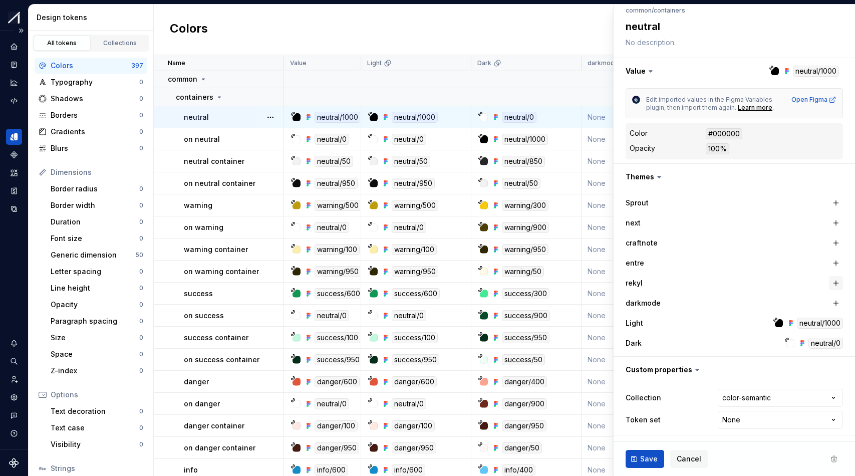
click at [809, 284] on button "button" at bounding box center [836, 283] width 14 height 14
click at [809, 284] on icon "button" at bounding box center [816, 283] width 10 height 10
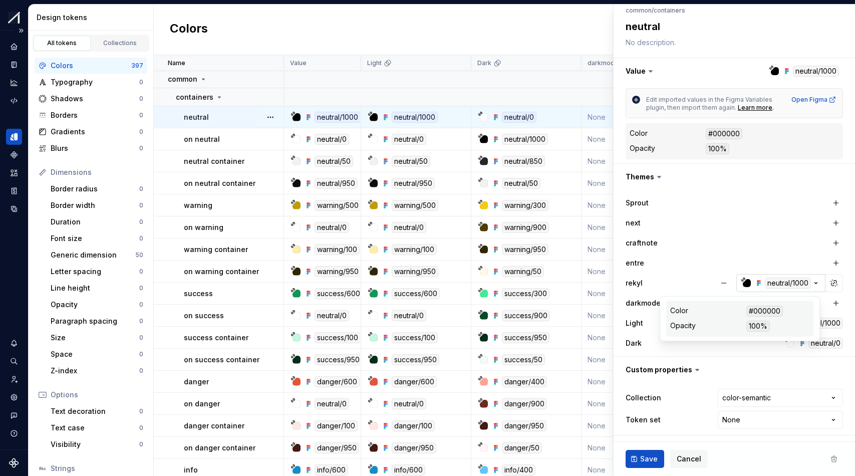
click at [744, 287] on div "neutral/1000" at bounding box center [776, 283] width 70 height 11
click at [743, 283] on div "button" at bounding box center [747, 283] width 8 height 8
click at [743, 283] on div "neutral/1000" at bounding box center [776, 283] width 70 height 11
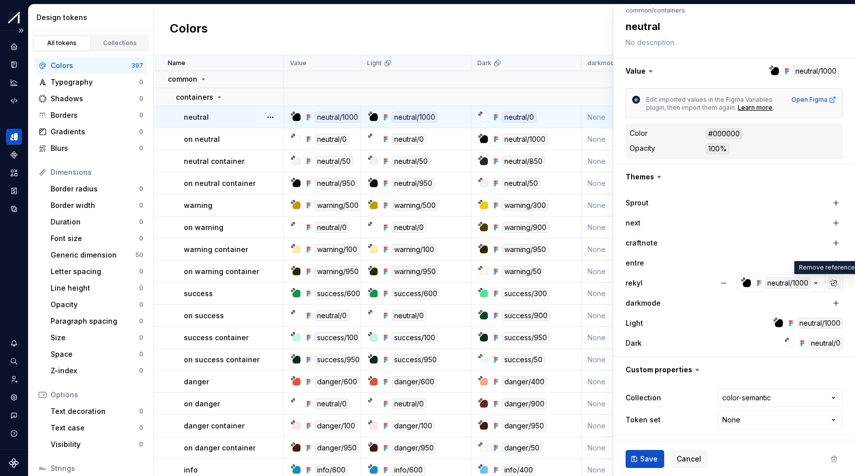
click at [809, 281] on button "button" at bounding box center [834, 283] width 14 height 14
click at [809, 284] on button "button" at bounding box center [834, 283] width 14 height 14
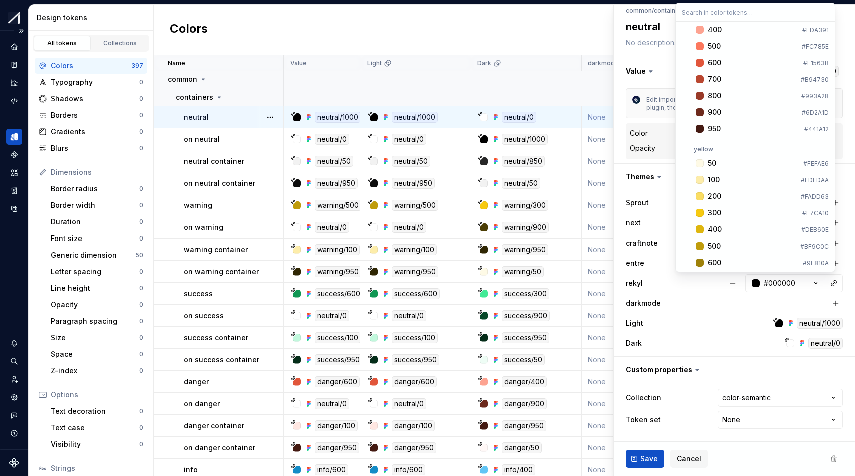
scroll to position [3615, 0]
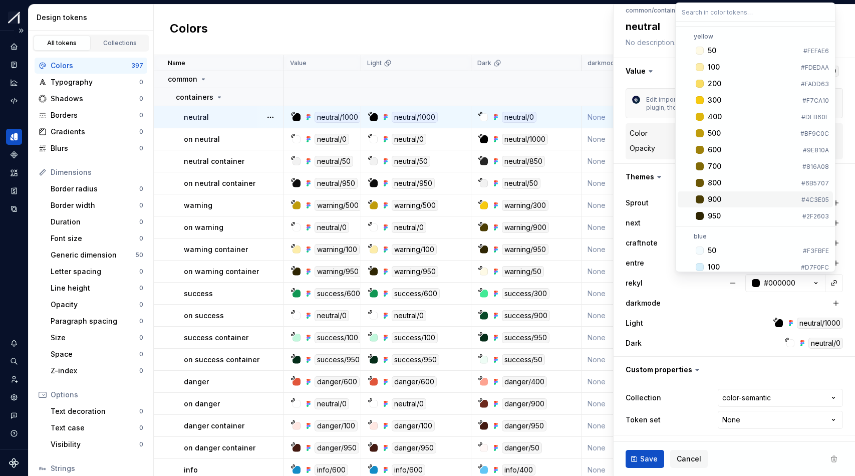
click at [809, 204] on html "Sprout MV Design system data Design tokens All tokens Collections Colors 397 Ty…" at bounding box center [427, 238] width 855 height 476
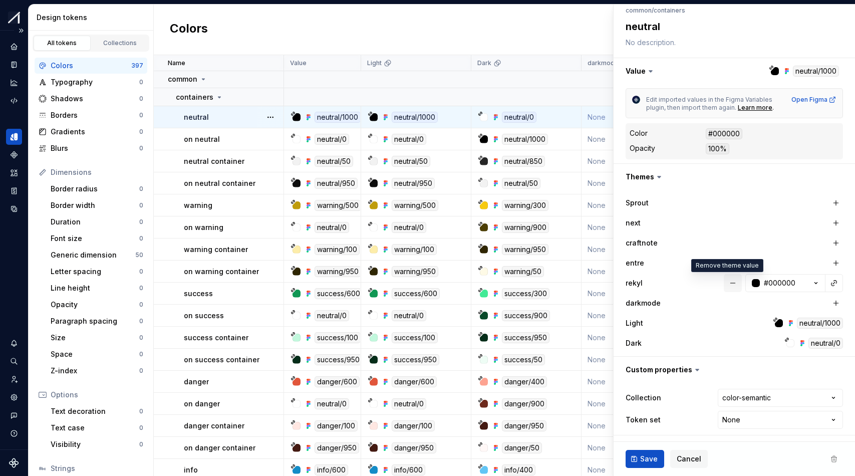
click at [724, 284] on button "button" at bounding box center [733, 283] width 18 height 18
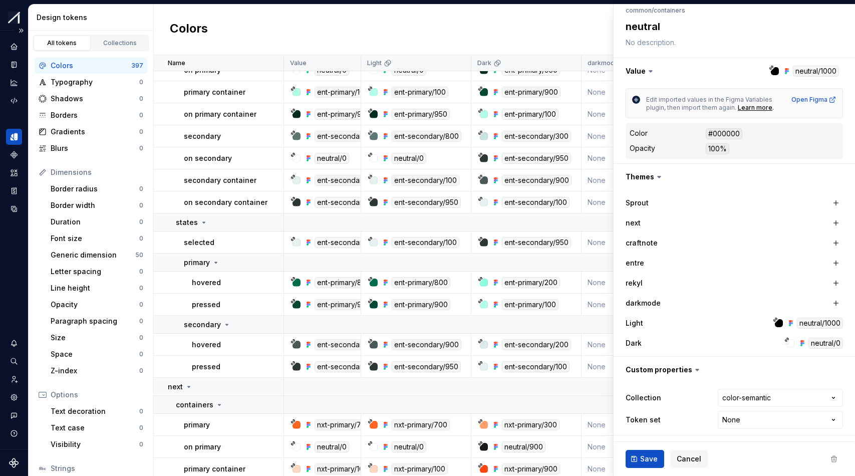
scroll to position [7927, 0]
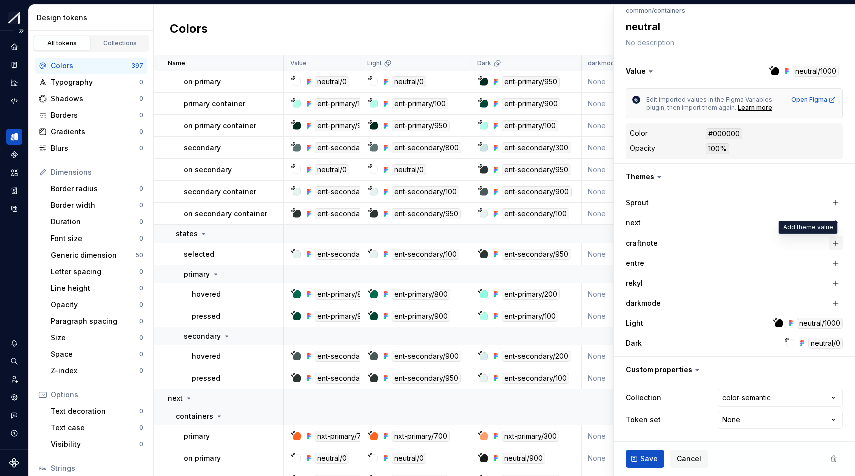
click at [809, 248] on button "button" at bounding box center [836, 243] width 14 height 14
click at [766, 244] on div "neutral/1000" at bounding box center [788, 242] width 46 height 11
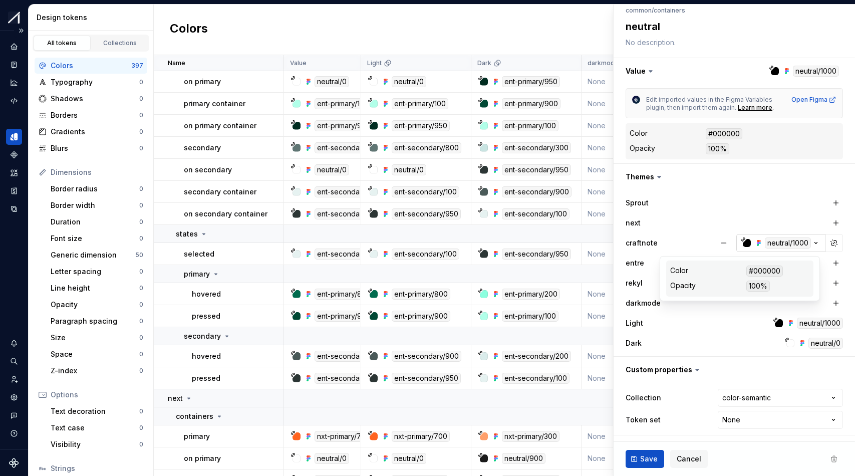
click at [755, 245] on icon "button" at bounding box center [759, 243] width 8 height 8
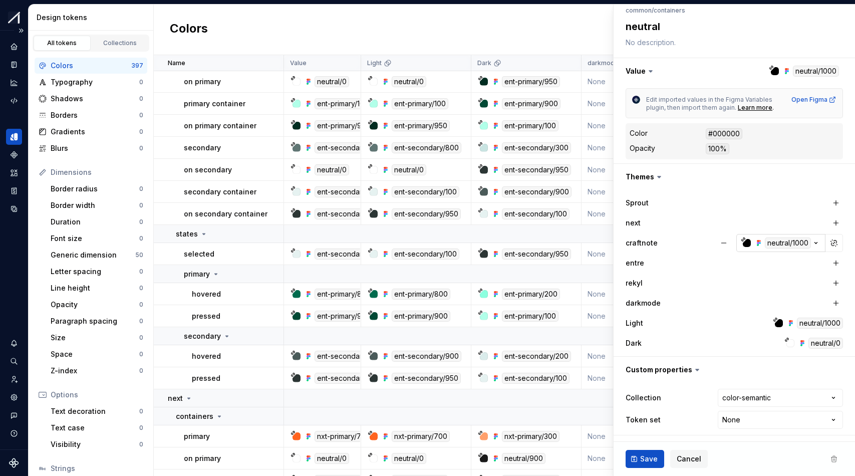
click at [743, 244] on div "button" at bounding box center [747, 243] width 8 height 8
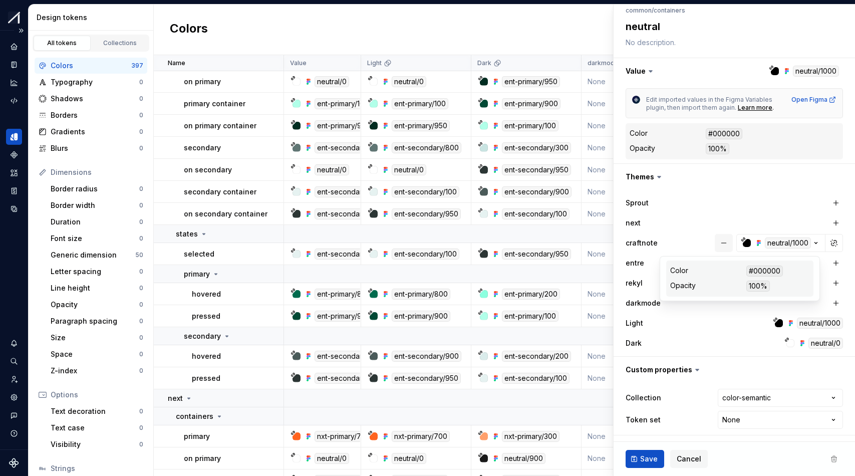
click at [715, 244] on button "button" at bounding box center [724, 243] width 18 height 18
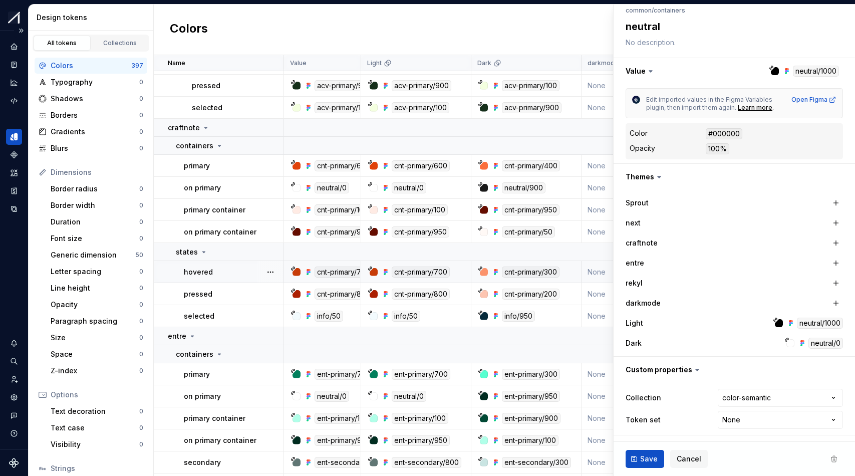
scroll to position [7622, 0]
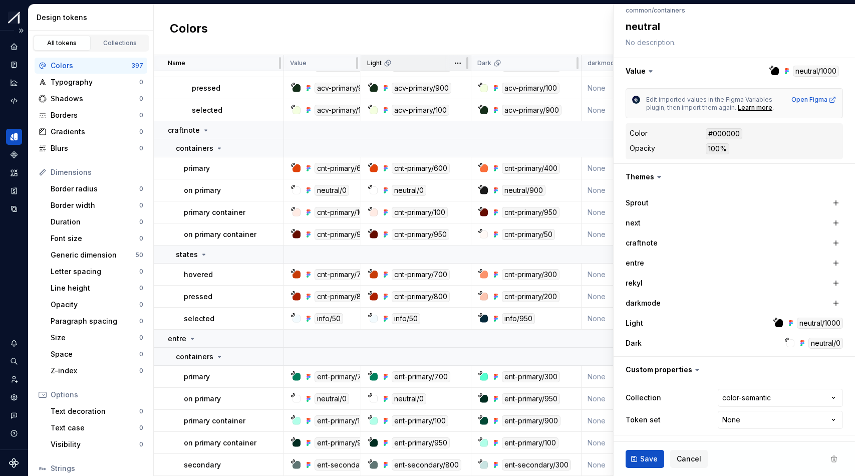
click at [387, 63] on icon at bounding box center [388, 63] width 8 height 8
click at [321, 61] on div "Value" at bounding box center [322, 63] width 65 height 8
click at [416, 64] on div "Light" at bounding box center [416, 63] width 98 height 8
click at [510, 60] on div "Dark" at bounding box center [526, 63] width 98 height 8
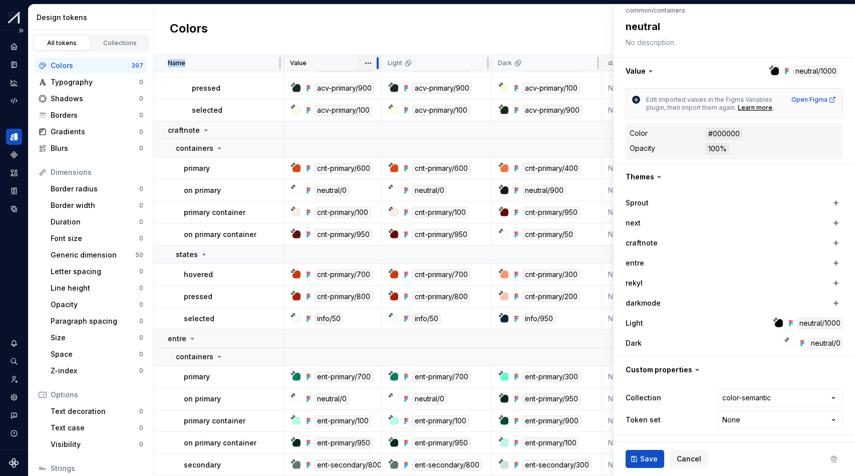
drag, startPoint x: 359, startPoint y: 65, endPoint x: 381, endPoint y: 69, distance: 22.3
click at [476, 64] on html "Sprout MV Design system data Design tokens All tokens Collections Colors 397 Ty…" at bounding box center [427, 238] width 855 height 476
click at [475, 32] on html "Sprout MV Design system data Design tokens All tokens Collections Colors 397 Ty…" at bounding box center [427, 238] width 855 height 476
click at [13, 99] on icon "Code automation" at bounding box center [14, 100] width 9 height 9
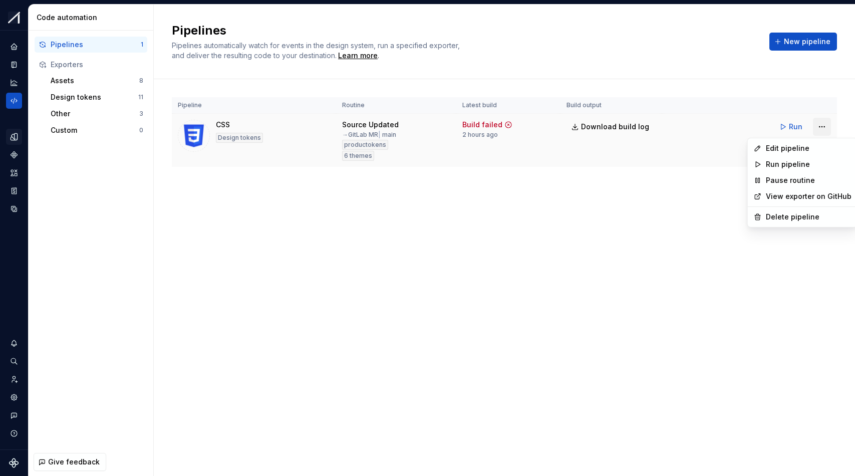
click at [809, 126] on html "Sprout MV Design system data Code automation Pipelines 1 Exporters Assets 8 Des…" at bounding box center [427, 238] width 855 height 476
click at [786, 149] on div "Edit pipeline" at bounding box center [809, 148] width 86 height 10
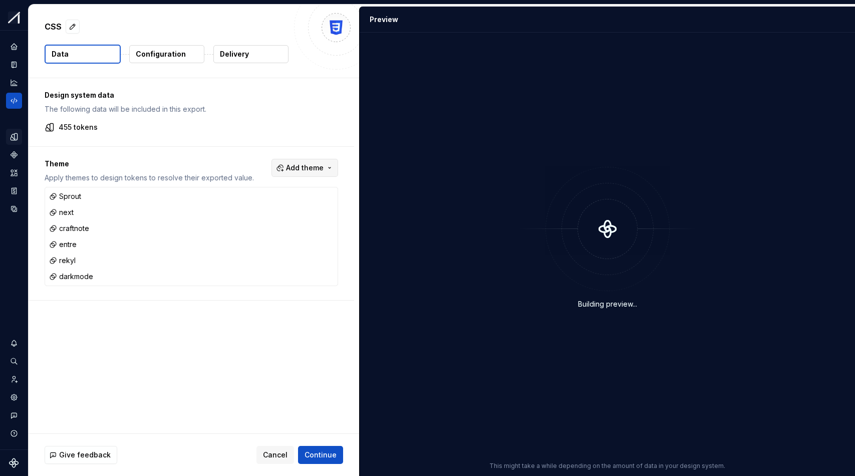
click at [324, 164] on button "Add theme" at bounding box center [305, 168] width 67 height 18
click at [234, 307] on span "Light" at bounding box center [277, 304] width 115 height 16
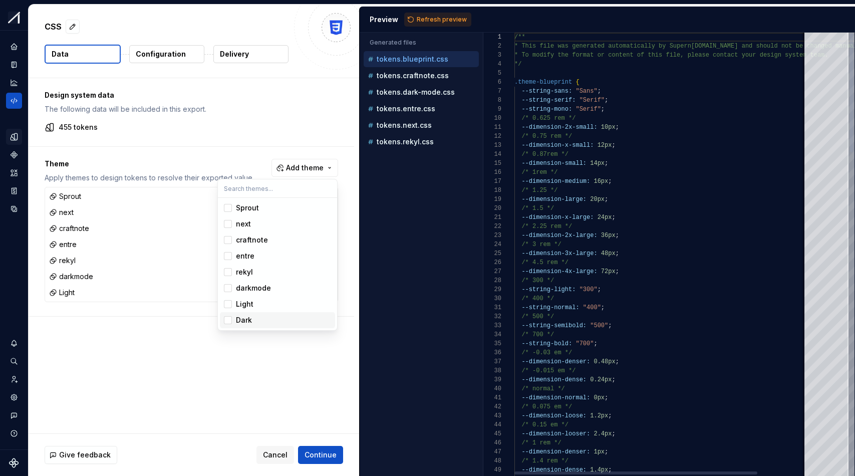
click at [233, 319] on span "Dark" at bounding box center [277, 320] width 115 height 16
click at [234, 303] on span "Light" at bounding box center [277, 304] width 115 height 16
click at [234, 318] on span "Dark" at bounding box center [277, 320] width 115 height 16
click at [14, 64] on html "Sprout MV Design system data CSS Data Configuration Delivery Design system data…" at bounding box center [427, 238] width 855 height 476
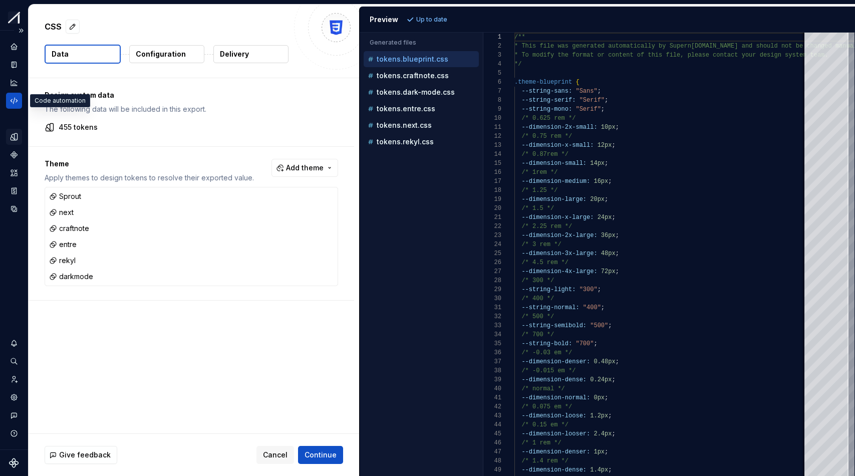
click at [15, 100] on icon "Code automation" at bounding box center [14, 100] width 9 height 9
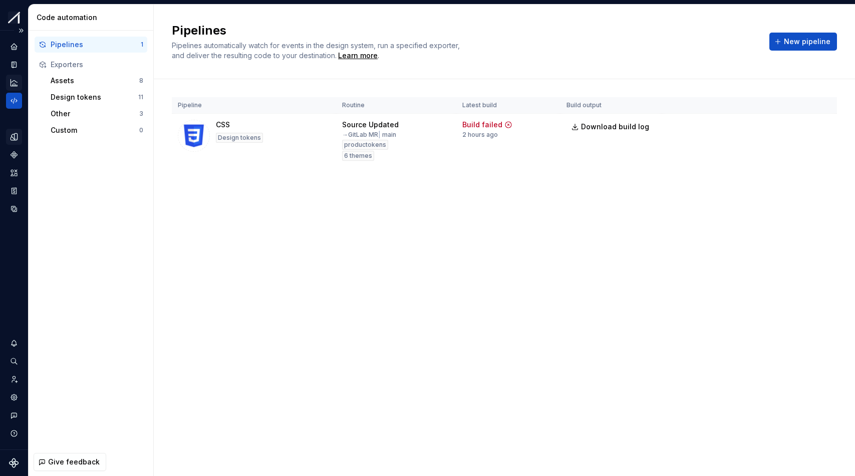
click at [11, 79] on icon "Analytics" at bounding box center [14, 82] width 7 height 7
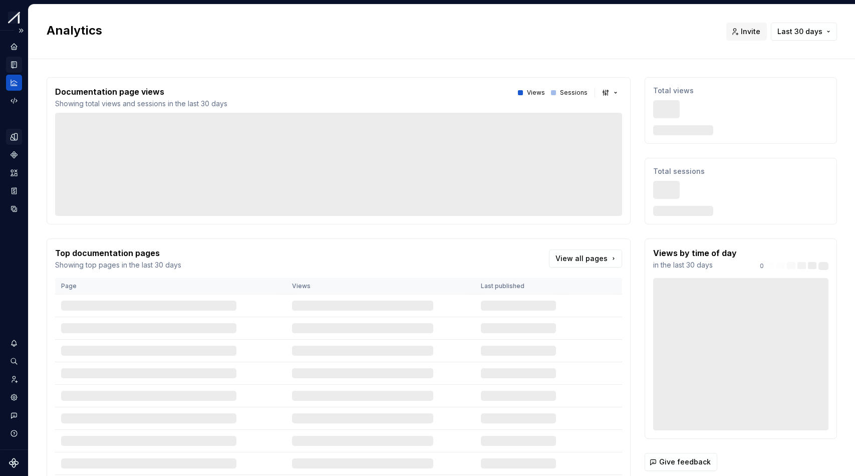
click at [13, 63] on icon "Documentation" at bounding box center [15, 65] width 4 height 6
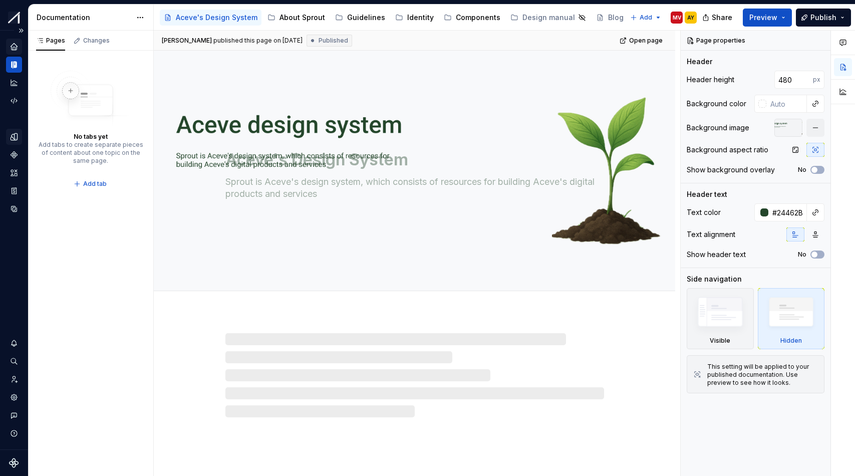
click at [13, 51] on icon "Home" at bounding box center [14, 46] width 9 height 9
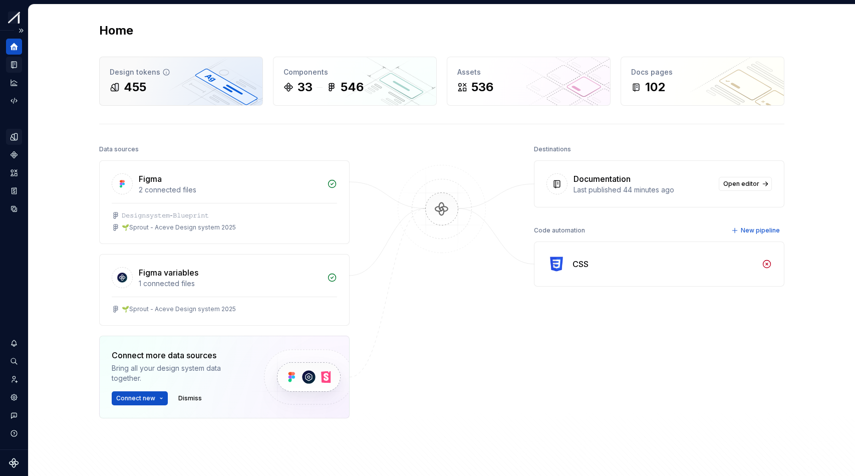
click at [186, 79] on div "455" at bounding box center [181, 87] width 143 height 16
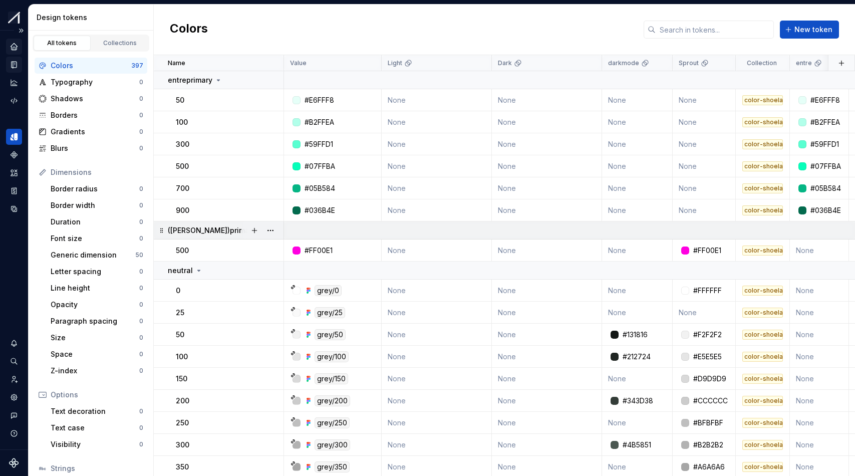
click at [261, 230] on icon at bounding box center [262, 230] width 3 height 1
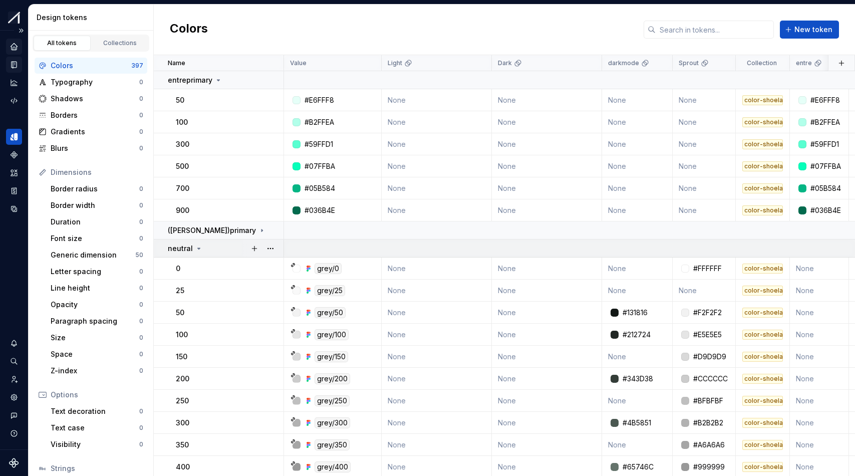
click at [199, 248] on icon at bounding box center [199, 249] width 8 height 8
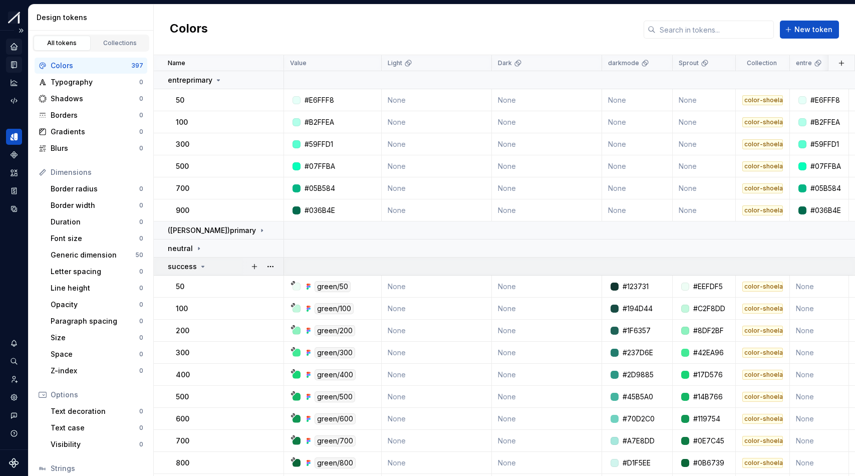
click at [202, 267] on icon at bounding box center [203, 267] width 8 height 8
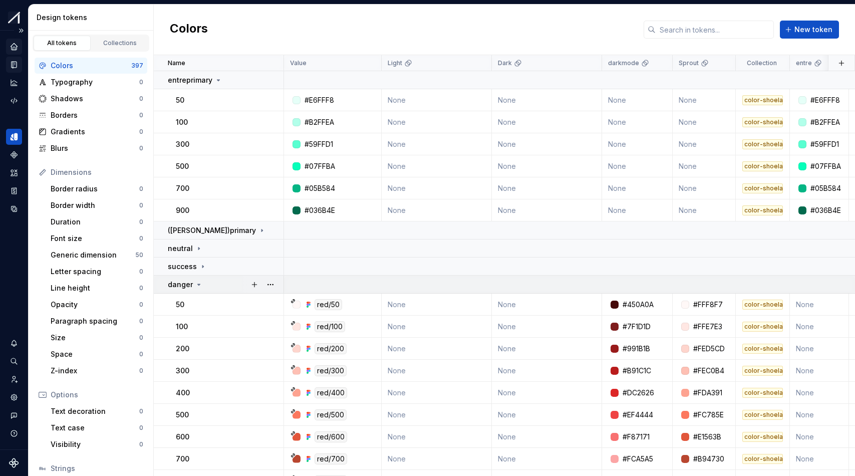
click at [198, 285] on icon at bounding box center [199, 285] width 8 height 8
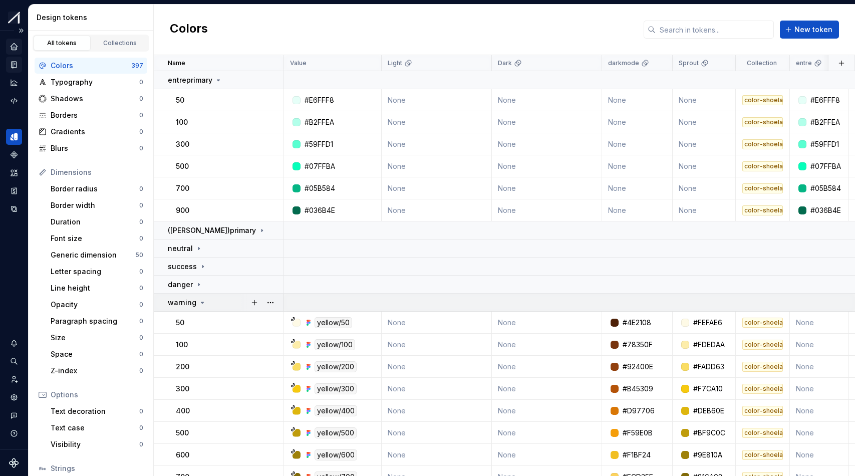
click at [201, 303] on icon at bounding box center [202, 302] width 3 height 1
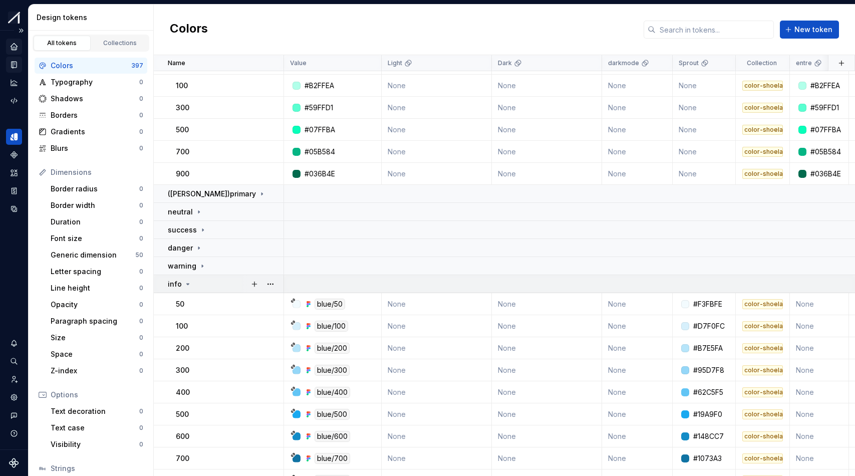
scroll to position [45, 0]
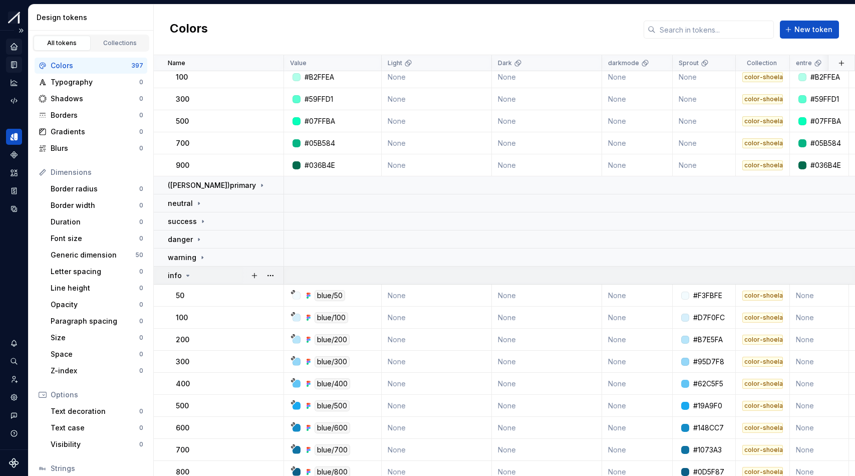
click at [189, 275] on icon at bounding box center [188, 276] width 8 height 8
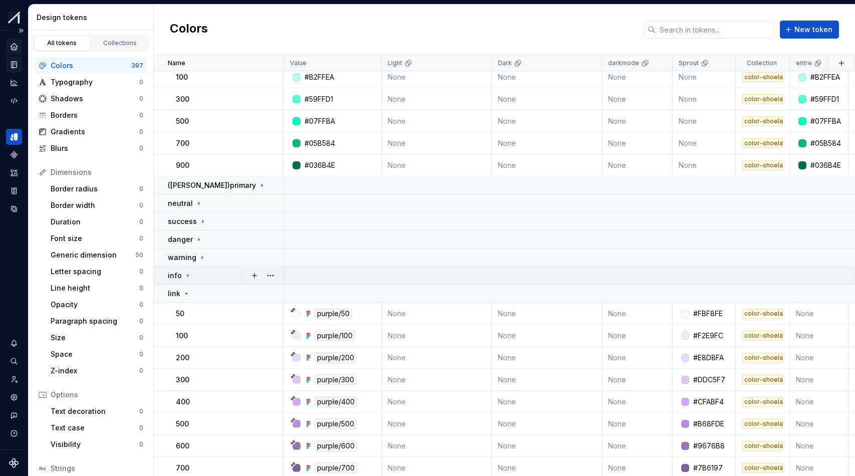
scroll to position [0, 0]
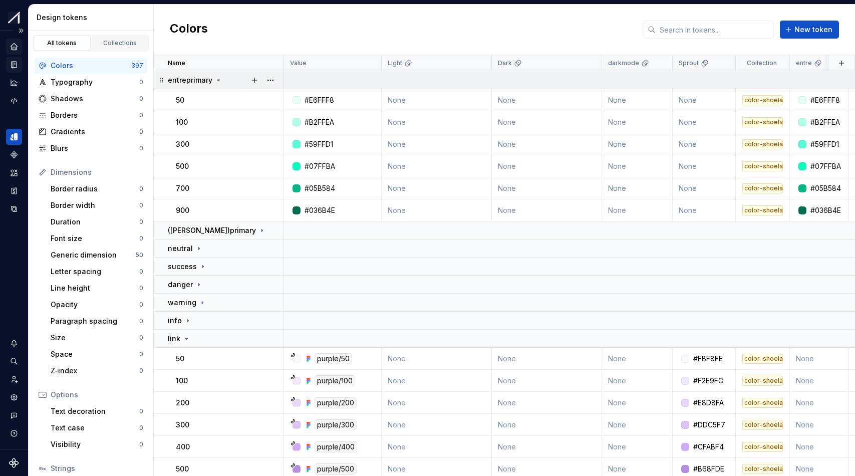
click at [215, 80] on icon at bounding box center [218, 80] width 8 height 8
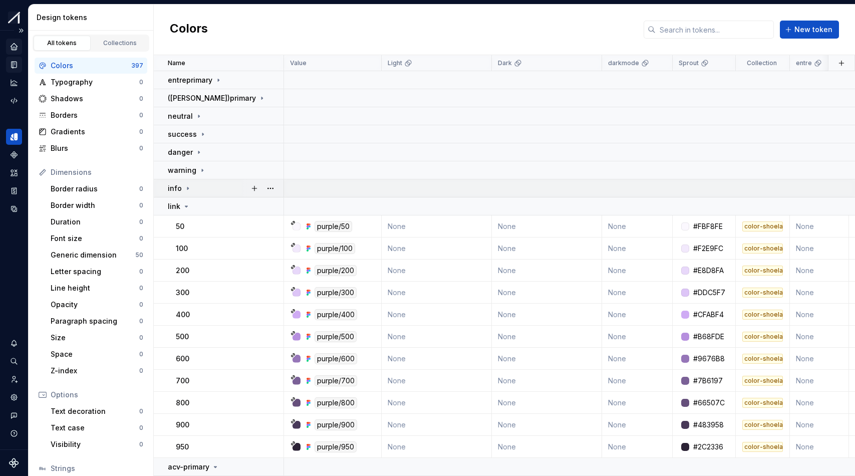
click at [188, 188] on icon at bounding box center [188, 188] width 8 height 8
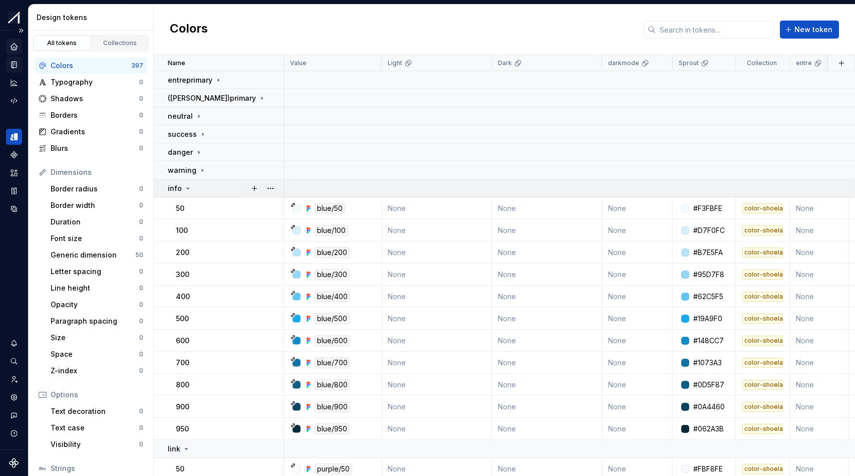
click at [186, 189] on icon at bounding box center [188, 188] width 8 height 8
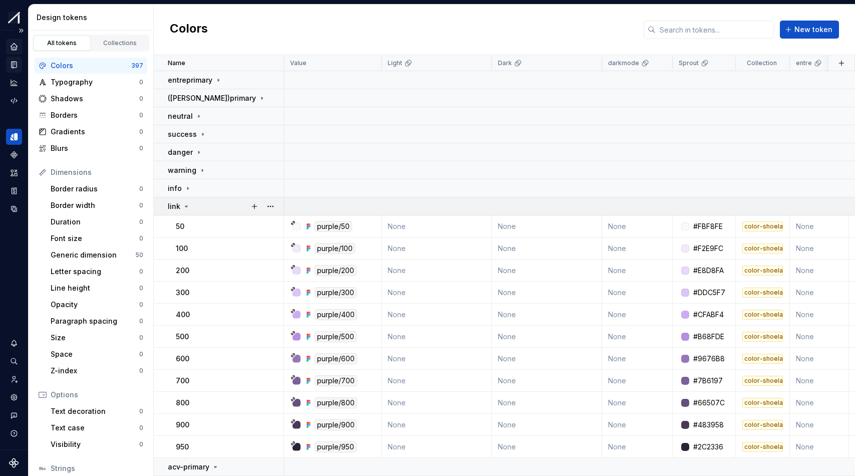
click at [189, 204] on icon at bounding box center [186, 206] width 8 height 8
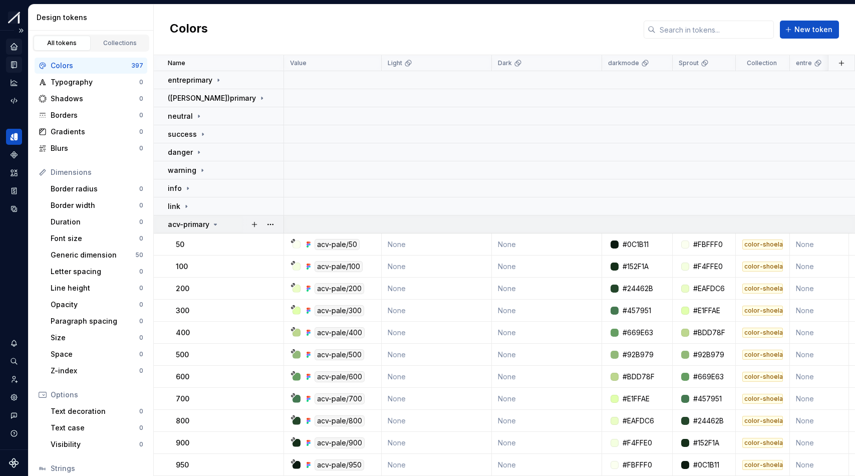
click at [212, 226] on icon at bounding box center [215, 224] width 8 height 8
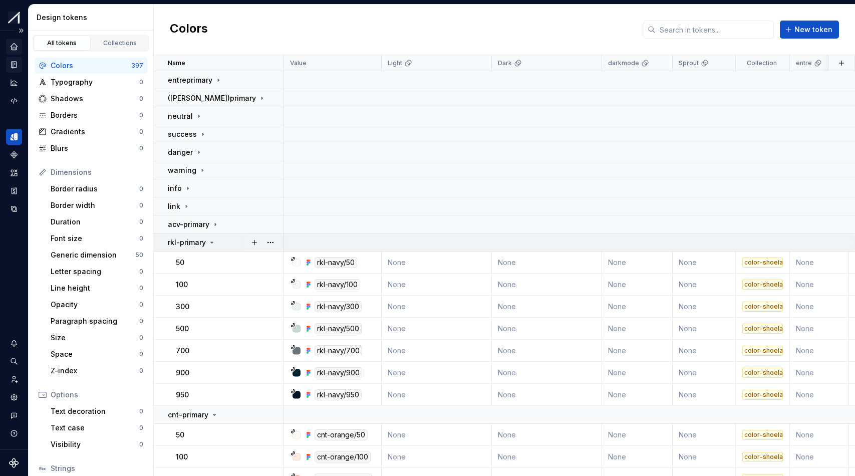
click at [213, 242] on icon at bounding box center [212, 242] width 8 height 8
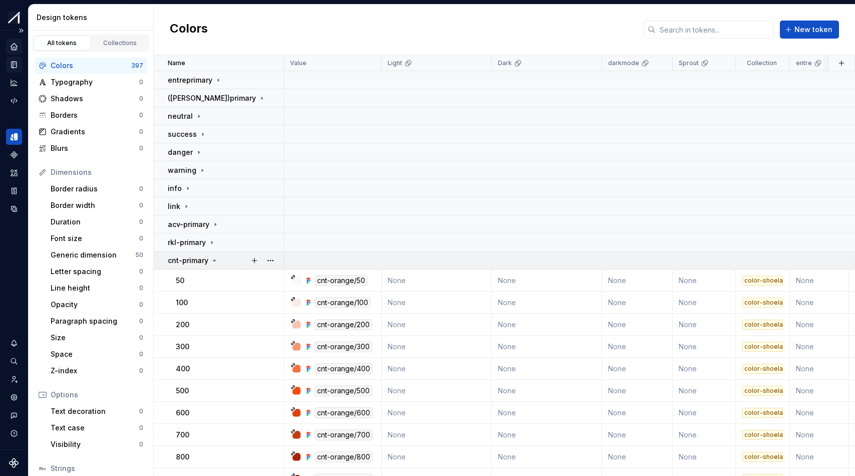
click at [213, 260] on icon at bounding box center [214, 260] width 3 height 1
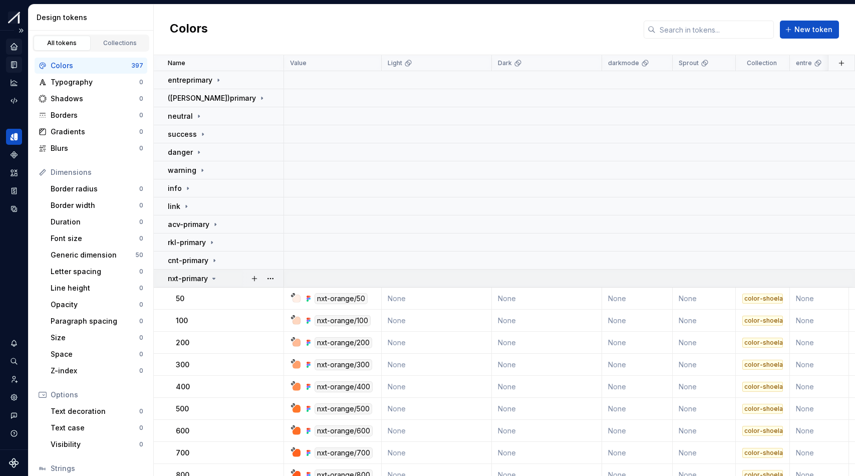
click at [211, 278] on icon at bounding box center [214, 279] width 8 height 8
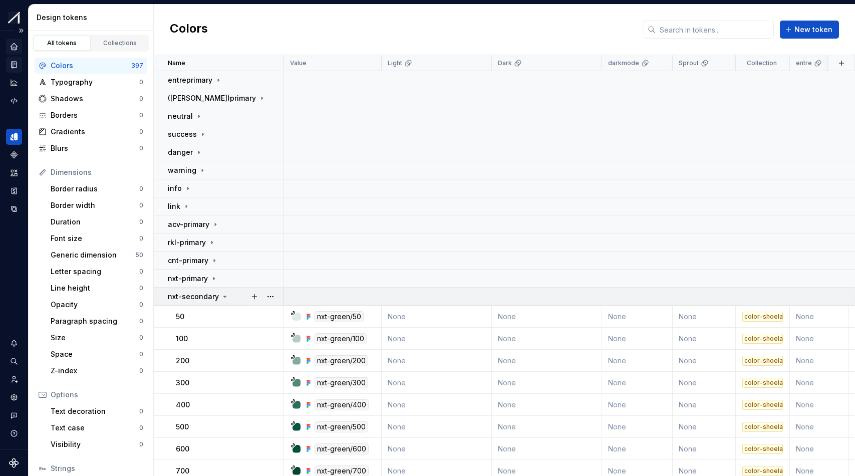
click at [221, 296] on icon at bounding box center [225, 297] width 8 height 8
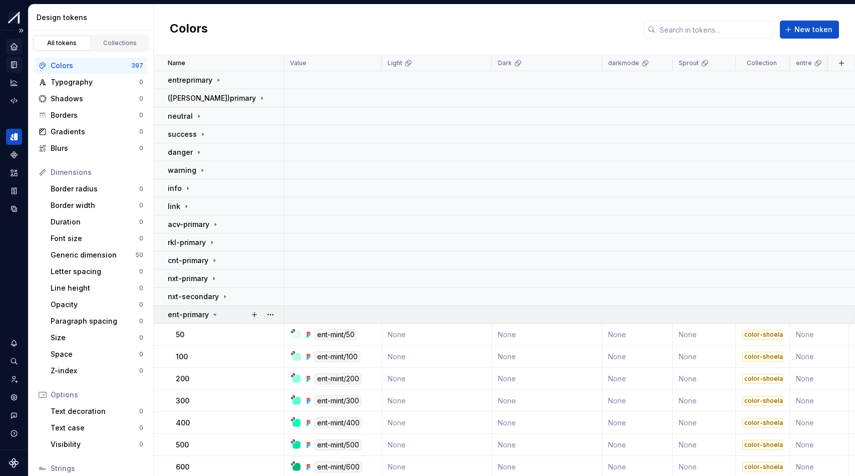
click at [218, 315] on div "ent-primary" at bounding box center [225, 315] width 115 height 10
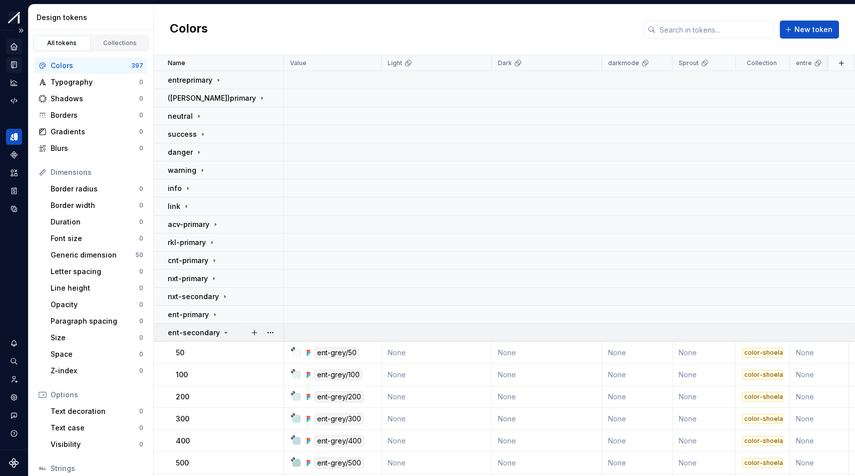
click at [222, 331] on icon at bounding box center [226, 333] width 8 height 8
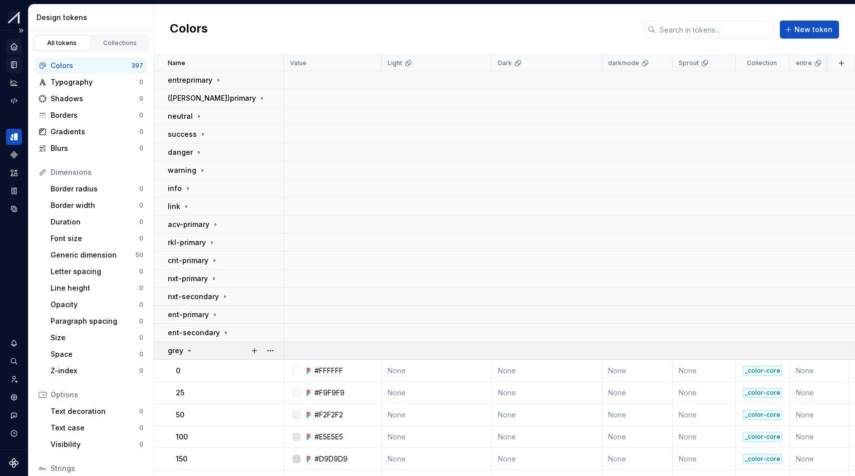
click at [187, 347] on icon at bounding box center [189, 351] width 8 height 8
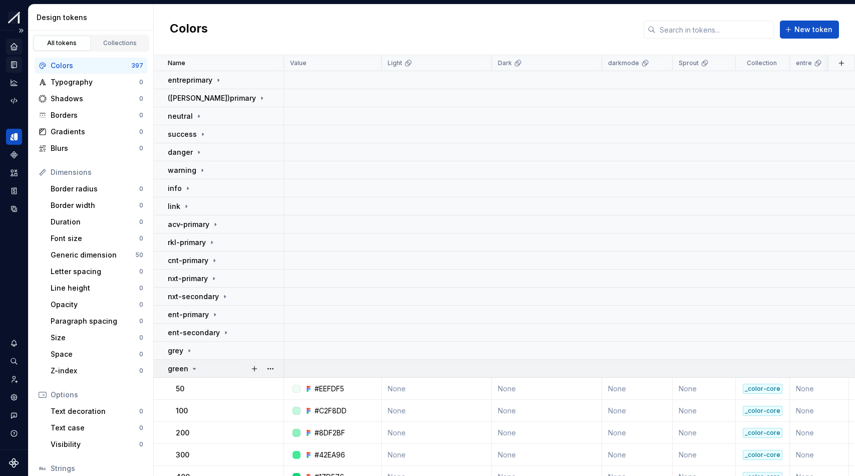
click at [191, 366] on icon at bounding box center [194, 369] width 8 height 8
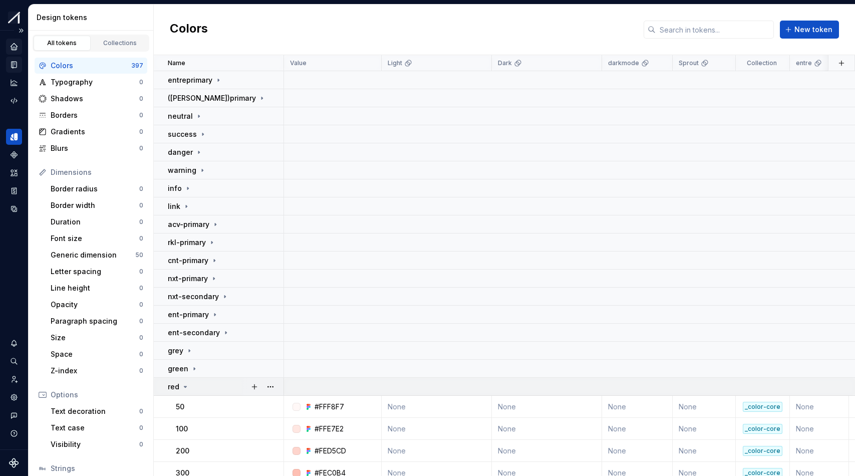
click at [186, 387] on icon at bounding box center [185, 387] width 8 height 8
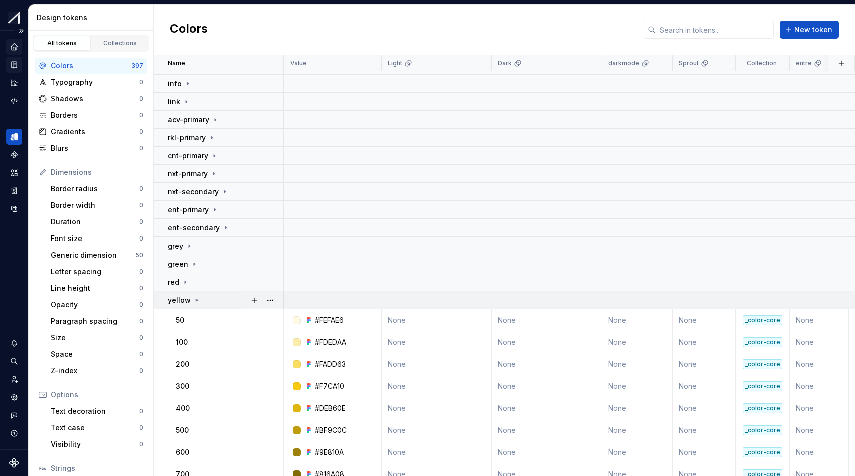
scroll to position [120, 0]
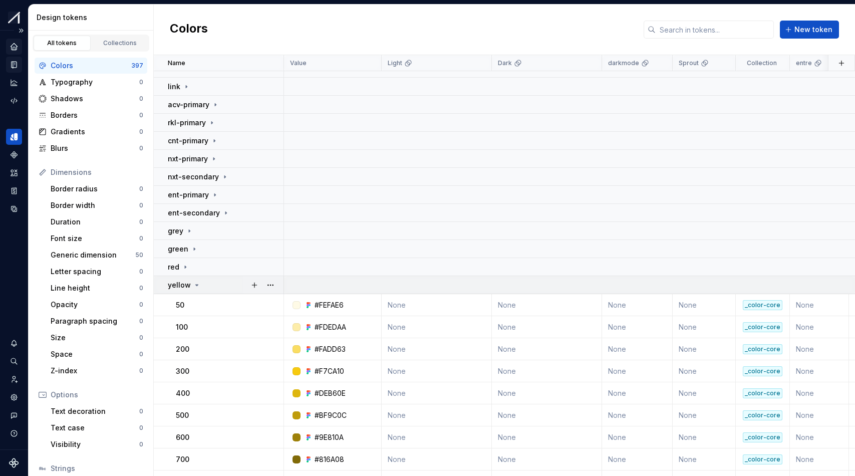
click at [197, 286] on icon at bounding box center [197, 285] width 8 height 8
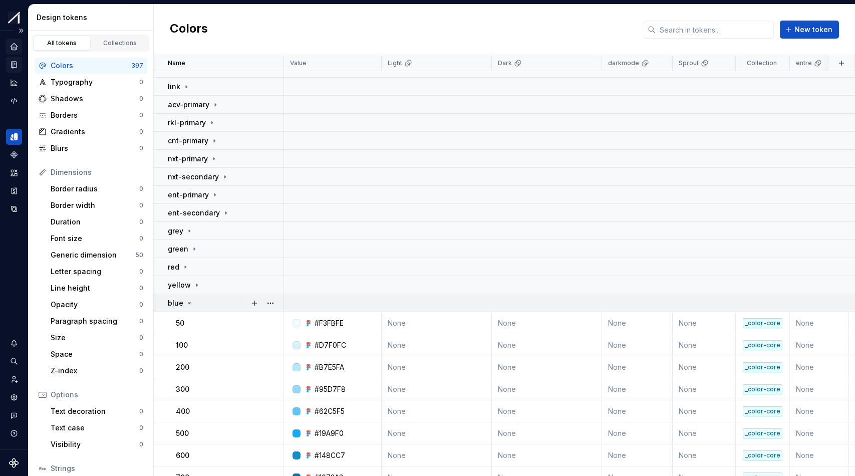
click at [189, 298] on div "blue" at bounding box center [181, 303] width 26 height 10
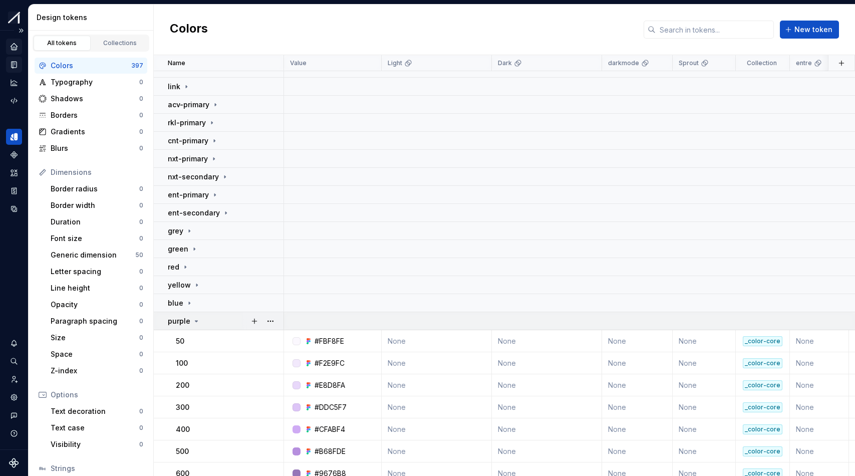
click at [197, 321] on icon at bounding box center [196, 321] width 8 height 8
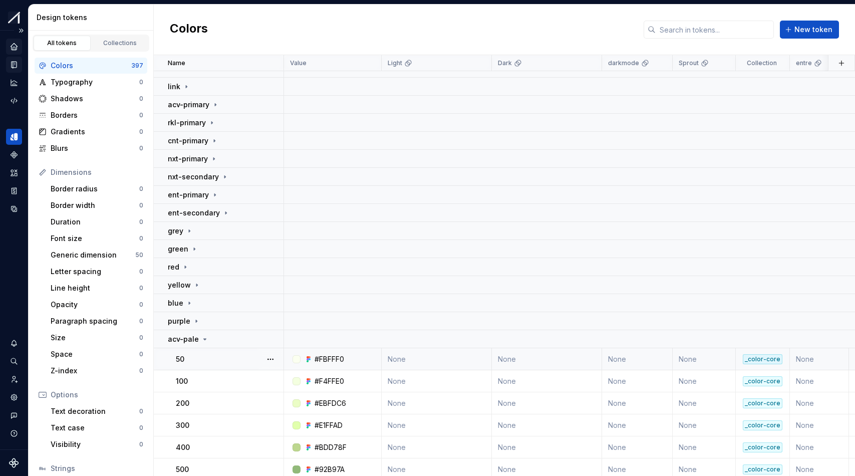
click at [215, 366] on td "50" at bounding box center [219, 359] width 130 height 22
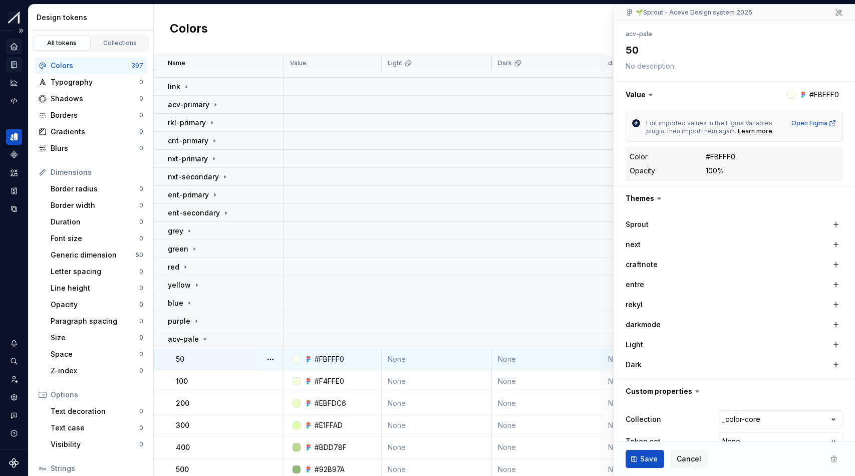
scroll to position [112, 0]
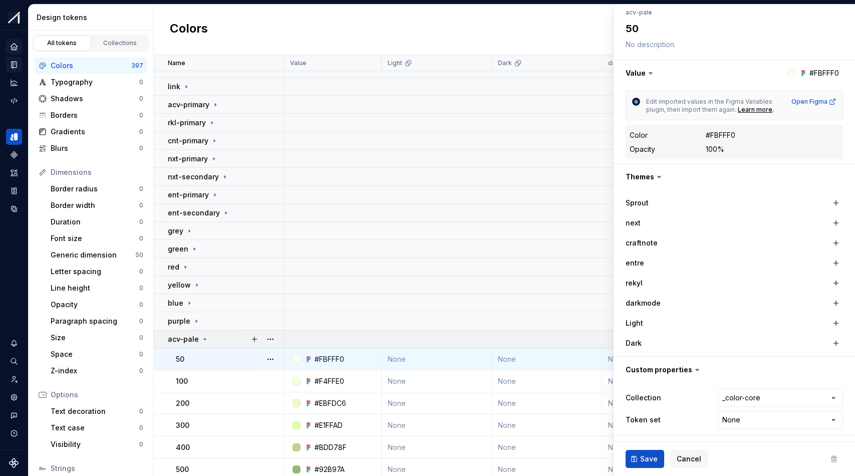
click at [204, 341] on icon at bounding box center [205, 339] width 8 height 8
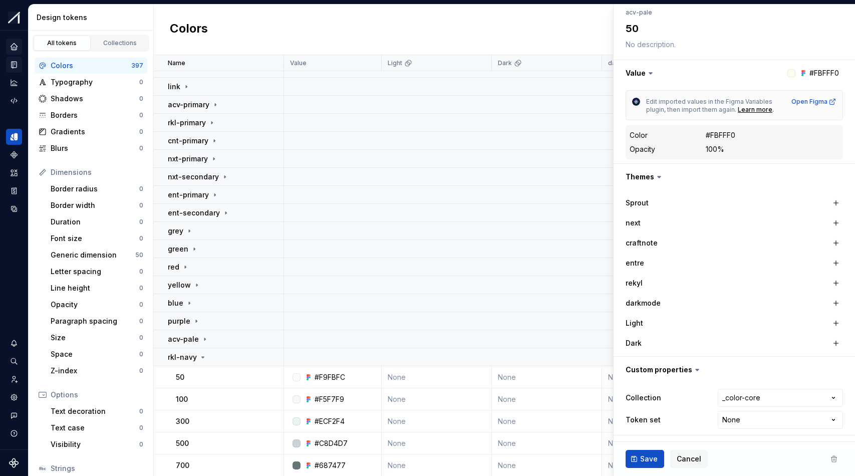
click at [642, 207] on label "Sprout" at bounding box center [637, 203] width 23 height 10
click at [635, 206] on label "Sprout" at bounding box center [637, 203] width 23 height 10
click at [202, 357] on icon at bounding box center [203, 357] width 3 height 1
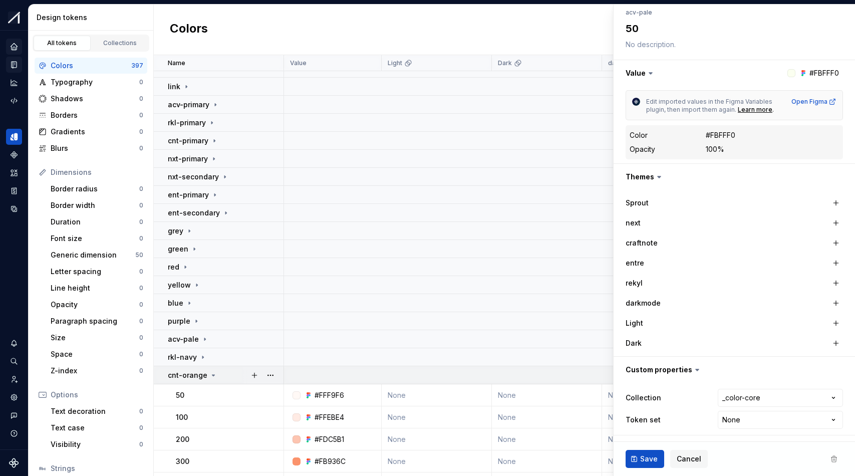
click at [212, 374] on icon at bounding box center [213, 375] width 8 height 8
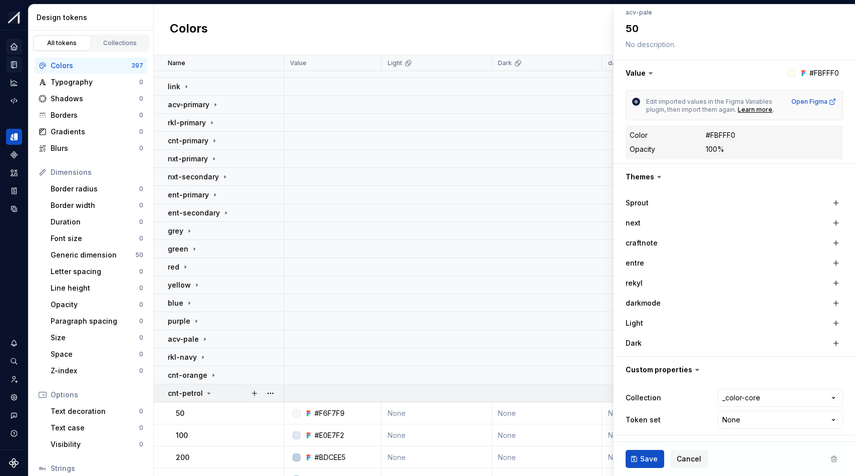
click at [209, 392] on icon at bounding box center [209, 393] width 8 height 8
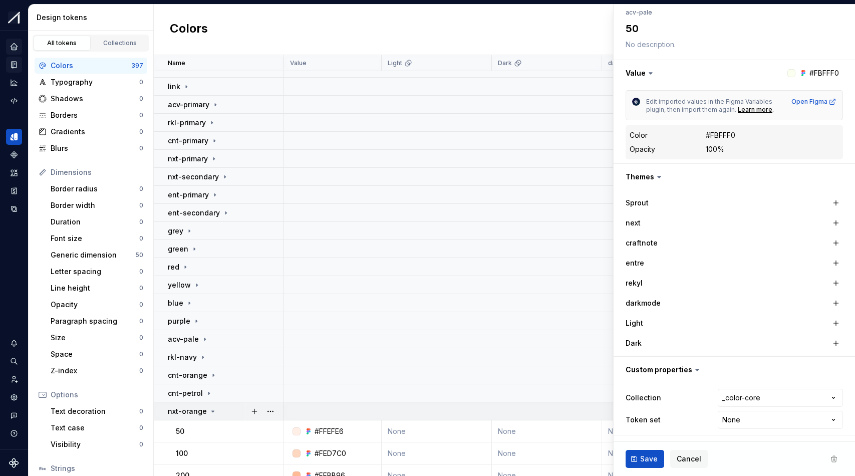
click at [209, 416] on td "nxt-orange" at bounding box center [219, 411] width 130 height 18
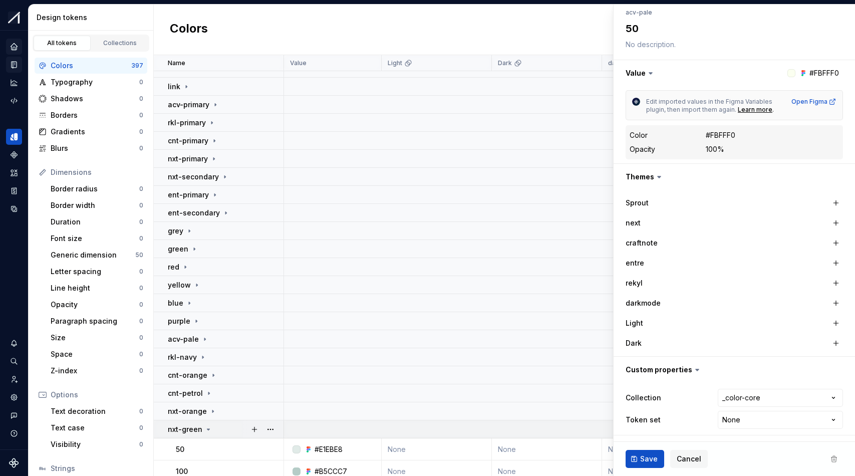
click at [208, 430] on icon at bounding box center [208, 429] width 8 height 8
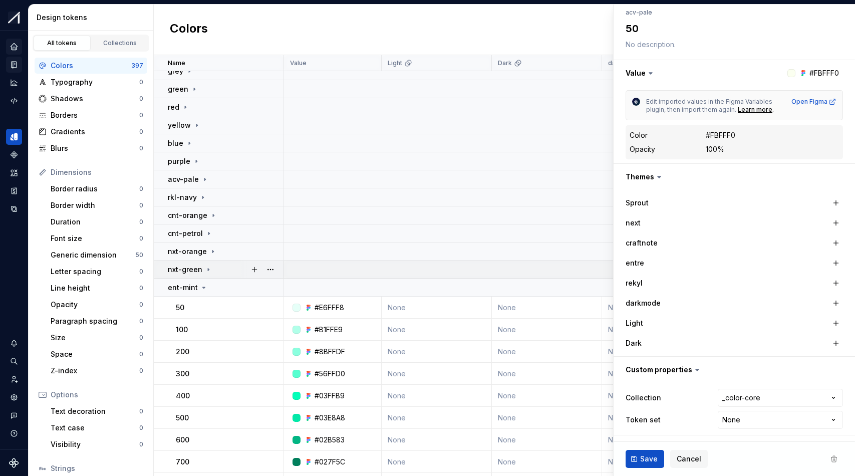
scroll to position [287, 0]
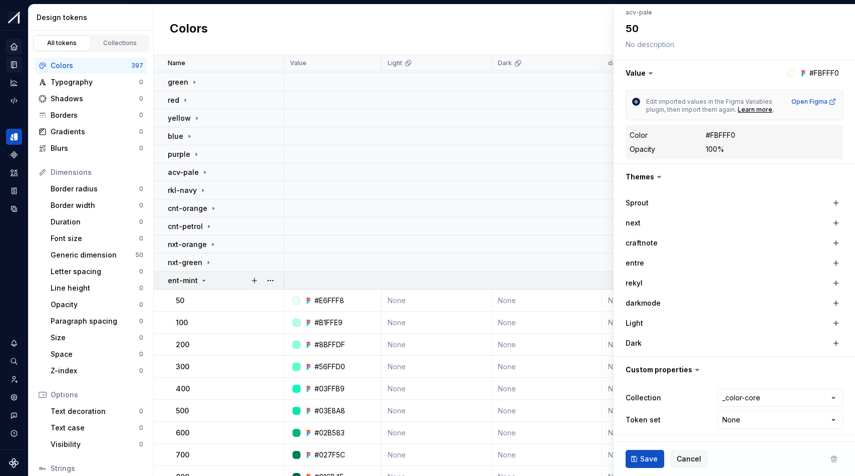
click at [201, 283] on icon at bounding box center [204, 281] width 8 height 8
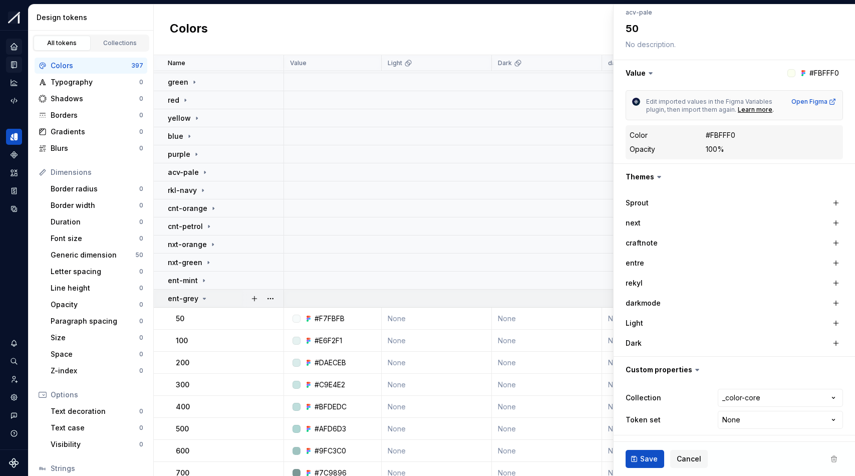
click at [201, 300] on icon at bounding box center [204, 299] width 8 height 8
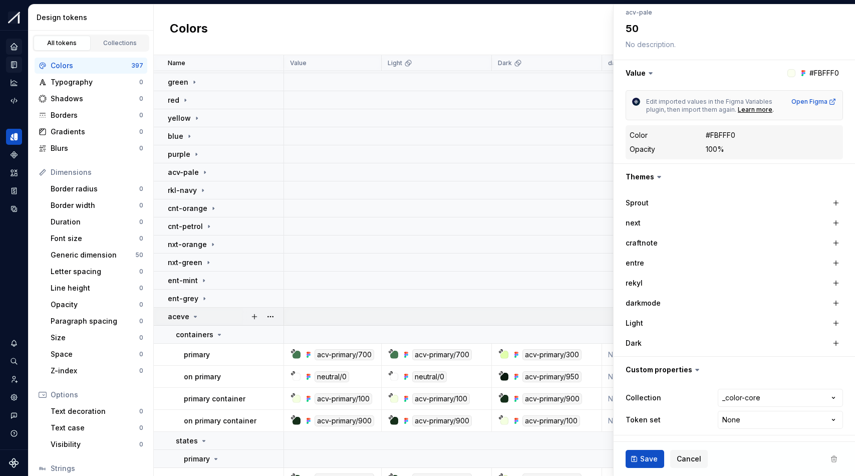
click at [194, 317] on icon at bounding box center [195, 316] width 3 height 1
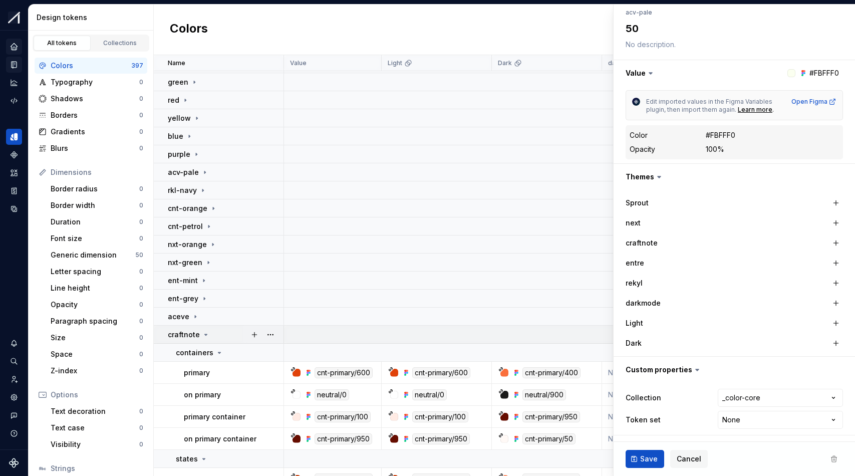
click at [205, 336] on icon at bounding box center [206, 335] width 8 height 8
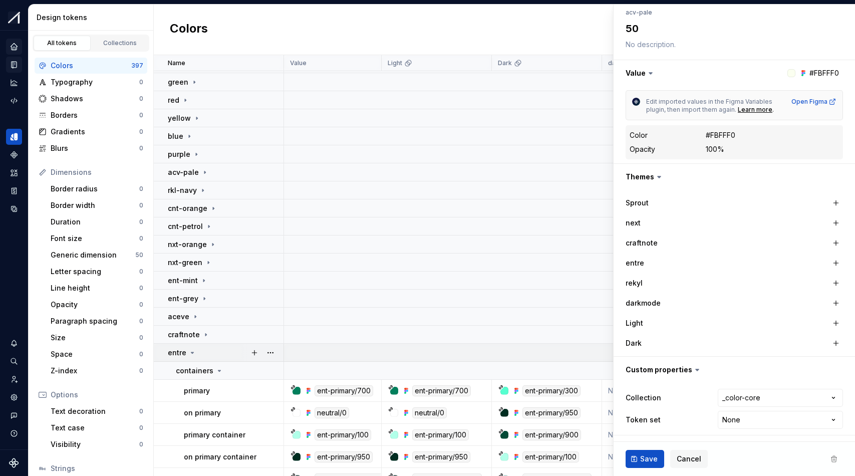
click at [190, 352] on icon at bounding box center [192, 353] width 8 height 8
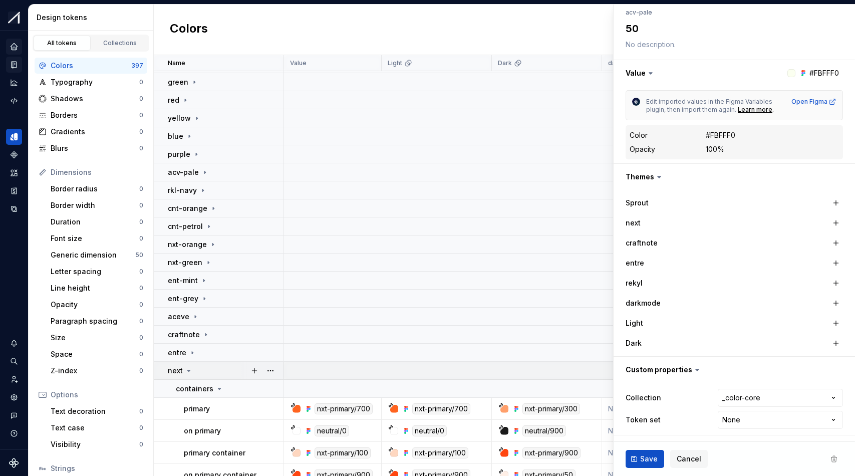
click at [189, 369] on icon at bounding box center [189, 371] width 8 height 8
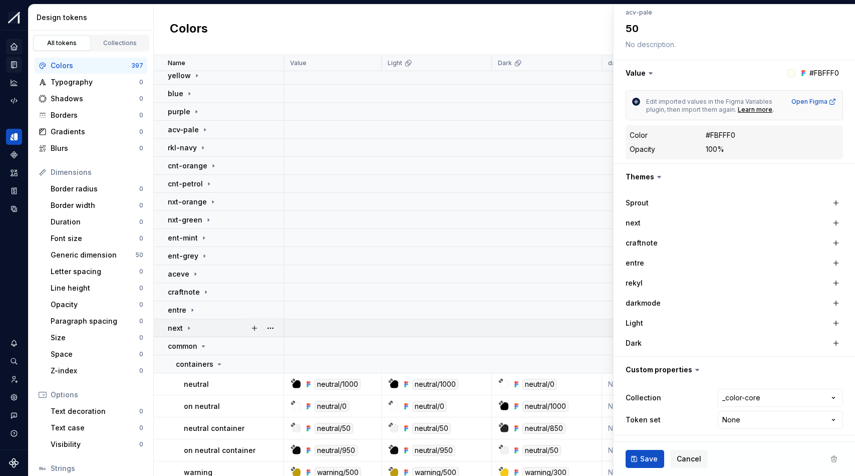
scroll to position [391, 0]
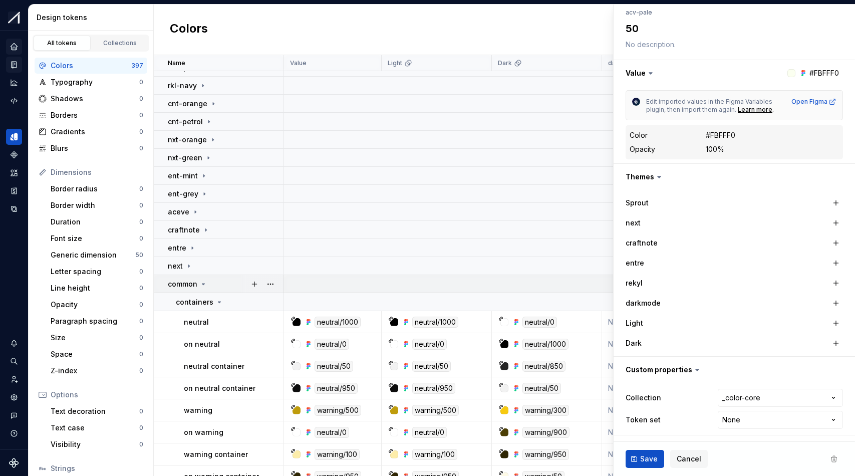
click at [203, 284] on icon at bounding box center [203, 284] width 3 height 1
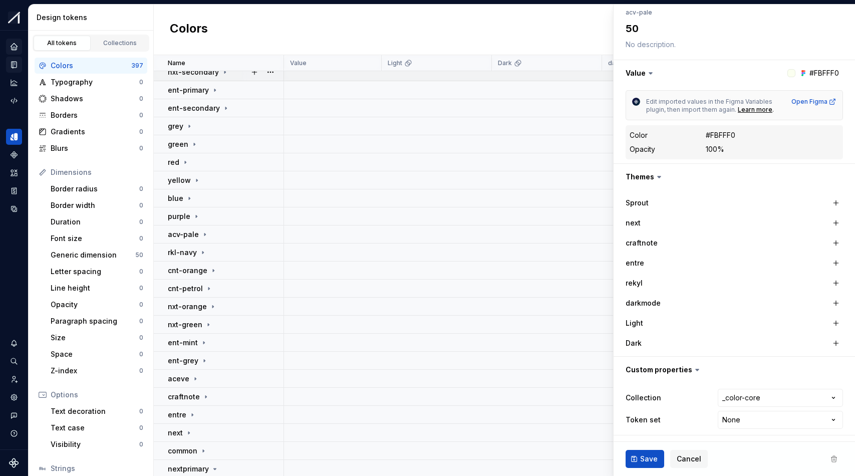
scroll to position [304, 0]
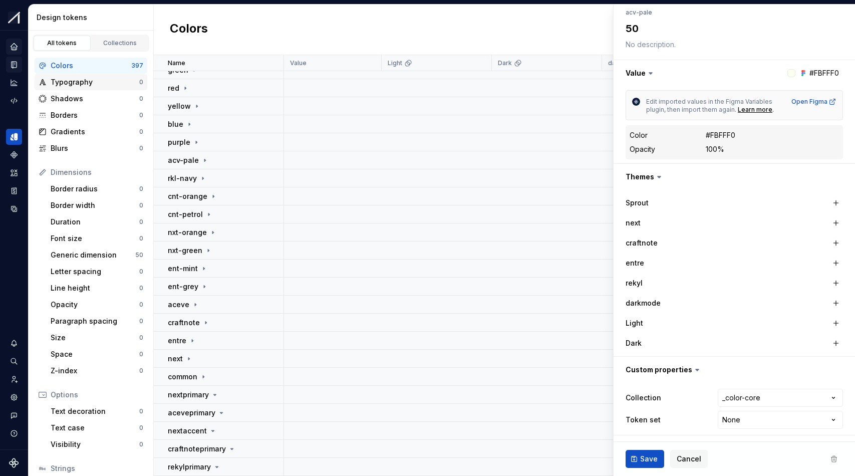
click at [102, 79] on div "Typography" at bounding box center [95, 82] width 89 height 10
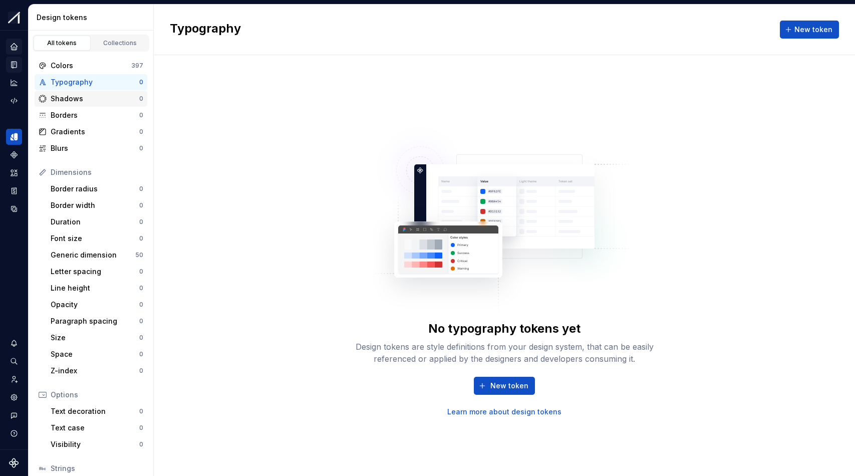
click at [96, 106] on div "Shadows 0" at bounding box center [91, 99] width 113 height 16
click at [113, 256] on div "Generic dimension" at bounding box center [93, 255] width 85 height 10
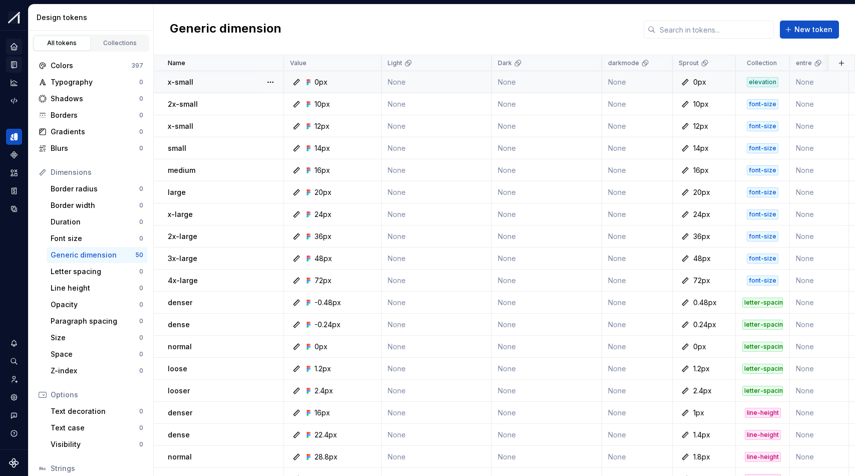
click at [348, 81] on div "0px" at bounding box center [336, 82] width 90 height 10
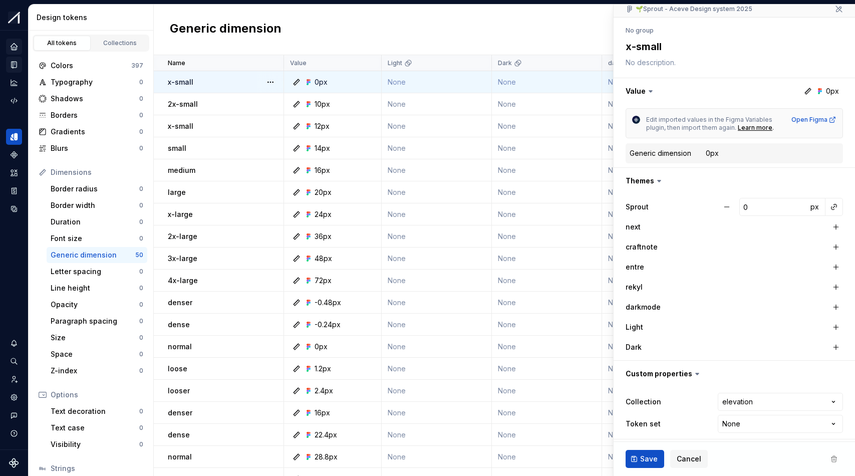
scroll to position [98, 0]
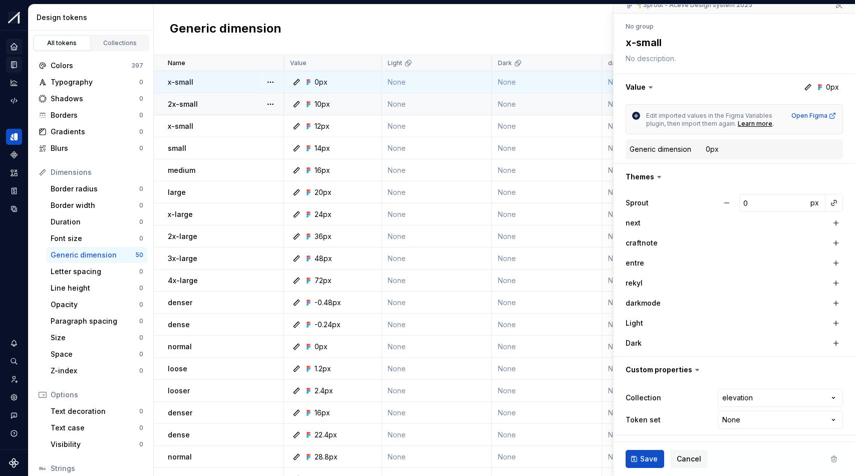
click at [455, 106] on td "None" at bounding box center [437, 104] width 110 height 22
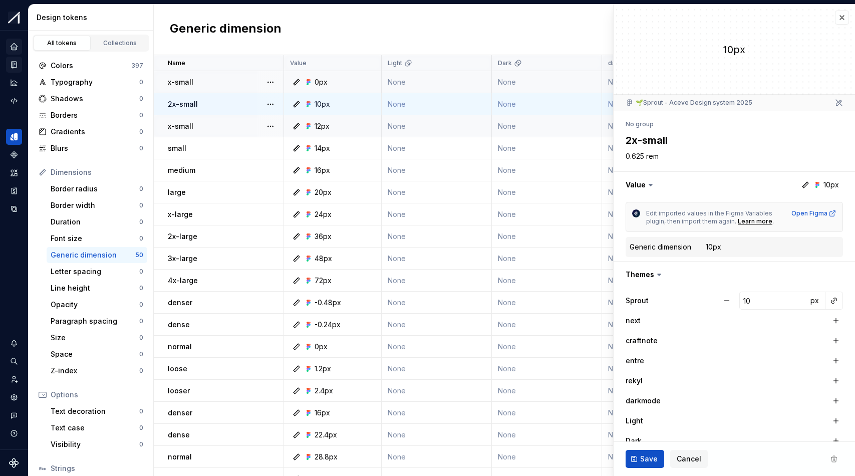
click at [443, 127] on td "None" at bounding box center [437, 126] width 110 height 22
type textarea "*"
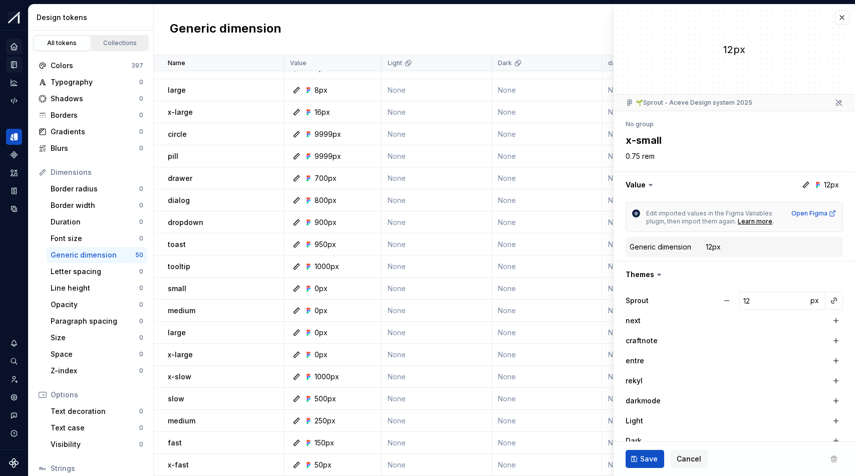
click at [118, 43] on div "Collections" at bounding box center [120, 43] width 50 height 8
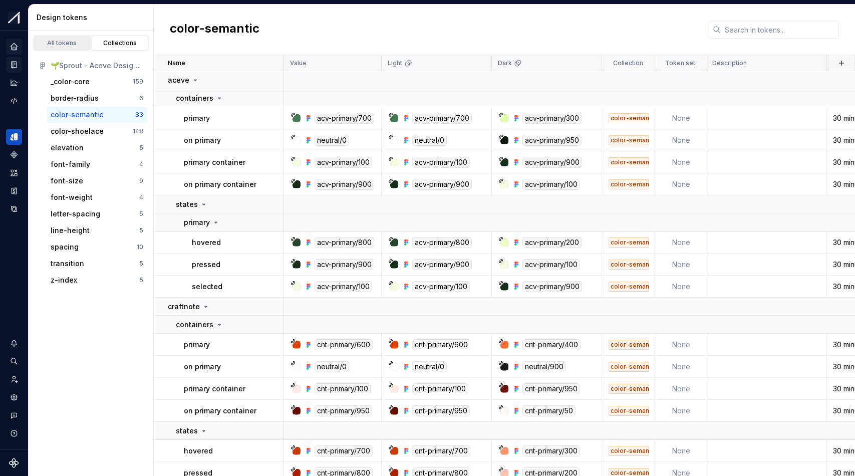
click at [74, 47] on link "All tokens" at bounding box center [62, 43] width 57 height 15
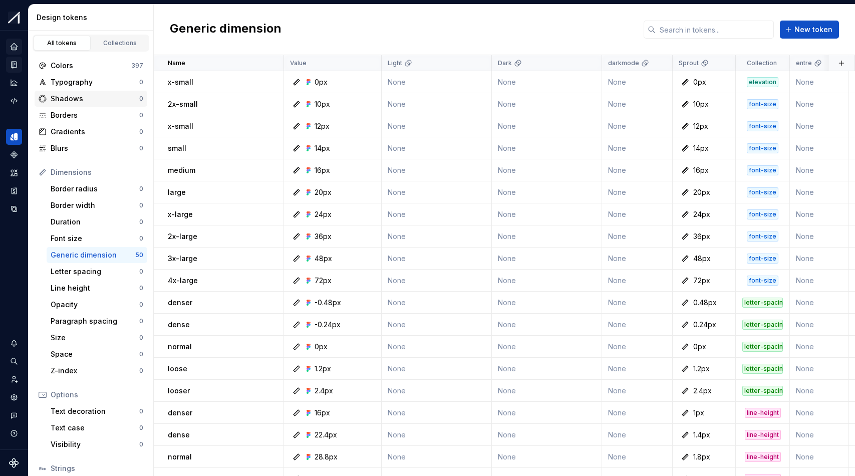
click at [83, 94] on div "Shadows" at bounding box center [95, 99] width 89 height 10
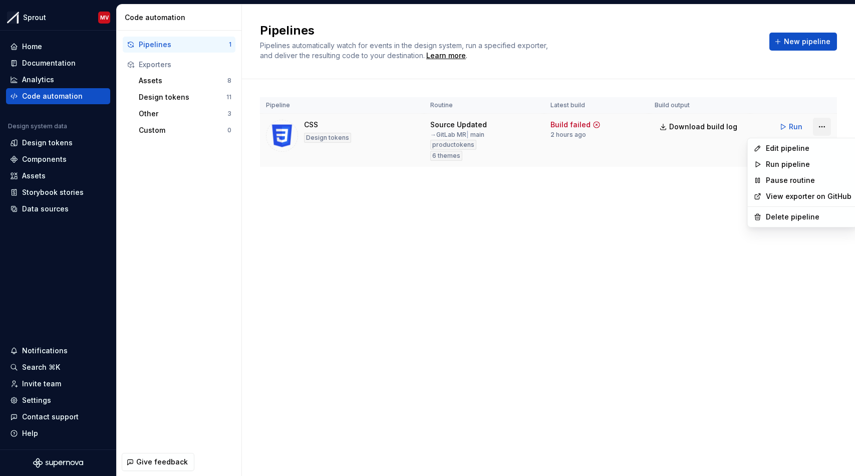
click at [819, 129] on html "Sprout MV Home Documentation Analytics Code automation Design system data Desig…" at bounding box center [427, 238] width 855 height 476
click at [803, 146] on div "Edit pipeline" at bounding box center [809, 148] width 86 height 10
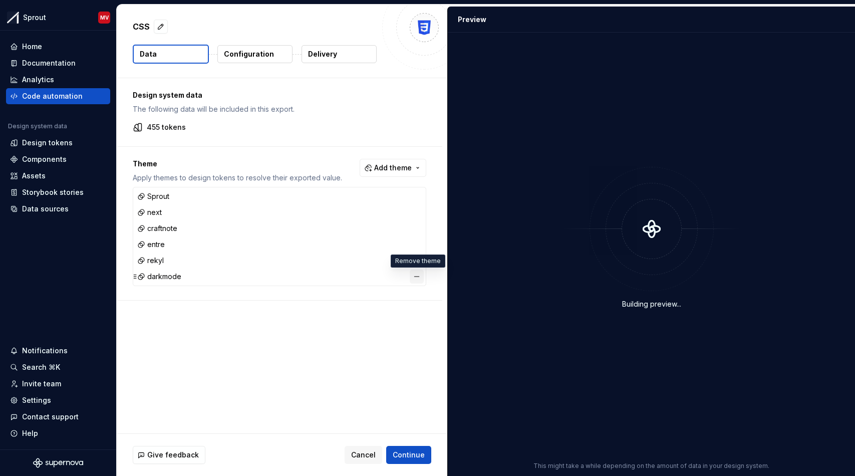
click at [417, 275] on button "button" at bounding box center [417, 277] width 14 height 14
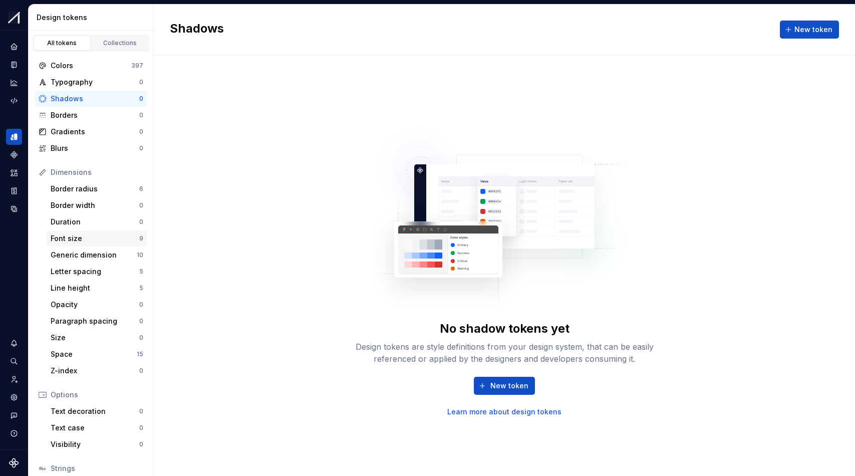
click at [107, 242] on div "Font size" at bounding box center [95, 238] width 89 height 10
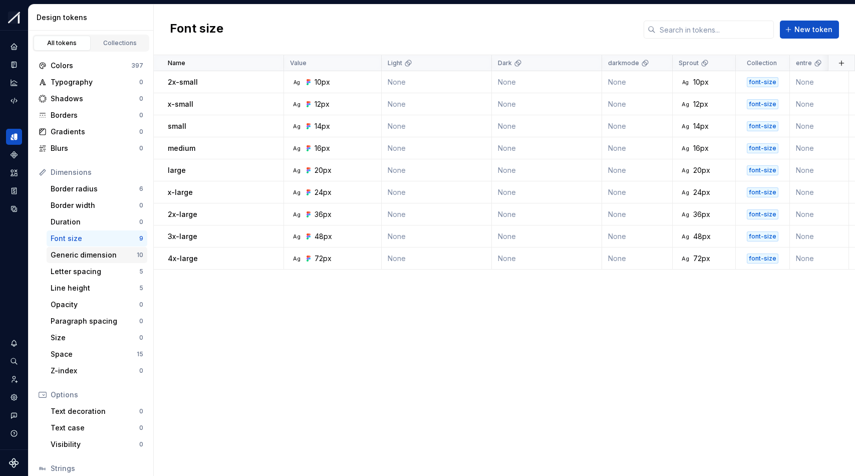
click at [122, 255] on div "Generic dimension" at bounding box center [94, 255] width 86 height 10
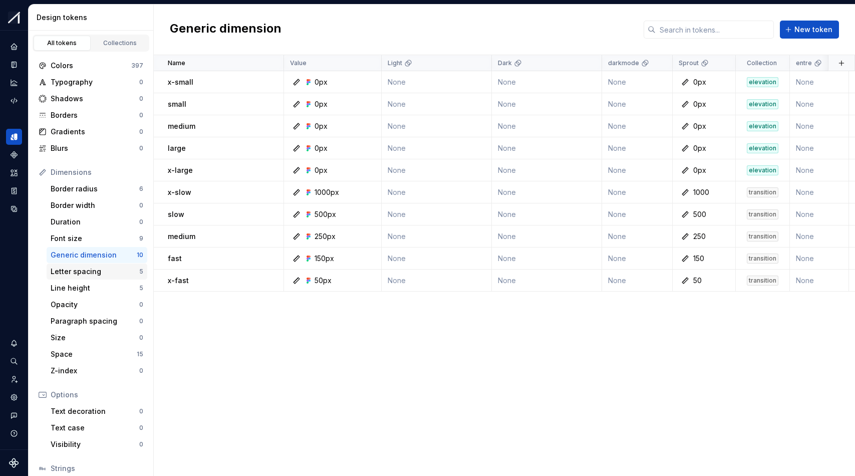
click at [119, 274] on div "Letter spacing" at bounding box center [95, 272] width 89 height 10
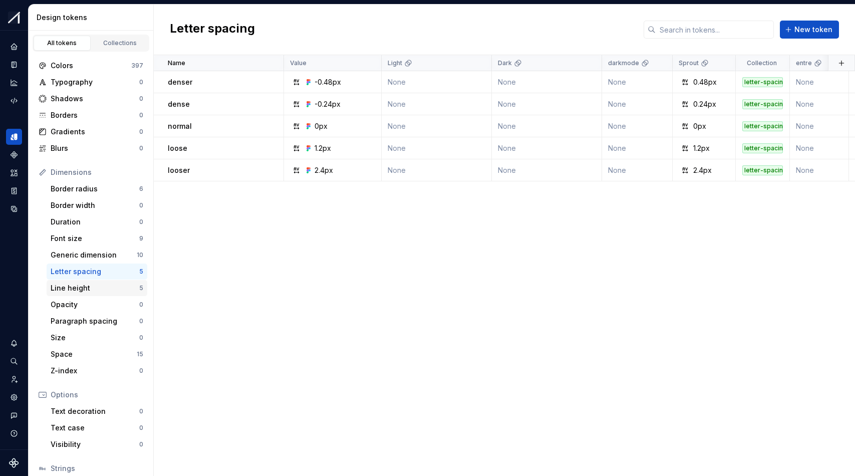
click at [118, 286] on div "Line height" at bounding box center [95, 288] width 89 height 10
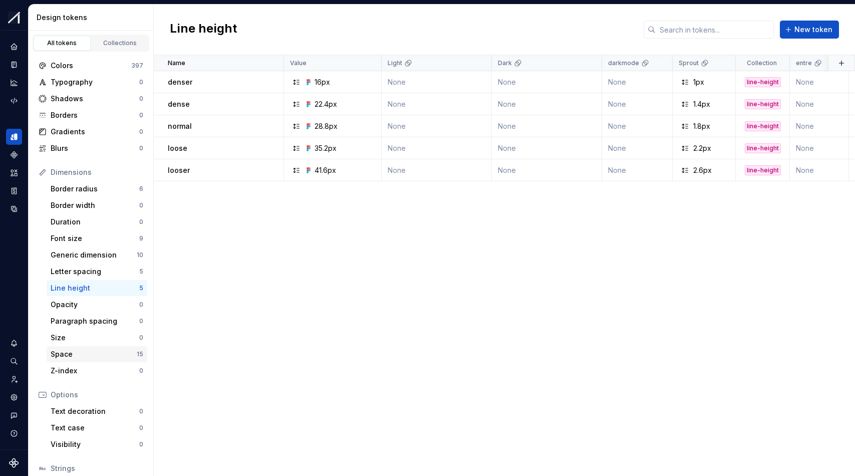
click at [115, 354] on div "Space" at bounding box center [94, 354] width 86 height 10
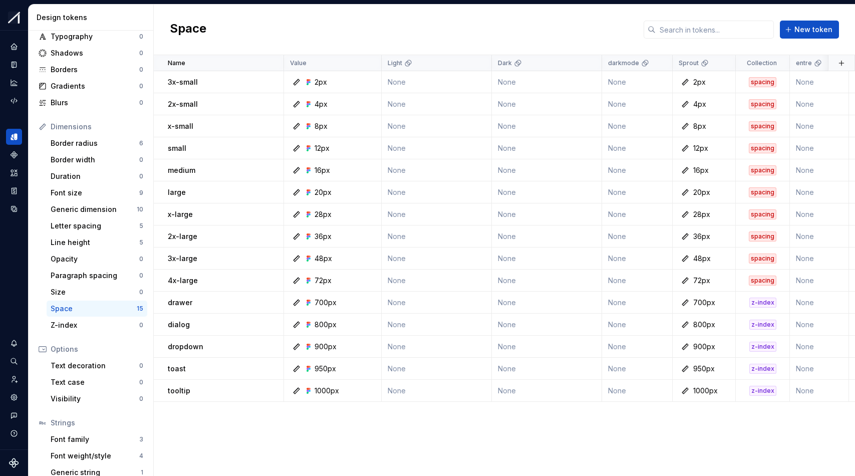
scroll to position [73, 0]
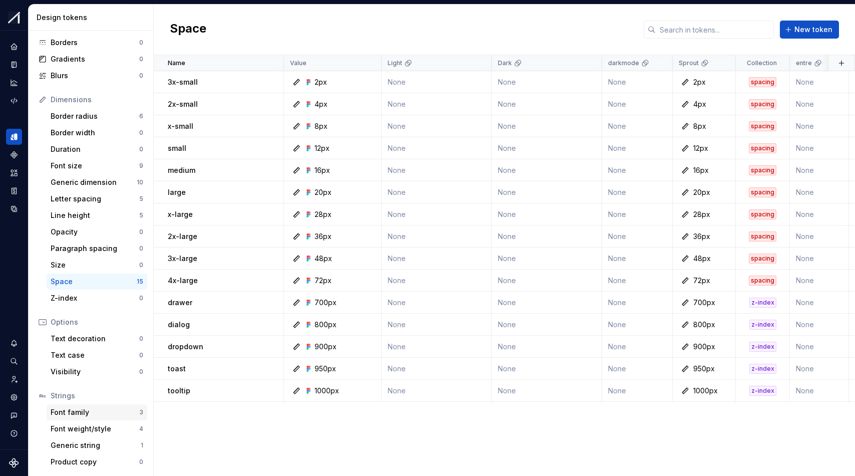
click at [109, 412] on div "Font family" at bounding box center [95, 412] width 89 height 10
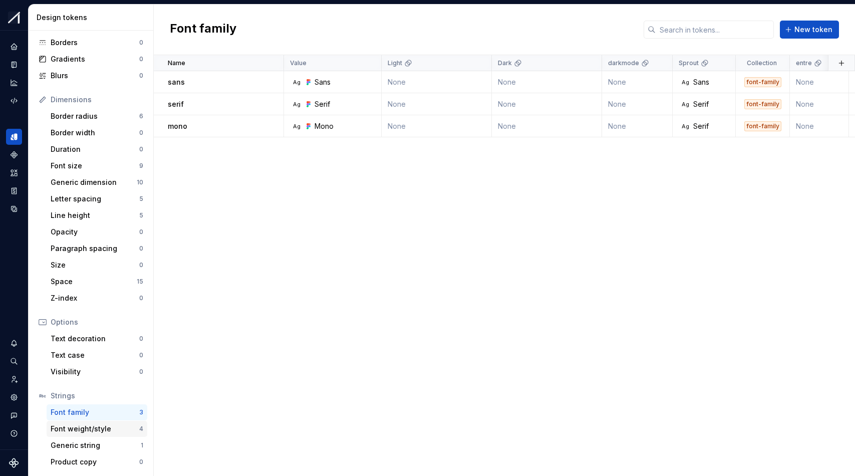
click at [128, 433] on div "Font weight/style" at bounding box center [95, 429] width 89 height 10
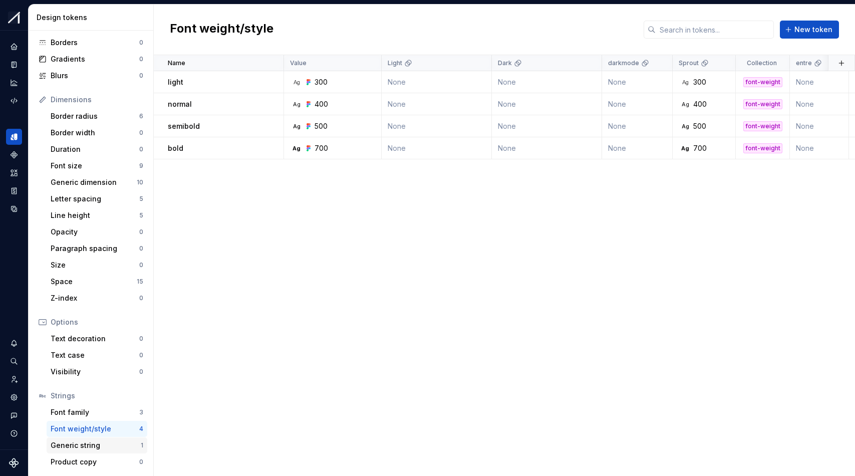
click at [110, 447] on div "Generic string" at bounding box center [96, 445] width 90 height 10
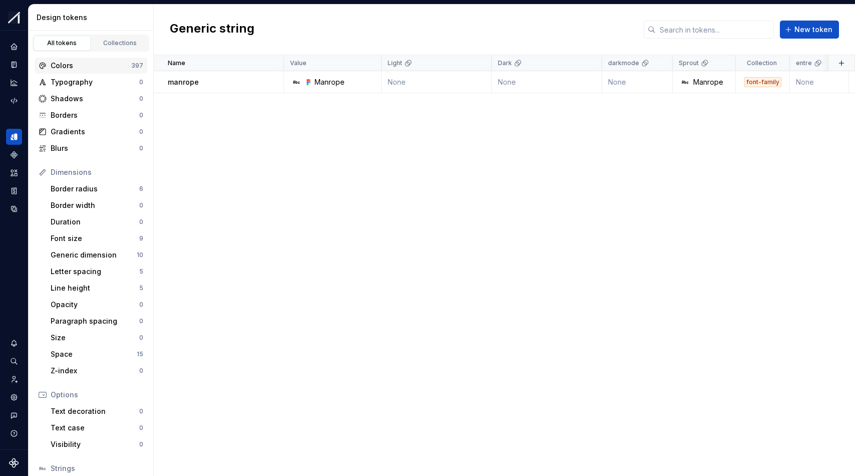
click at [108, 61] on div "Colors" at bounding box center [91, 66] width 81 height 10
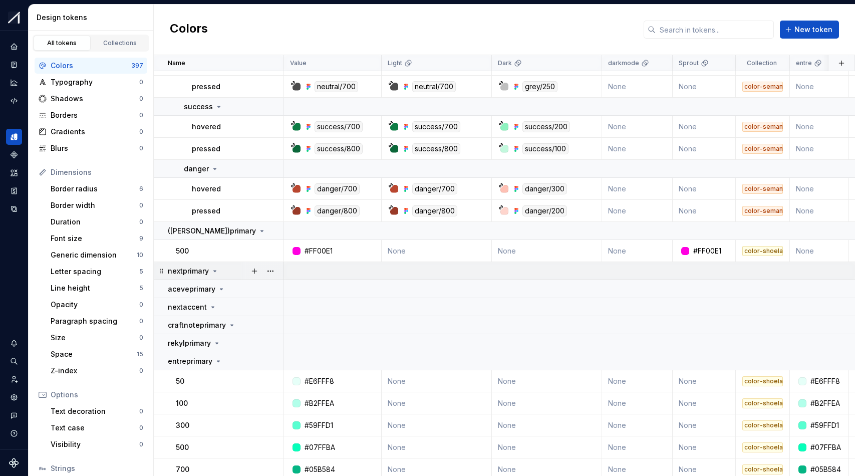
scroll to position [9393, 0]
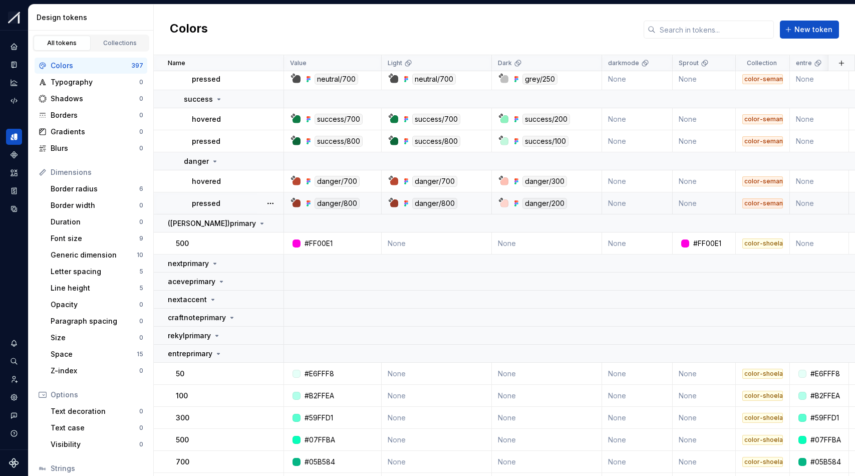
click at [773, 200] on div "color-semantic" at bounding box center [763, 203] width 41 height 10
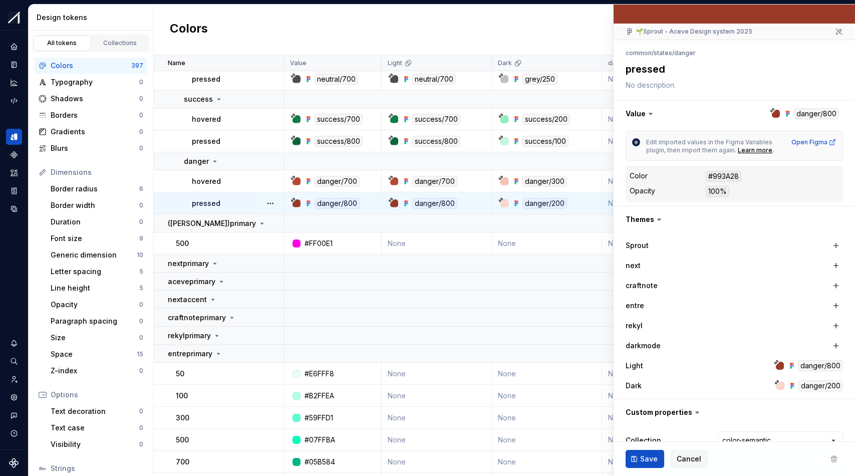
scroll to position [114, 0]
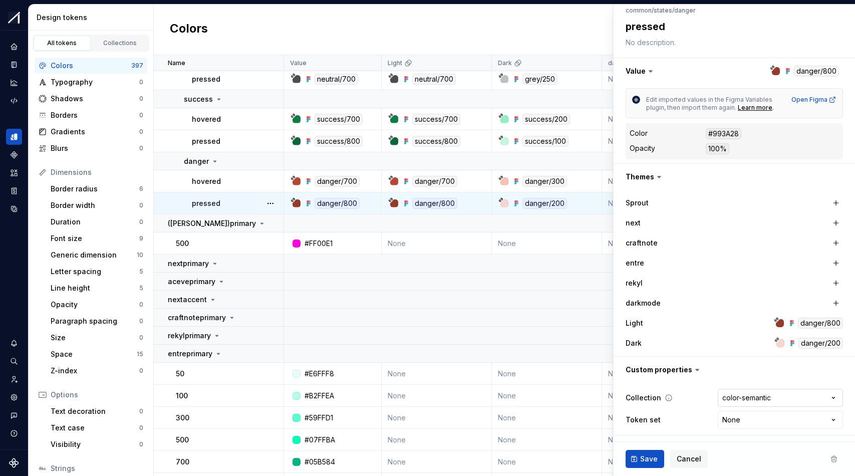
click at [762, 400] on html "Sprout MV Design system data Design tokens All tokens Collections Colors 397 Ty…" at bounding box center [427, 238] width 855 height 476
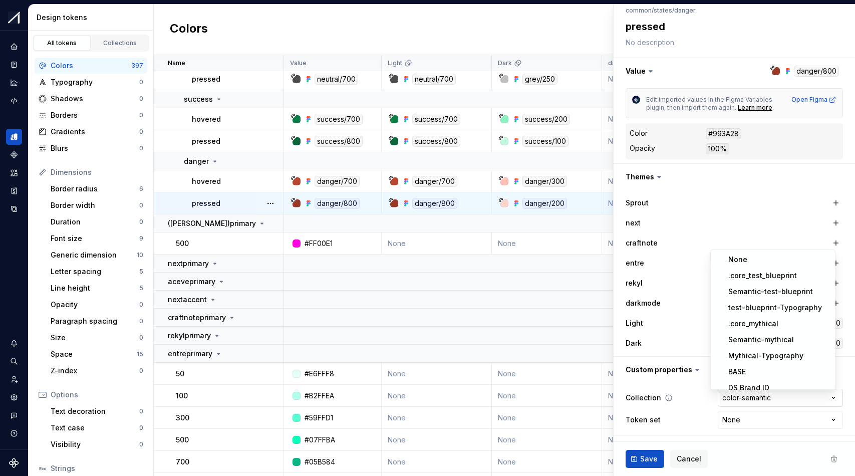
scroll to position [746, 0]
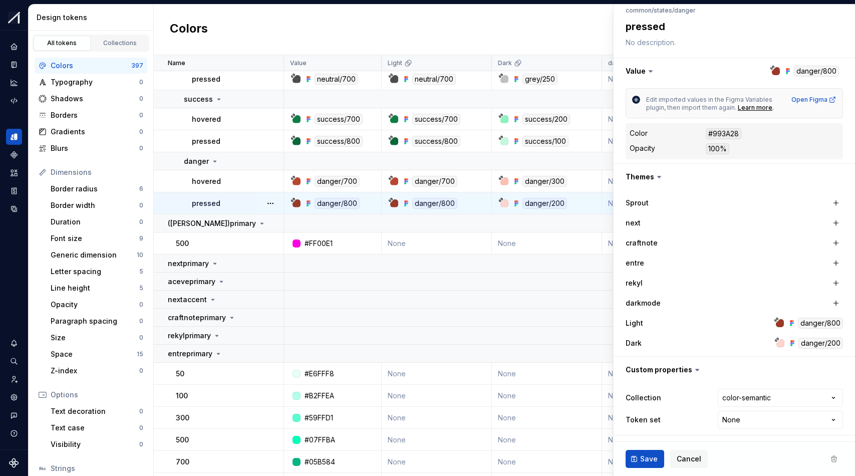
click at [691, 400] on html "Sprout MV Design system data Design tokens All tokens Collections Colors 397 Ty…" at bounding box center [427, 238] width 855 height 476
click at [773, 418] on html "Sprout MV Design system data Design tokens All tokens Collections Colors 397 Ty…" at bounding box center [427, 238] width 855 height 476
click at [701, 396] on html "Sprout MV Design system data Design tokens All tokens Collections Colors 397 Ty…" at bounding box center [427, 238] width 855 height 476
click at [476, 310] on td at bounding box center [835, 318] width 1103 height 18
click at [120, 45] on div "Collections" at bounding box center [120, 43] width 50 height 8
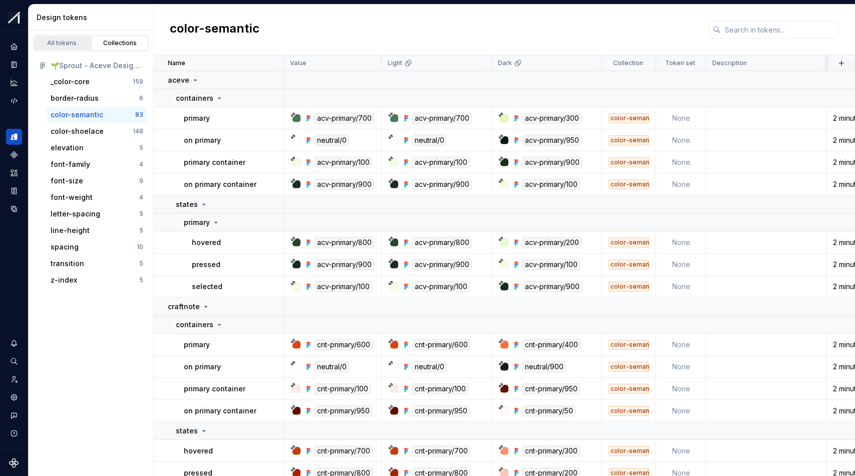
click at [55, 48] on link "All tokens" at bounding box center [62, 43] width 57 height 15
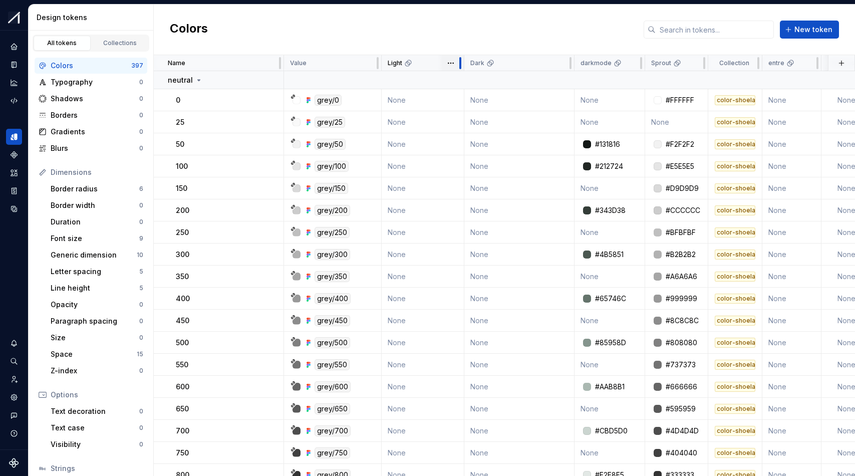
drag, startPoint x: 492, startPoint y: 61, endPoint x: 464, endPoint y: 63, distance: 27.6
click at [464, 63] on div at bounding box center [460, 63] width 8 height 16
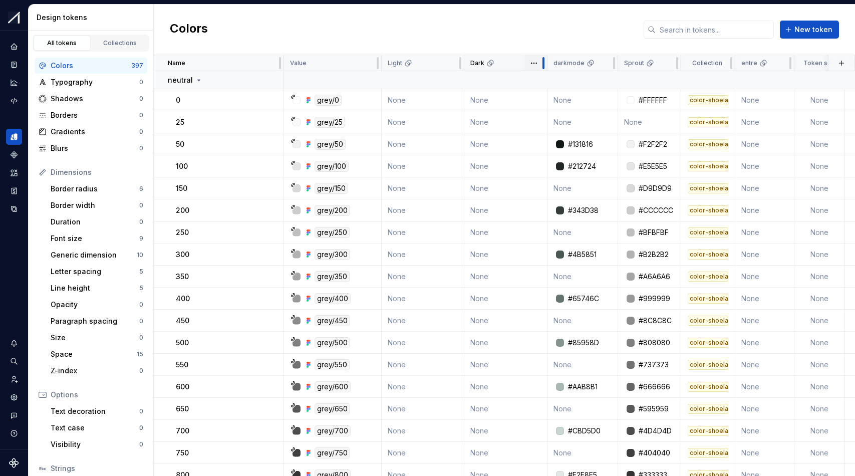
drag, startPoint x: 573, startPoint y: 63, endPoint x: 546, endPoint y: 62, distance: 27.1
click at [546, 62] on div at bounding box center [544, 63] width 8 height 16
click at [196, 81] on icon at bounding box center [199, 80] width 8 height 8
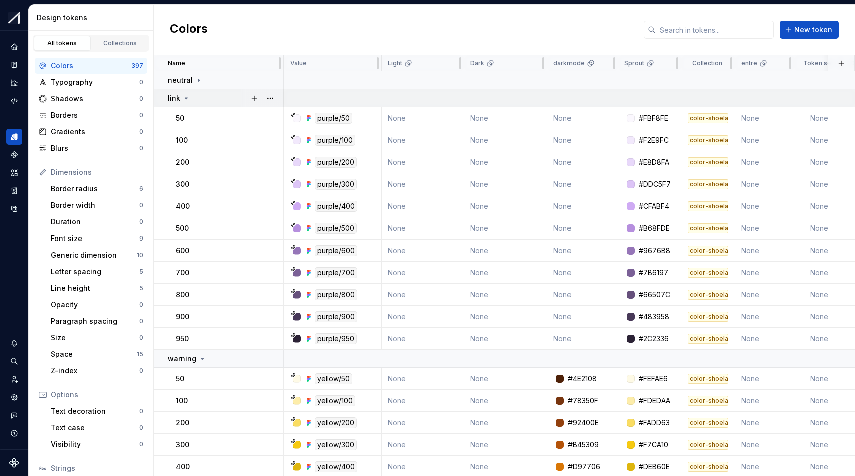
click at [185, 100] on icon at bounding box center [186, 98] width 8 height 8
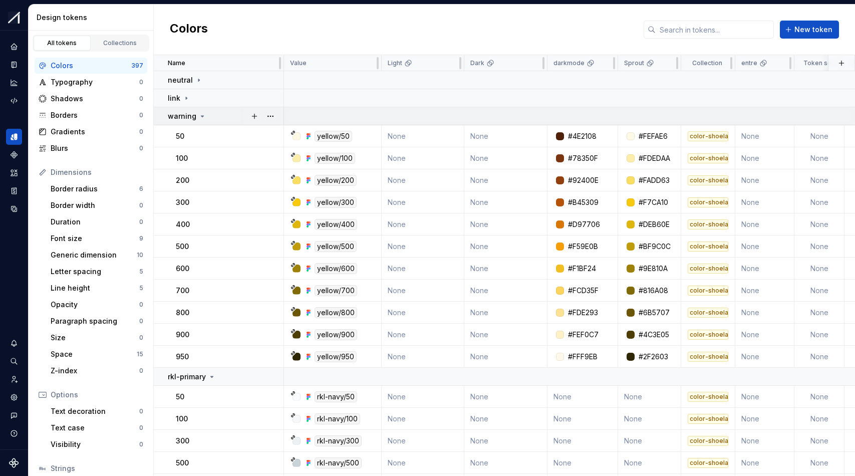
click at [198, 114] on icon at bounding box center [202, 116] width 8 height 8
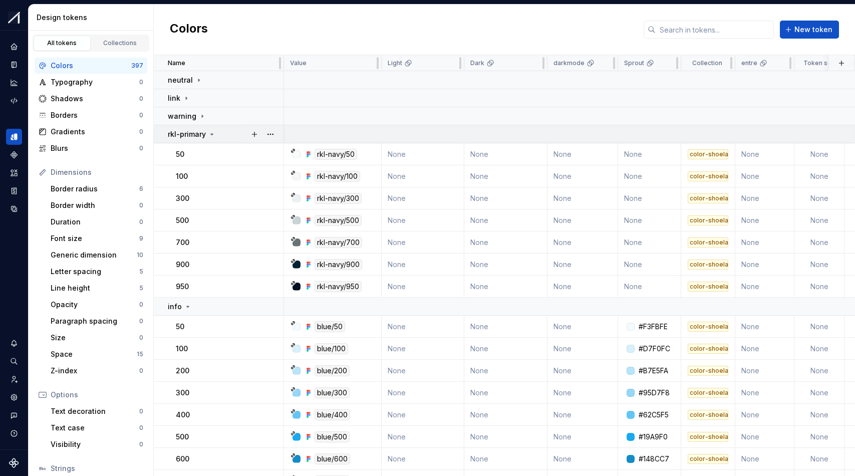
click at [214, 132] on icon at bounding box center [212, 134] width 8 height 8
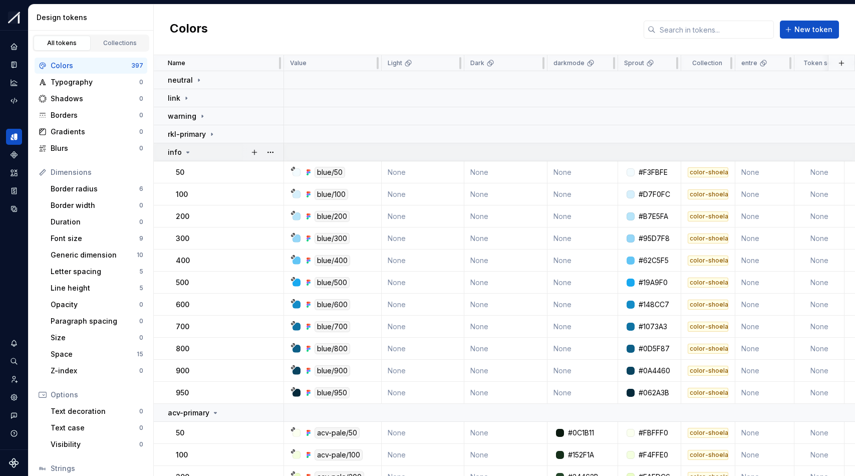
click at [188, 152] on icon at bounding box center [188, 152] width 8 height 8
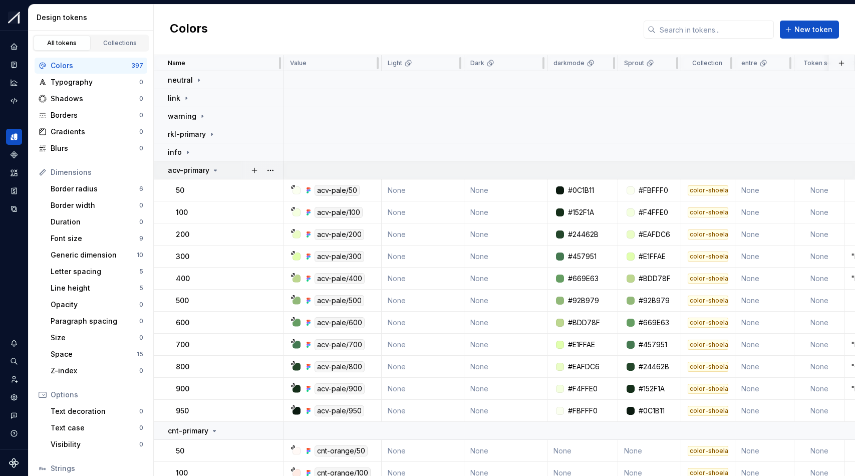
click at [213, 168] on icon at bounding box center [215, 170] width 8 height 8
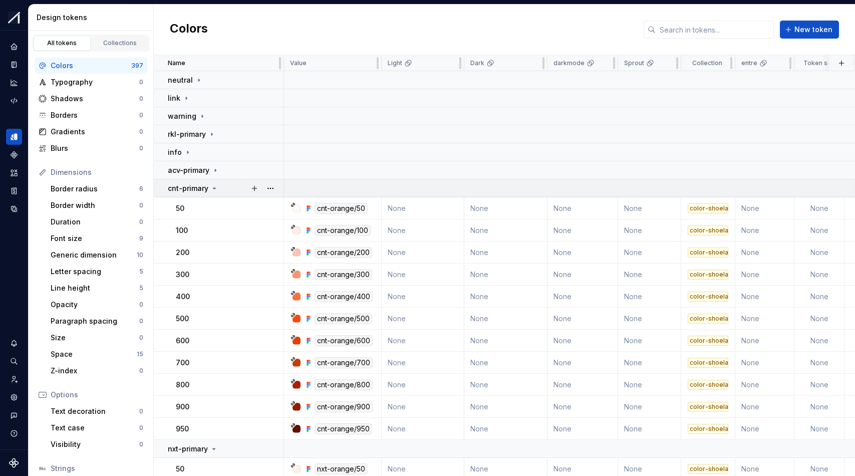
click at [212, 187] on icon at bounding box center [214, 188] width 8 height 8
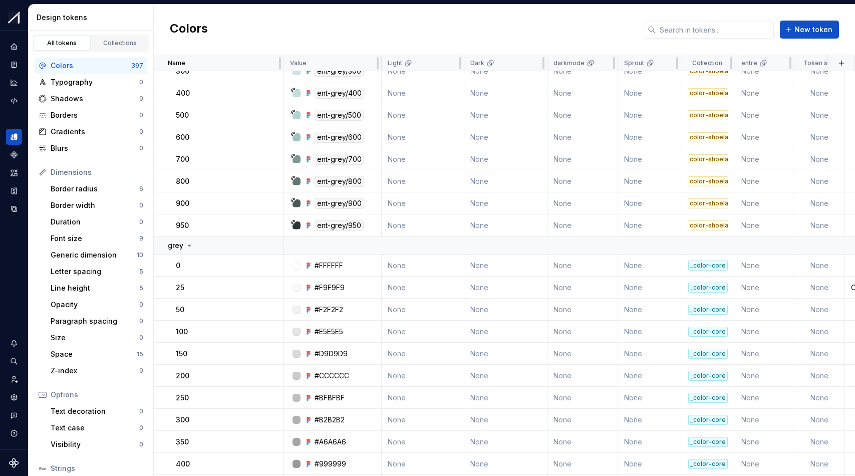
scroll to position [960, 0]
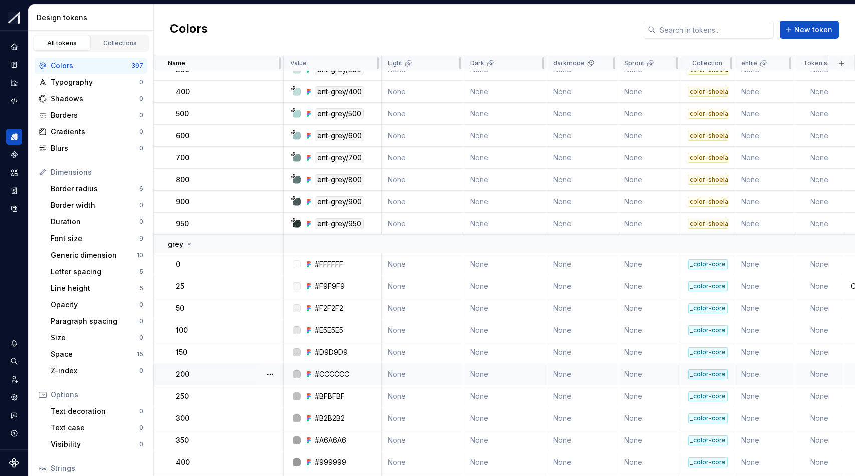
click at [536, 372] on td "None" at bounding box center [505, 374] width 83 height 22
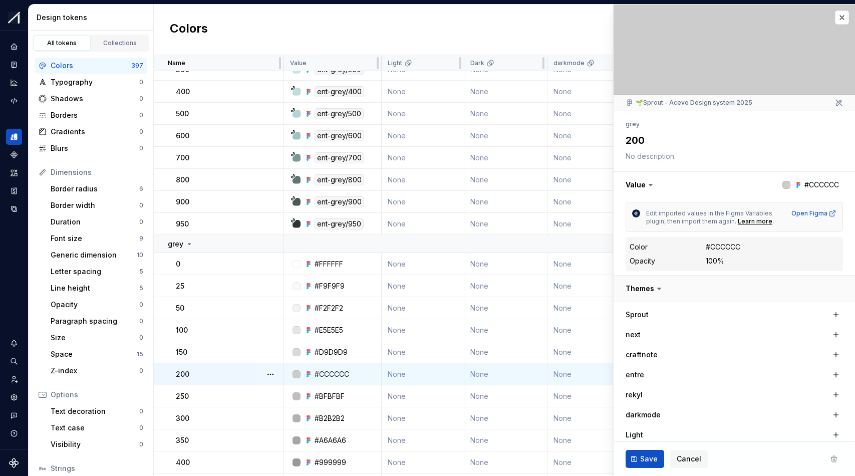
type textarea "*"
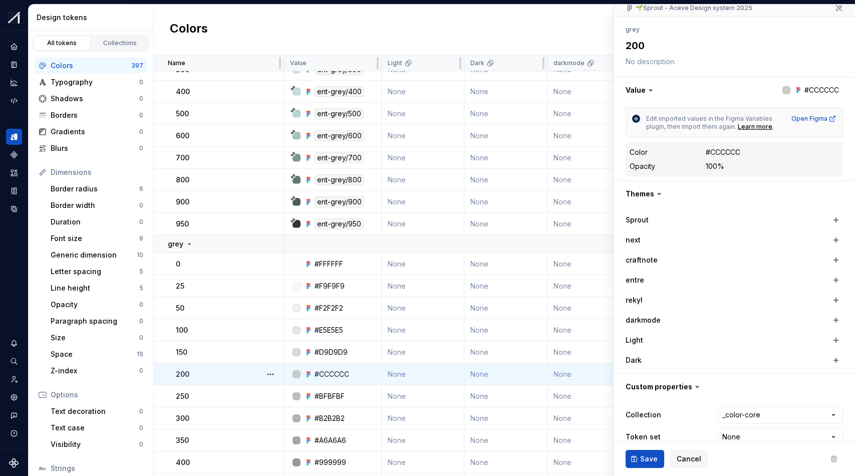
scroll to position [112, 0]
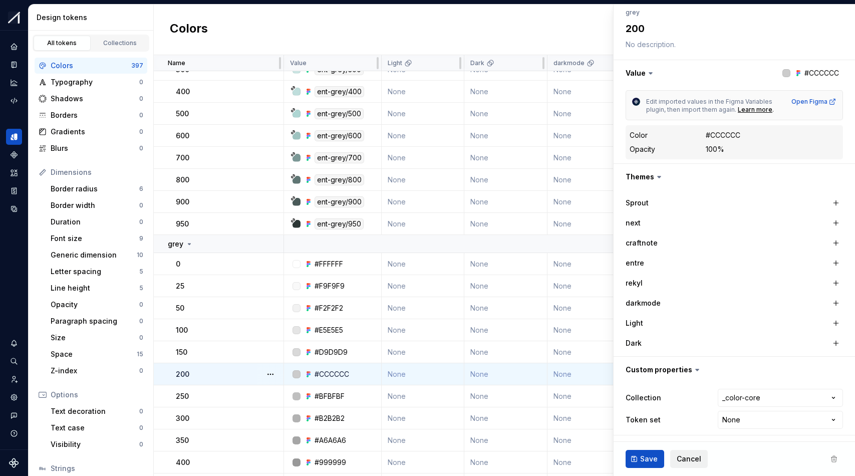
click at [688, 466] on button "Cancel" at bounding box center [689, 459] width 38 height 18
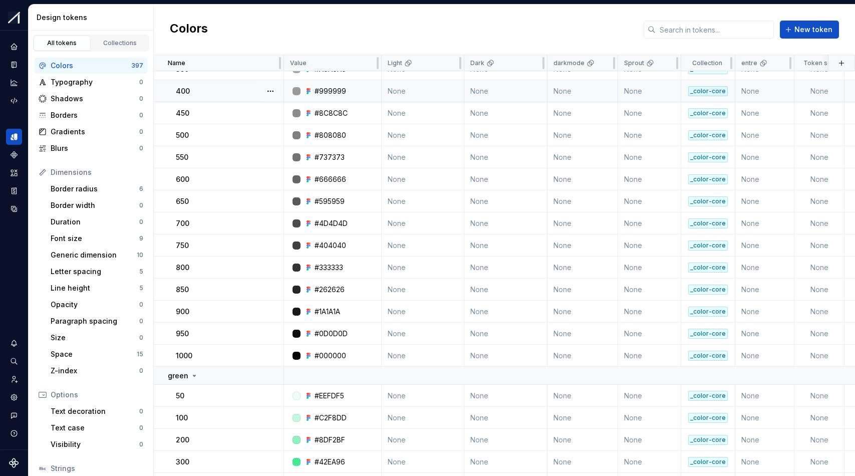
scroll to position [1336, 0]
